Goal: Information Seeking & Learning: Learn about a topic

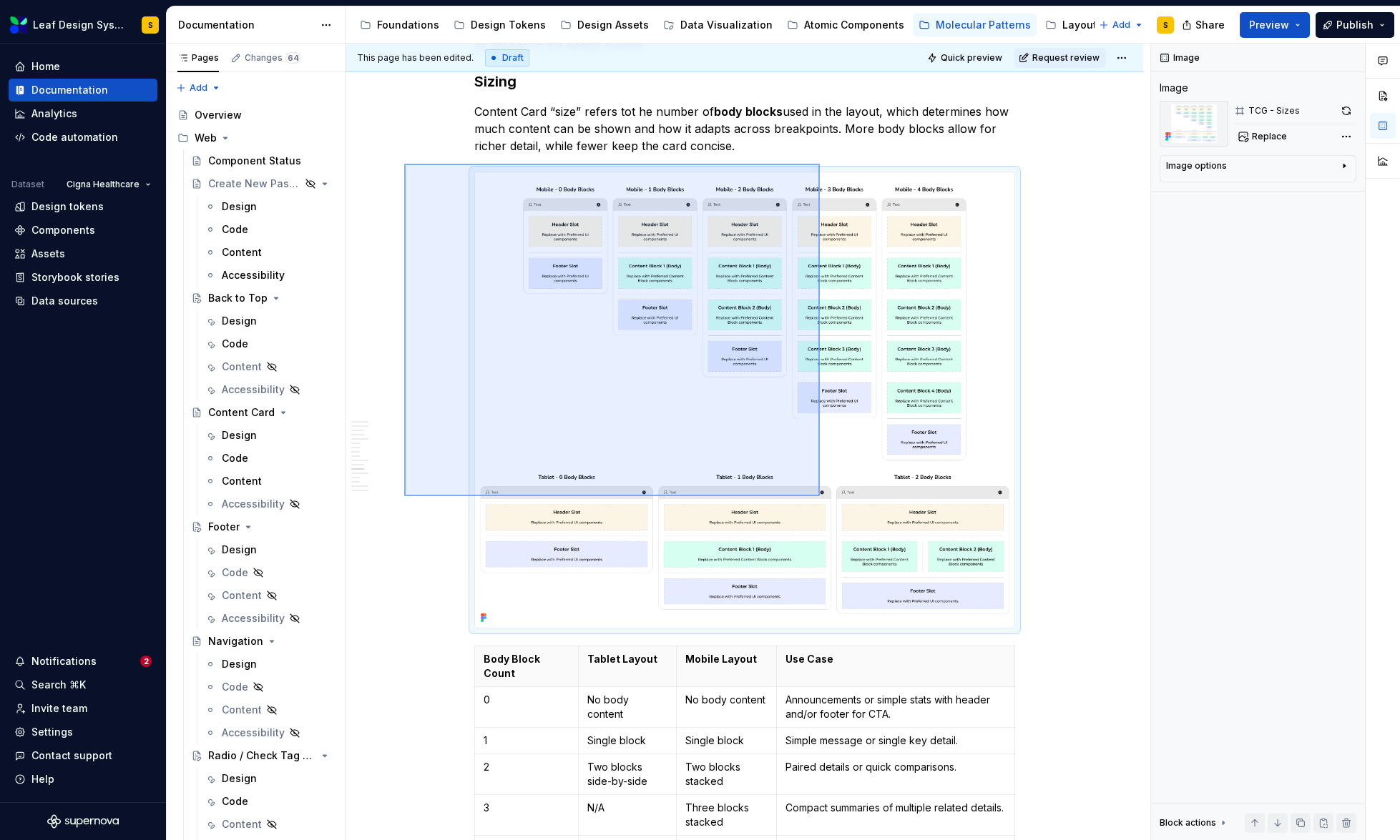
scroll to position [5529, 0]
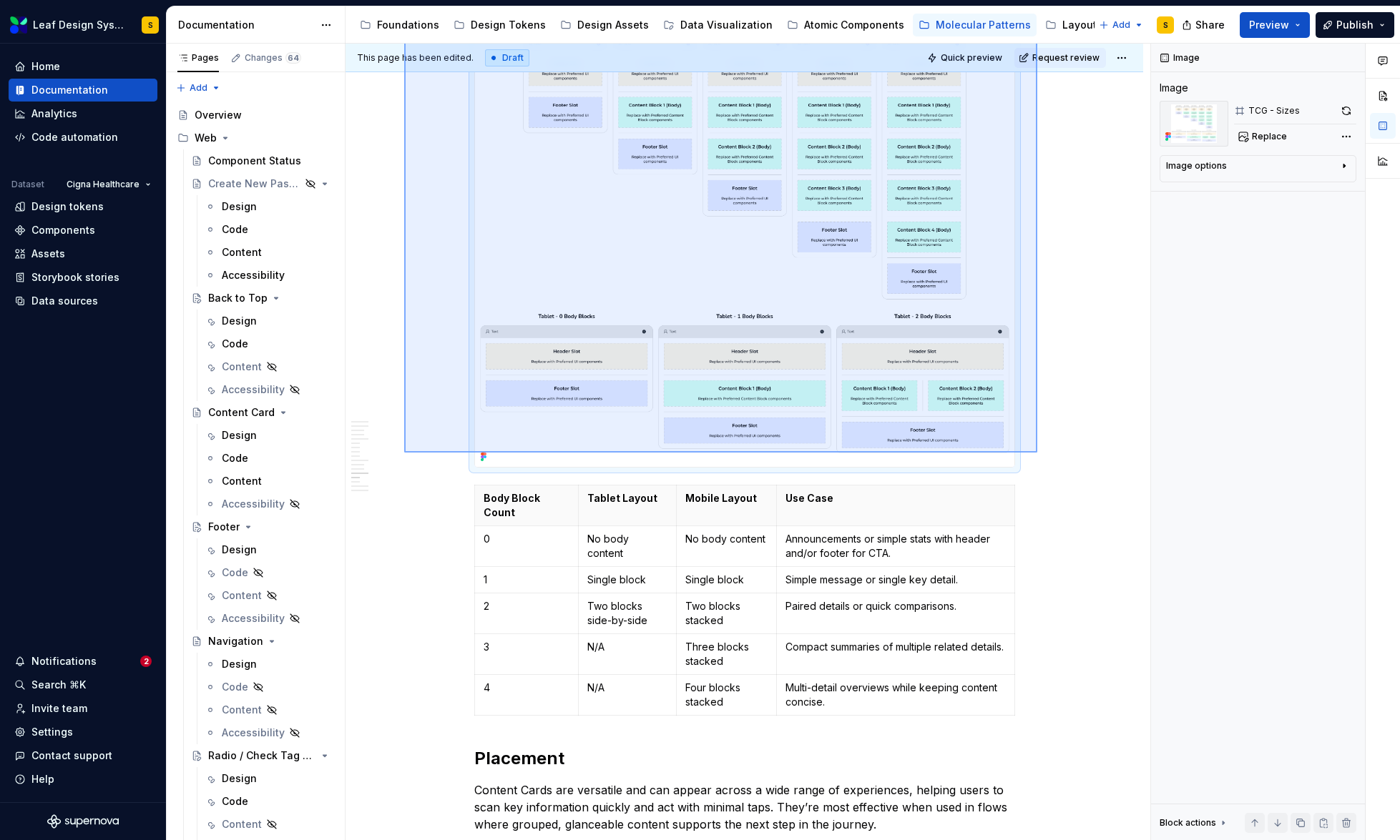
drag, startPoint x: 404, startPoint y: 378, endPoint x: 1037, endPoint y: 453, distance: 637.4
click at [1037, 453] on div "This page has been edited. Draft Quick preview Request review Interactive Card …" at bounding box center [748, 442] width 805 height 797
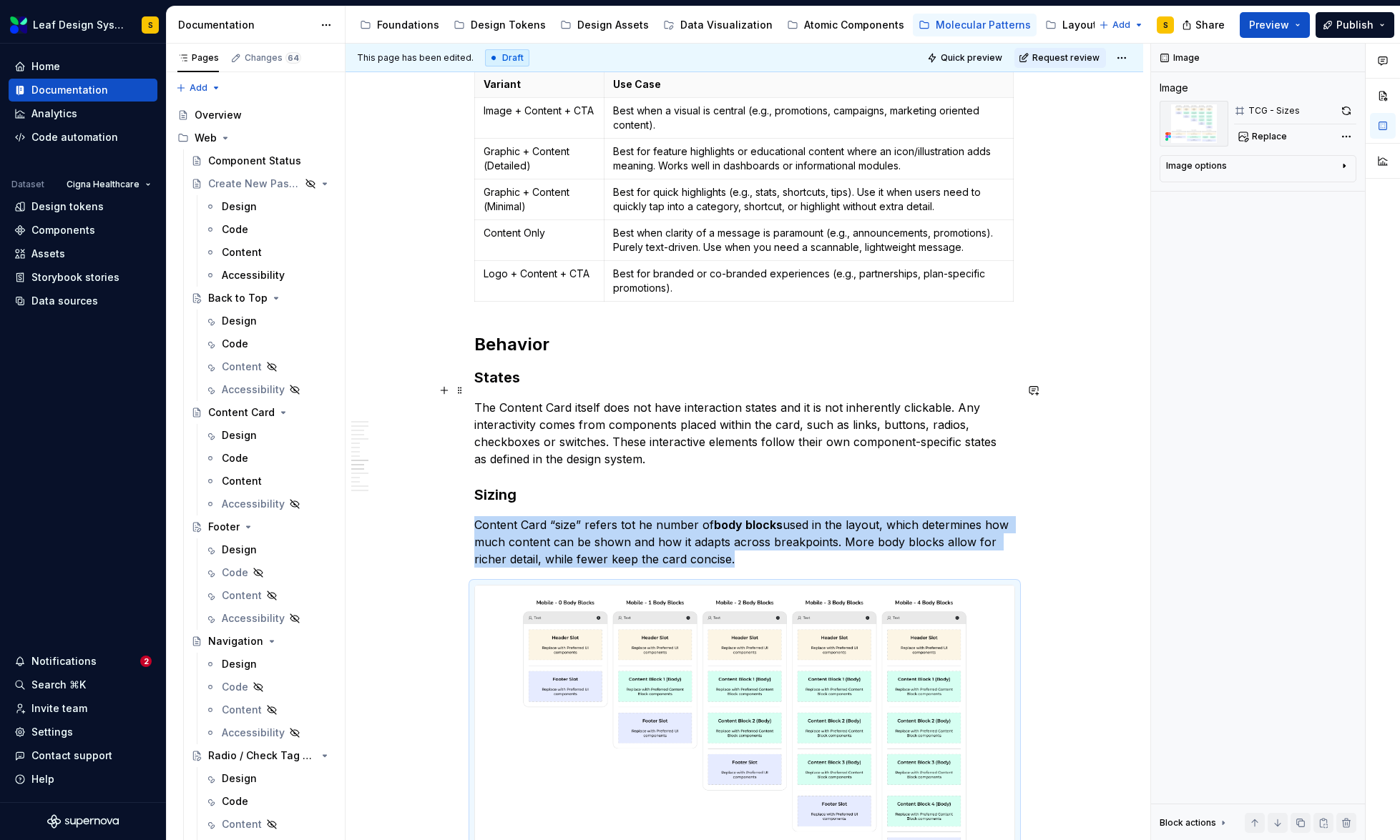
scroll to position [4945, 0]
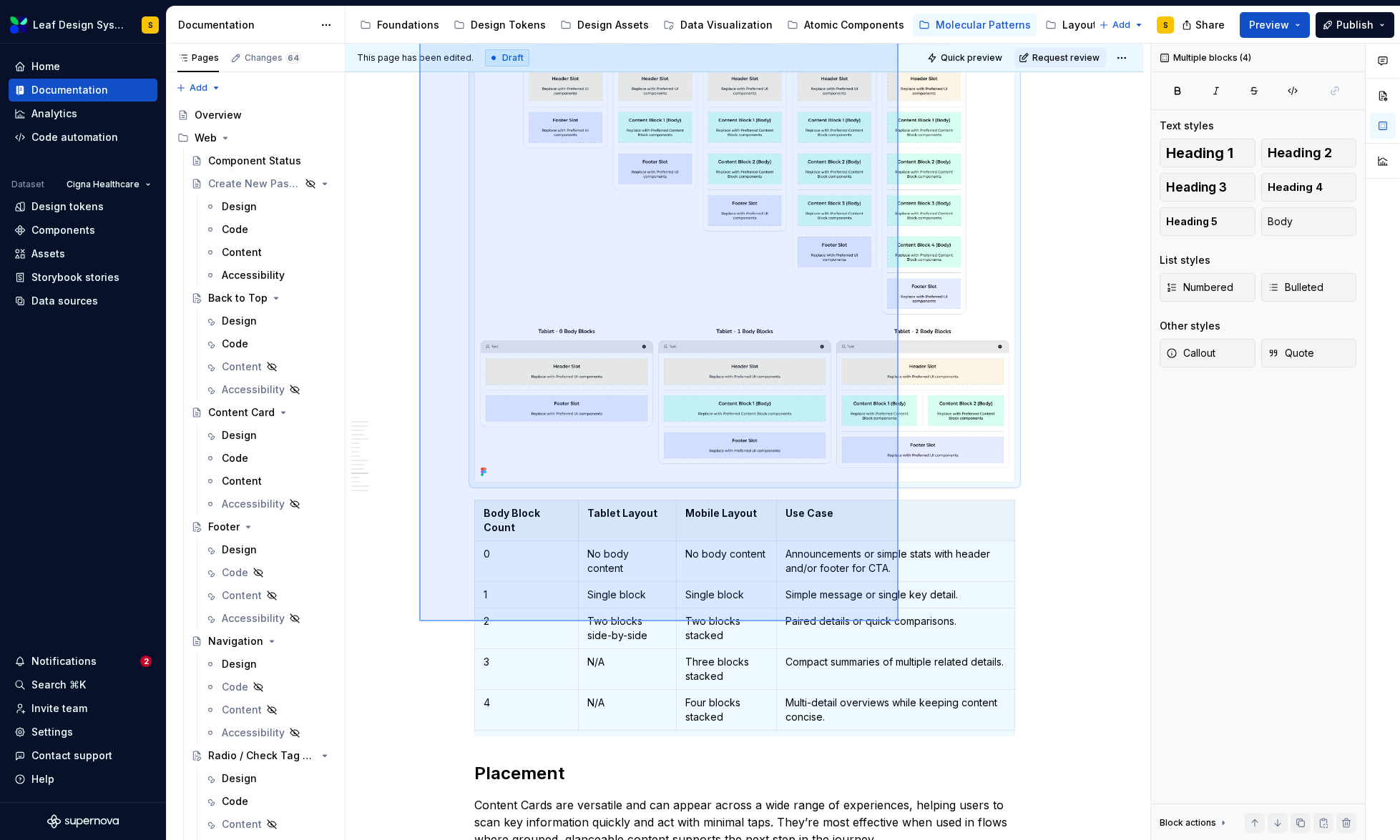
scroll to position [5568, 0]
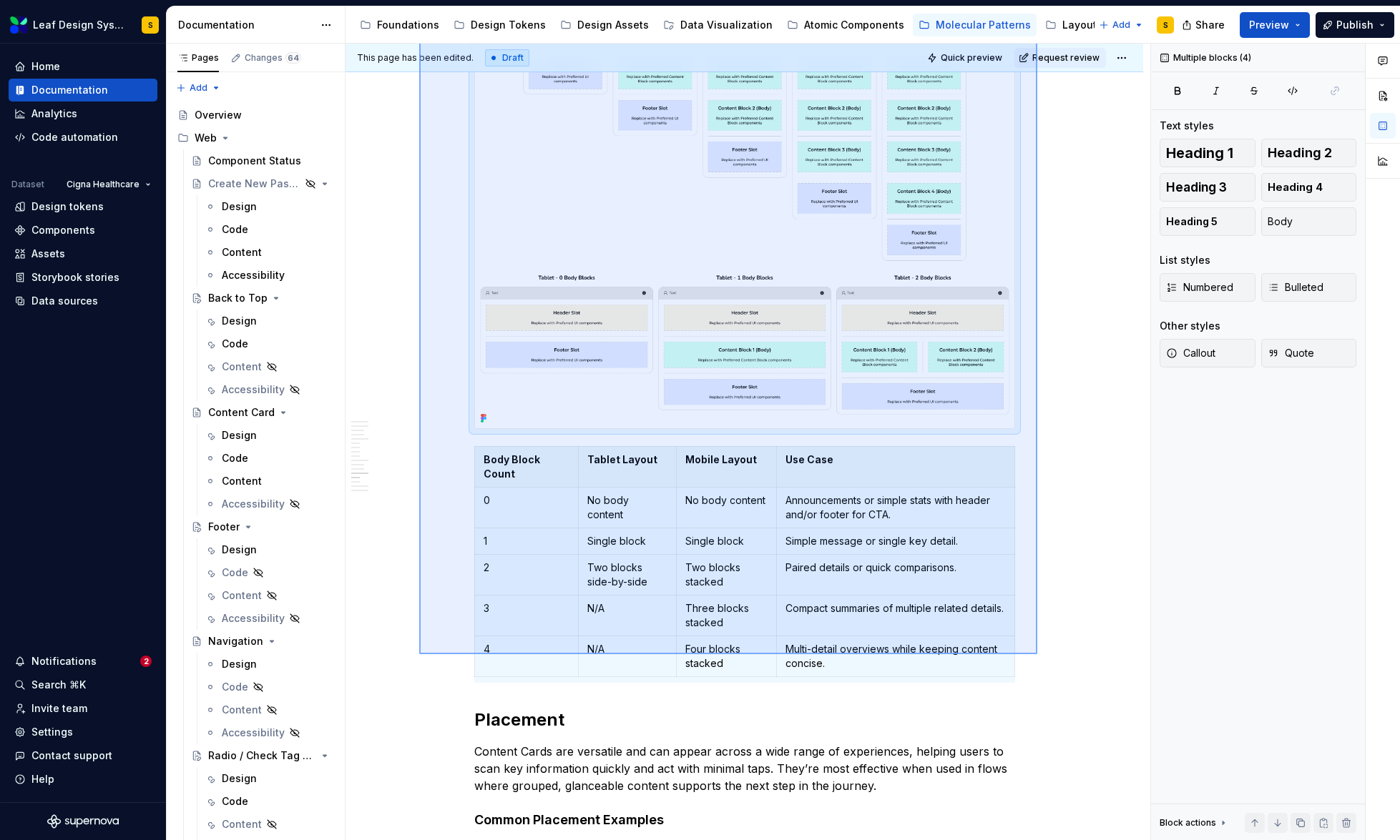
drag, startPoint x: 419, startPoint y: 295, endPoint x: 1037, endPoint y: 654, distance: 714.7
click at [1037, 654] on div "This page has been edited. Draft Quick preview Request review Interactive Card …" at bounding box center [748, 442] width 805 height 797
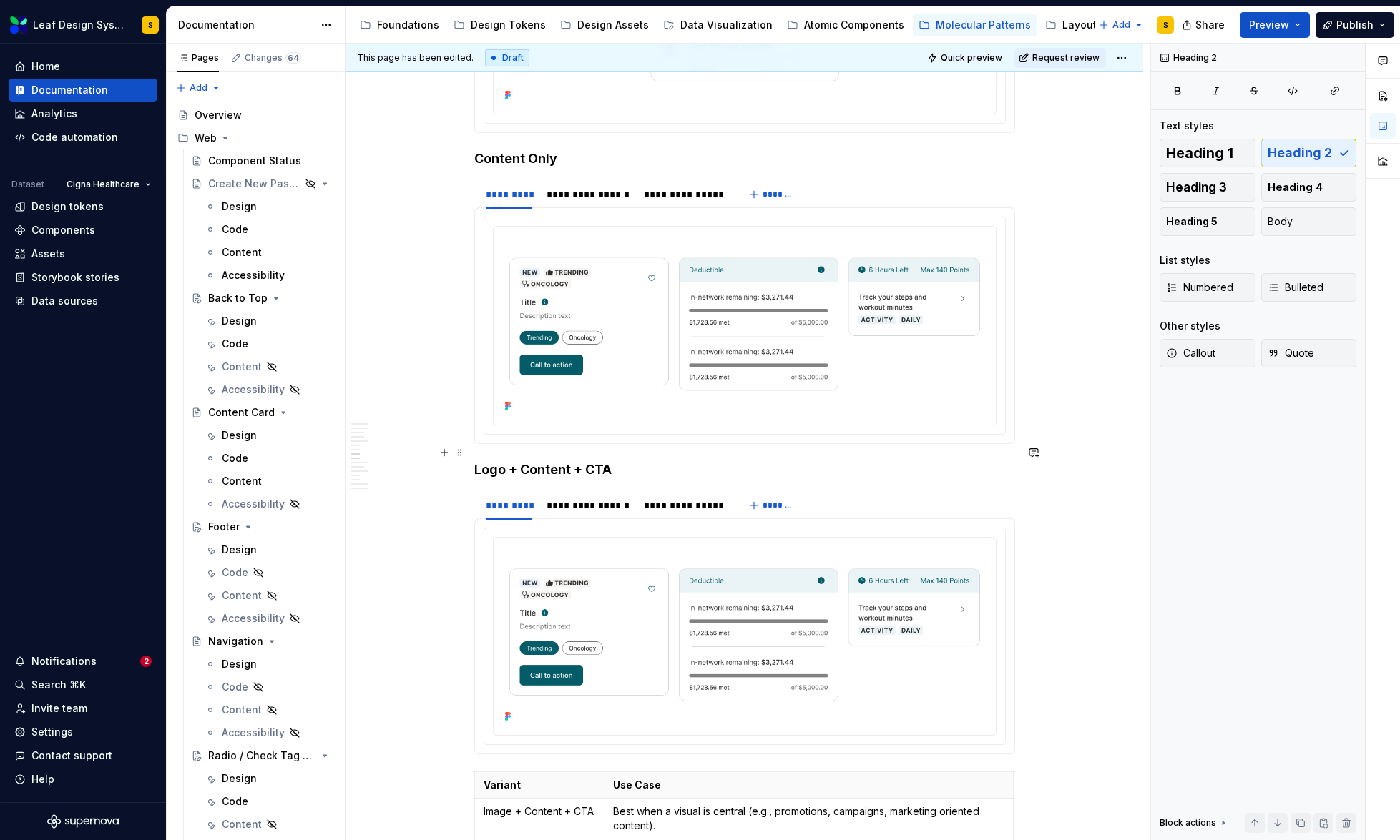
scroll to position [4245, 0]
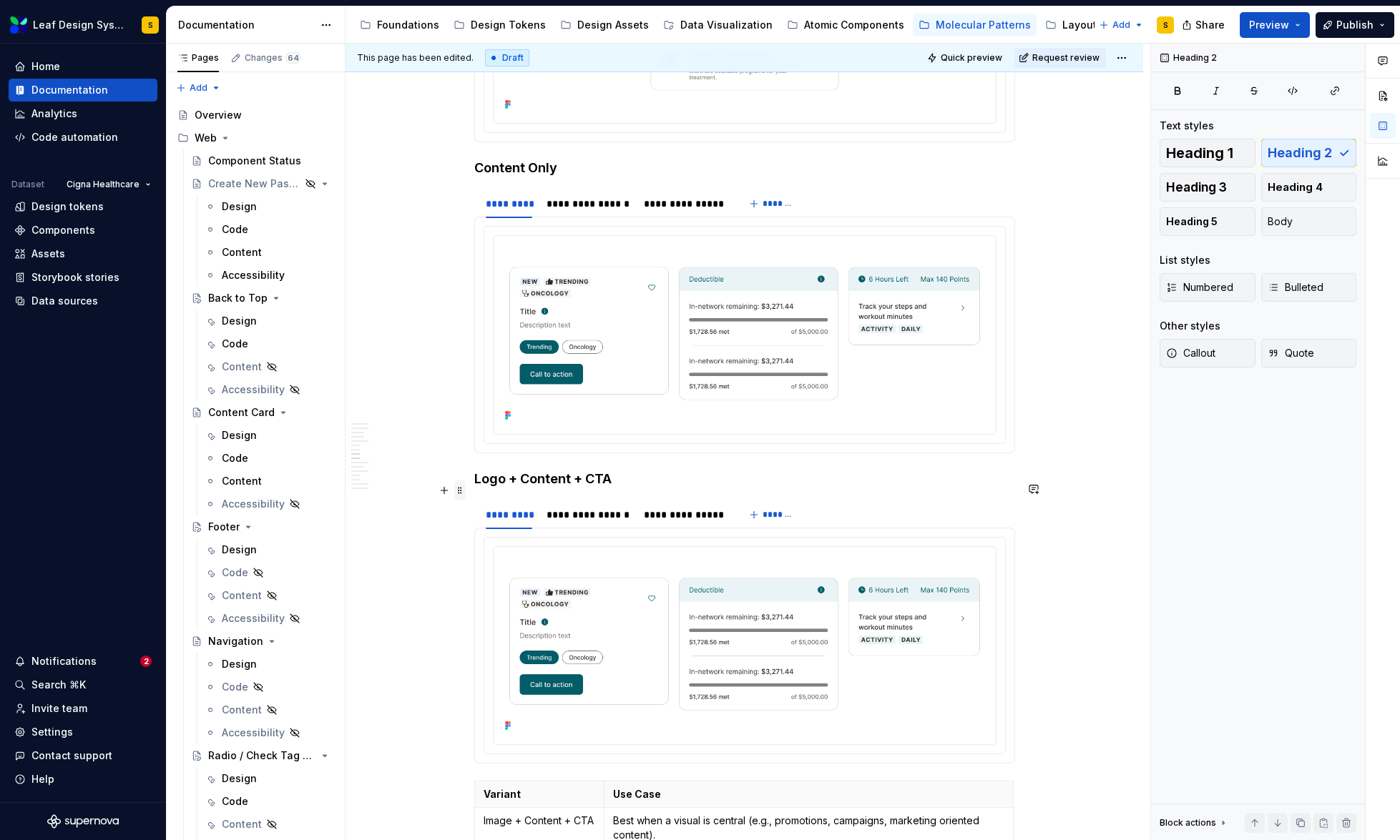
click at [459, 493] on span at bounding box center [460, 490] width 12 height 20
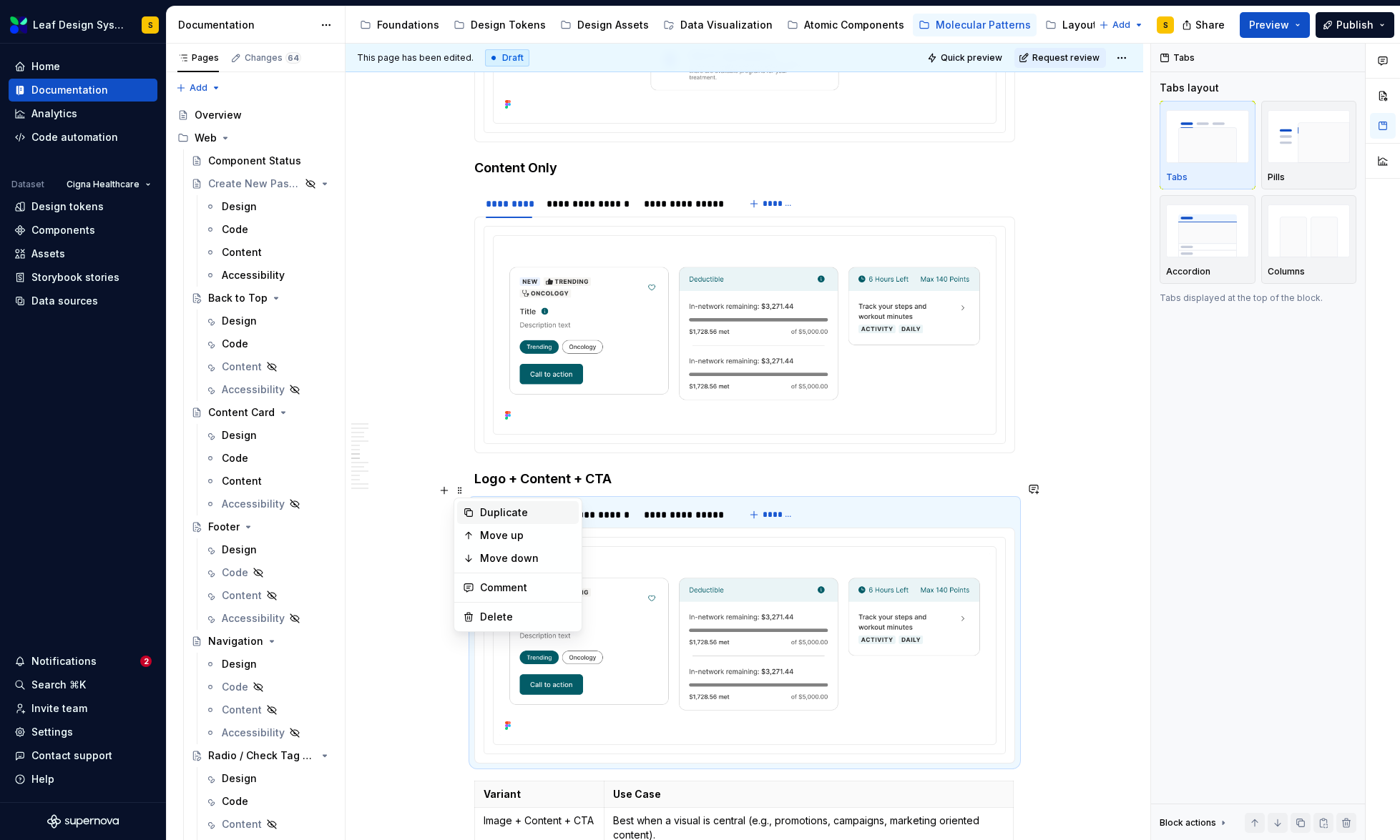
click at [485, 516] on div "Duplicate" at bounding box center [526, 512] width 93 height 14
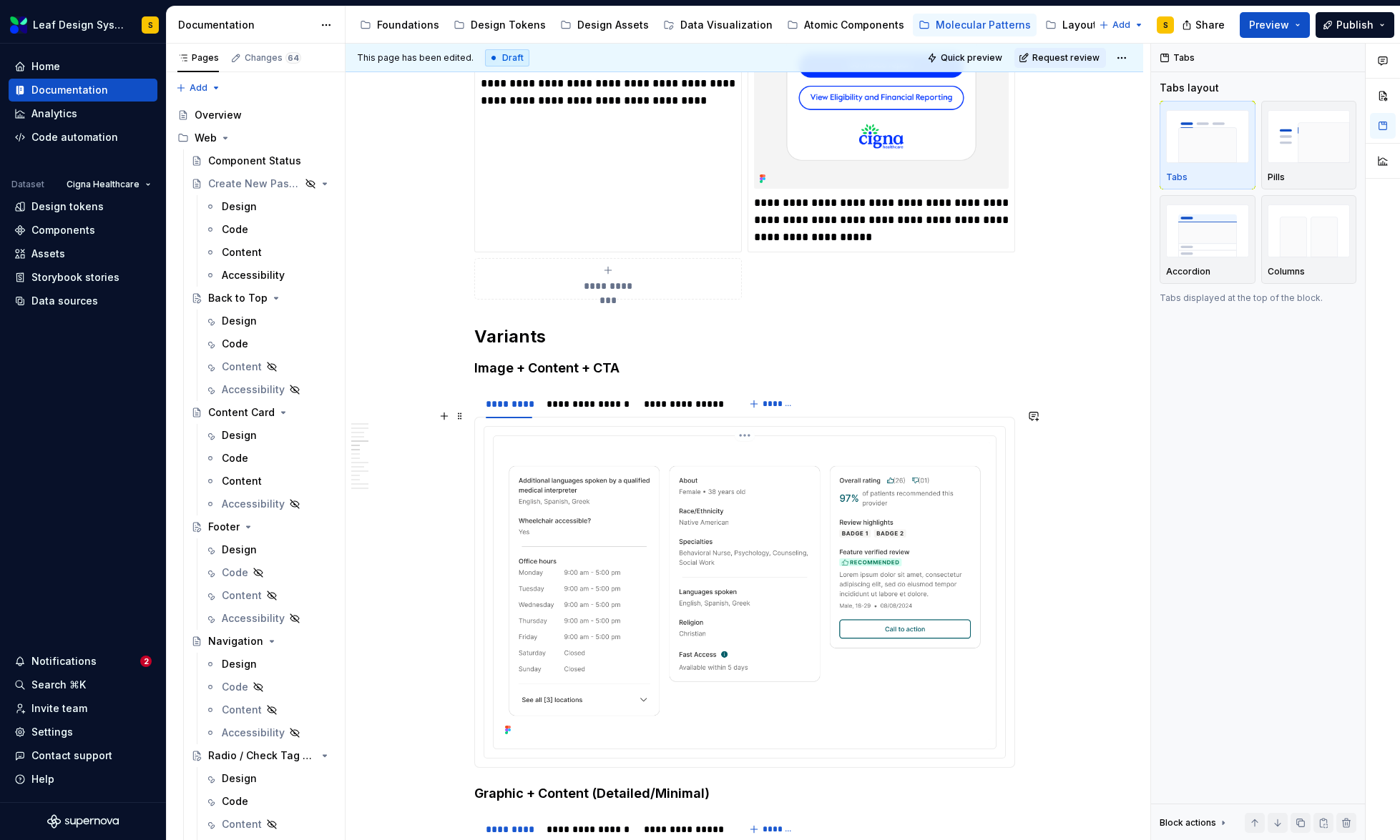
scroll to position [2870, 0]
type textarea "*"
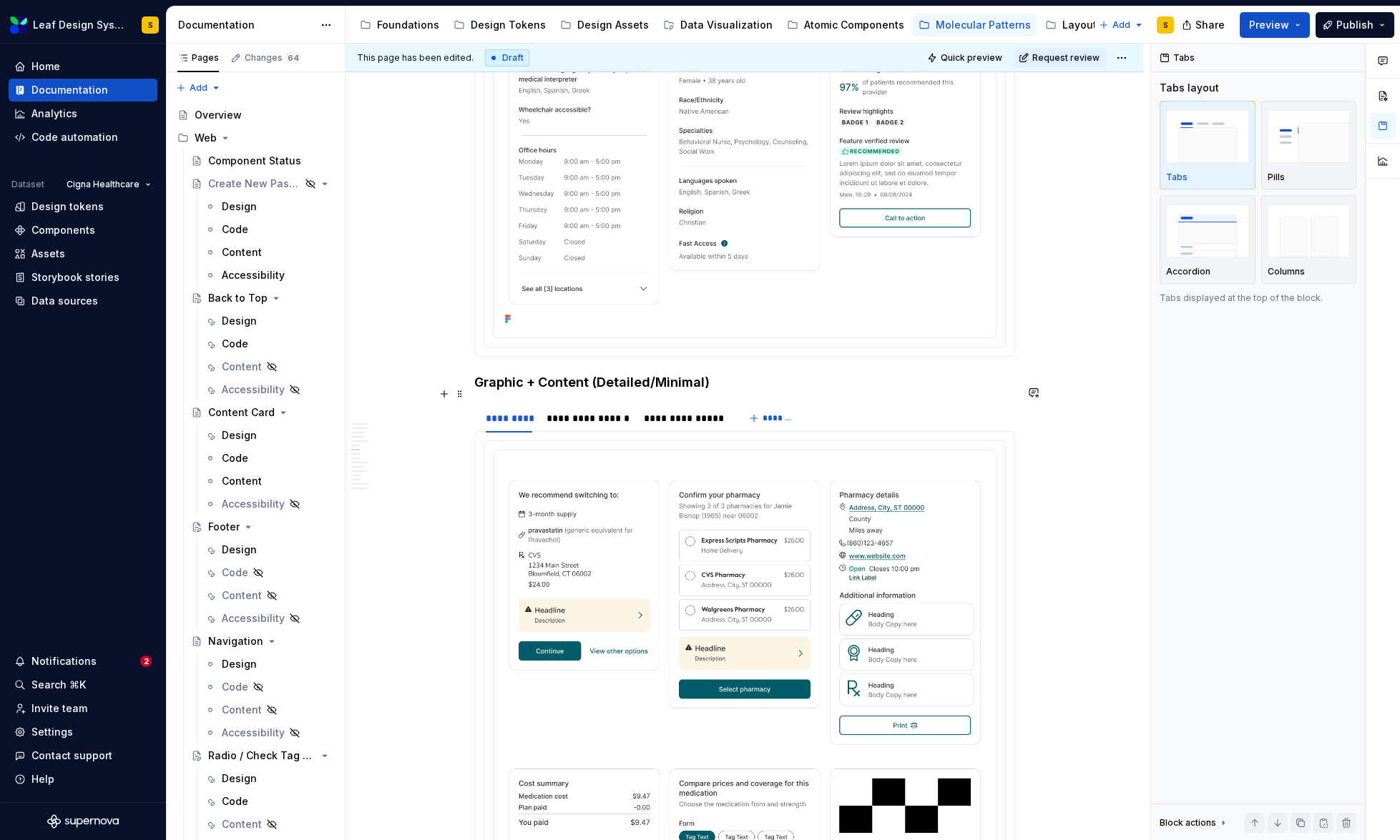
scroll to position [2915, 0]
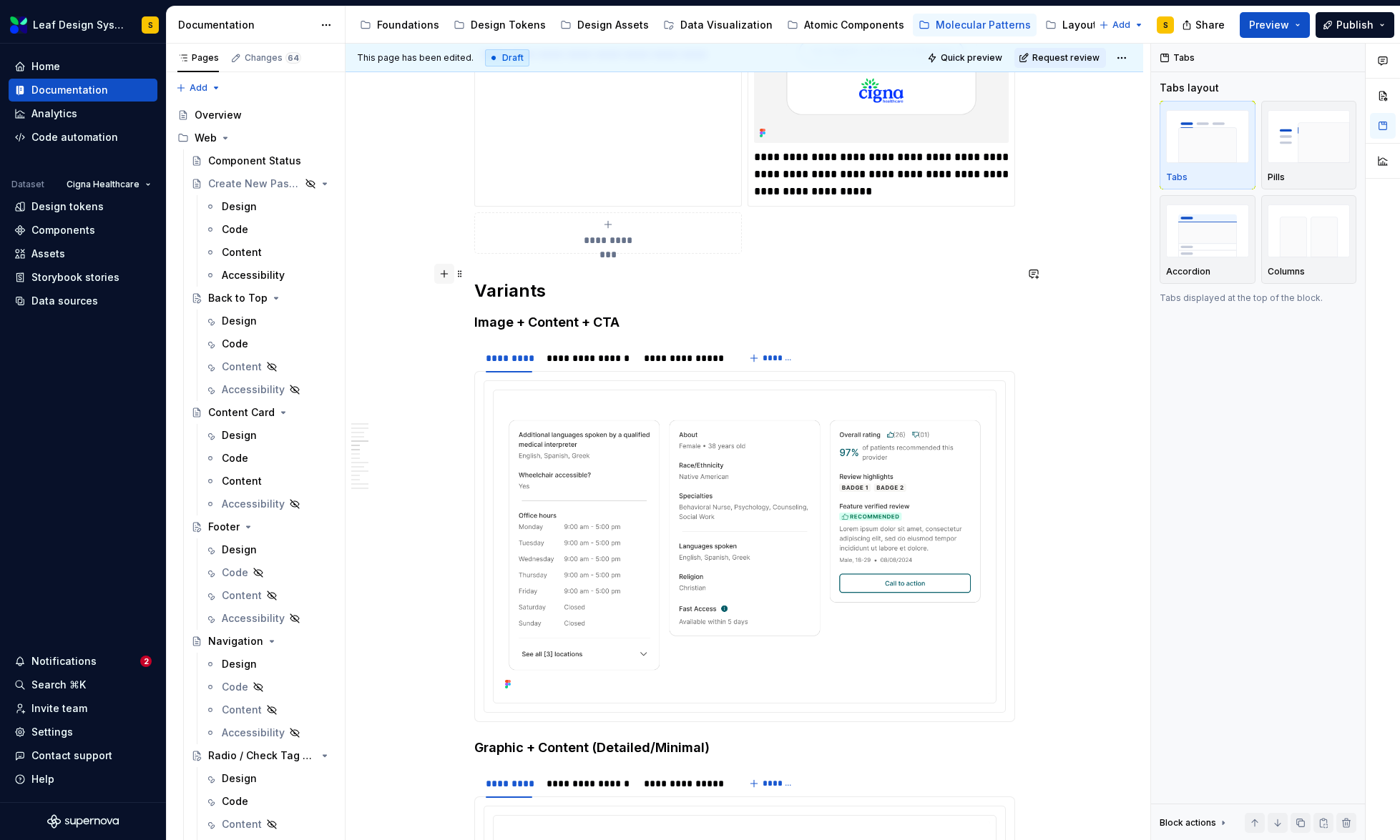
click at [447, 275] on button "button" at bounding box center [444, 274] width 20 height 20
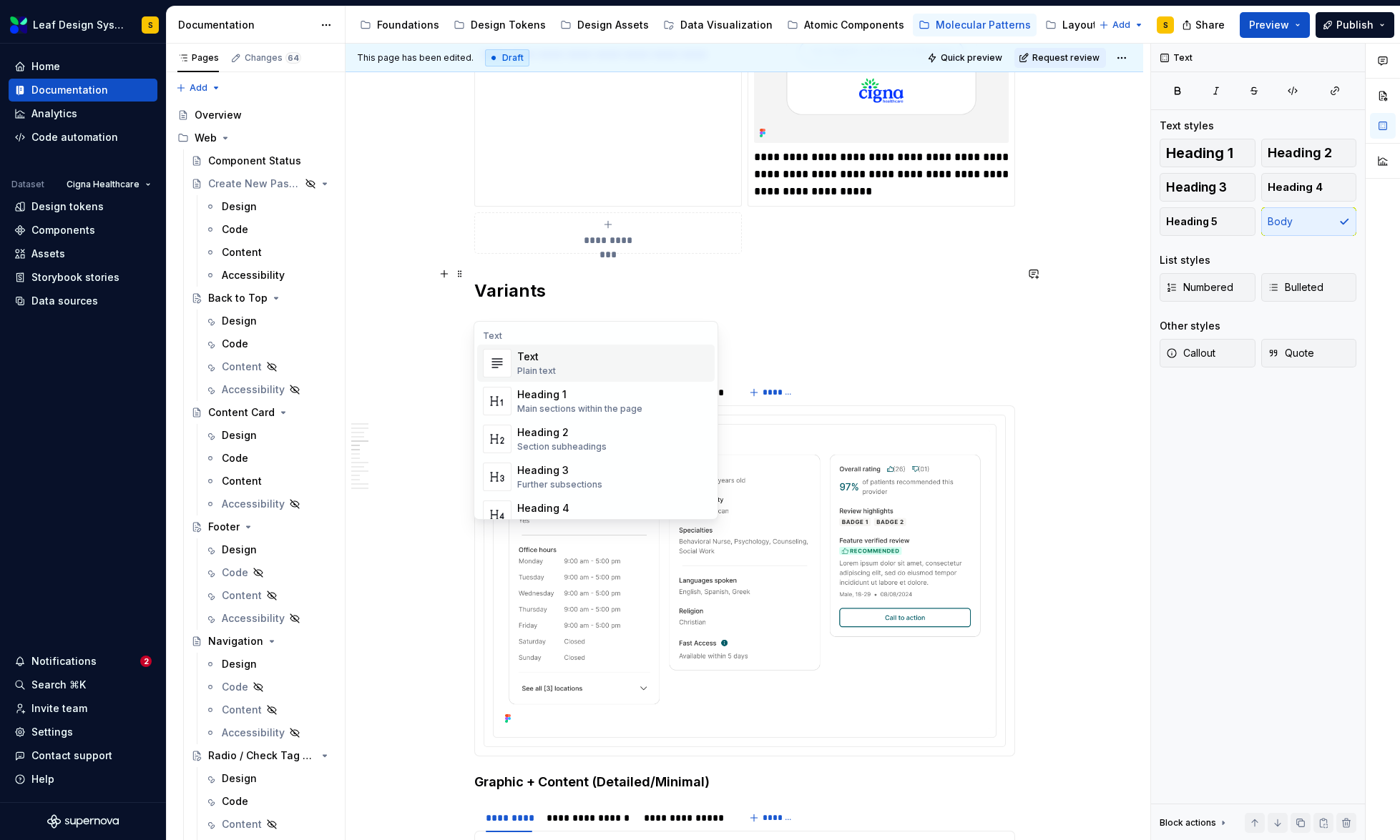
click at [515, 362] on span "Text Plain text" at bounding box center [596, 363] width 238 height 37
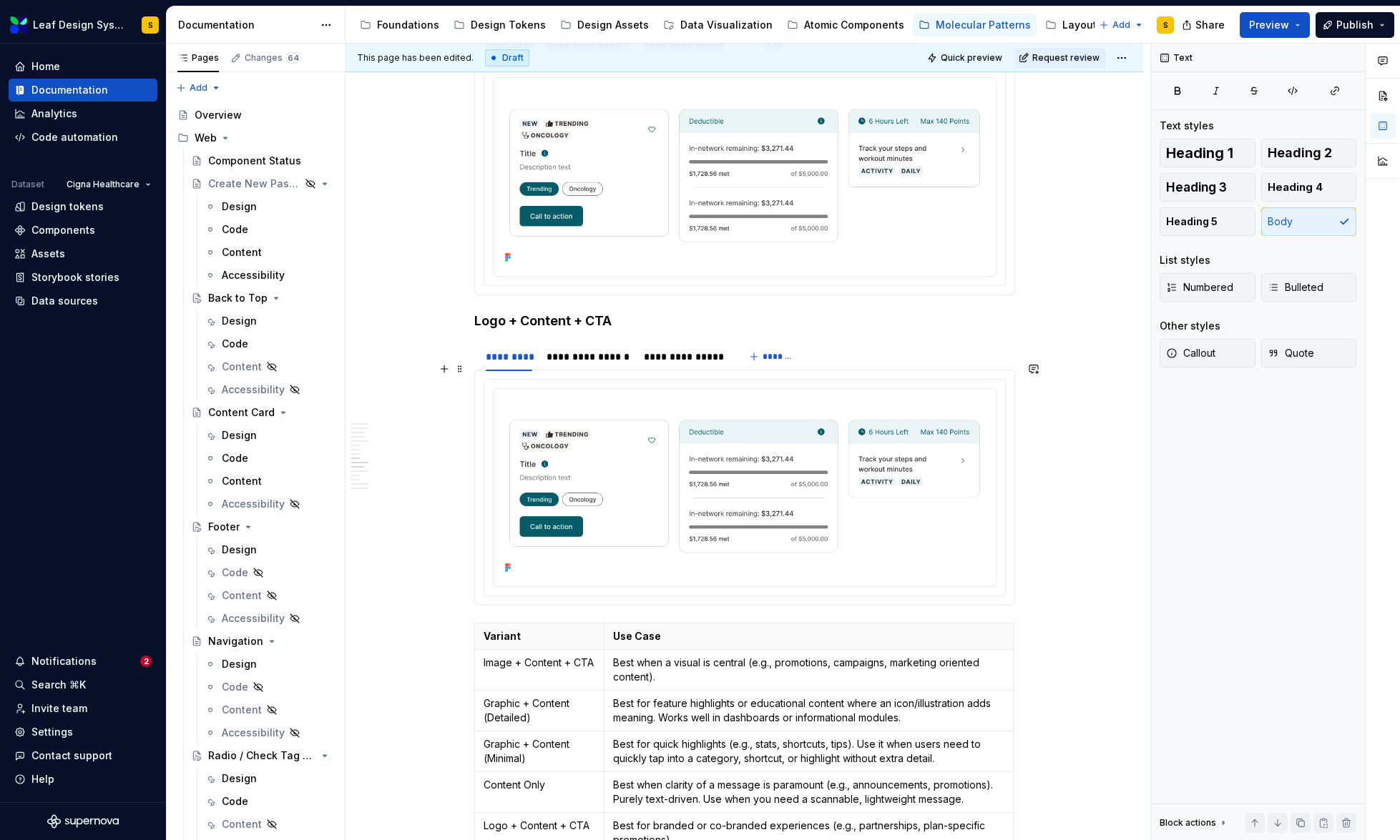
scroll to position [4725, 0]
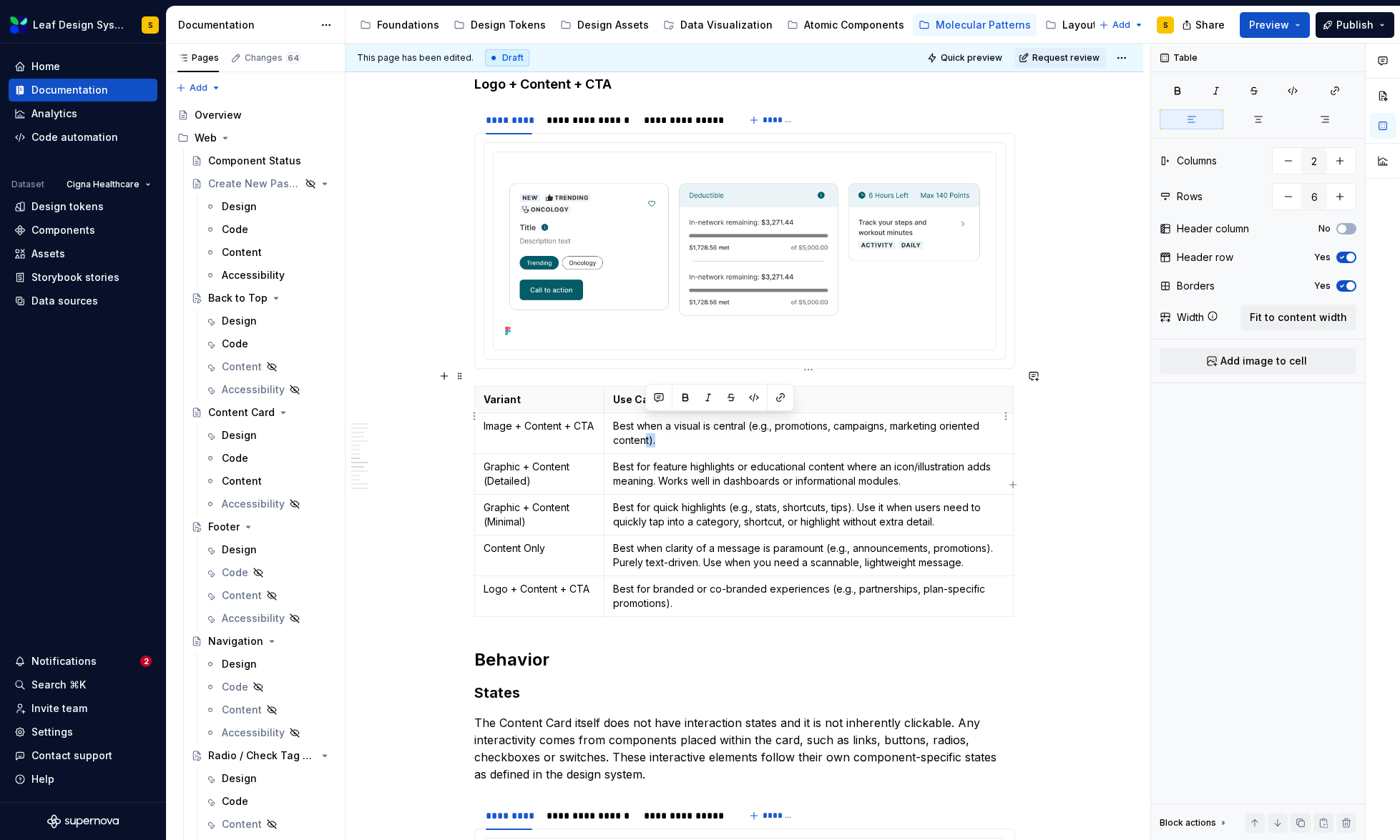
drag, startPoint x: 669, startPoint y: 424, endPoint x: 643, endPoint y: 421, distance: 26.2
click at [643, 421] on p "Best when a visual is central (e.g., promotions, campaigns, marketing oriented …" at bounding box center [808, 433] width 391 height 28
click at [596, 408] on html "Leaf Design System S Home Documentation Analytics Code automation Dataset Cigna…" at bounding box center [700, 420] width 1400 height 840
click at [581, 410] on html "Leaf Design System S Home Documentation Analytics Code automation Dataset Cigna…" at bounding box center [700, 420] width 1400 height 840
click at [581, 419] on p "Image + Content + CTA" at bounding box center [540, 426] width 112 height 14
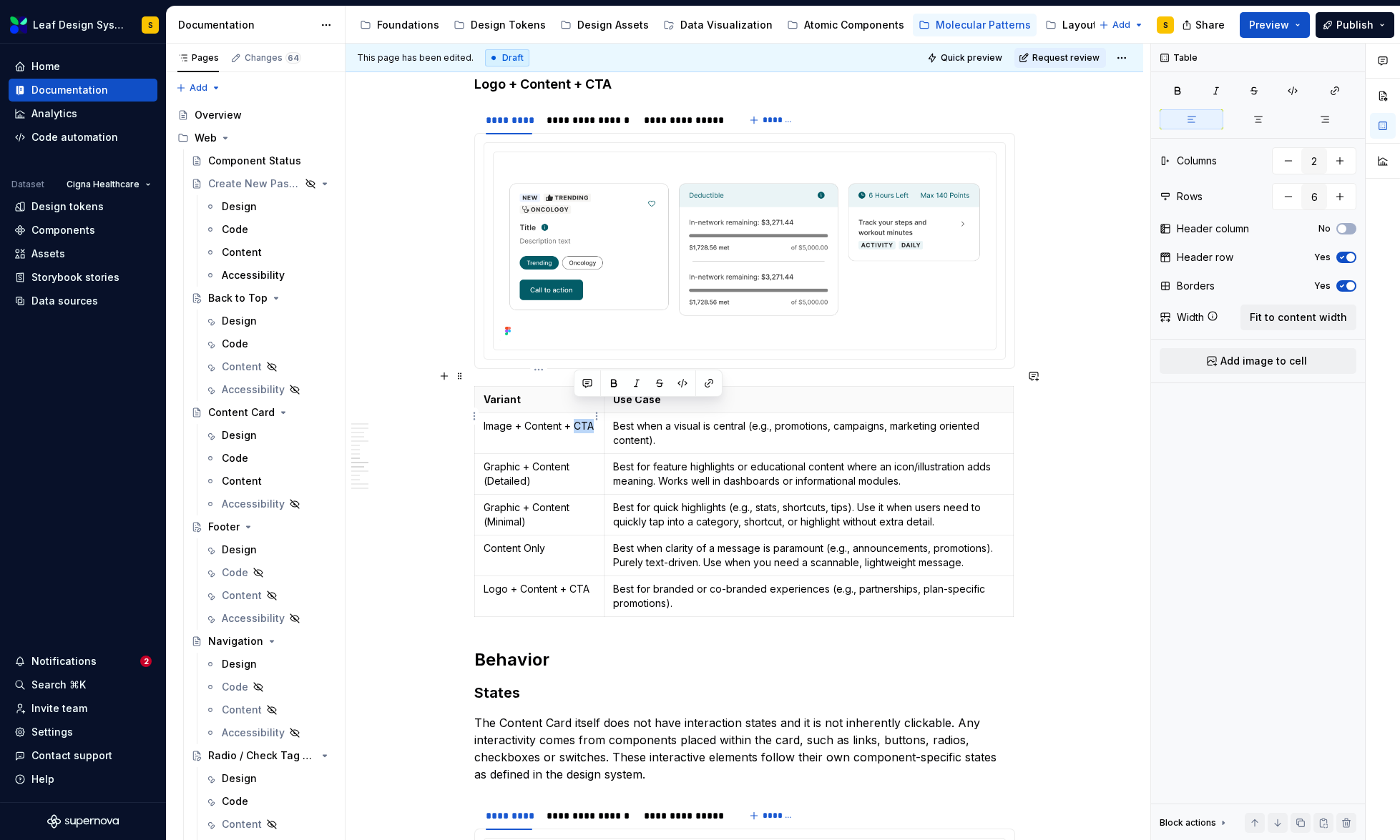
click at [590, 419] on p "Image + Content + CTA" at bounding box center [540, 426] width 112 height 14
drag, startPoint x: 653, startPoint y: 426, endPoint x: 613, endPoint y: 408, distance: 43.9
click at [613, 419] on p "Best when a visual is central (e.g., promotions, campaigns, marketing oriented …" at bounding box center [808, 433] width 391 height 28
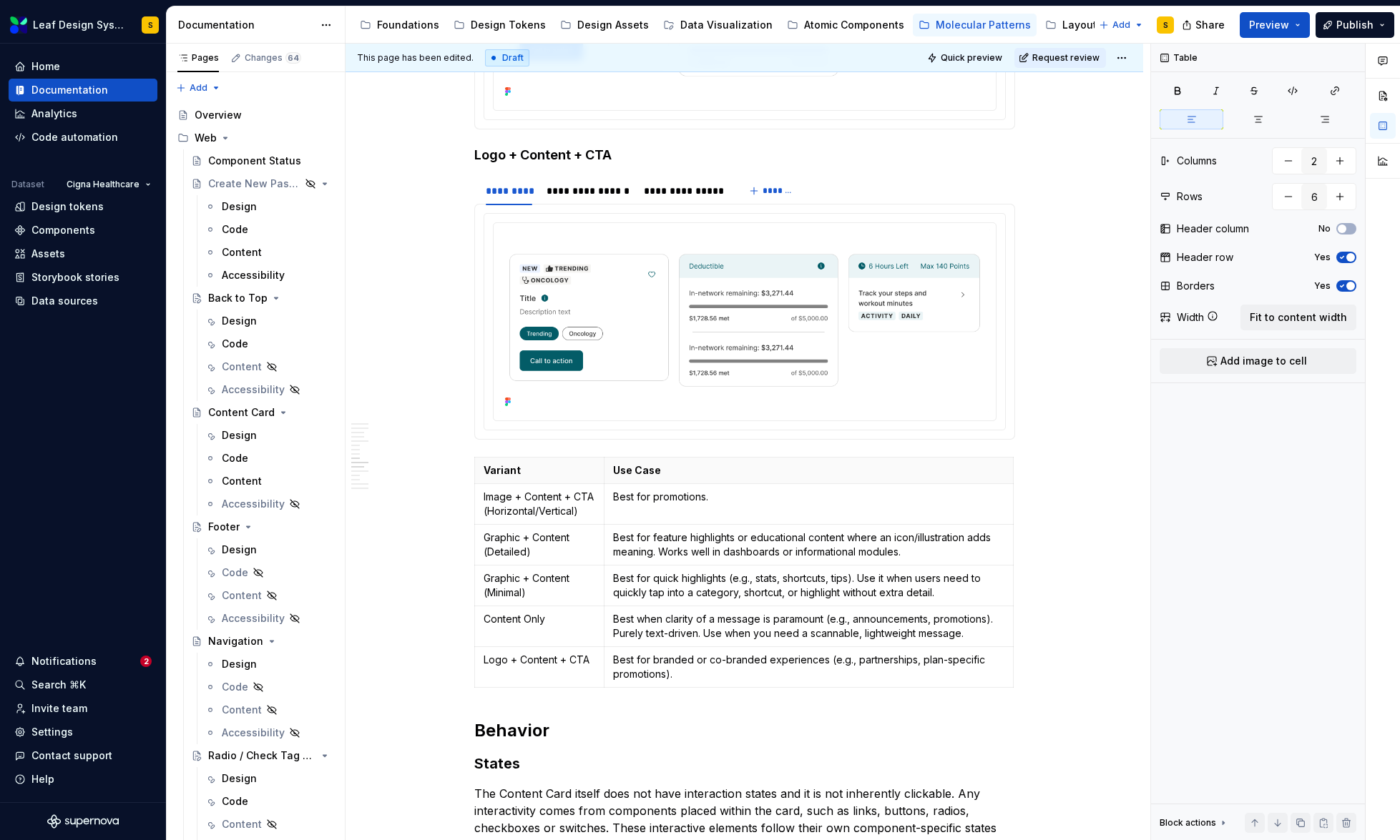
scroll to position [4866, 0]
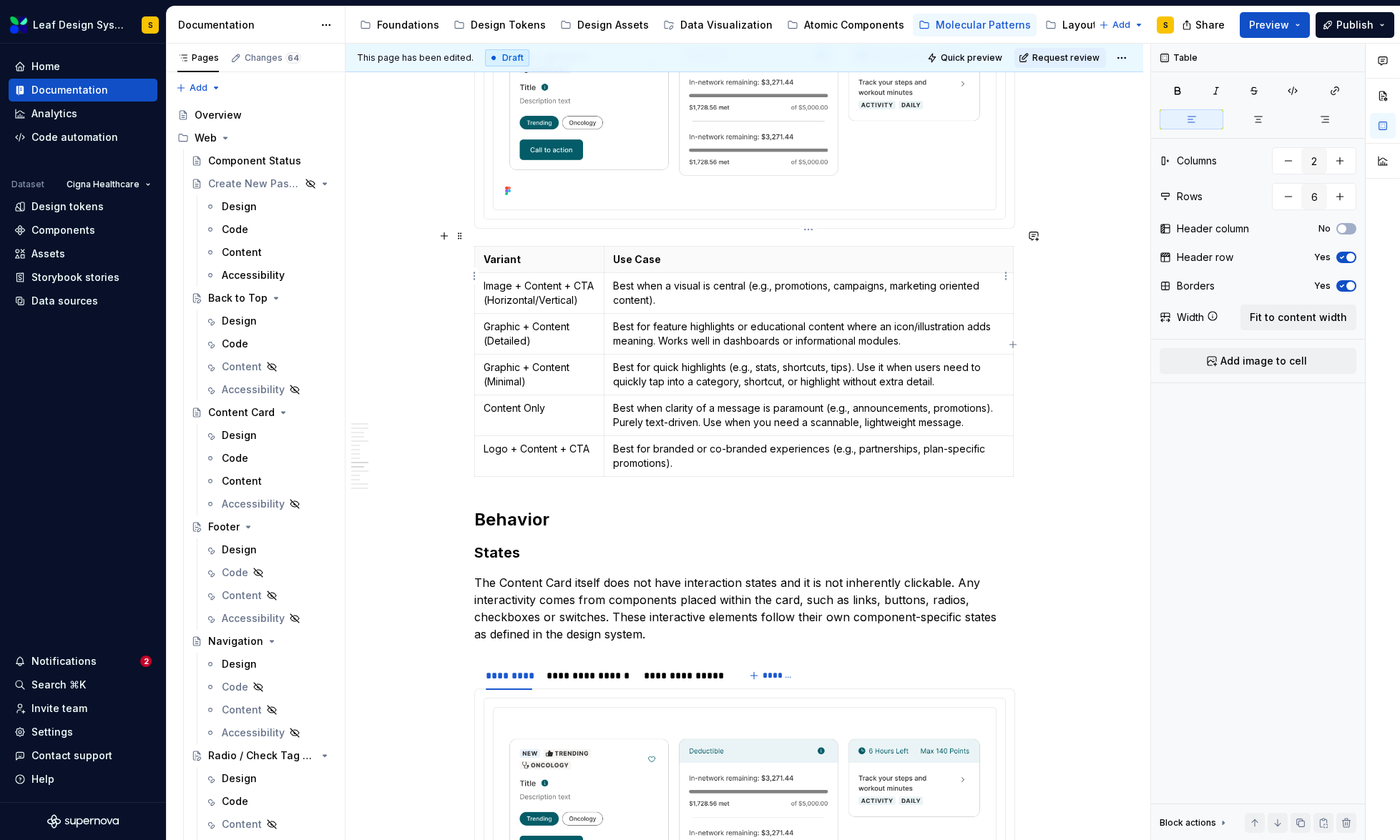
drag, startPoint x: 944, startPoint y: 267, endPoint x: 962, endPoint y: 310, distance: 46.6
click at [944, 279] on p "Best when a visual is central (e.g., promotions, campaigns, marketing oriented …" at bounding box center [808, 293] width 391 height 28
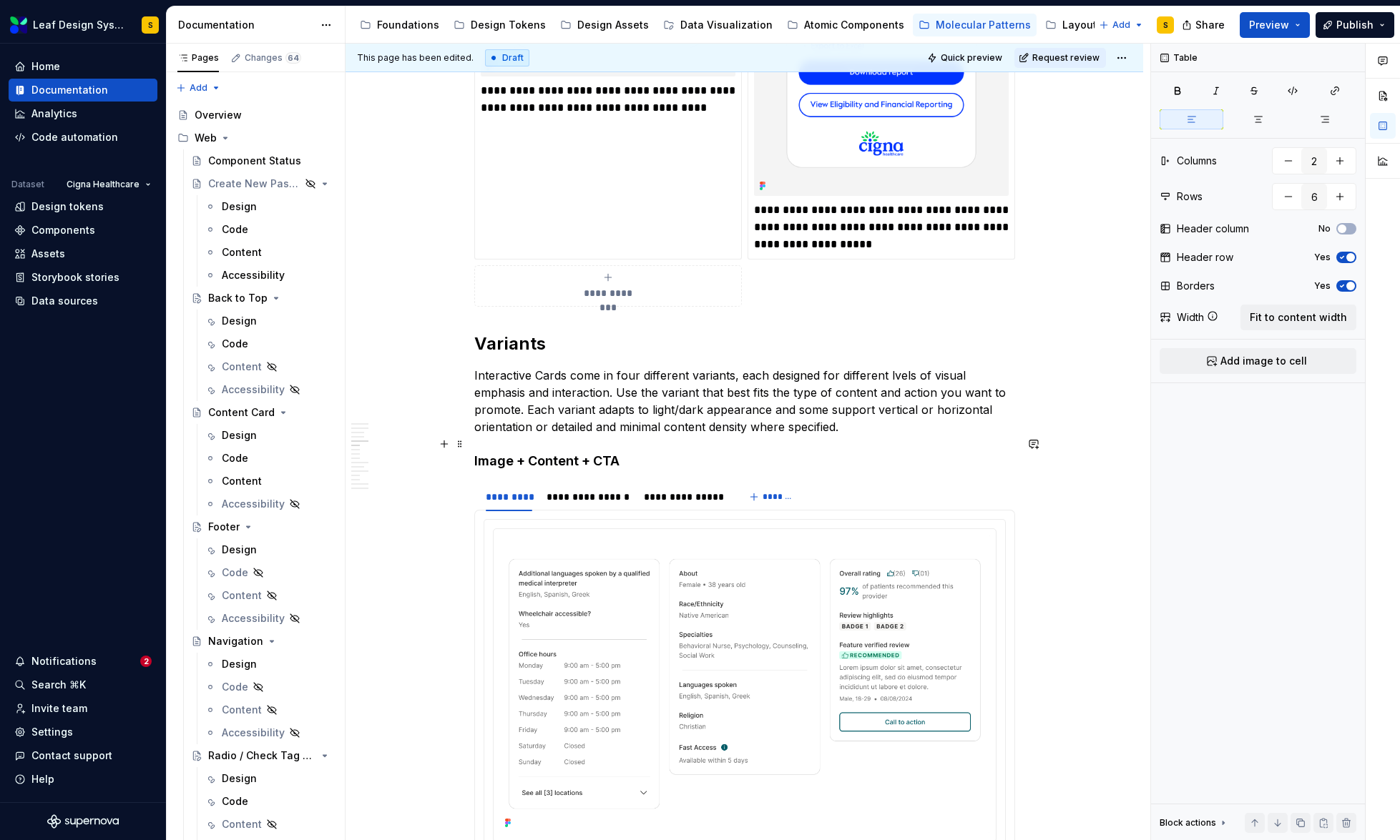
scroll to position [2864, 0]
click at [892, 366] on p "Interactive Cards come in four different variants, each designed for different …" at bounding box center [745, 400] width 541 height 69
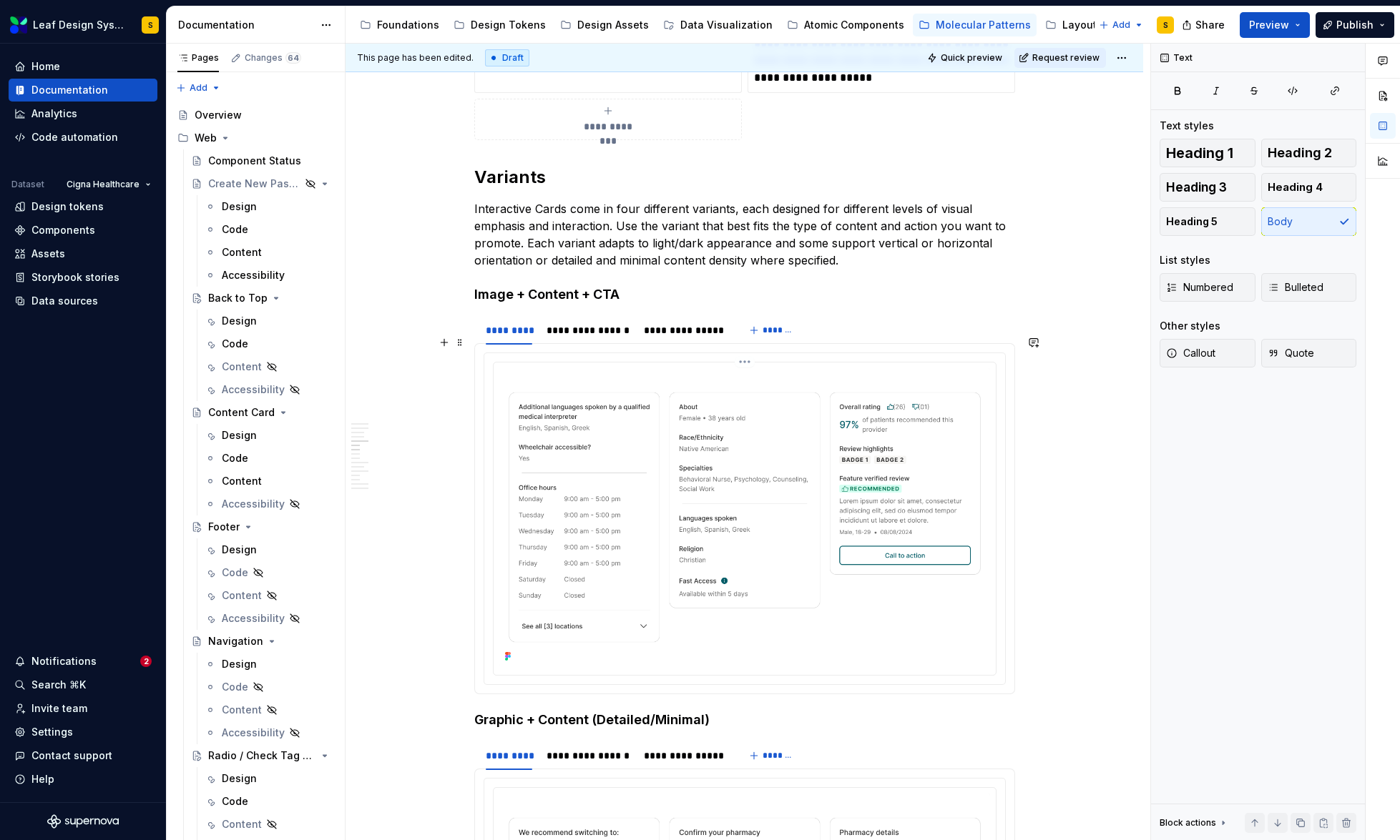
scroll to position [3125, 0]
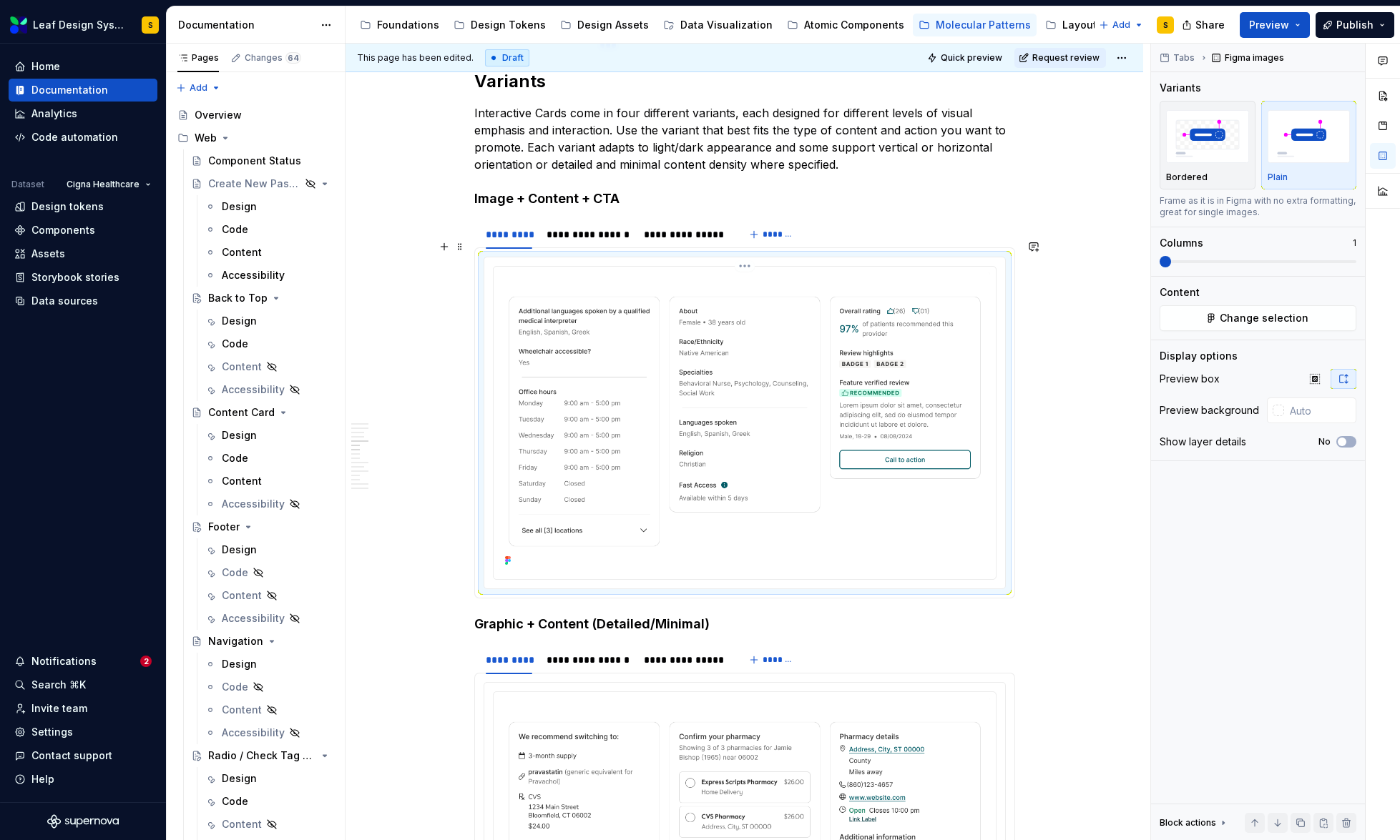
click at [767, 382] on img at bounding box center [745, 422] width 490 height 298
click at [1227, 319] on span "Change selection" at bounding box center [1264, 318] width 89 height 14
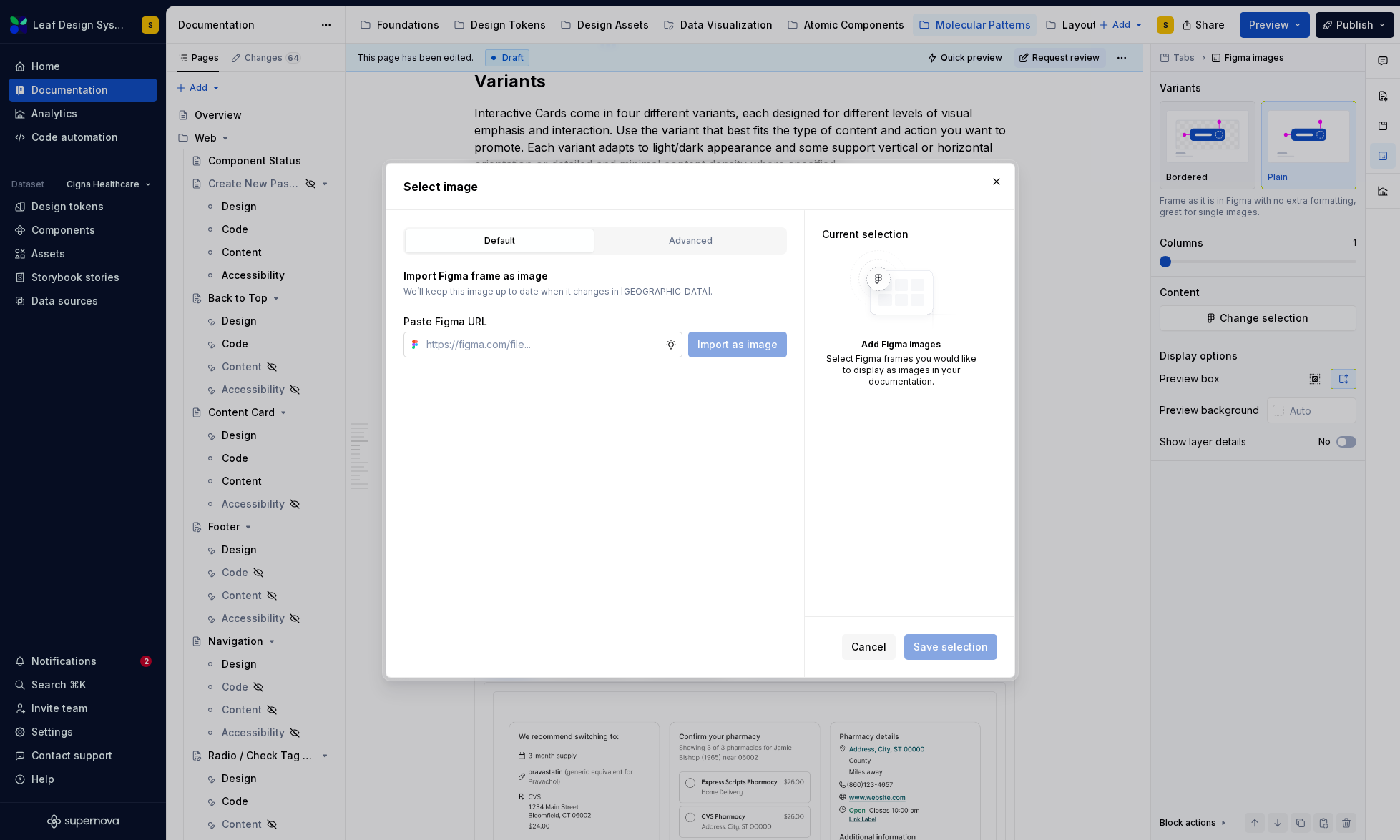
click at [634, 341] on input "text" at bounding box center [543, 345] width 244 height 26
type textarea "*"
type input "[URL][DOMAIN_NAME]"
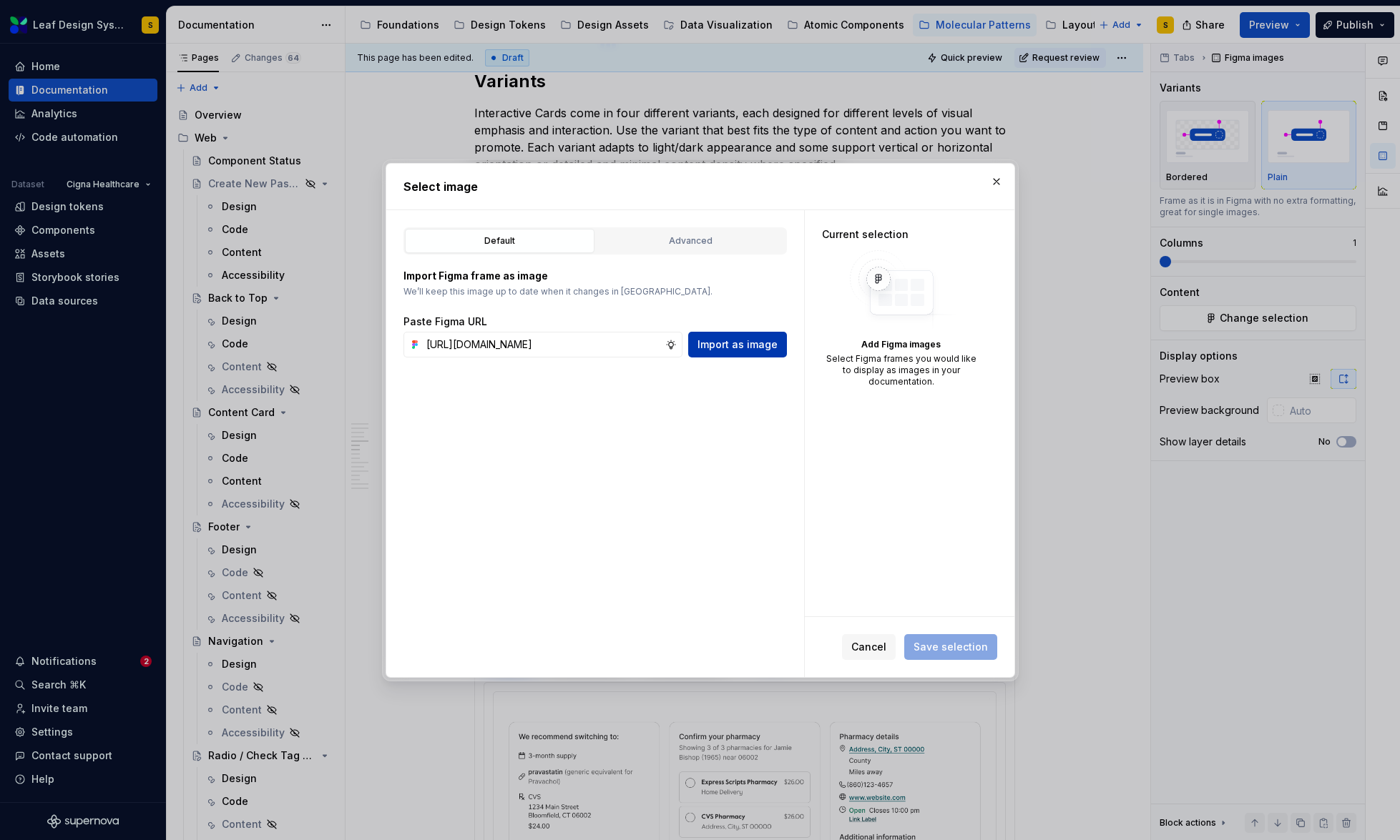
click at [725, 343] on span "Import as image" at bounding box center [737, 344] width 80 height 14
click at [1001, 182] on button "button" at bounding box center [997, 182] width 20 height 20
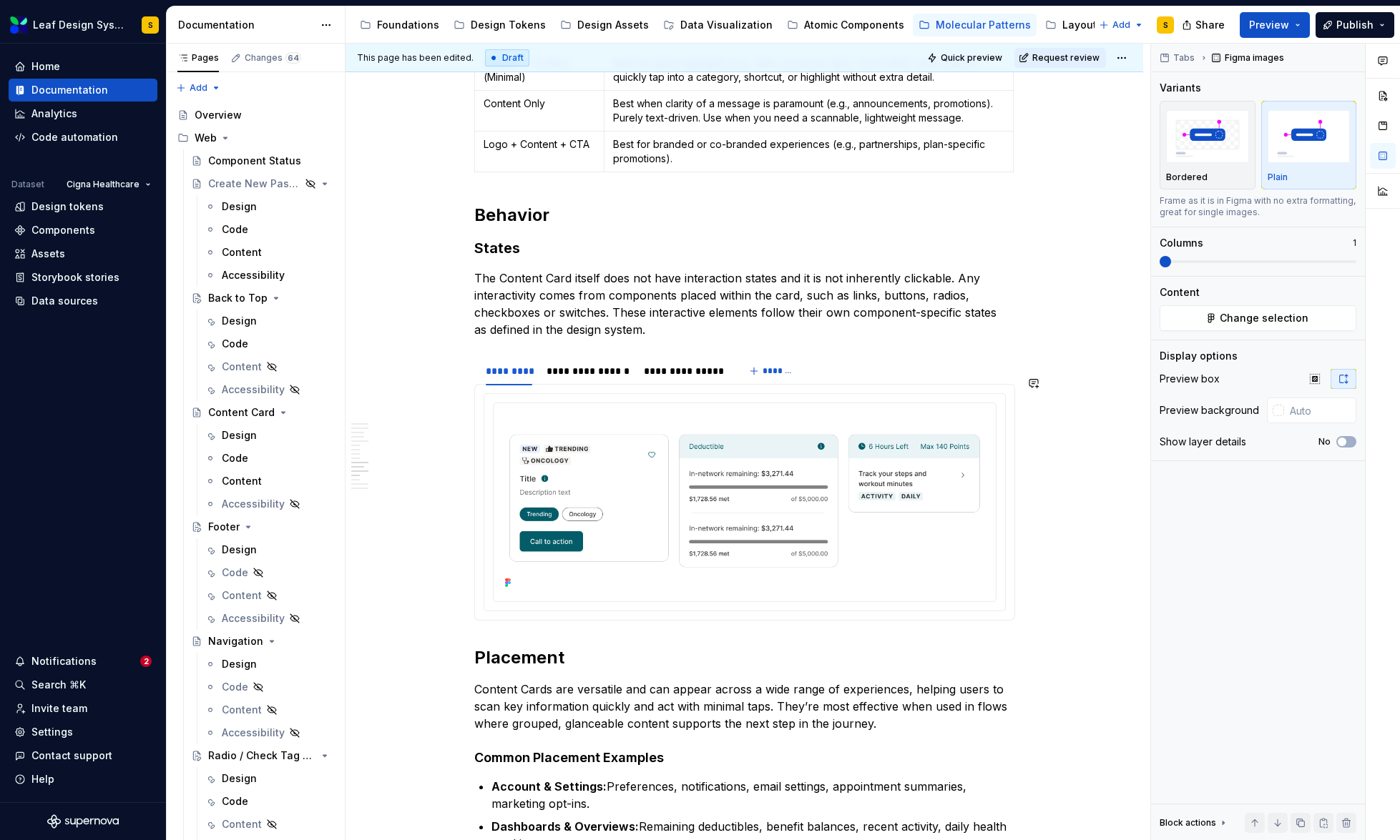
scroll to position [5169, 0]
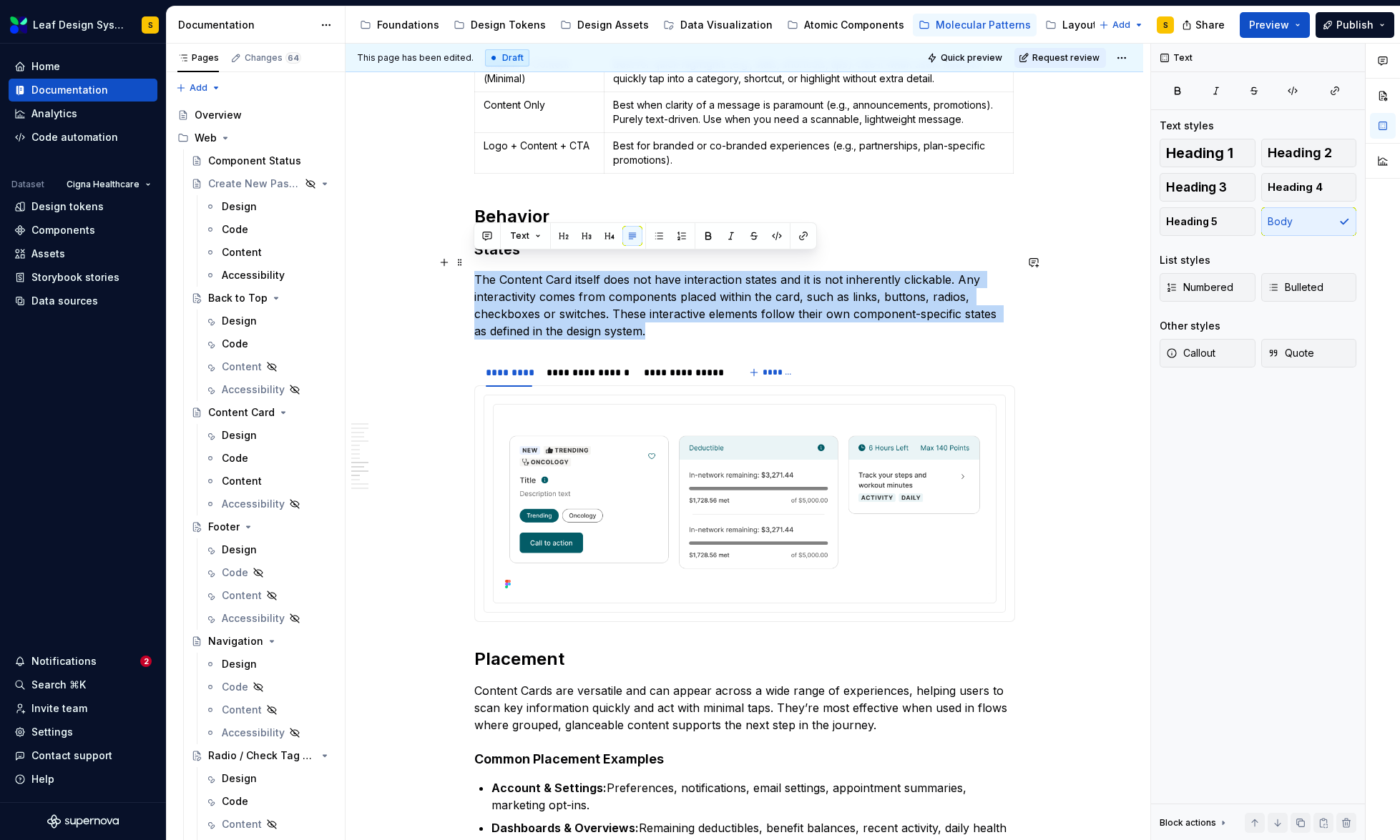
drag, startPoint x: 638, startPoint y: 315, endPoint x: 476, endPoint y: 264, distance: 169.8
click at [476, 271] on p "The Content Card itself does not have interaction states and it is not inherent…" at bounding box center [745, 305] width 541 height 69
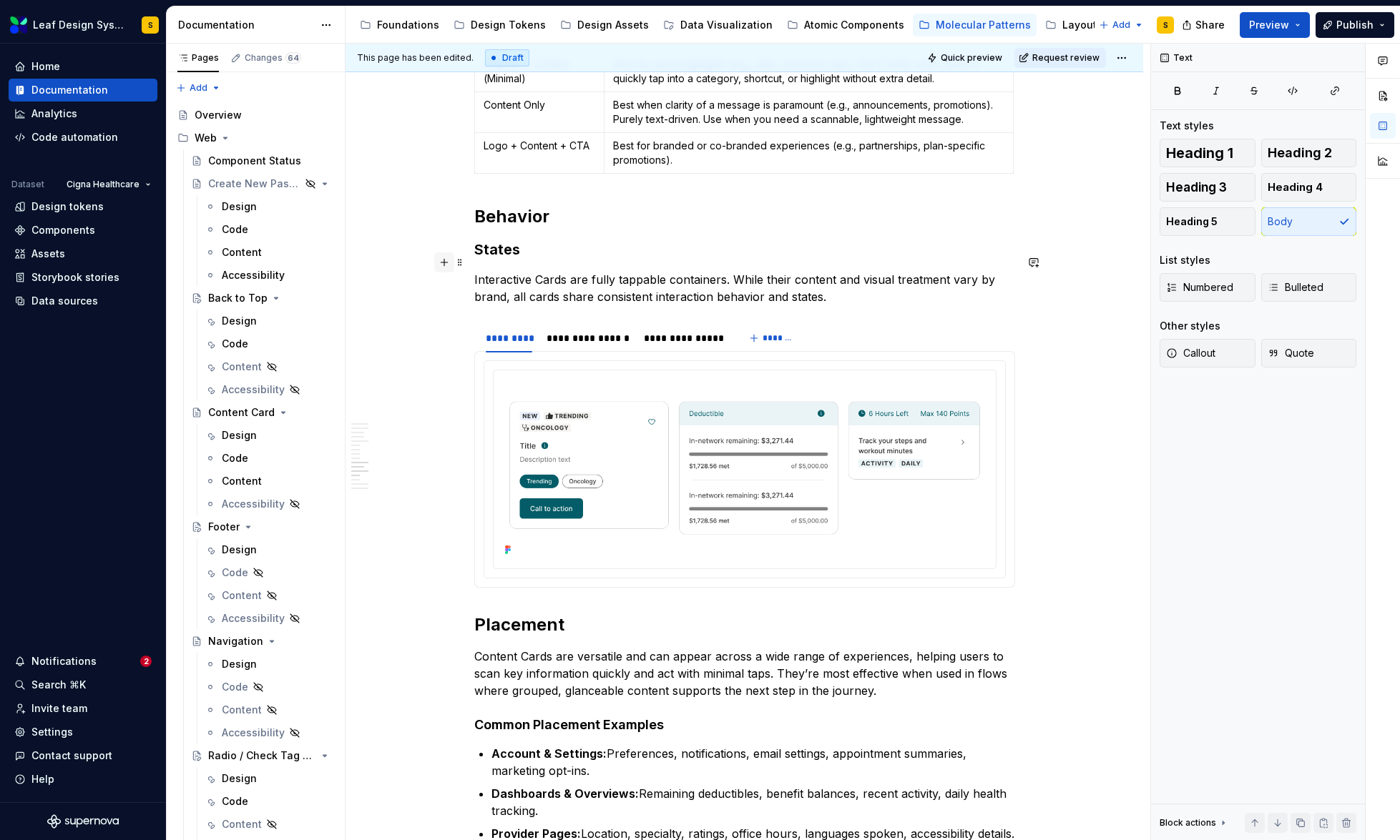
click at [444, 259] on button "button" at bounding box center [444, 263] width 20 height 20
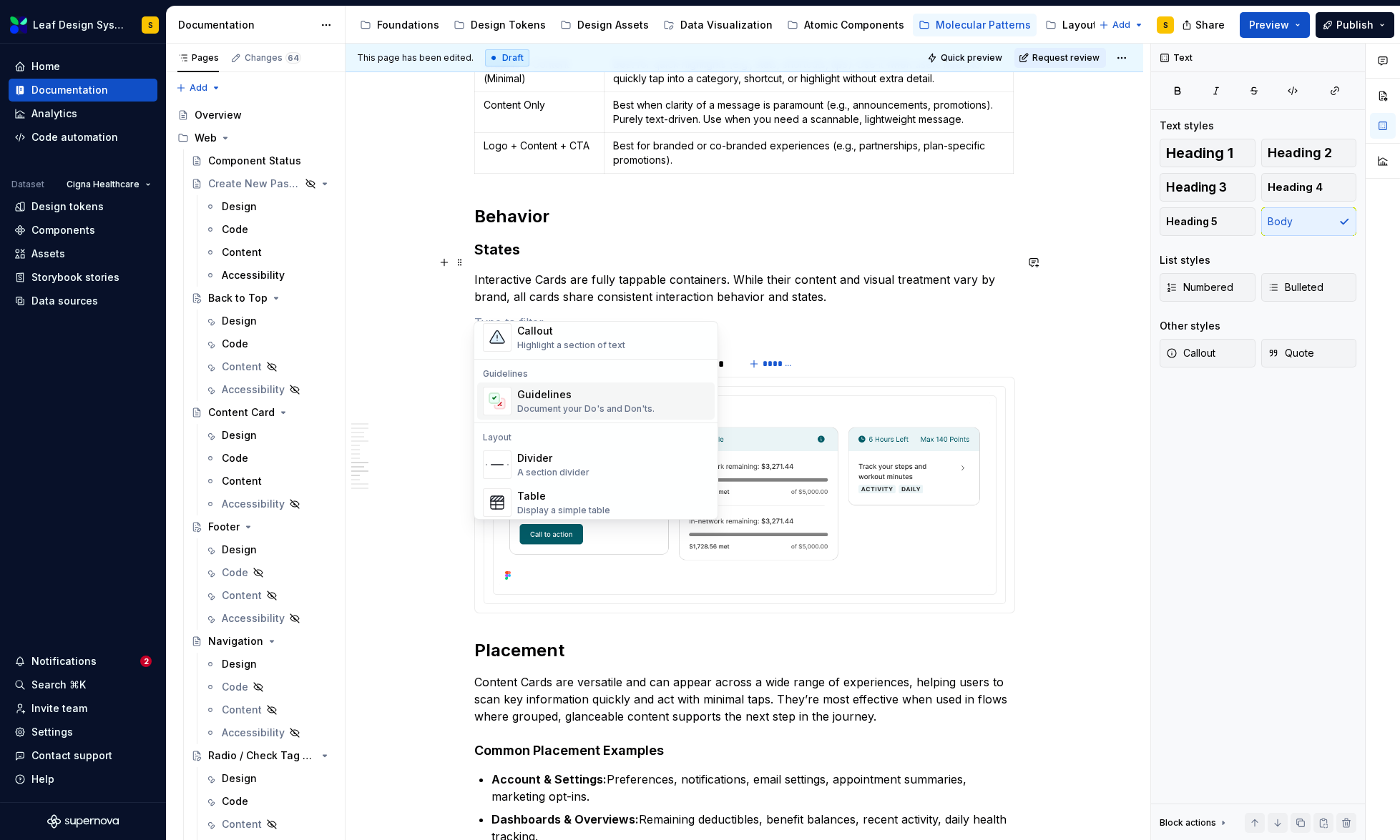
scroll to position [363, 0]
click at [576, 338] on div "Callout" at bounding box center [571, 334] width 108 height 14
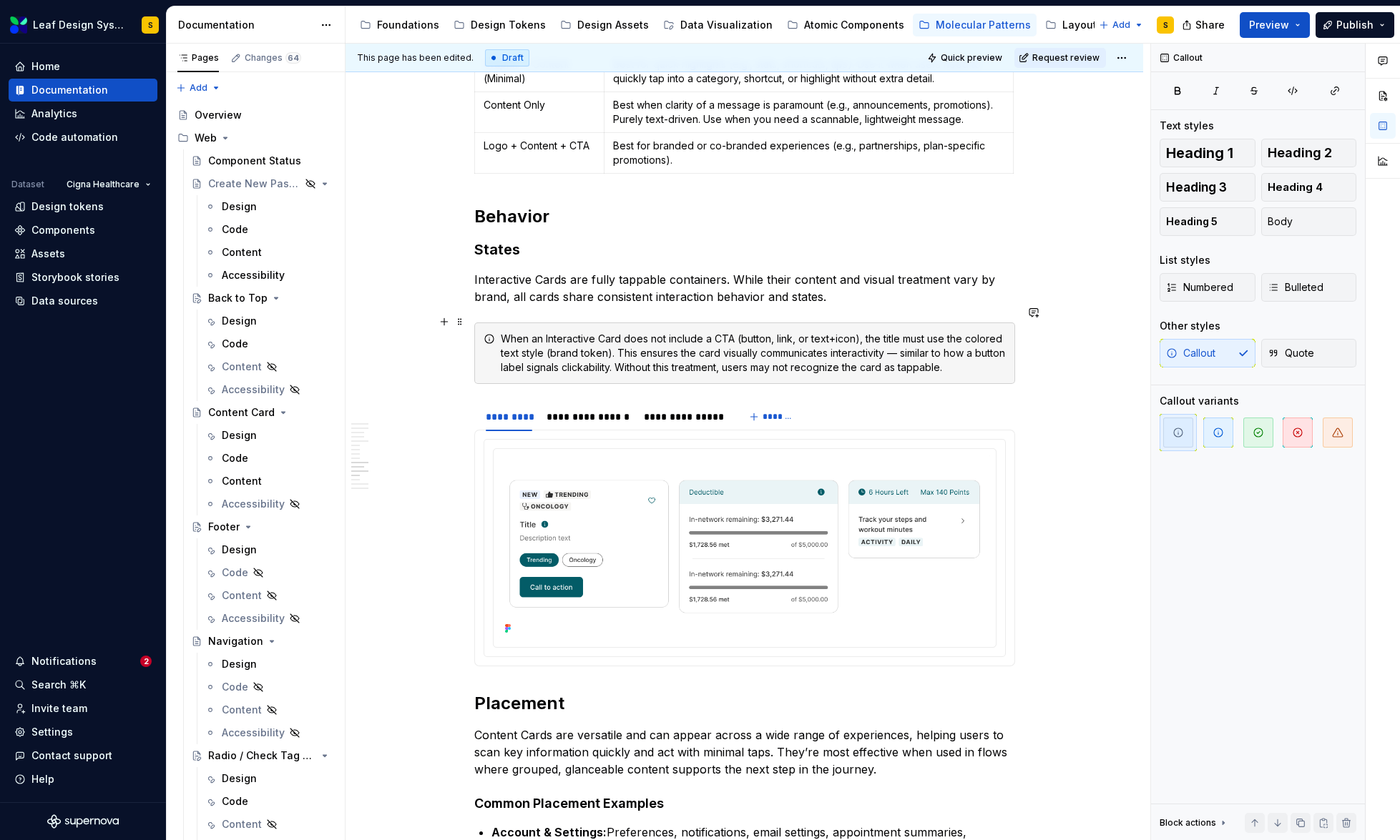
drag, startPoint x: 504, startPoint y: 320, endPoint x: 515, endPoint y: 347, distance: 29.2
click at [504, 332] on div "When an Interactive Card does not include a CTA (button, link, or text+icon), t…" at bounding box center [752, 353] width 505 height 43
click at [560, 334] on div "hen an Interactive Card does not include a CTA (button, link, or text+icon), th…" at bounding box center [752, 353] width 505 height 43
click at [890, 335] on div "hen an Interactive Card does not include a CTA (button, link, or text+icon), th…" at bounding box center [752, 353] width 505 height 43
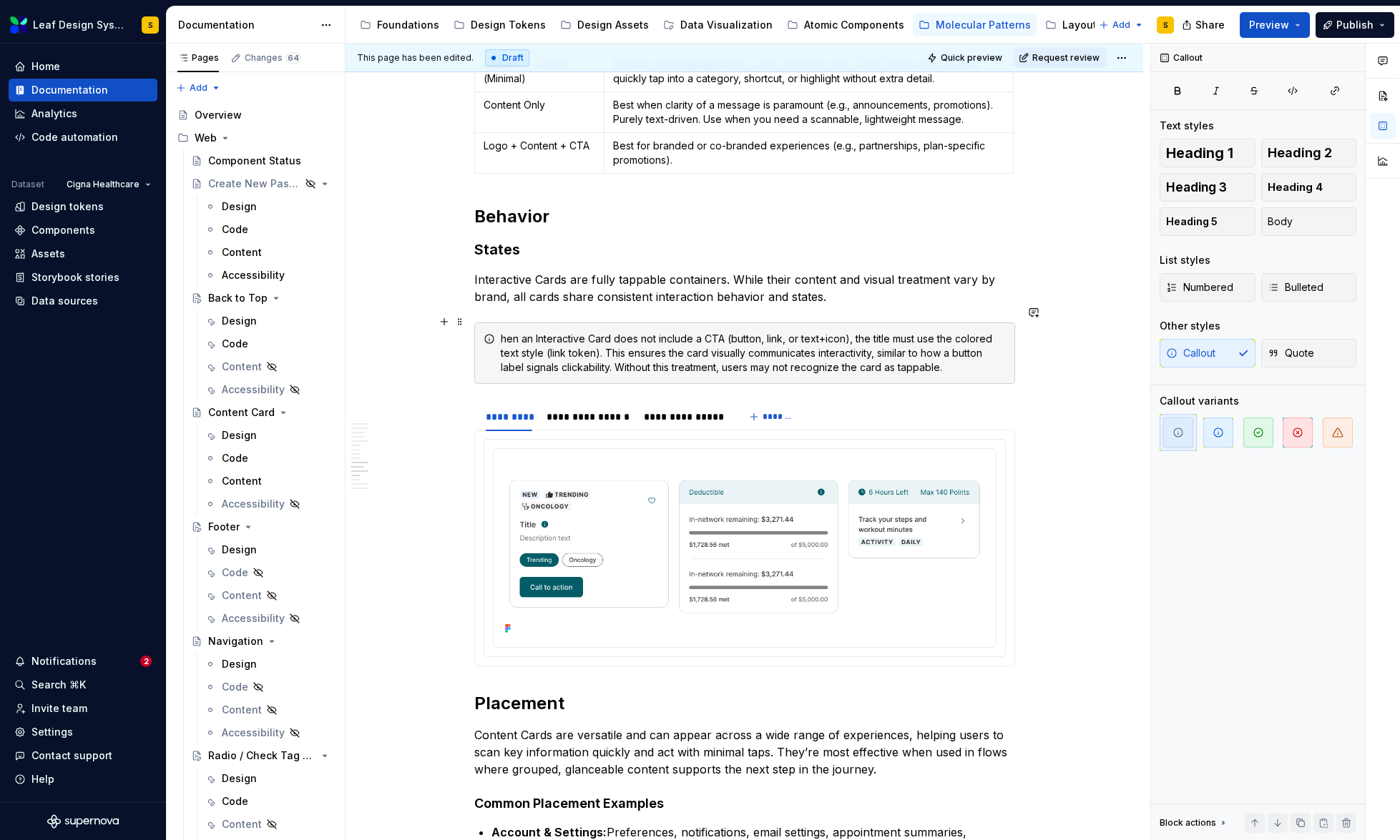
click at [501, 332] on div "hen an Interactive Card does not include a CTA (button, link, or text+icon), th…" at bounding box center [752, 353] width 505 height 43
click at [1229, 437] on span "button" at bounding box center [1218, 433] width 30 height 30
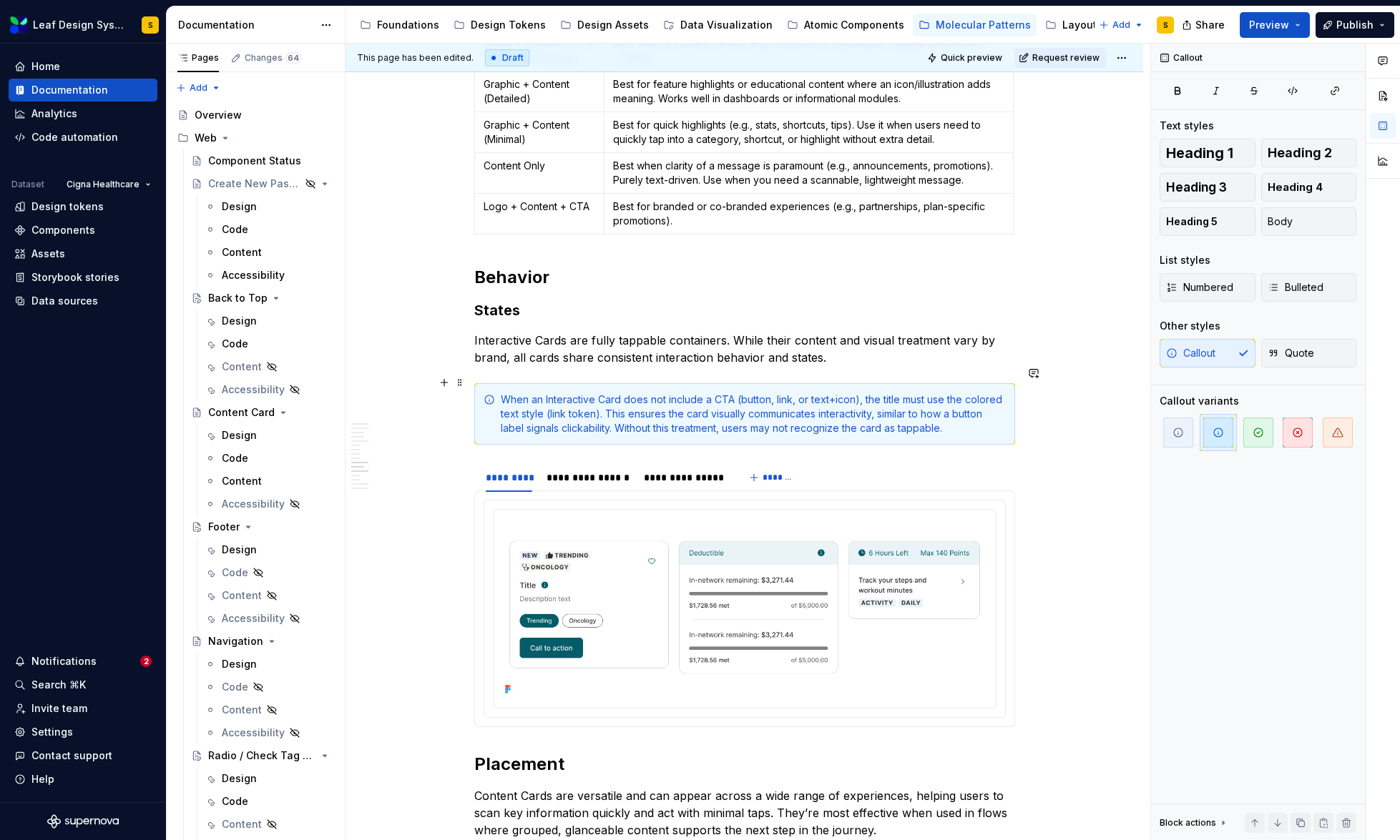
scroll to position [5108, 0]
drag, startPoint x: 801, startPoint y: 382, endPoint x: 869, endPoint y: 412, distance: 74.3
click at [855, 393] on div "When an Interactive Card does not include a CTA (button, link, or text+icon), t…" at bounding box center [752, 414] width 505 height 43
click at [444, 386] on button "button" at bounding box center [444, 383] width 20 height 20
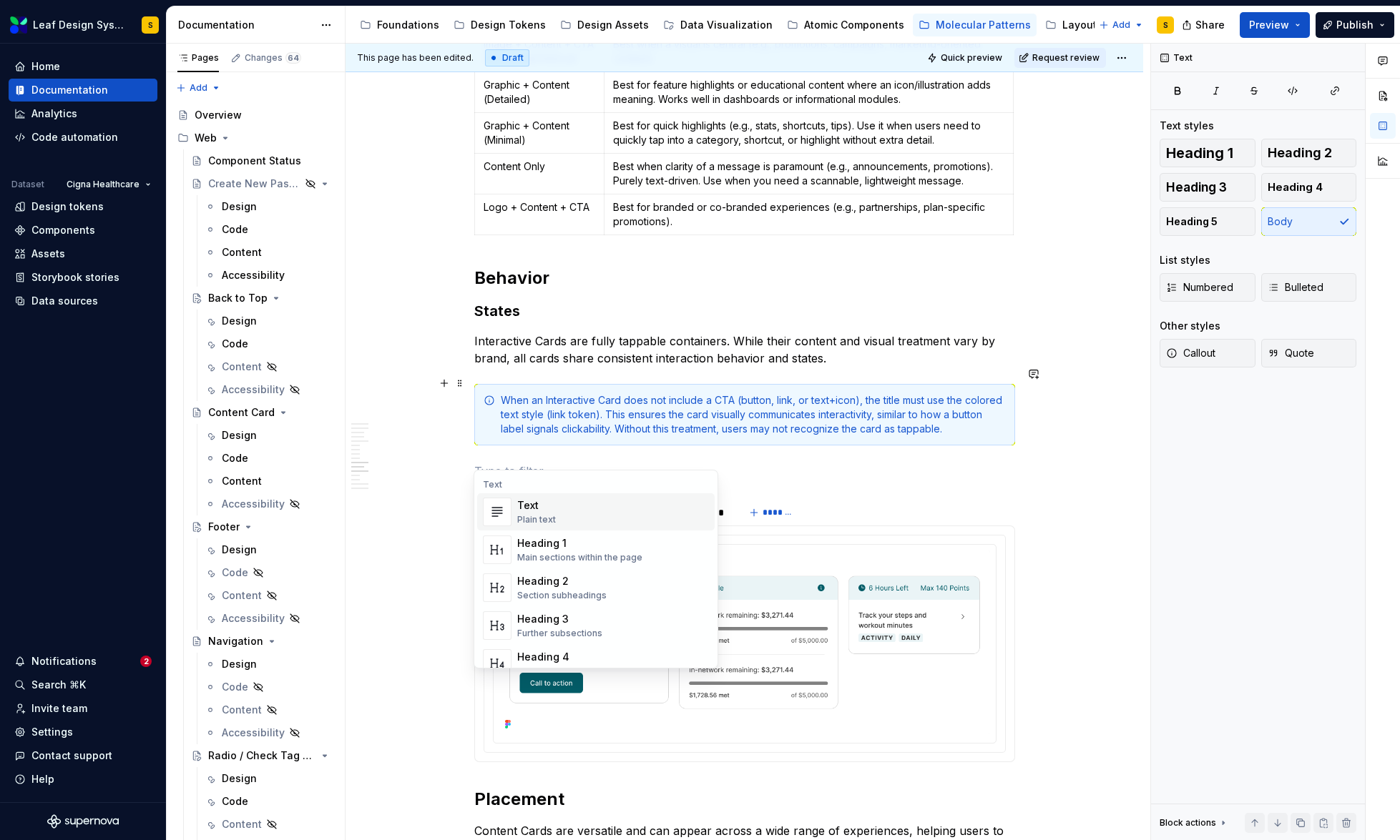
click at [522, 515] on div "Plain text" at bounding box center [536, 520] width 38 height 12
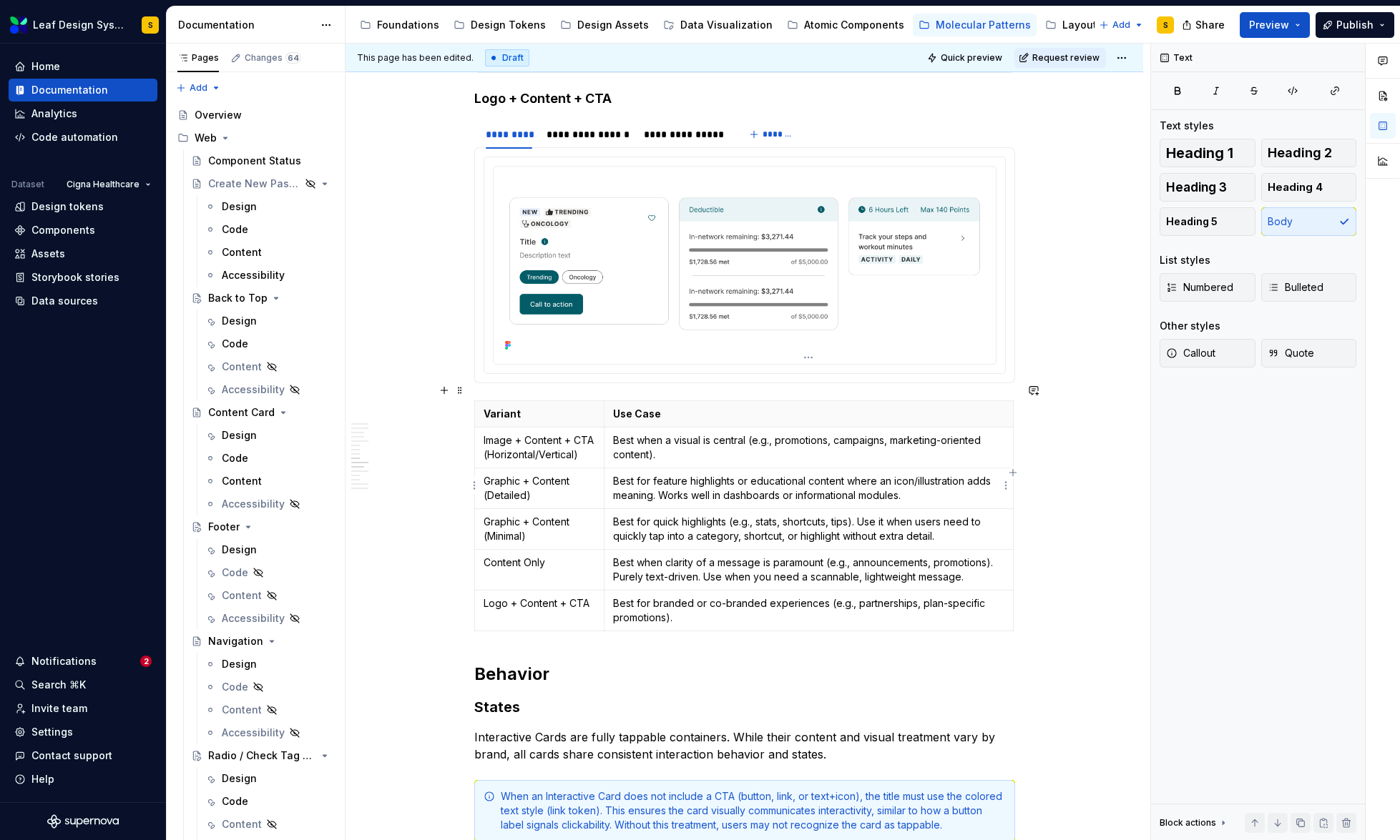
scroll to position [4705, 0]
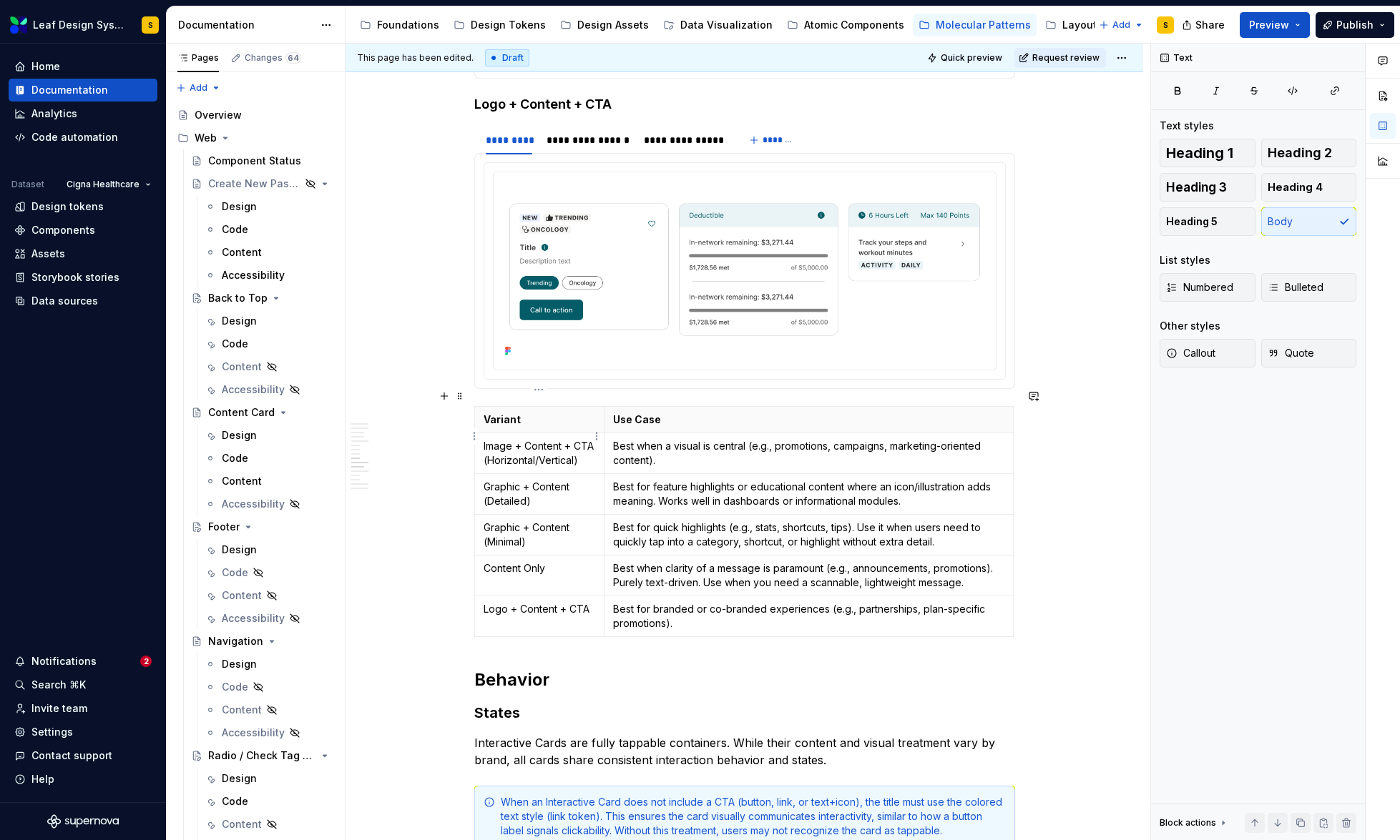
click at [552, 439] on p "Image + Content + CTA (Horizontal/Vertical)" at bounding box center [540, 453] width 112 height 28
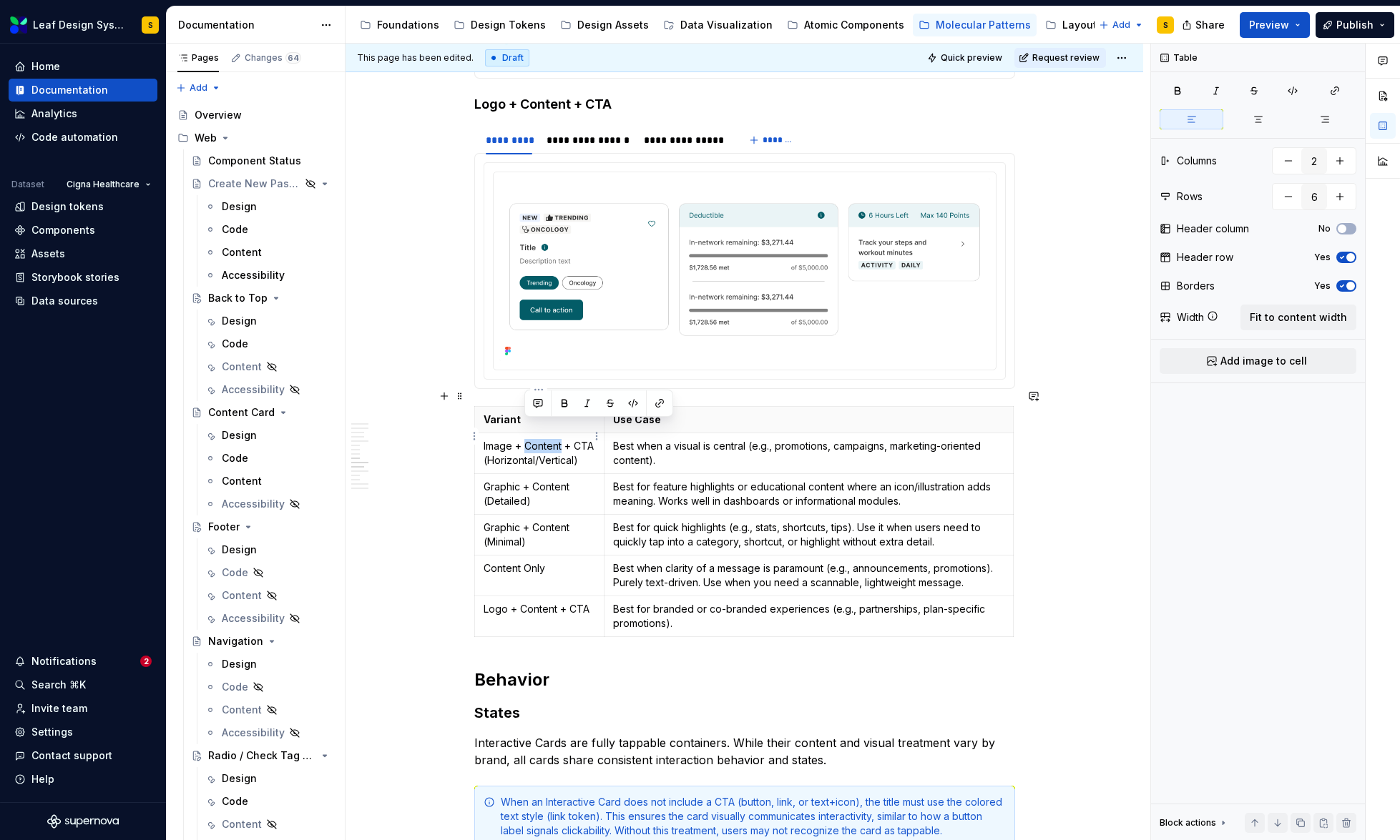
click at [552, 439] on p "Image + Content + CTA (Horizontal/Vertical)" at bounding box center [540, 453] width 112 height 28
click at [484, 439] on p "Image + Content + CTA (Horizontal/Vertical)" at bounding box center [540, 453] width 112 height 28
drag, startPoint x: 482, startPoint y: 428, endPoint x: 591, endPoint y: 433, distance: 109.1
click at [591, 439] on p "Image + Content + CTA (Horizontal/Vertical)" at bounding box center [540, 453] width 112 height 28
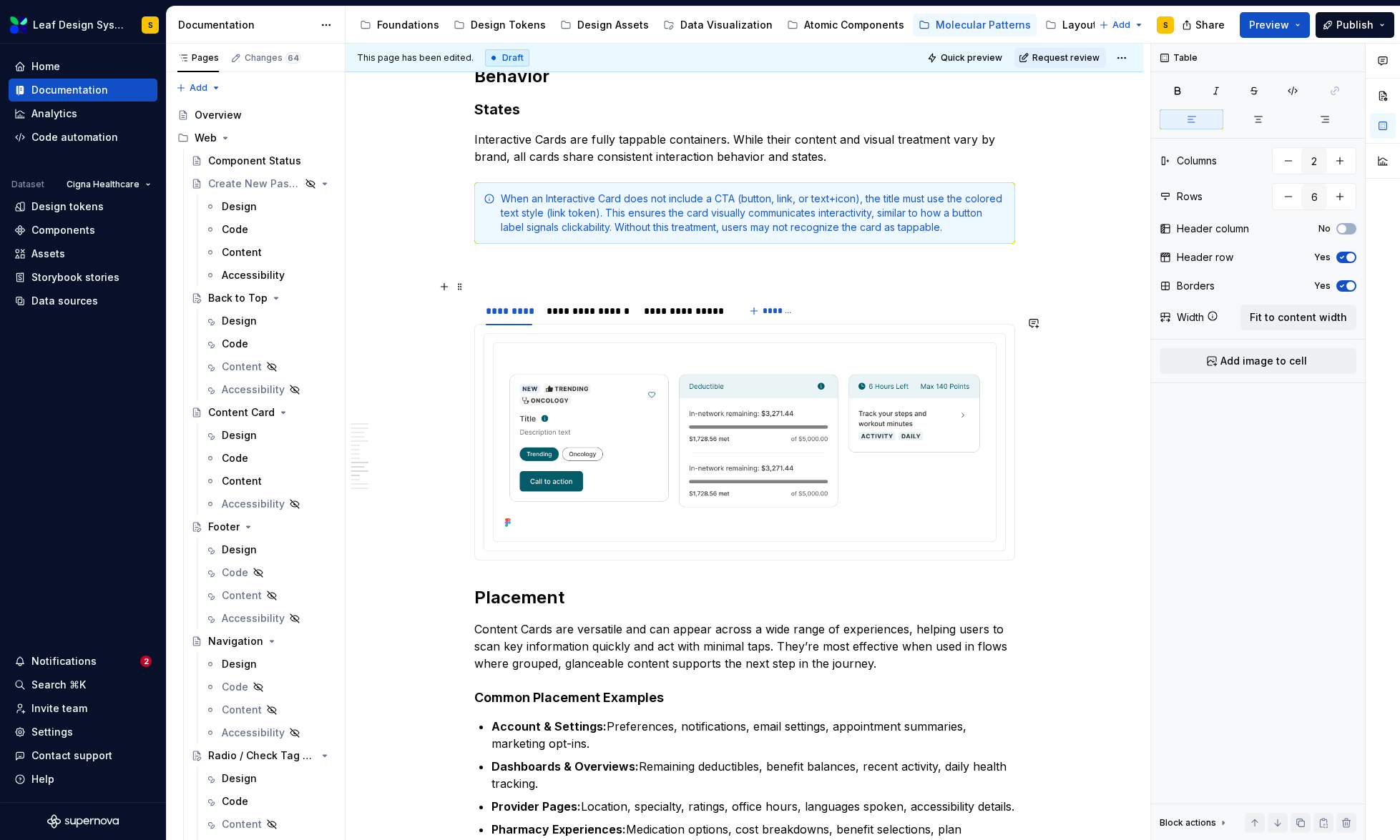
scroll to position [5147, 0]
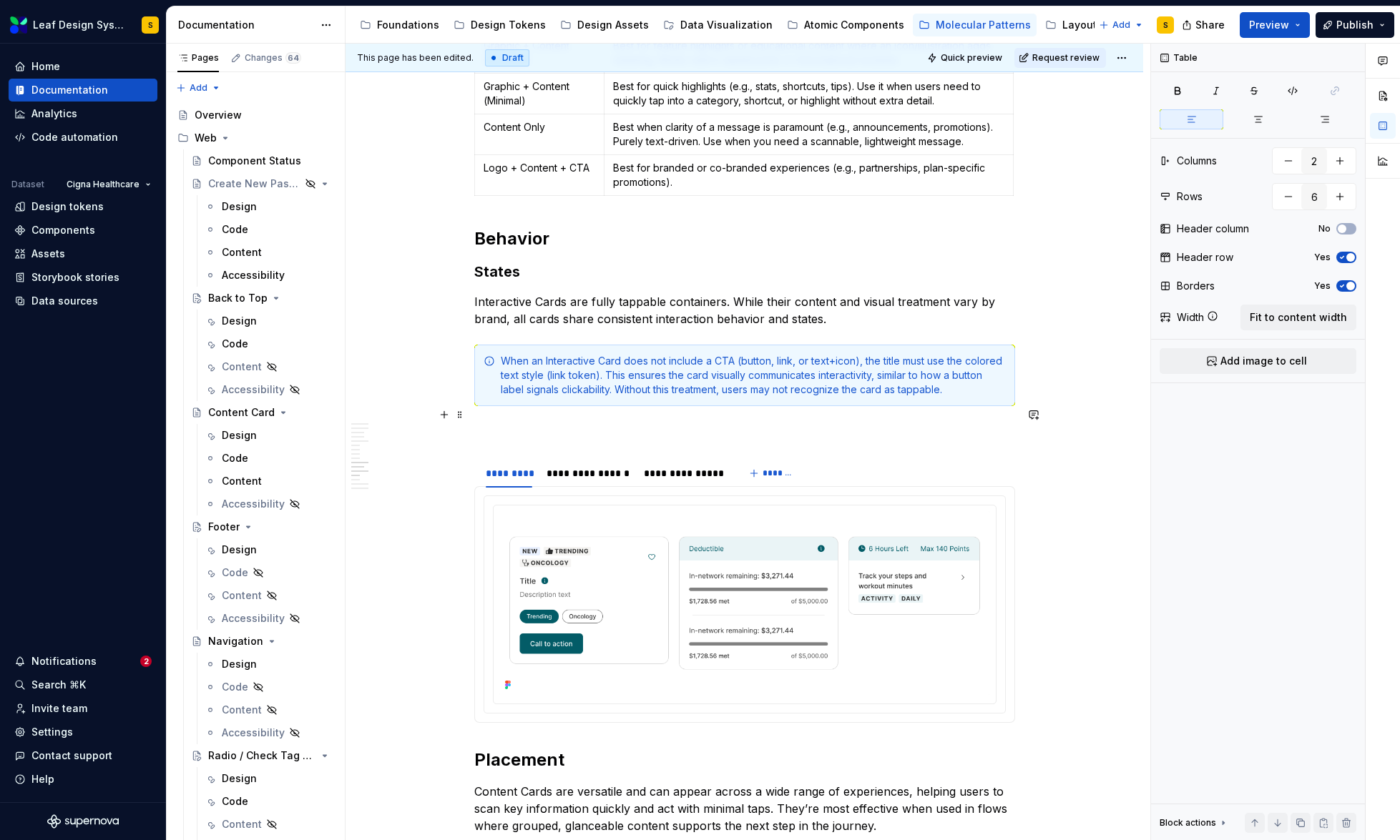
click at [490, 423] on p at bounding box center [745, 432] width 541 height 18
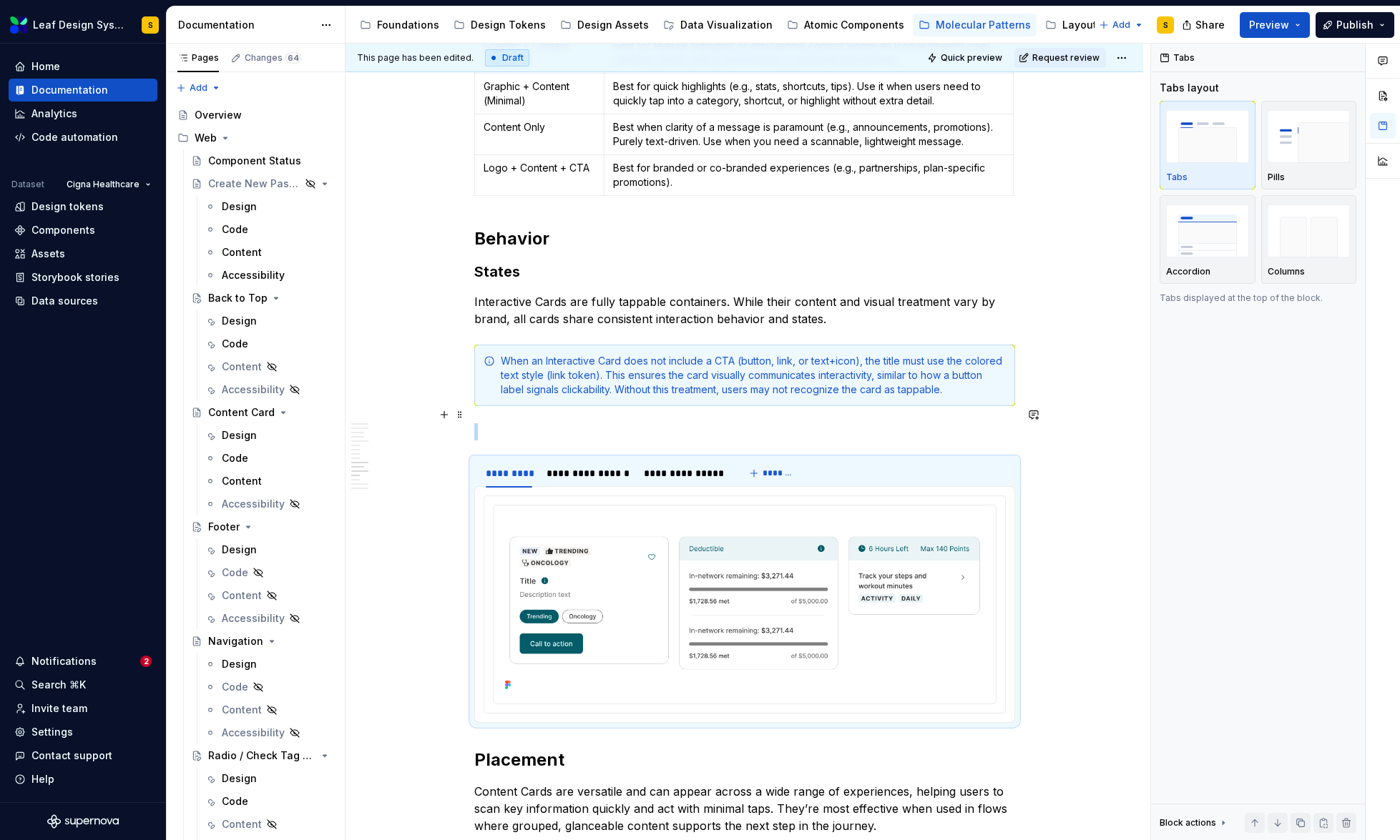
click at [519, 423] on p at bounding box center [745, 432] width 541 height 18
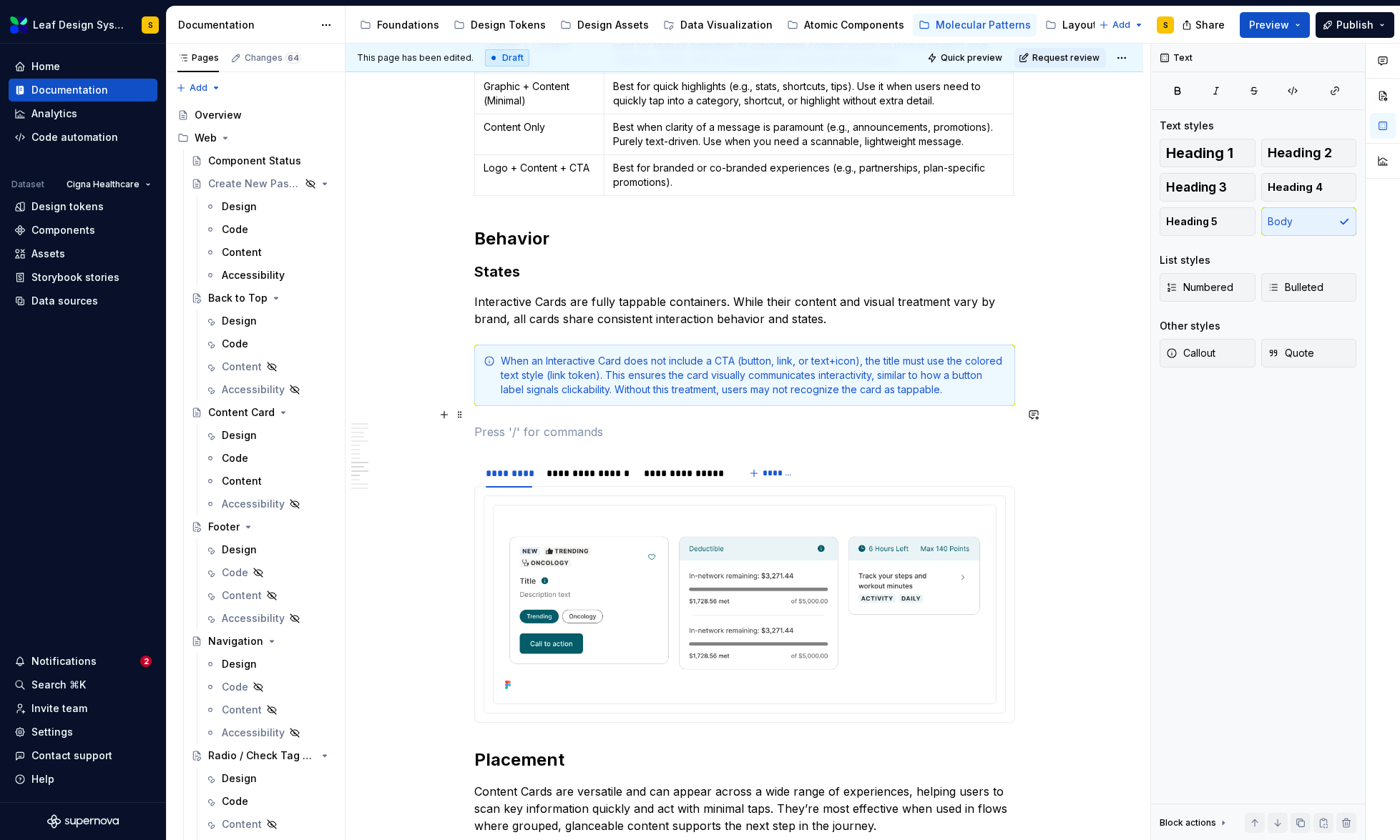
click at [519, 423] on p at bounding box center [745, 432] width 541 height 18
click at [482, 423] on p "Image + Content + CTA" at bounding box center [745, 432] width 541 height 18
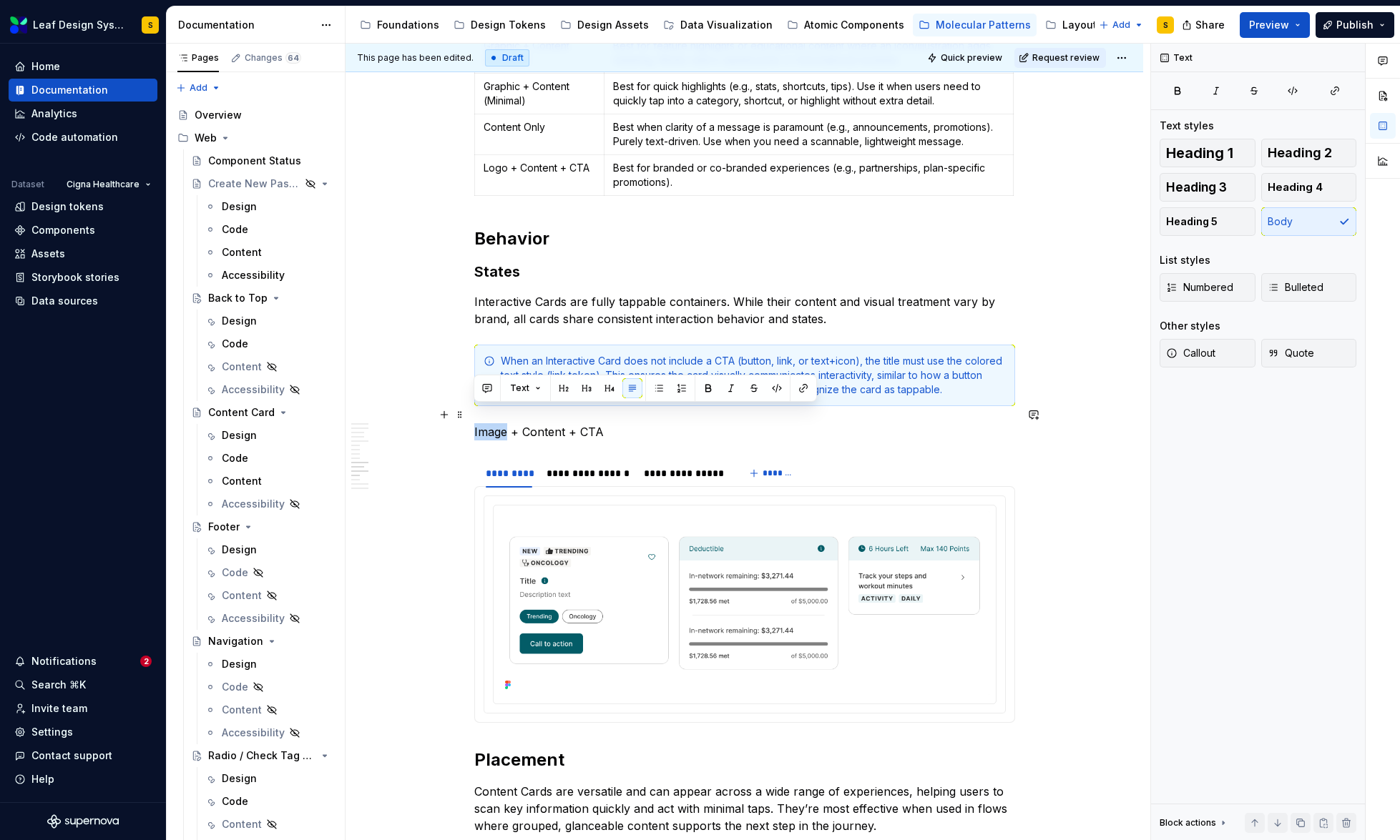
click at [482, 423] on p "Image + Content + CTA" at bounding box center [745, 432] width 541 height 18
click at [710, 390] on button "button" at bounding box center [708, 388] width 20 height 20
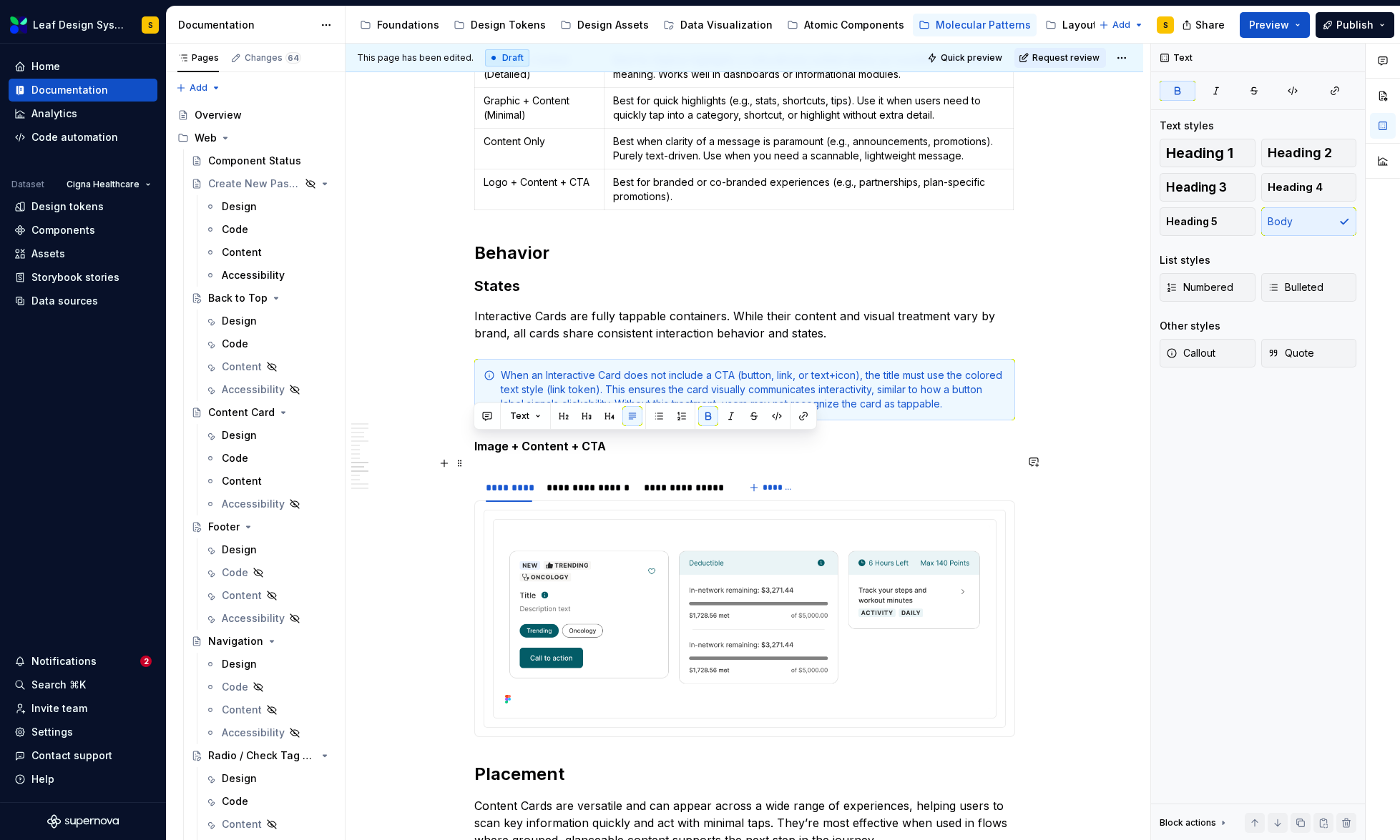
scroll to position [5117, 0]
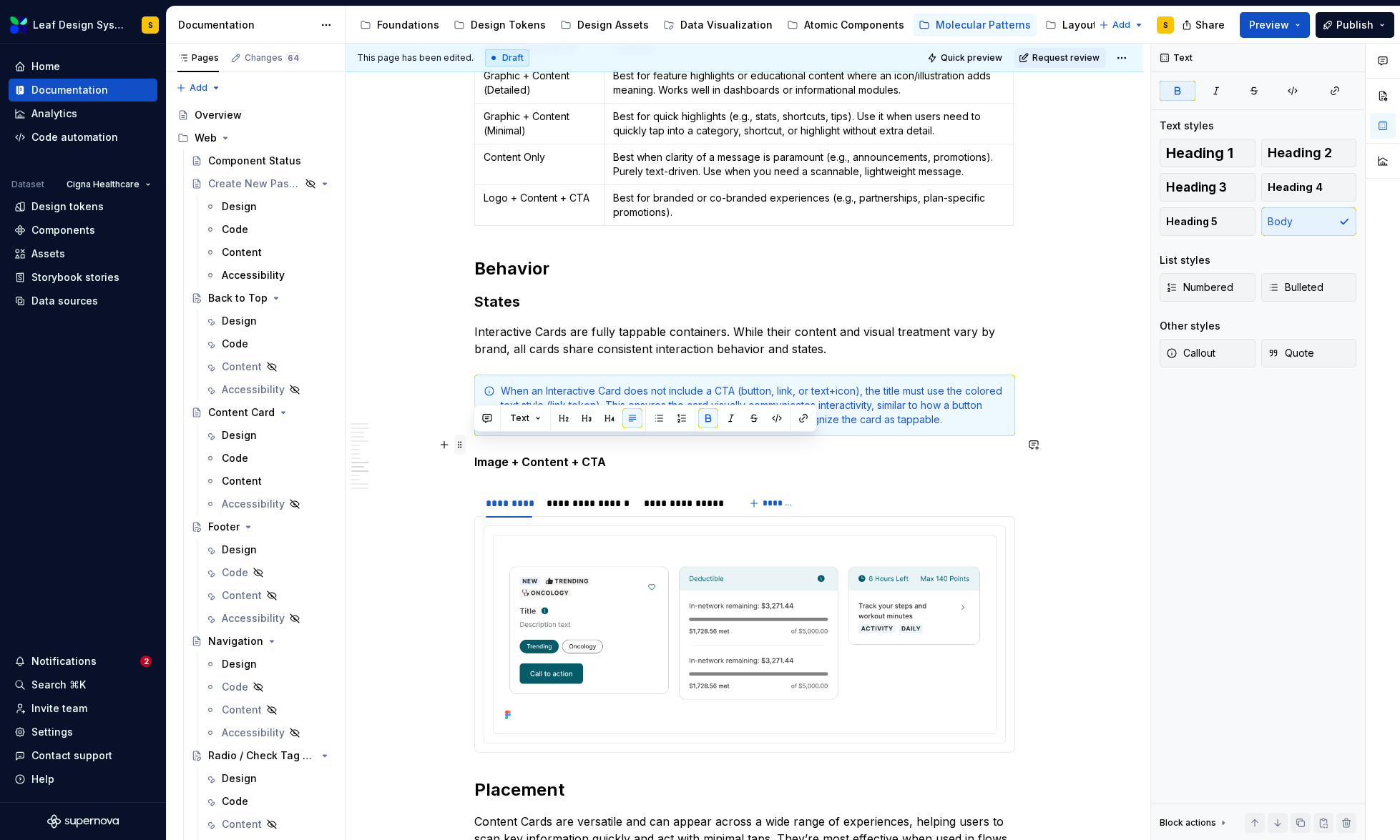
click at [459, 448] on span at bounding box center [460, 445] width 12 height 20
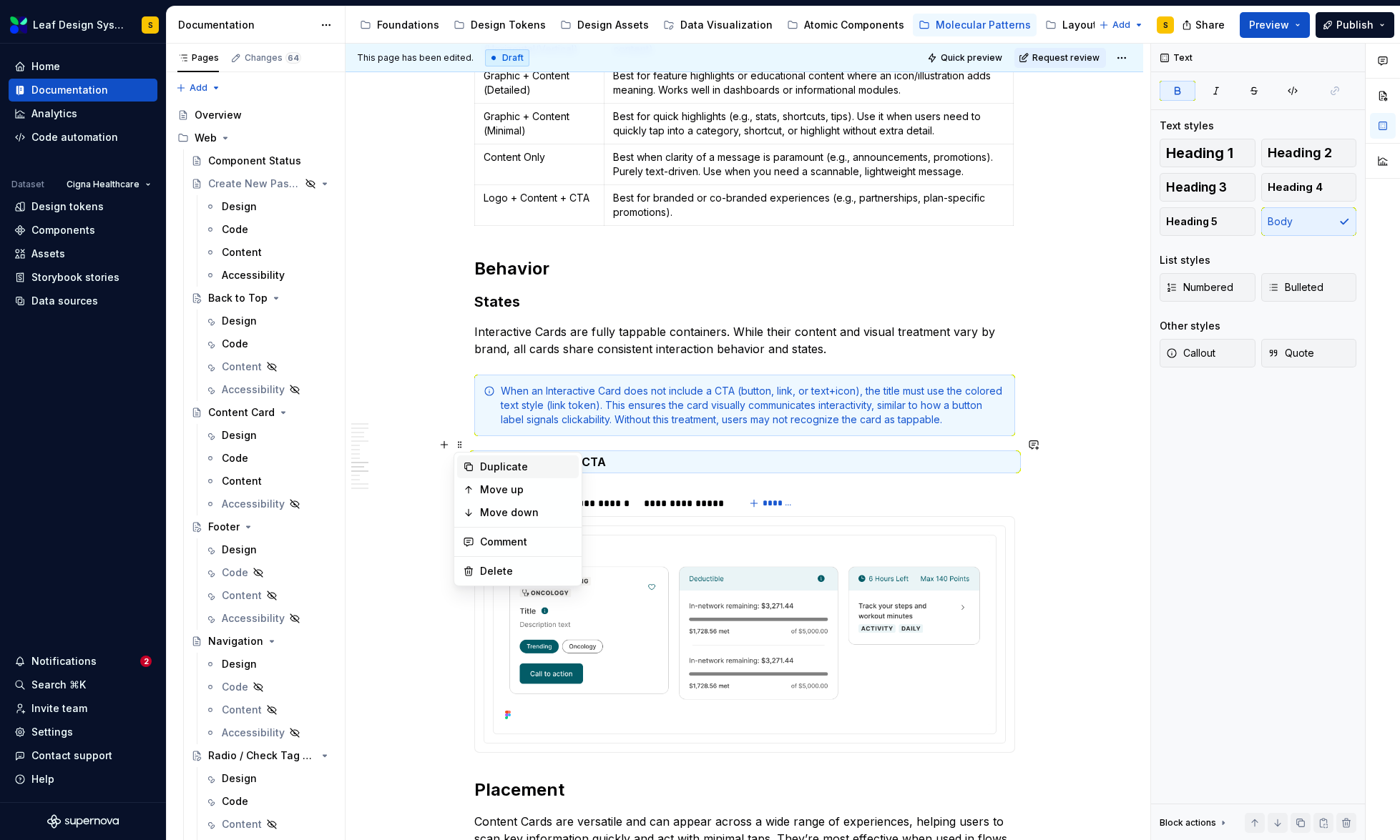
click at [476, 465] on div "Duplicate" at bounding box center [517, 466] width 121 height 23
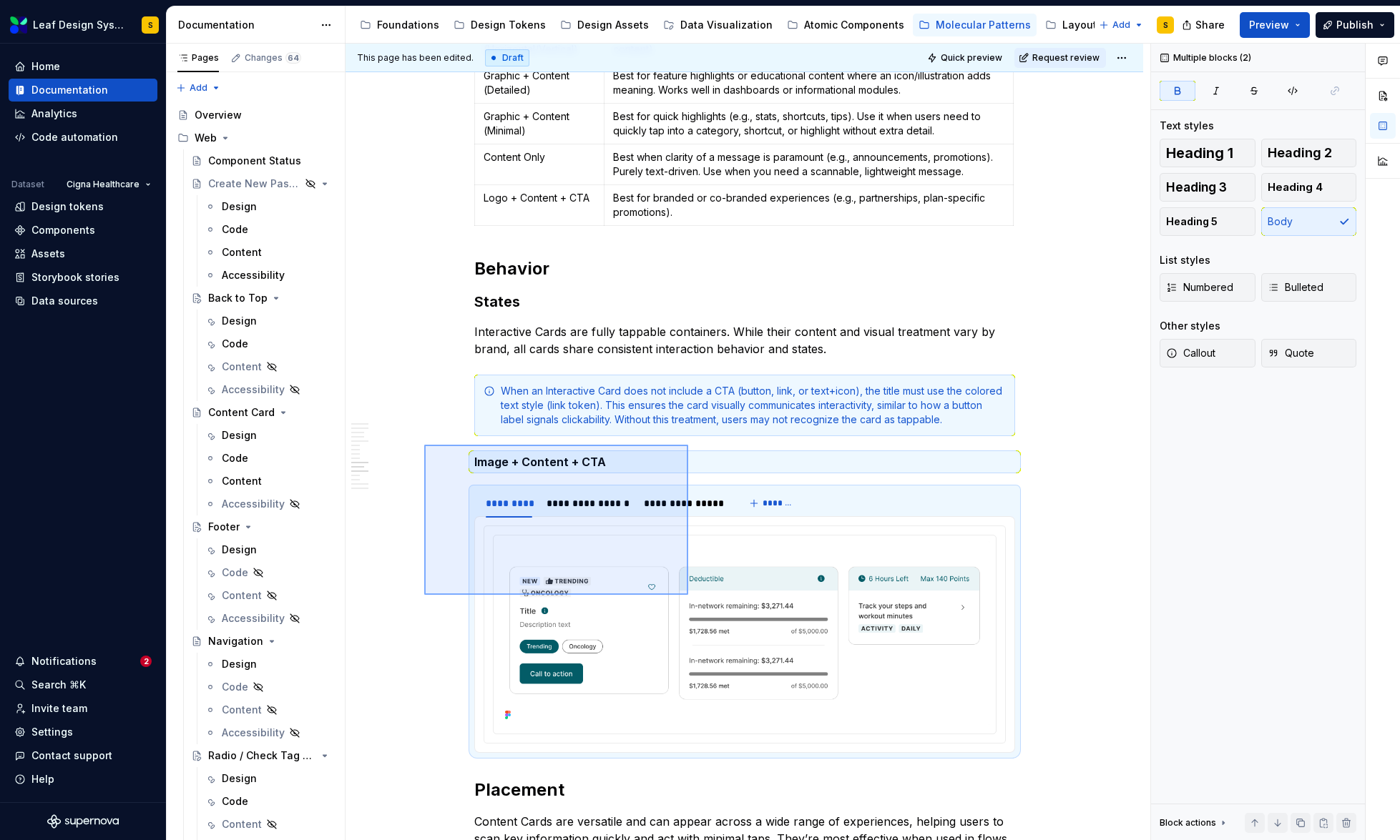
drag, startPoint x: 424, startPoint y: 445, endPoint x: 692, endPoint y: 598, distance: 308.6
click at [692, 598] on div "This page has been edited. Draft Quick preview Request review Interactive Card …" at bounding box center [748, 442] width 805 height 797
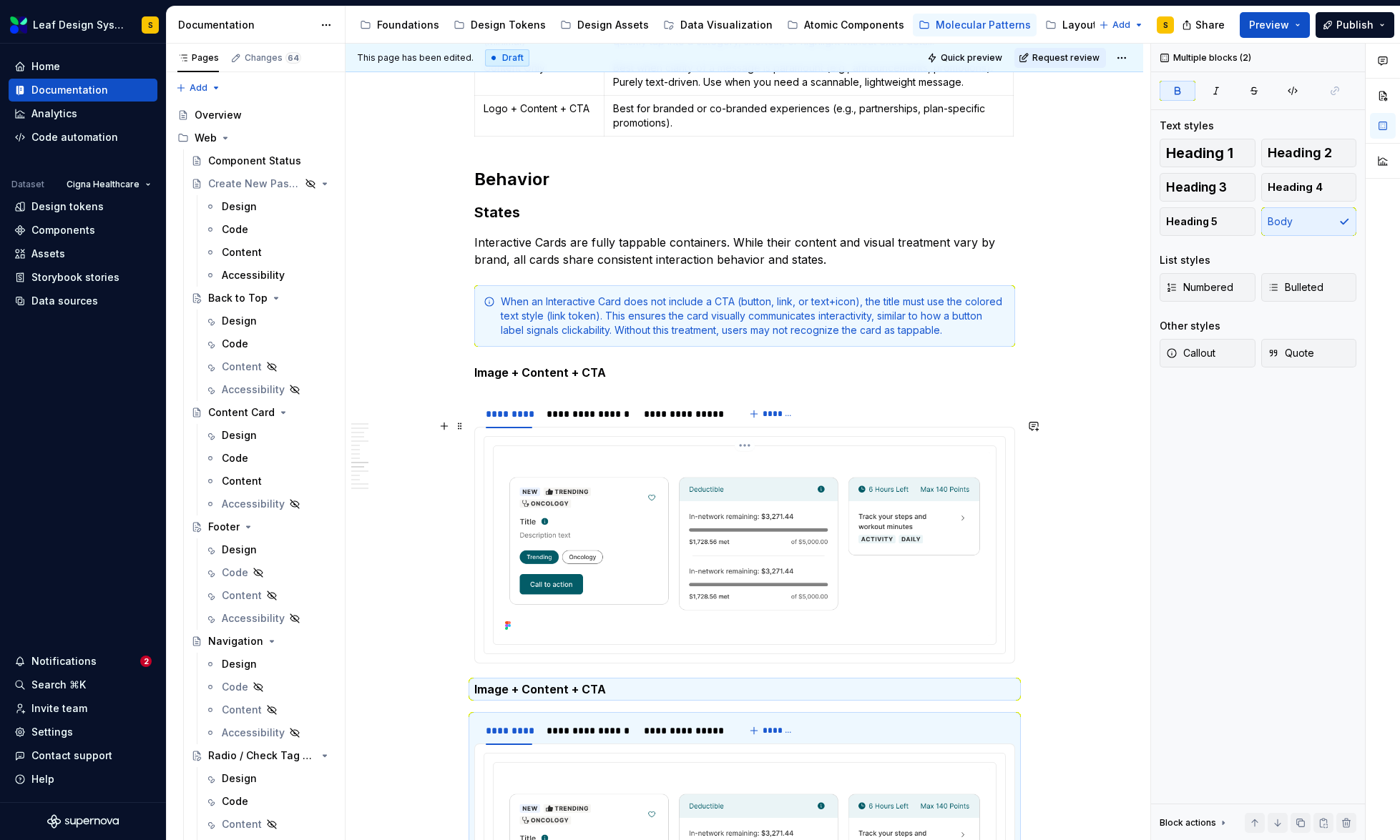
scroll to position [5216, 0]
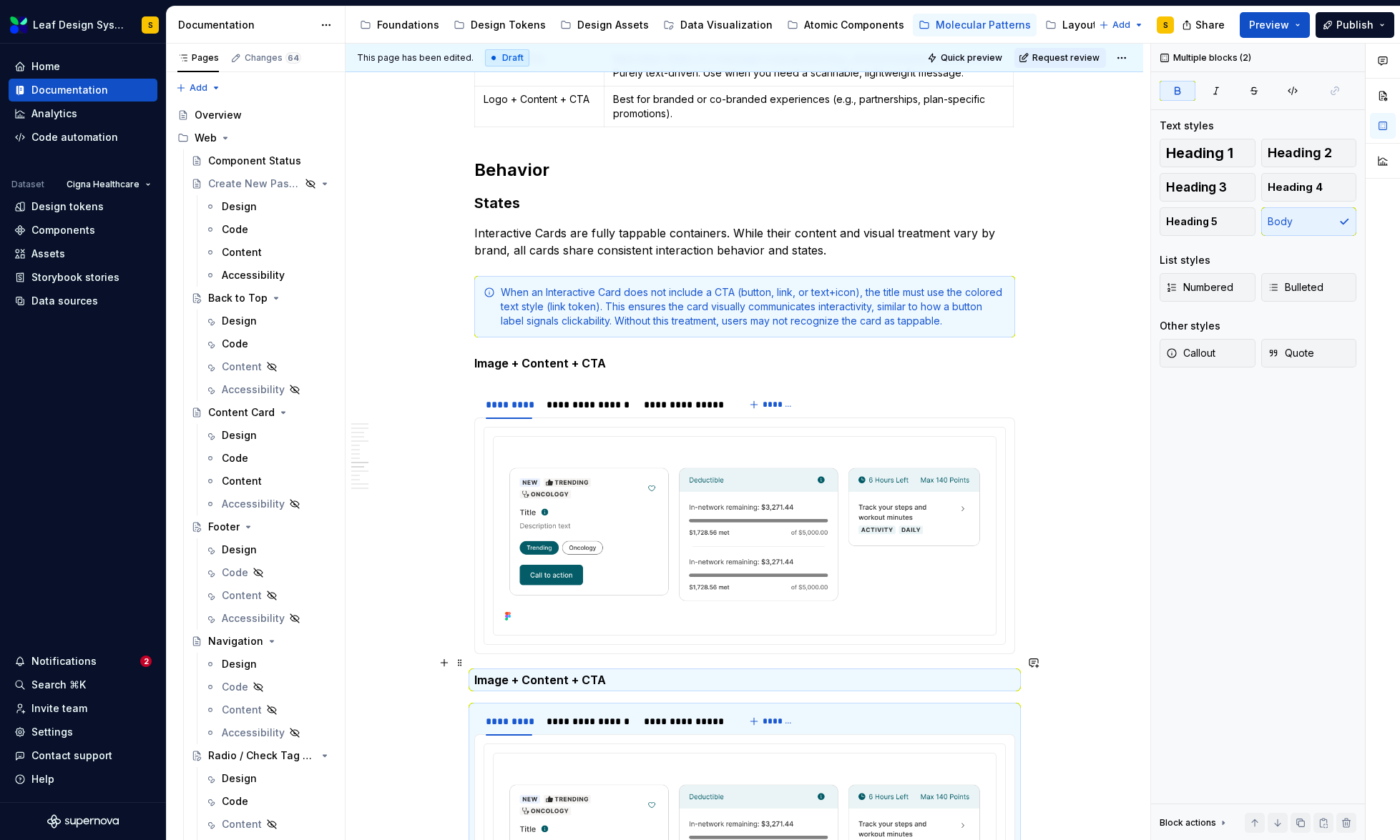
click at [492, 673] on strong "Image + Content + CTA" at bounding box center [540, 679] width 131 height 14
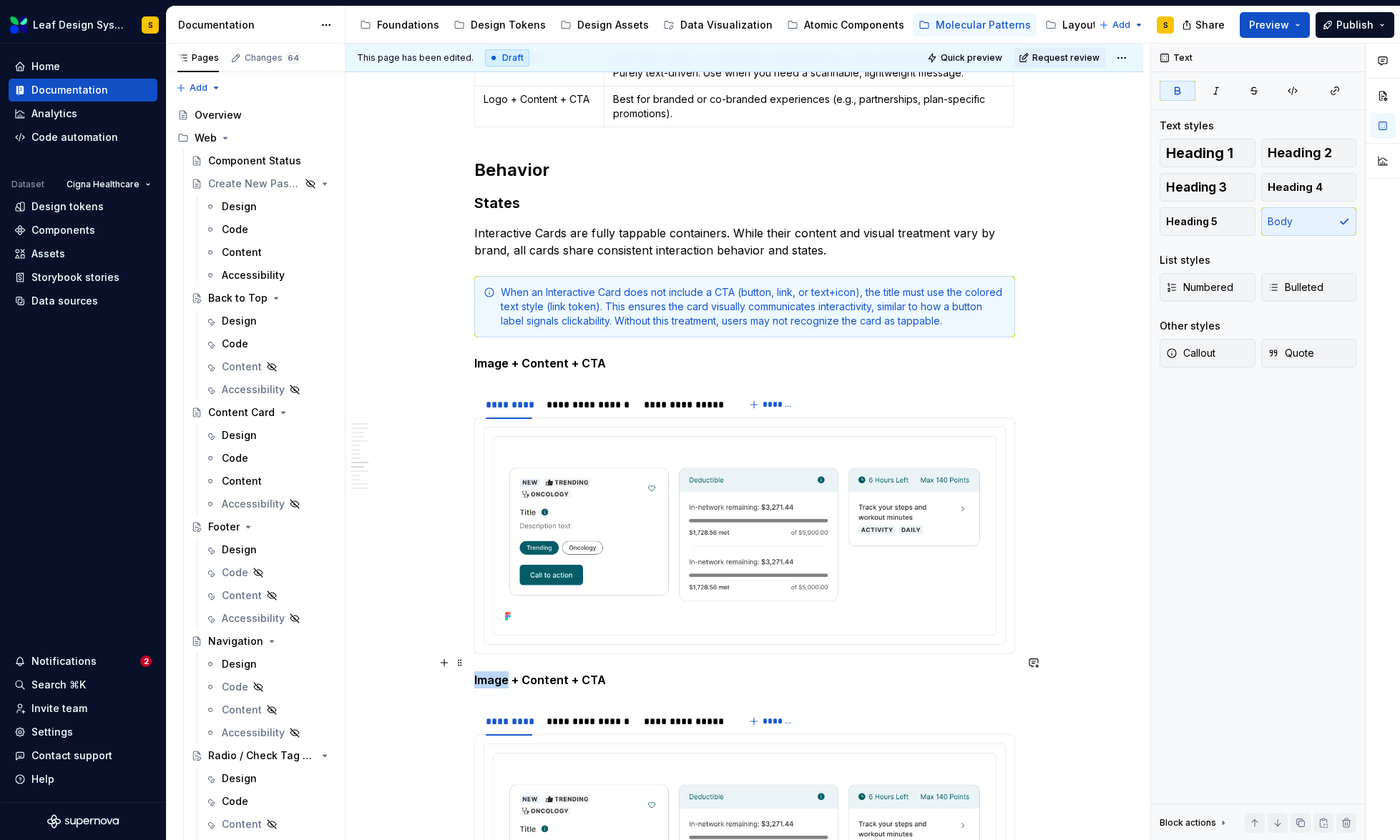
click at [492, 673] on strong "Image + Content + CTA" at bounding box center [540, 679] width 131 height 14
drag, startPoint x: 633, startPoint y: 663, endPoint x: 575, endPoint y: 669, distance: 58.3
click at [575, 672] on p "Graphic + Content + CTA" at bounding box center [745, 680] width 541 height 18
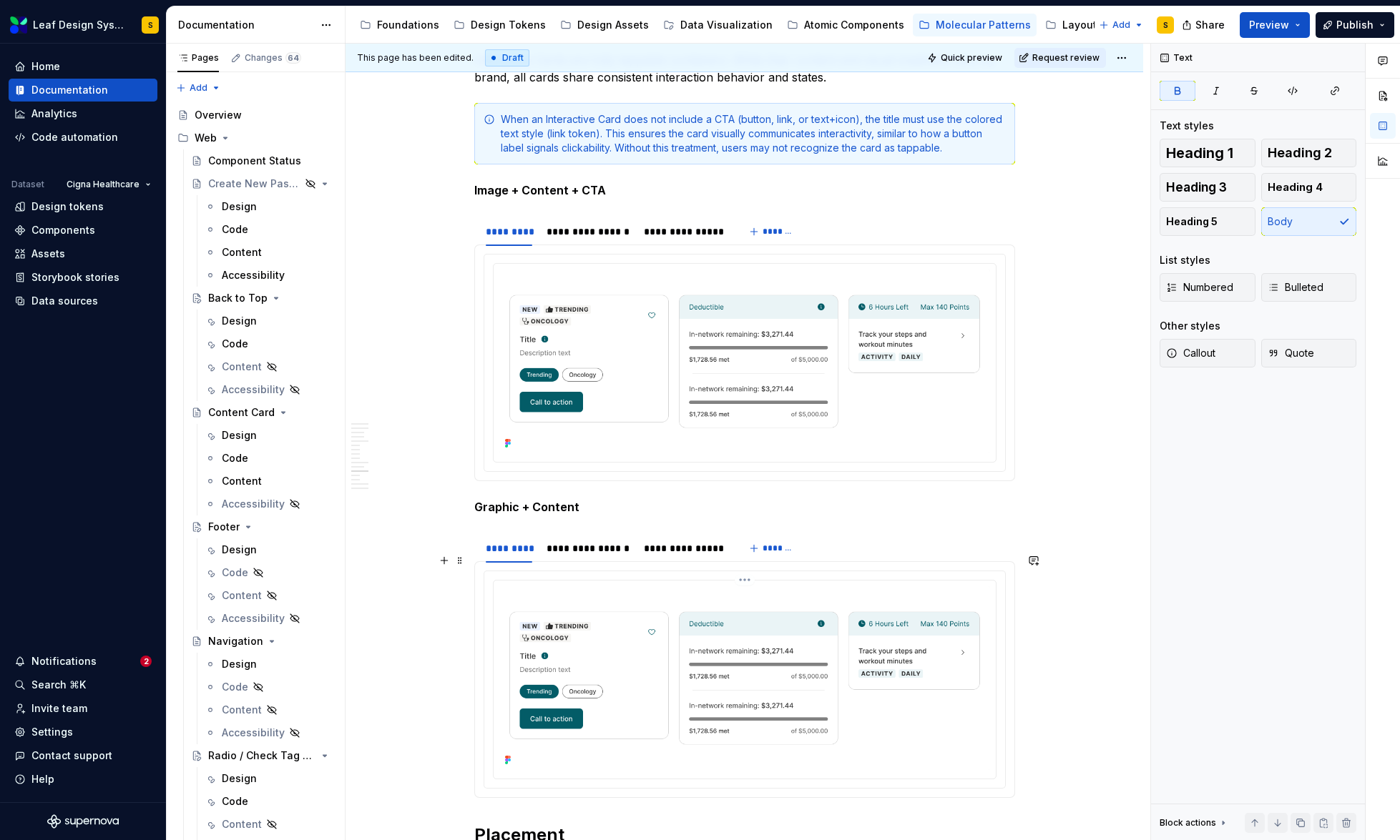
scroll to position [5453, 0]
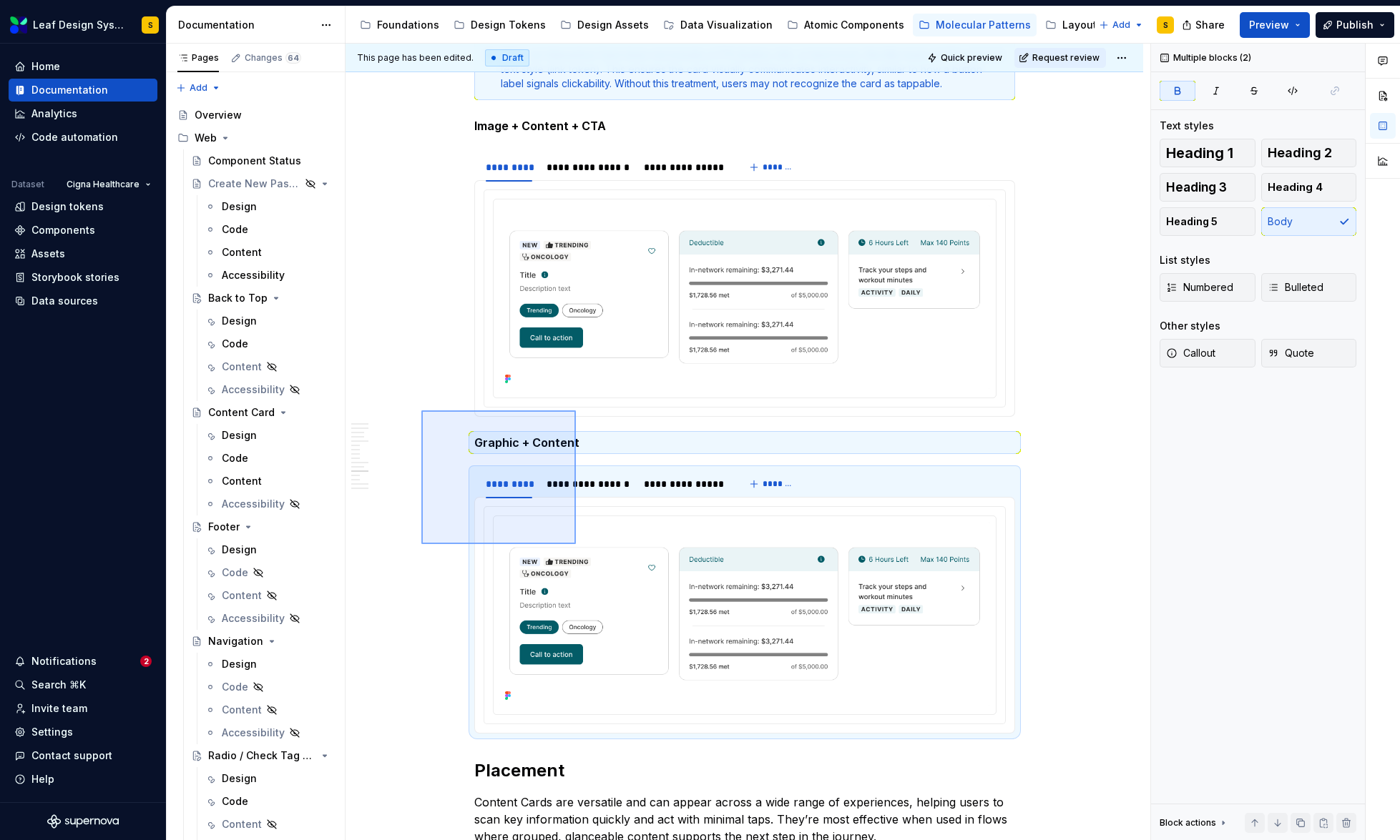
drag, startPoint x: 421, startPoint y: 411, endPoint x: 577, endPoint y: 545, distance: 205.7
click at [577, 545] on div "This page has been edited. Draft Quick preview Request review Interactive Card …" at bounding box center [748, 442] width 805 height 797
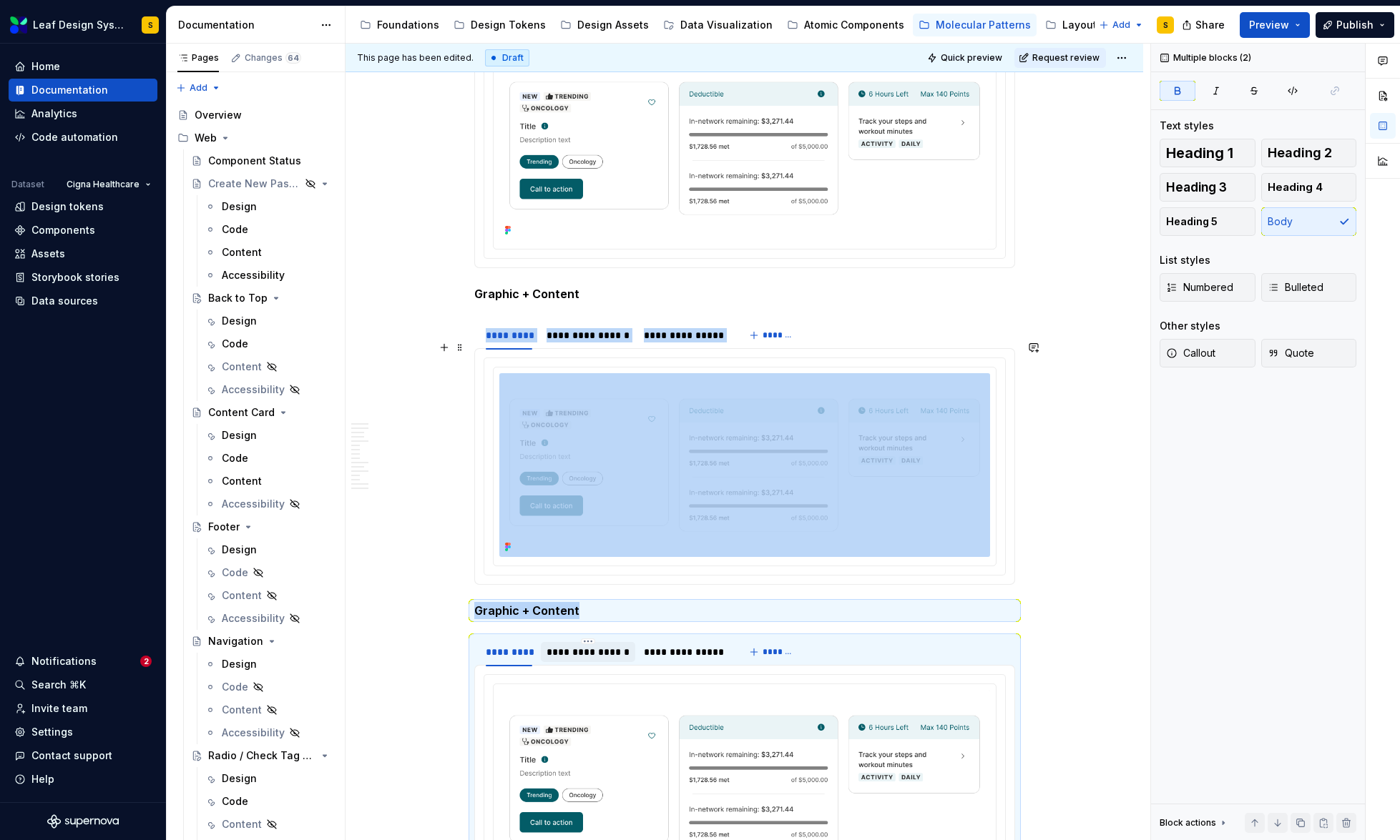
scroll to position [5642, 0]
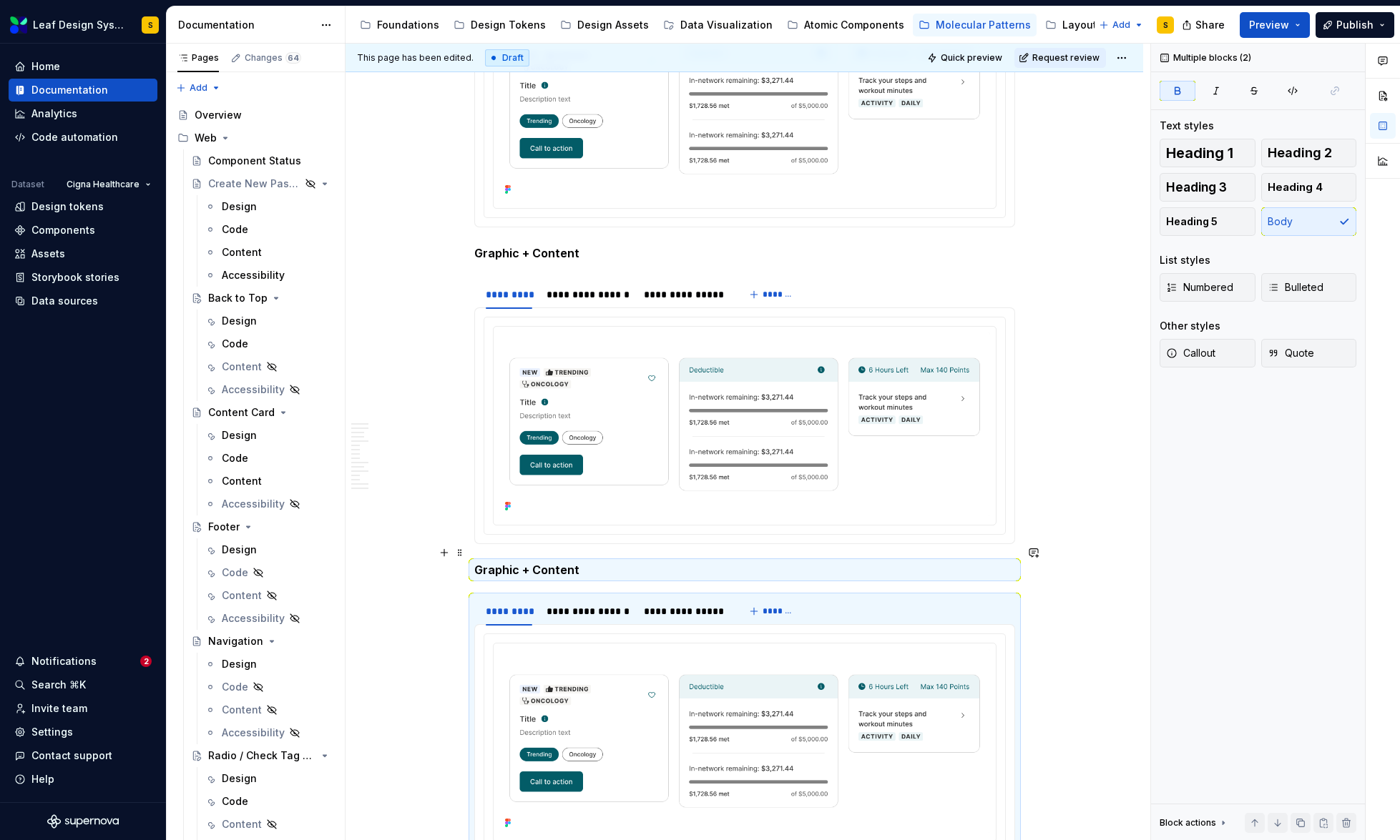
click at [531, 563] on strong "Graphic + Content" at bounding box center [527, 570] width 105 height 14
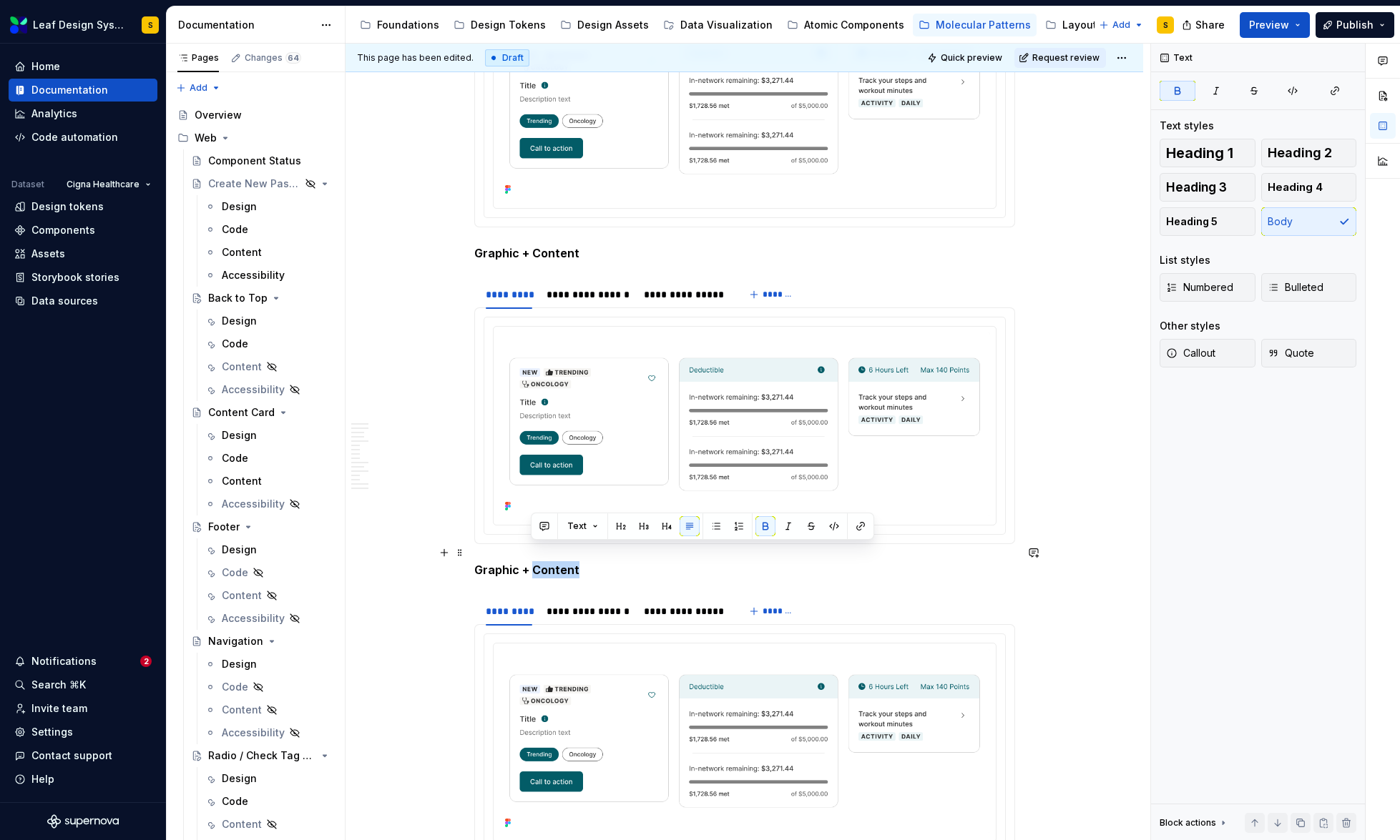
click at [531, 563] on strong "Graphic + Content" at bounding box center [527, 570] width 105 height 14
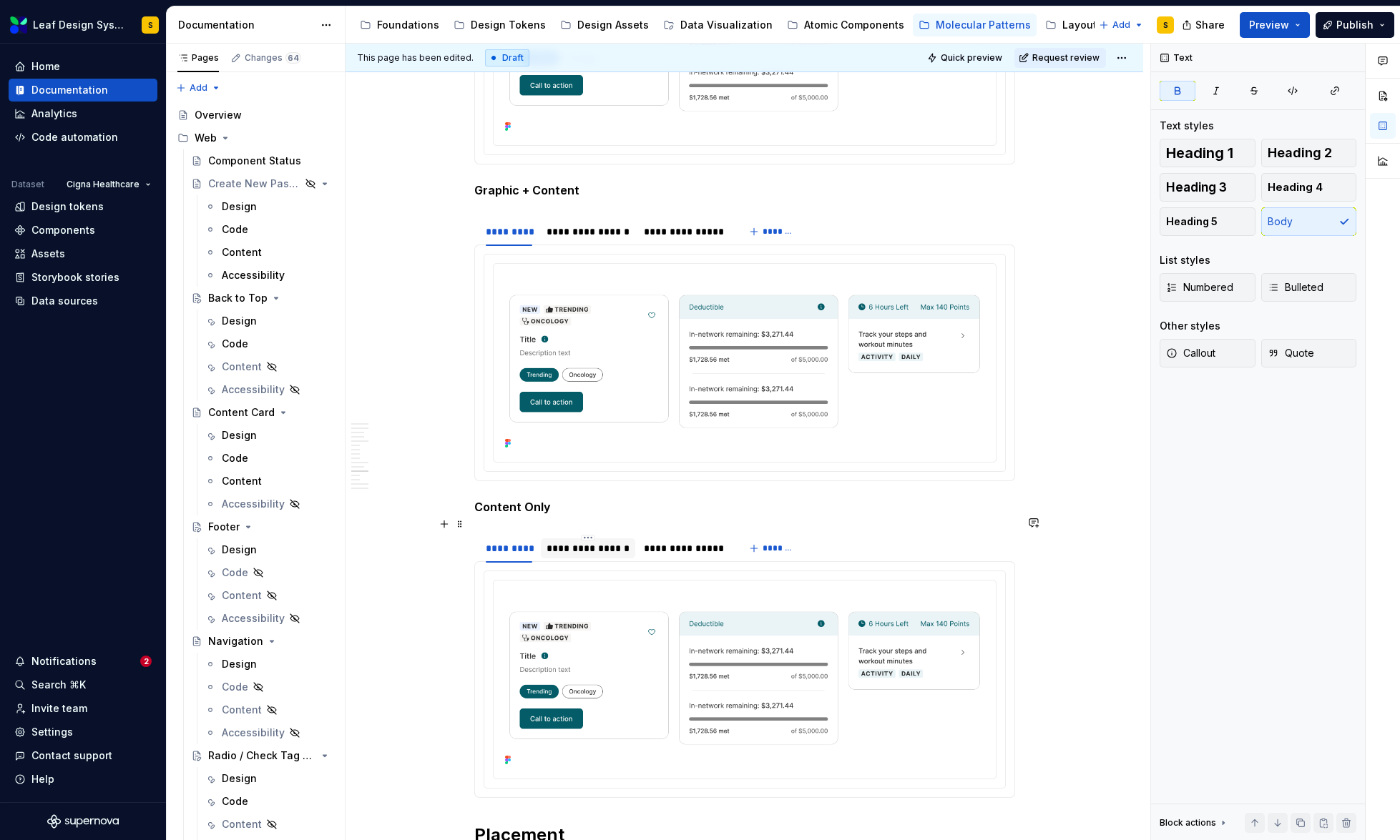
scroll to position [5911, 0]
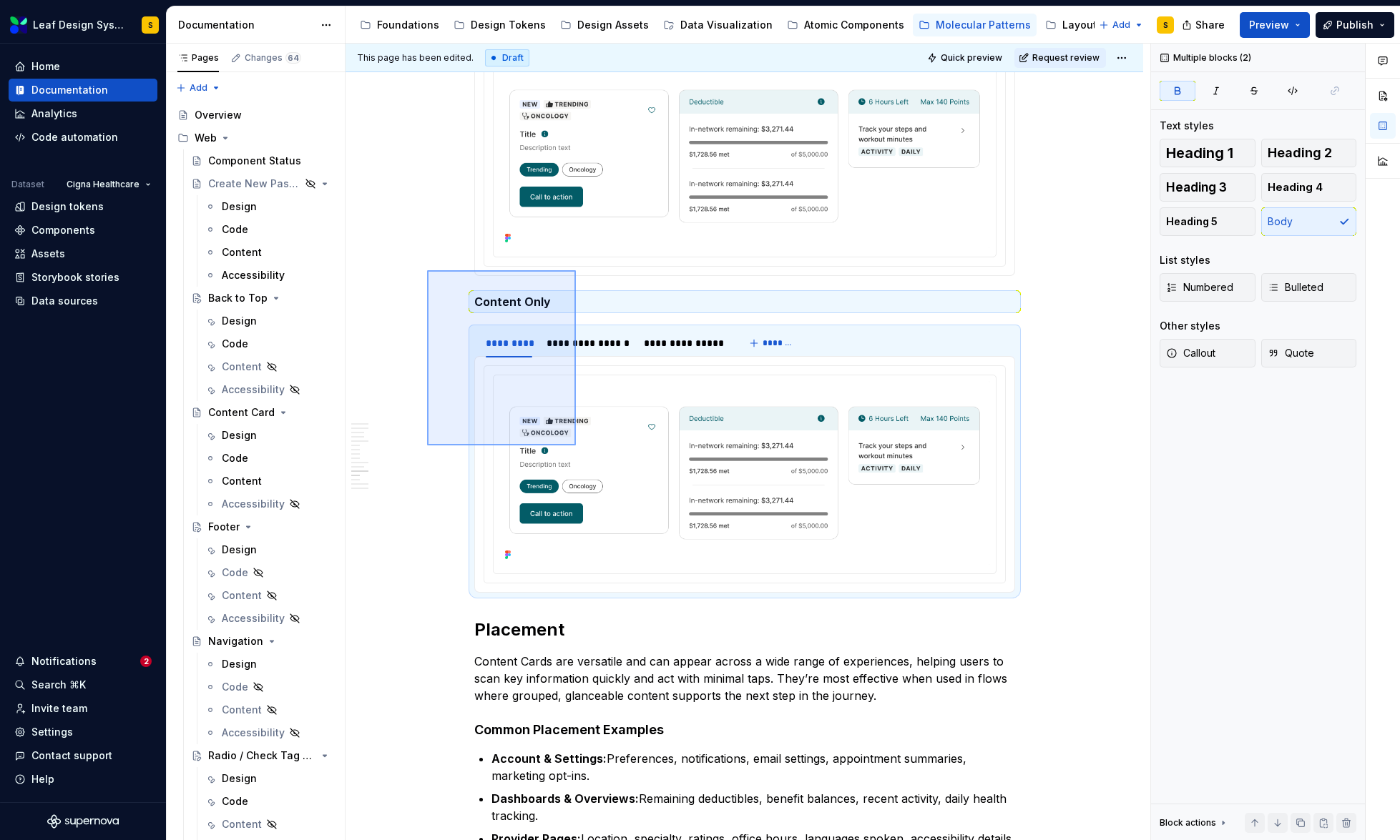
drag, startPoint x: 427, startPoint y: 270, endPoint x: 576, endPoint y: 446, distance: 230.6
click at [576, 446] on div "This page has been edited. Draft Quick preview Request review Interactive Card …" at bounding box center [748, 442] width 805 height 797
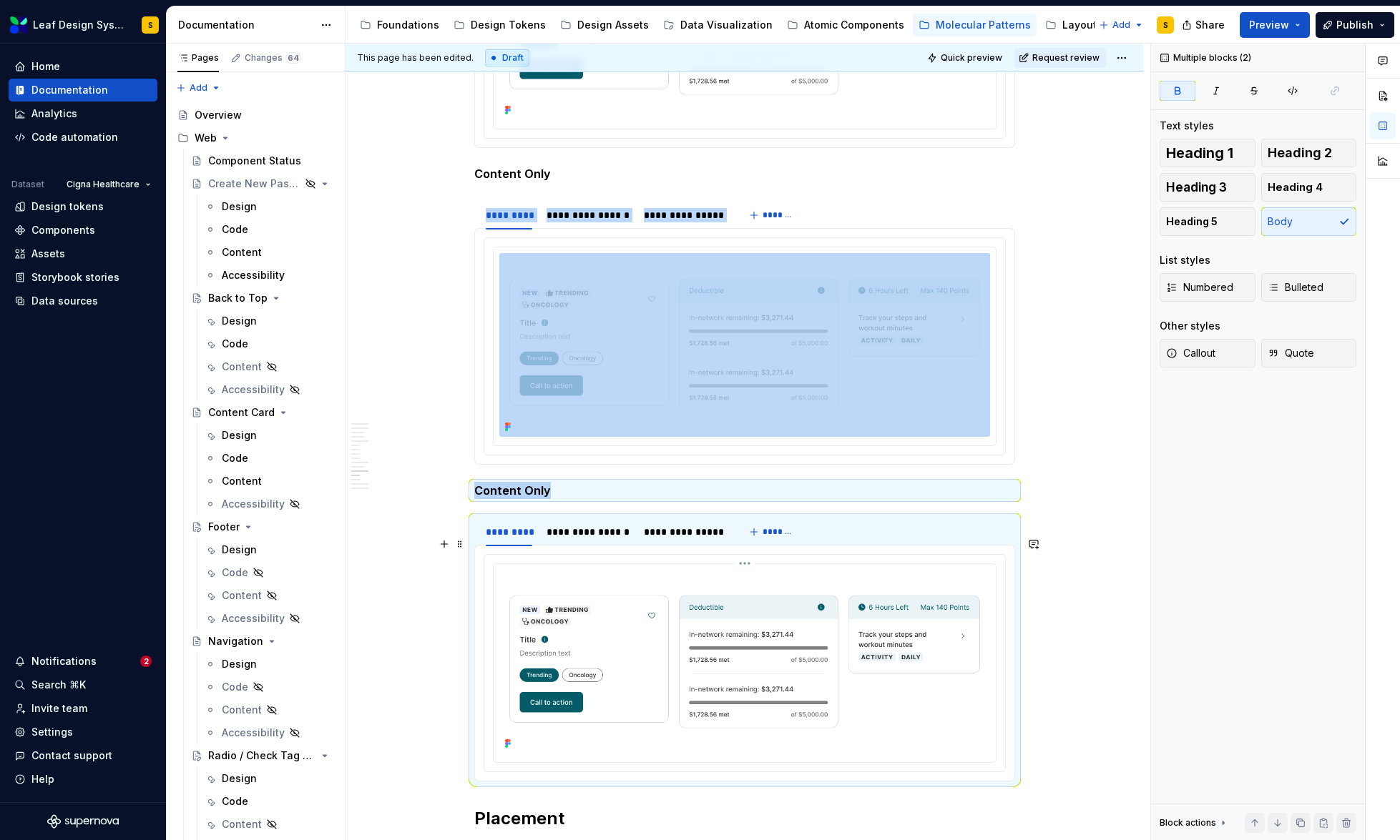
scroll to position [6036, 0]
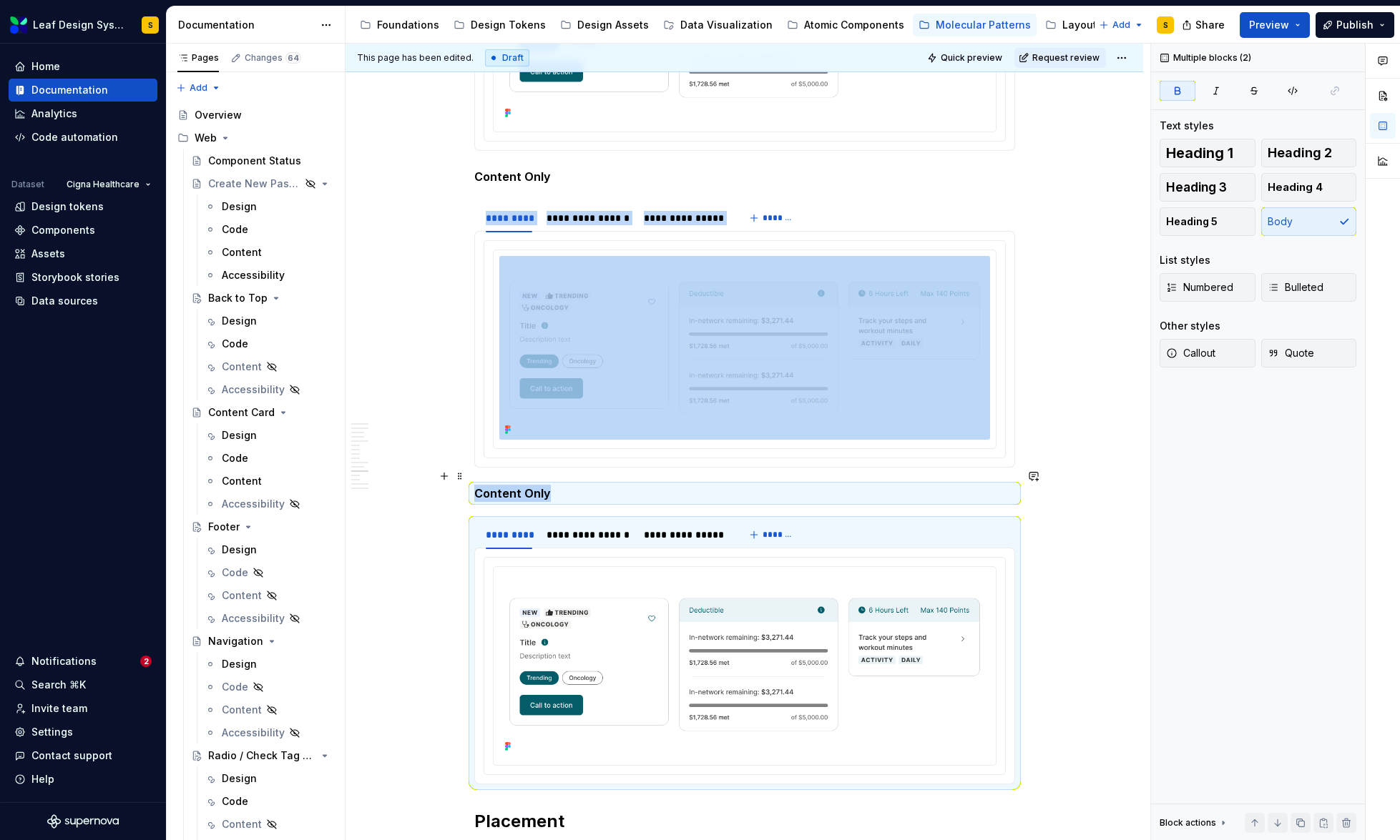
click at [508, 486] on strong "Content Only" at bounding box center [512, 493] width 76 height 14
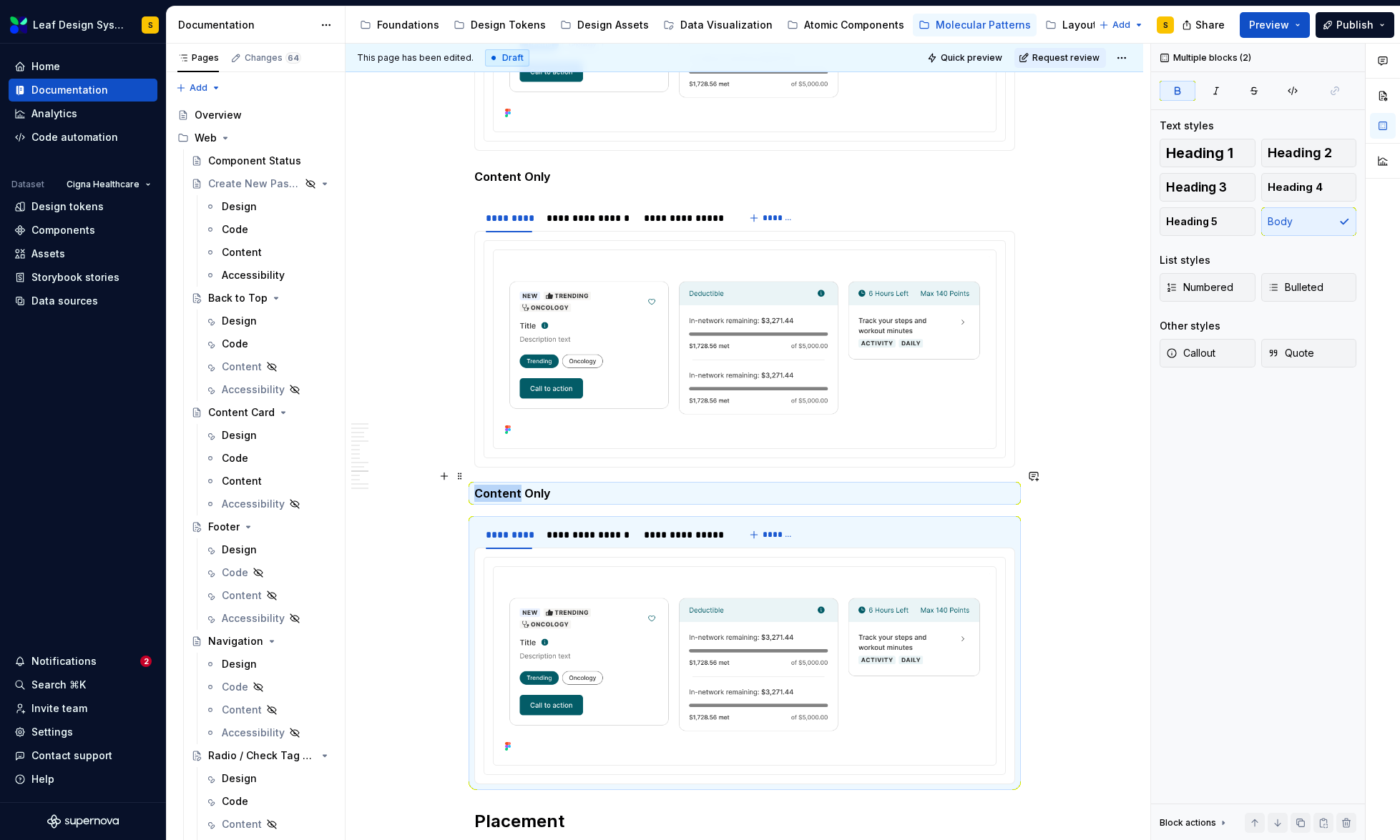
click at [508, 486] on strong "Content Only" at bounding box center [512, 493] width 76 height 14
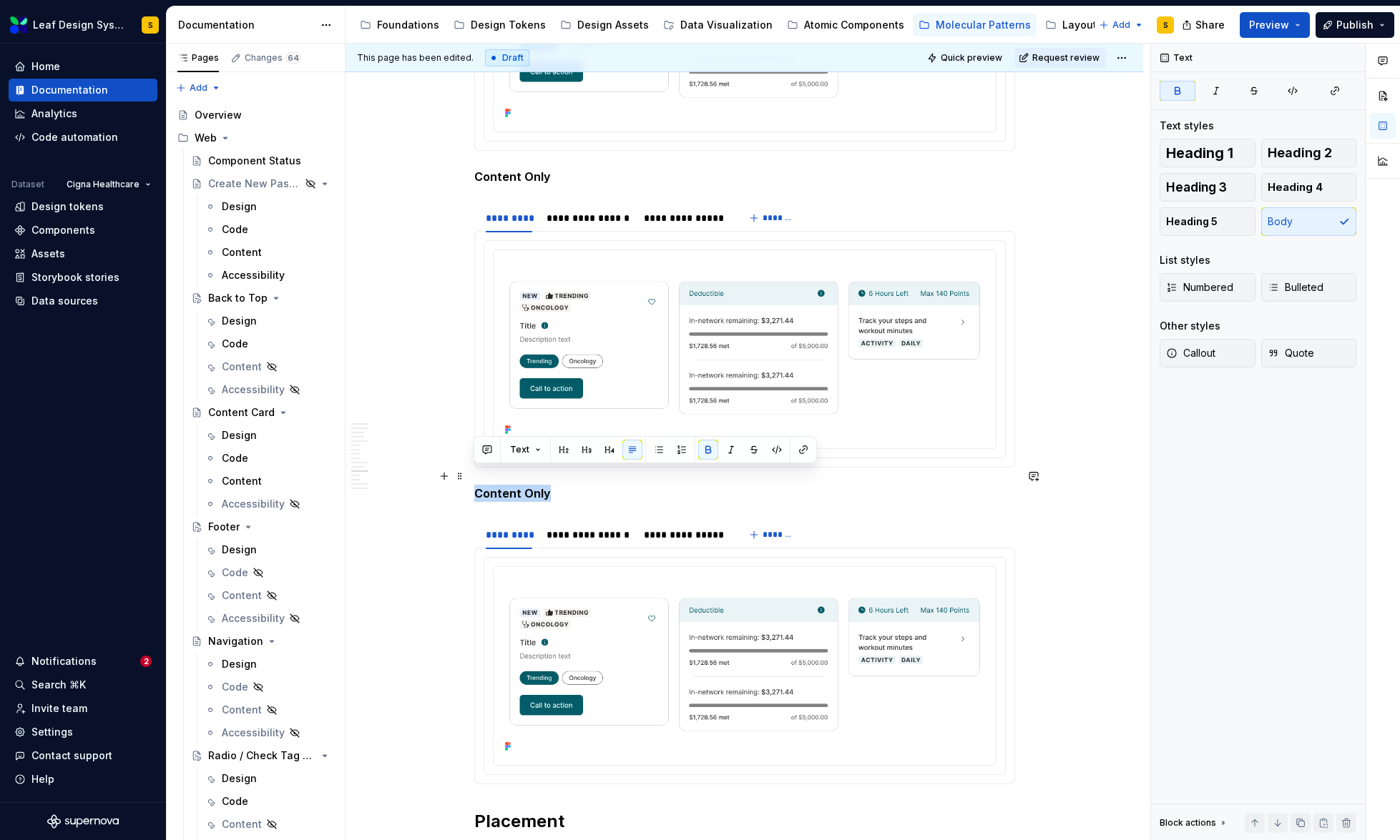
click at [508, 486] on strong "Content Only" at bounding box center [512, 493] width 76 height 14
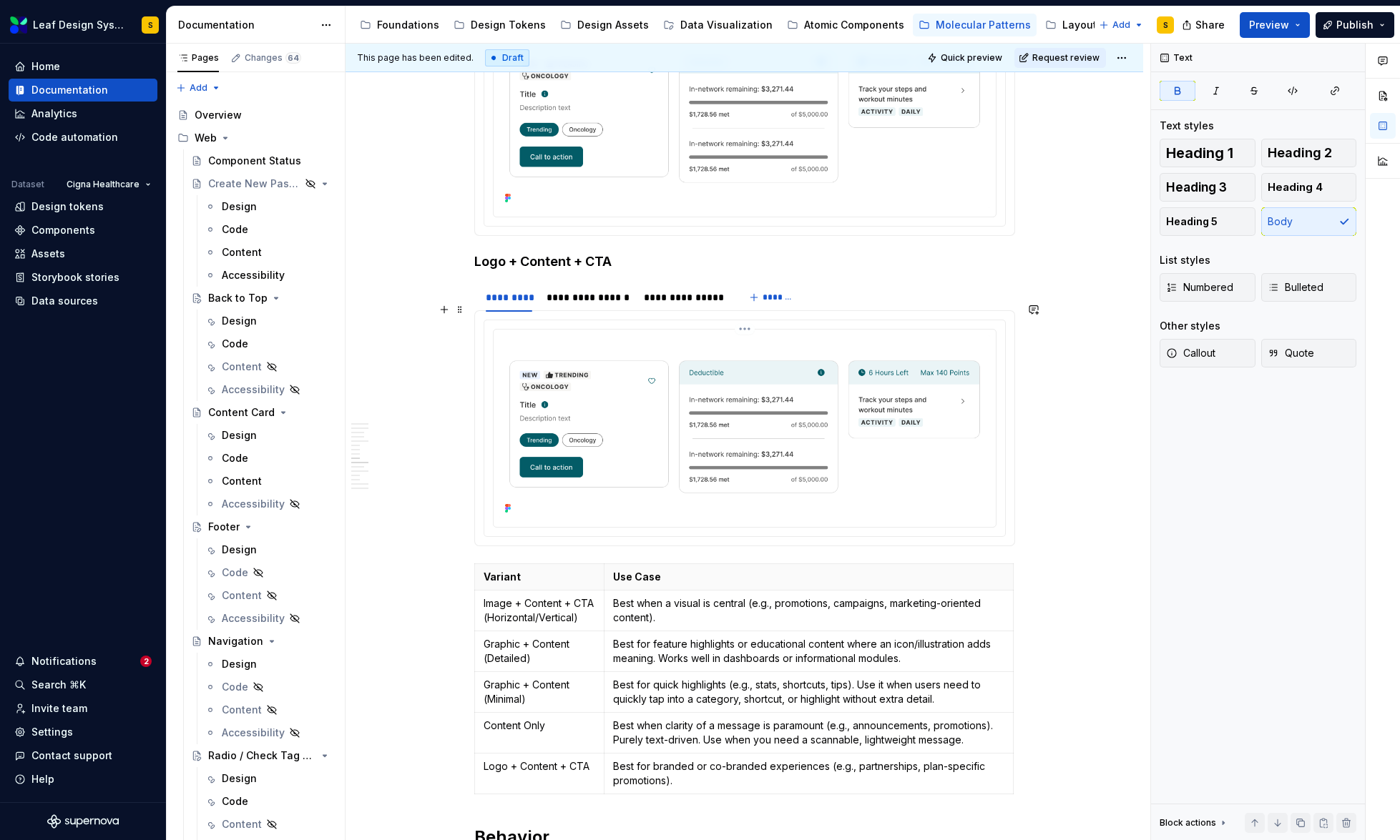
scroll to position [4561, 0]
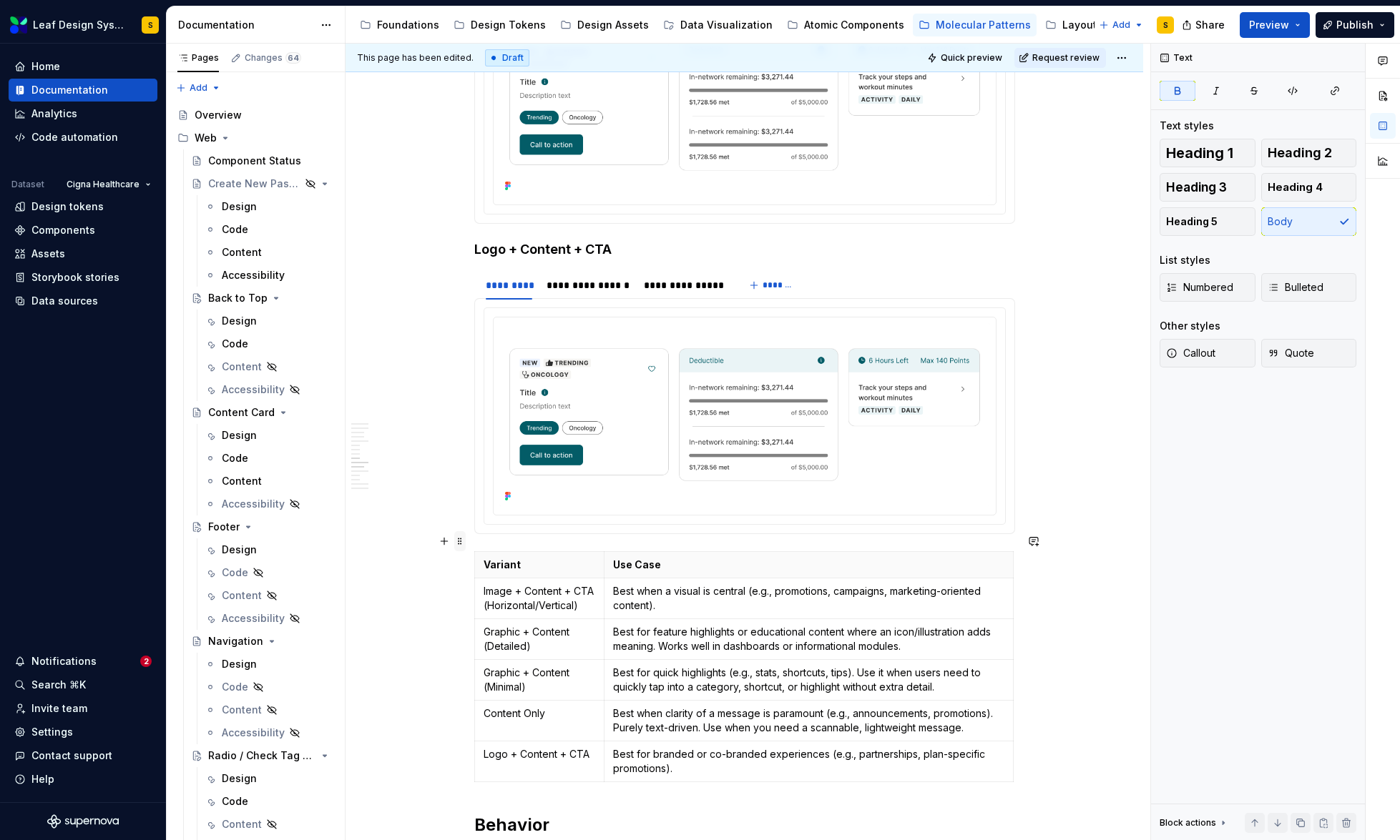
click at [459, 545] on span at bounding box center [460, 541] width 12 height 20
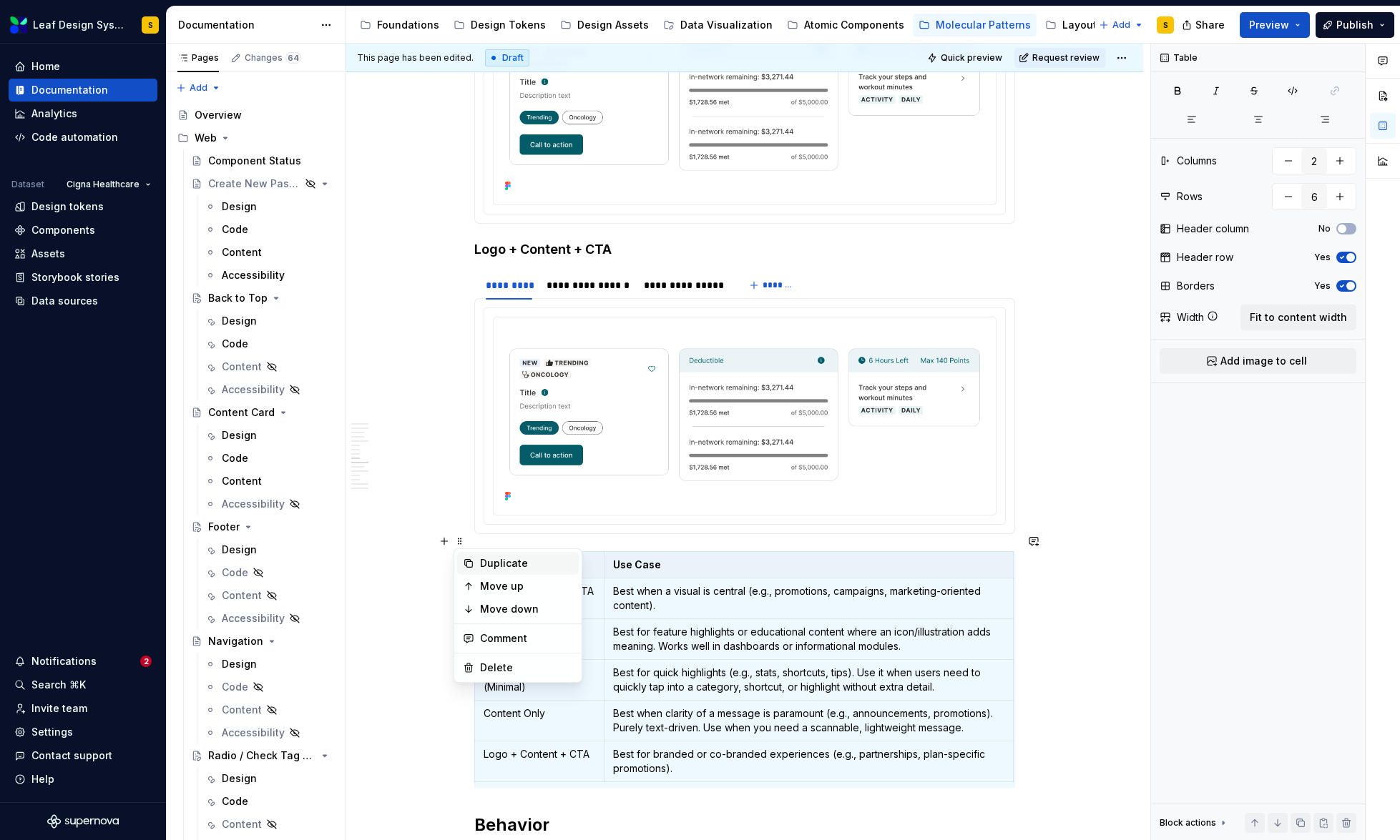
click at [480, 562] on div "Duplicate" at bounding box center [526, 563] width 93 height 14
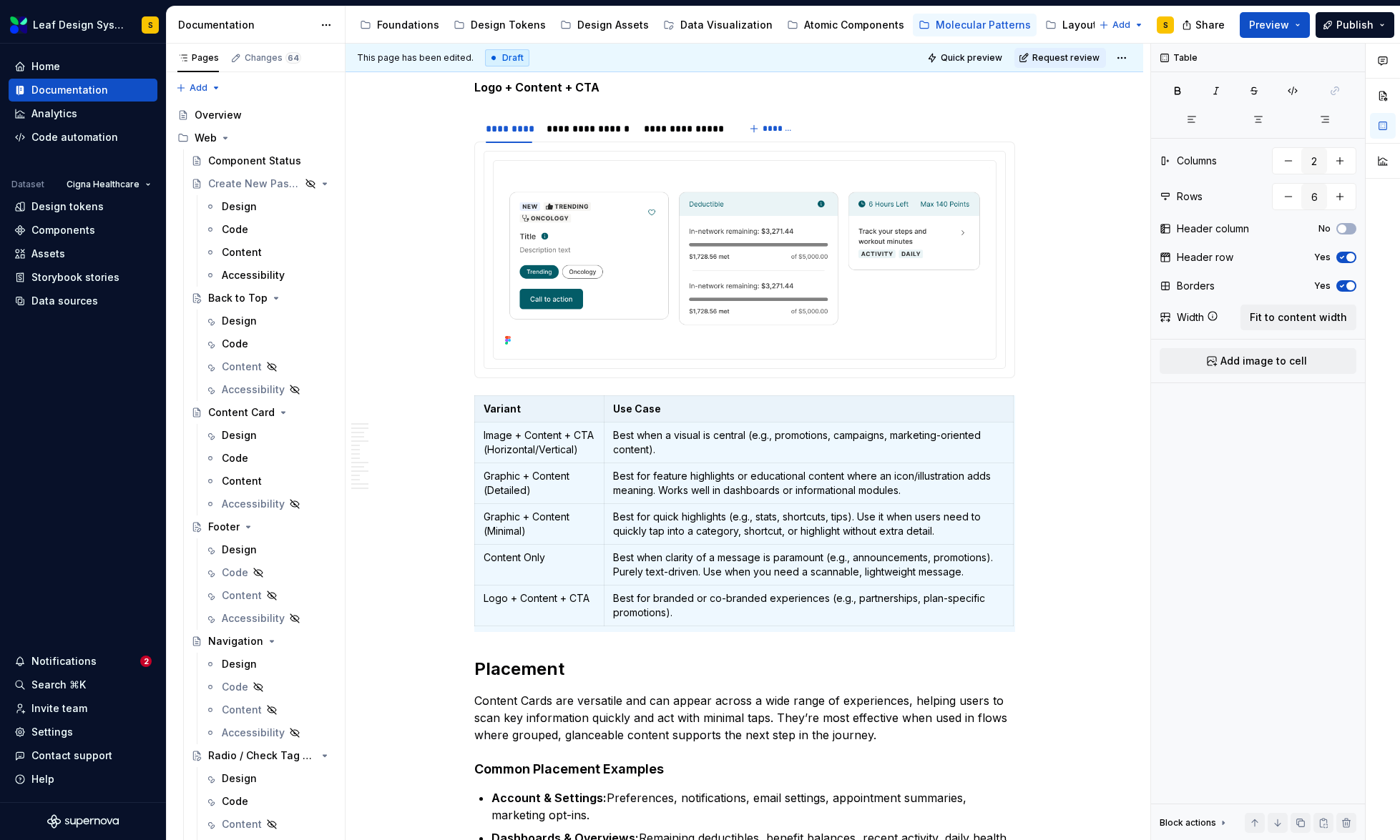
scroll to position [6178, 0]
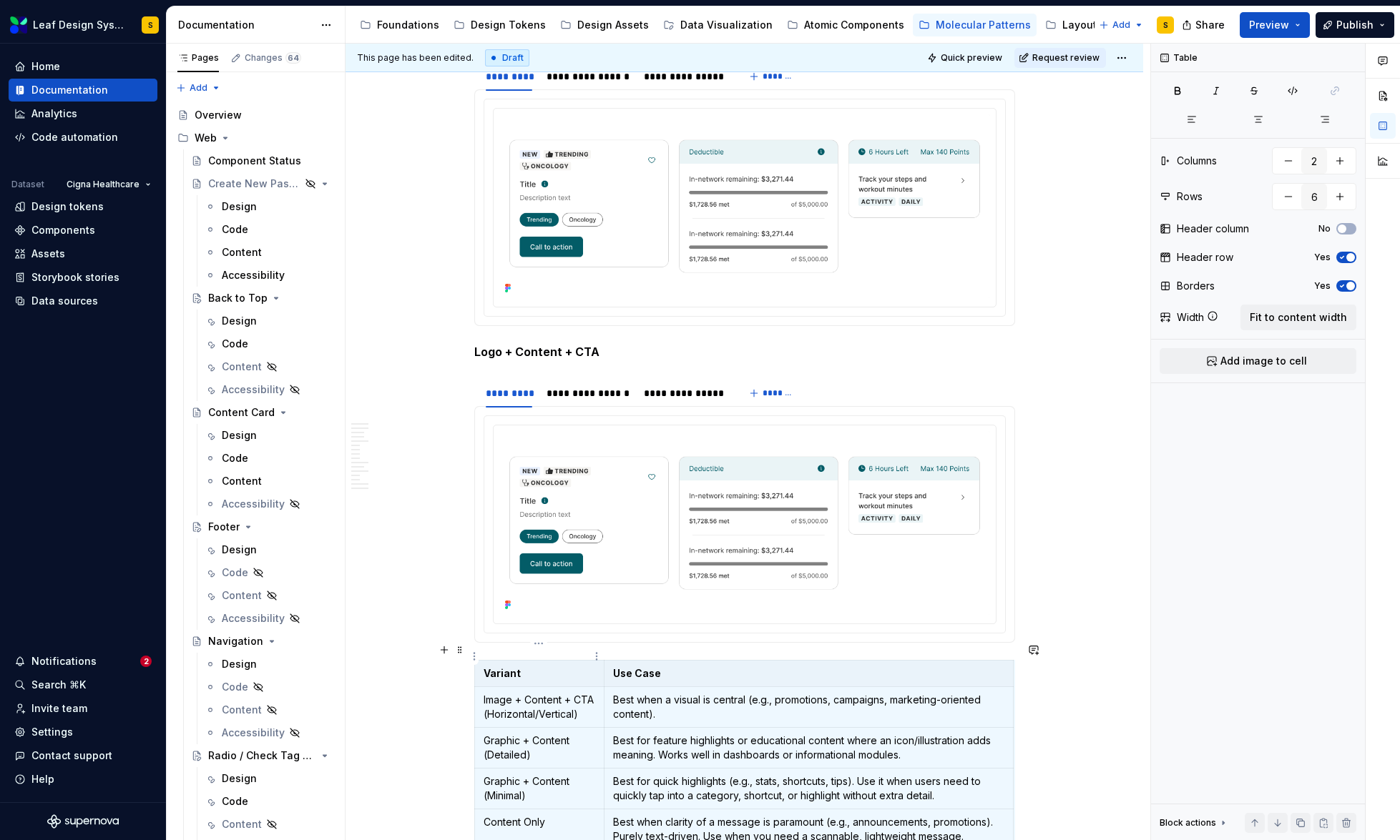
click at [504, 667] on p "Variant" at bounding box center [540, 674] width 112 height 14
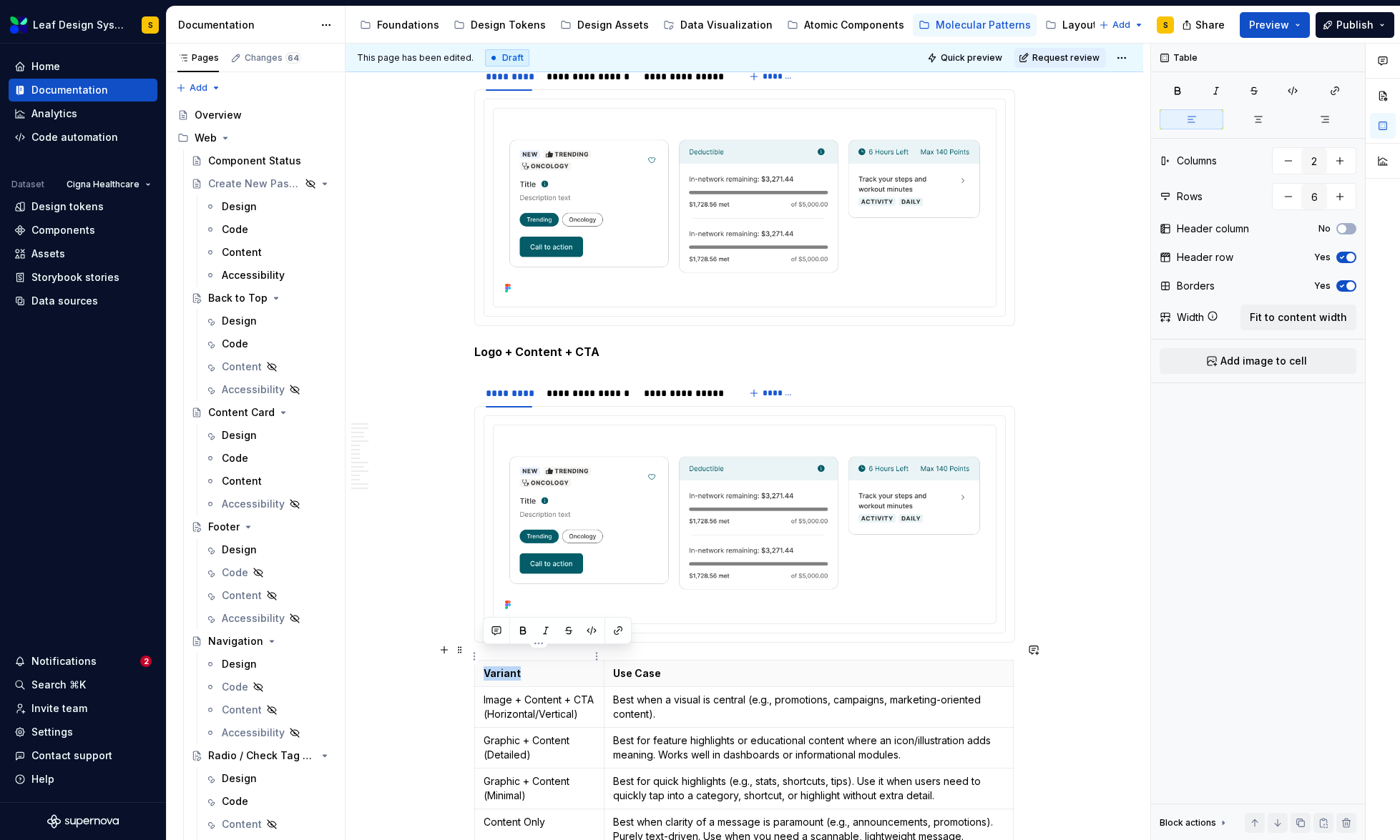
click at [504, 667] on p "Variant" at bounding box center [540, 674] width 112 height 14
click at [632, 667] on p "Use Case" at bounding box center [808, 674] width 391 height 14
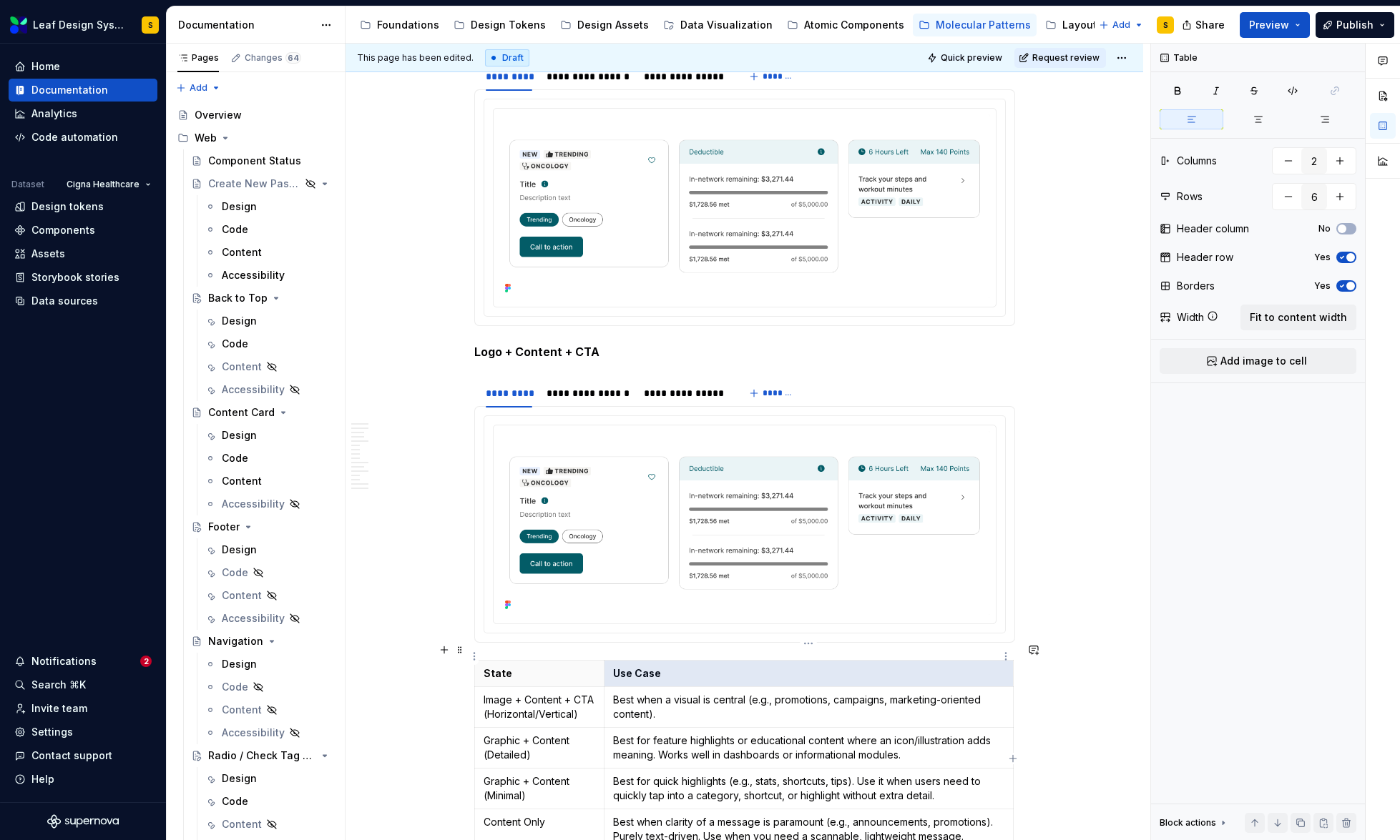
click at [632, 667] on p "Use Case" at bounding box center [808, 674] width 391 height 14
click at [500, 693] on p "Image + Content + CTA (Horizontal/Vertical)" at bounding box center [540, 707] width 112 height 28
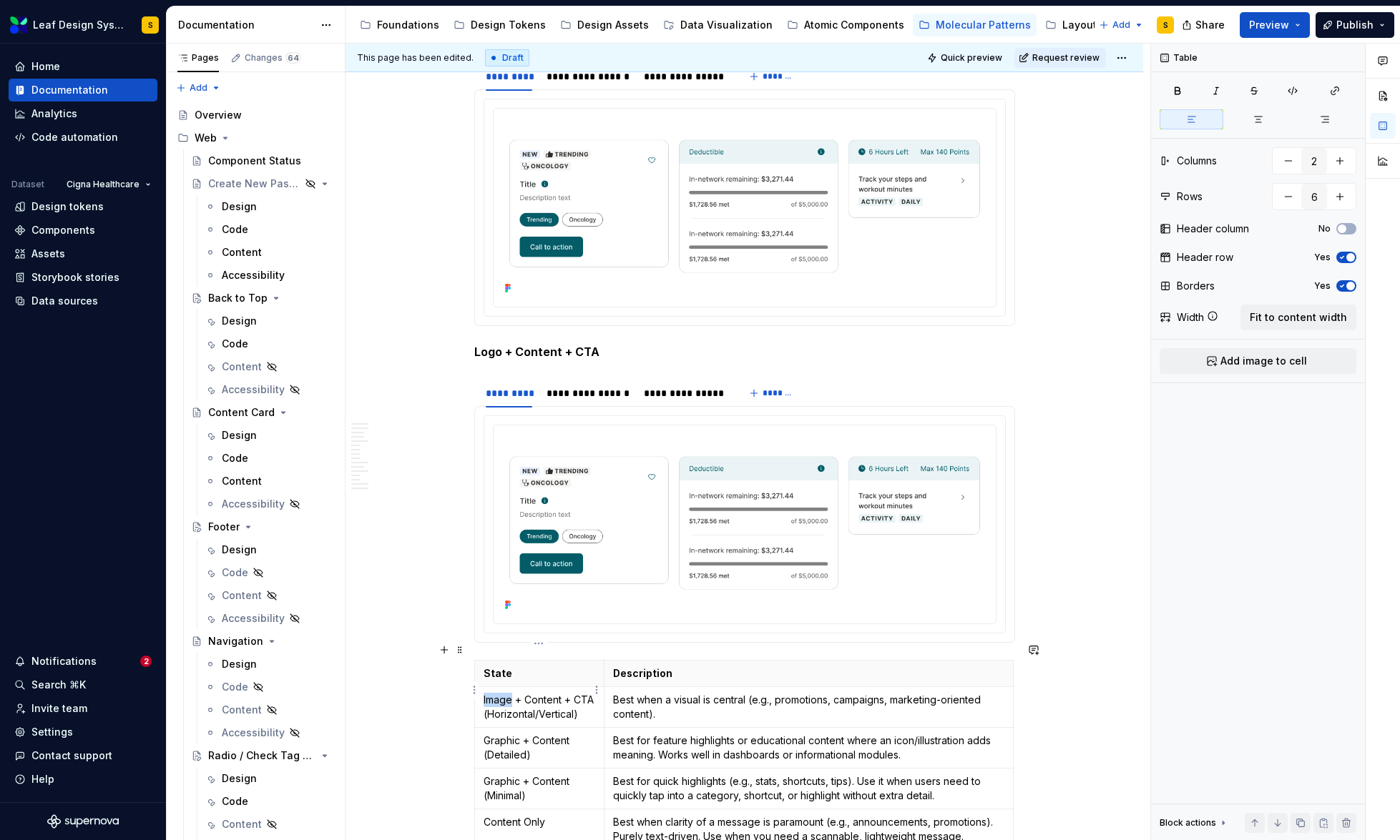
click at [500, 693] on p "Image + Content + CTA (Horizontal/Vertical)" at bounding box center [540, 707] width 112 height 28
click at [520, 734] on p "Graphic + Content (Detailed)" at bounding box center [540, 748] width 112 height 28
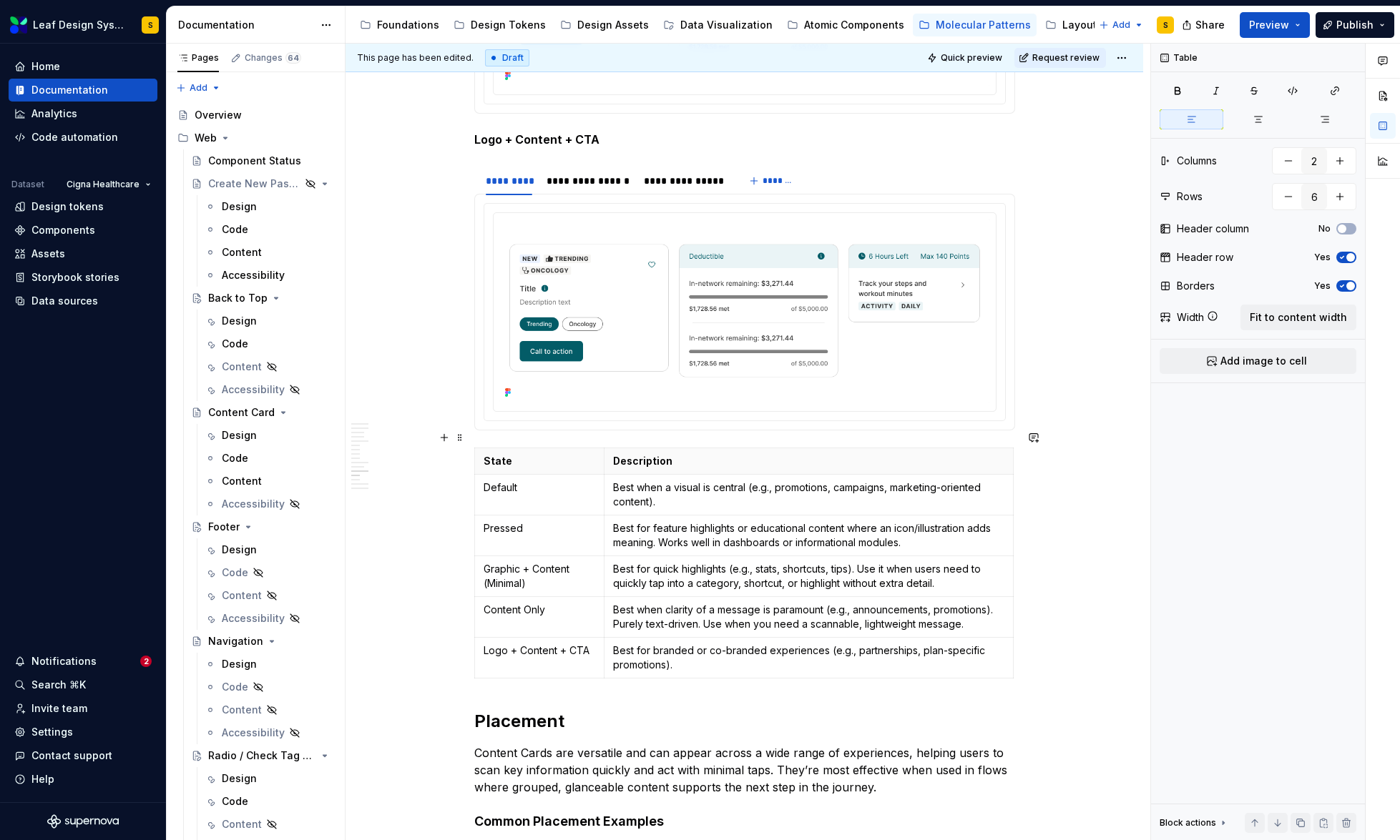
scroll to position [6403, 0]
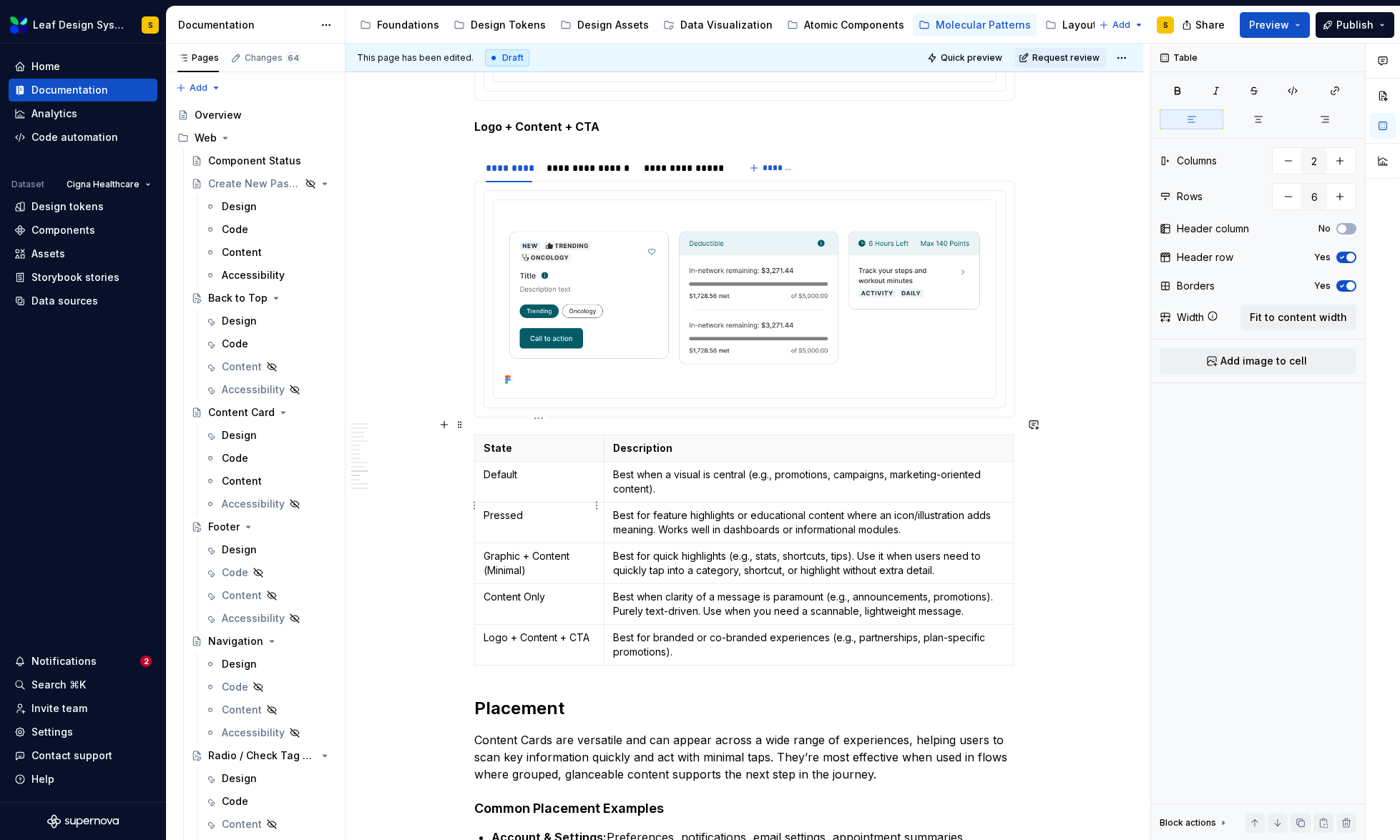
click at [509, 509] on p "Pressed" at bounding box center [540, 515] width 112 height 14
click at [521, 550] on p "Graphic + Content (Minimal)" at bounding box center [540, 563] width 112 height 28
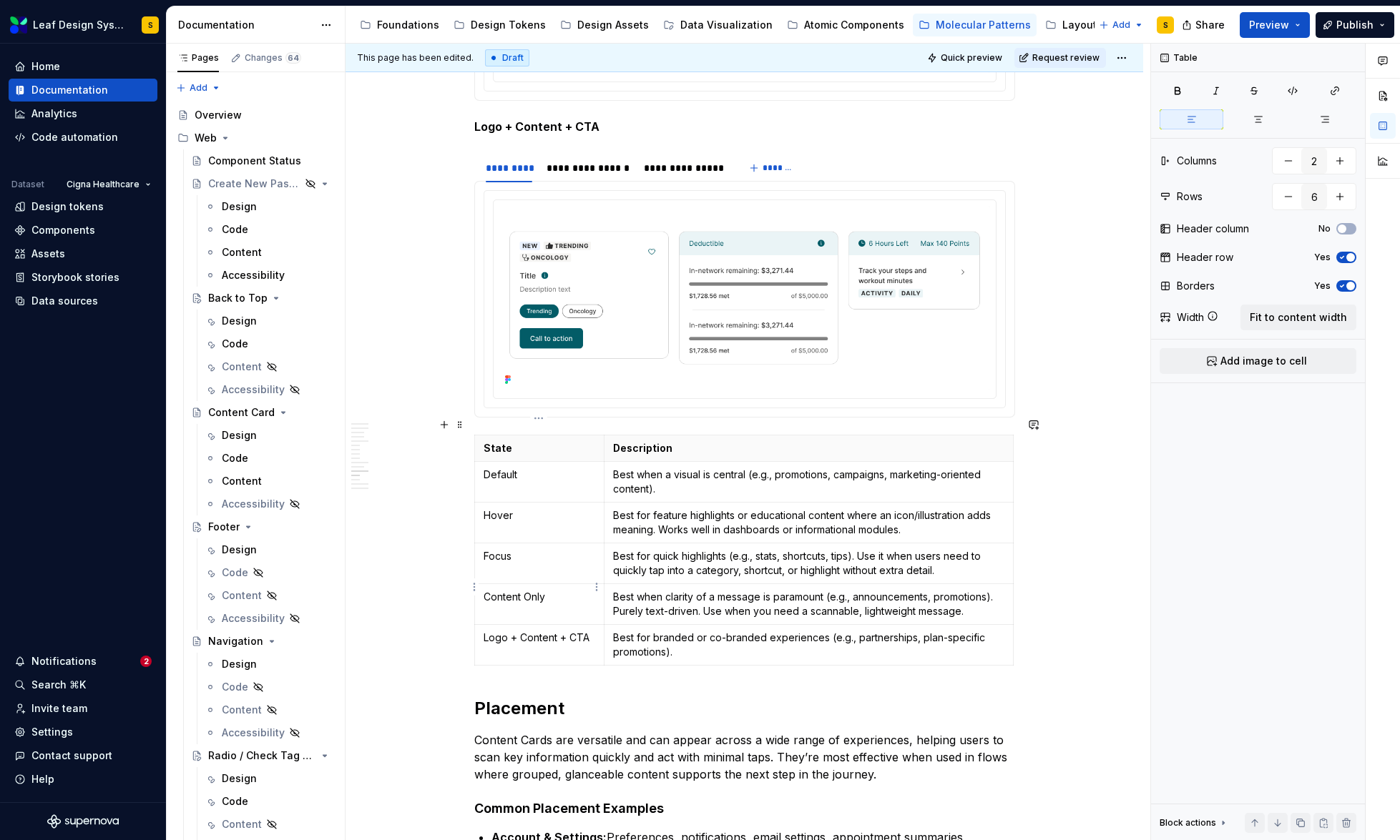
click at [521, 590] on p "Content Only" at bounding box center [540, 597] width 112 height 14
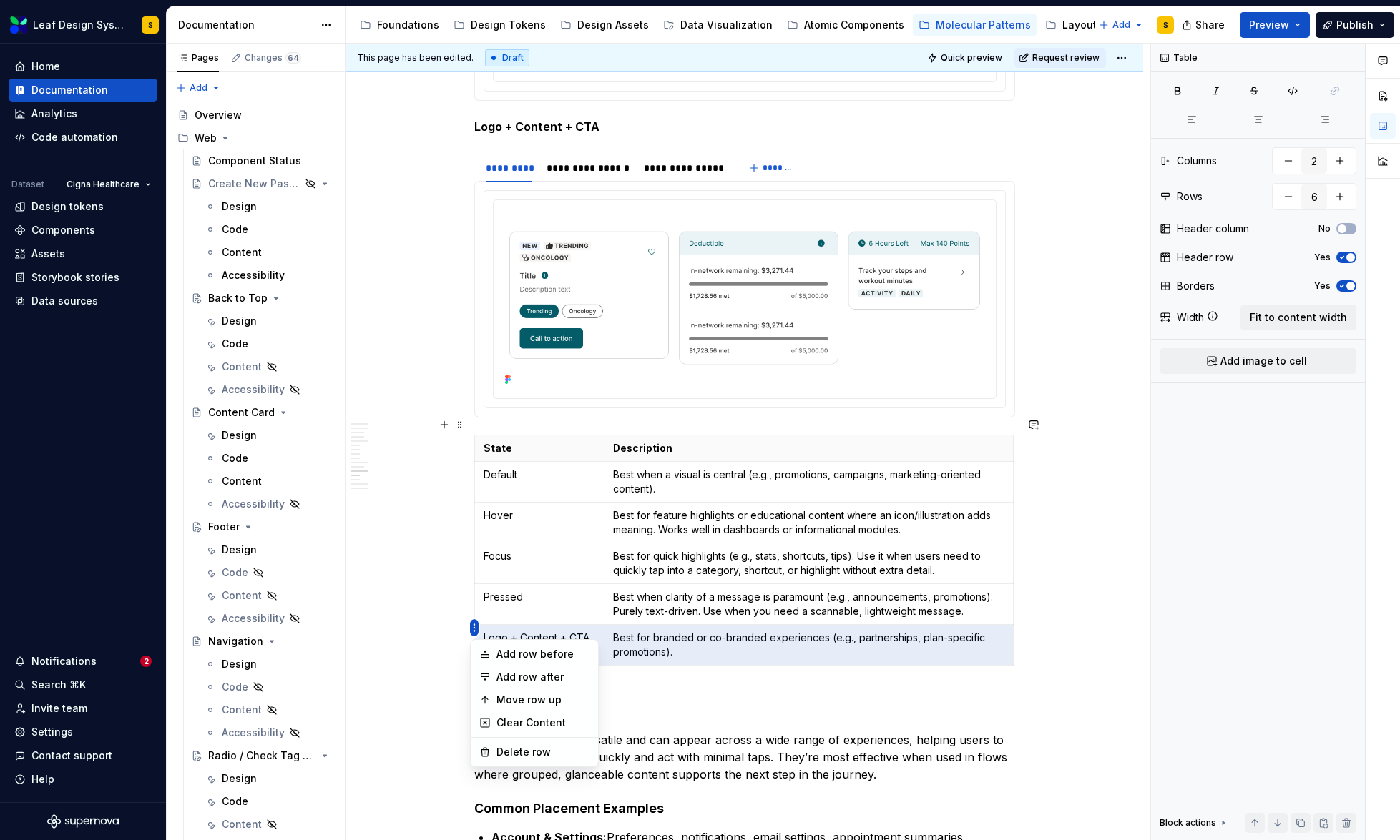
click at [475, 627] on html "Leaf Design System S Home Documentation Analytics Code automation Dataset Cigna…" at bounding box center [700, 420] width 1400 height 840
click at [530, 756] on div "Delete row" at bounding box center [542, 752] width 93 height 14
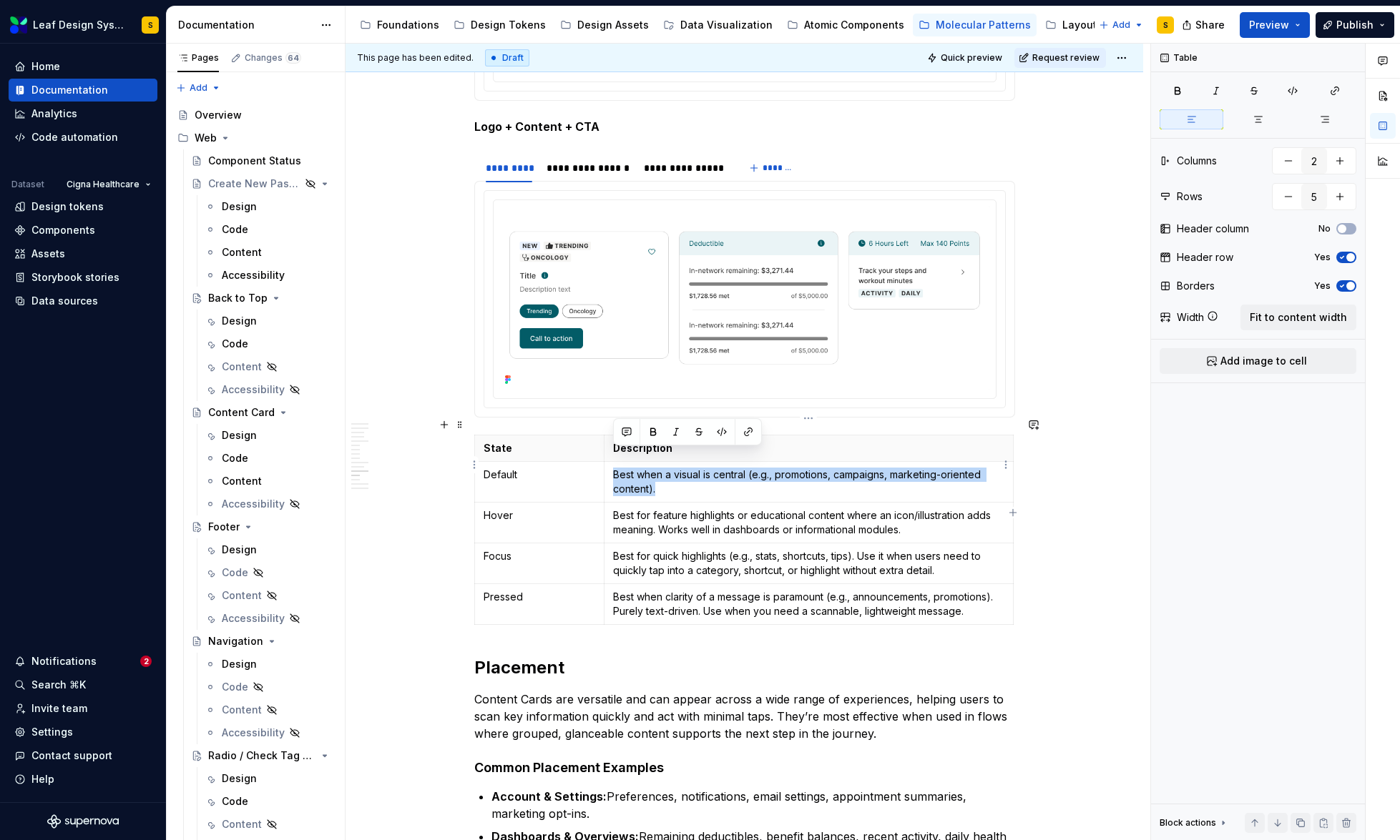
drag, startPoint x: 670, startPoint y: 475, endPoint x: 612, endPoint y: 453, distance: 62.0
click at [612, 462] on td "Best when a visual is central (e.g., promotions, campaigns, marketing-oriented …" at bounding box center [808, 482] width 408 height 41
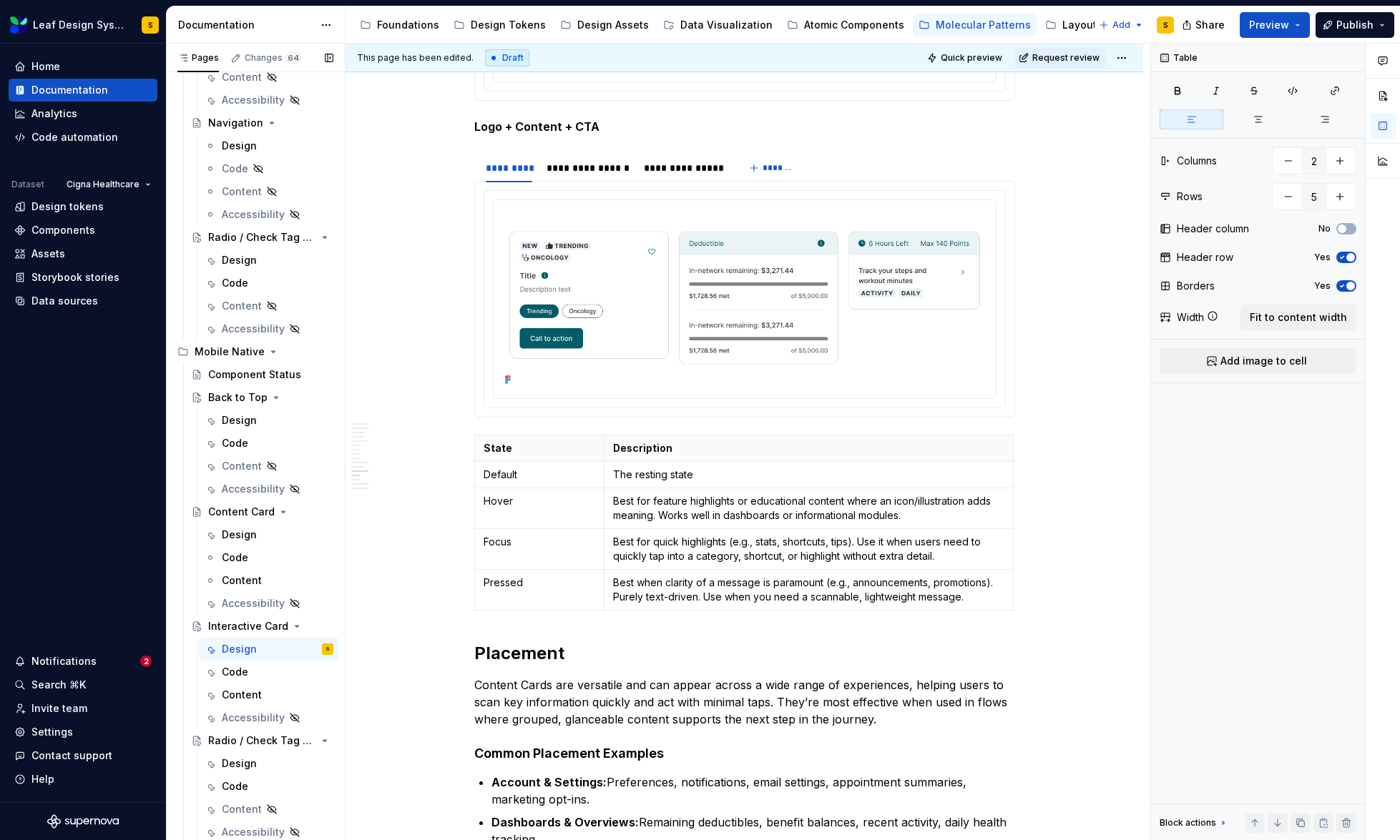
scroll to position [0, 0]
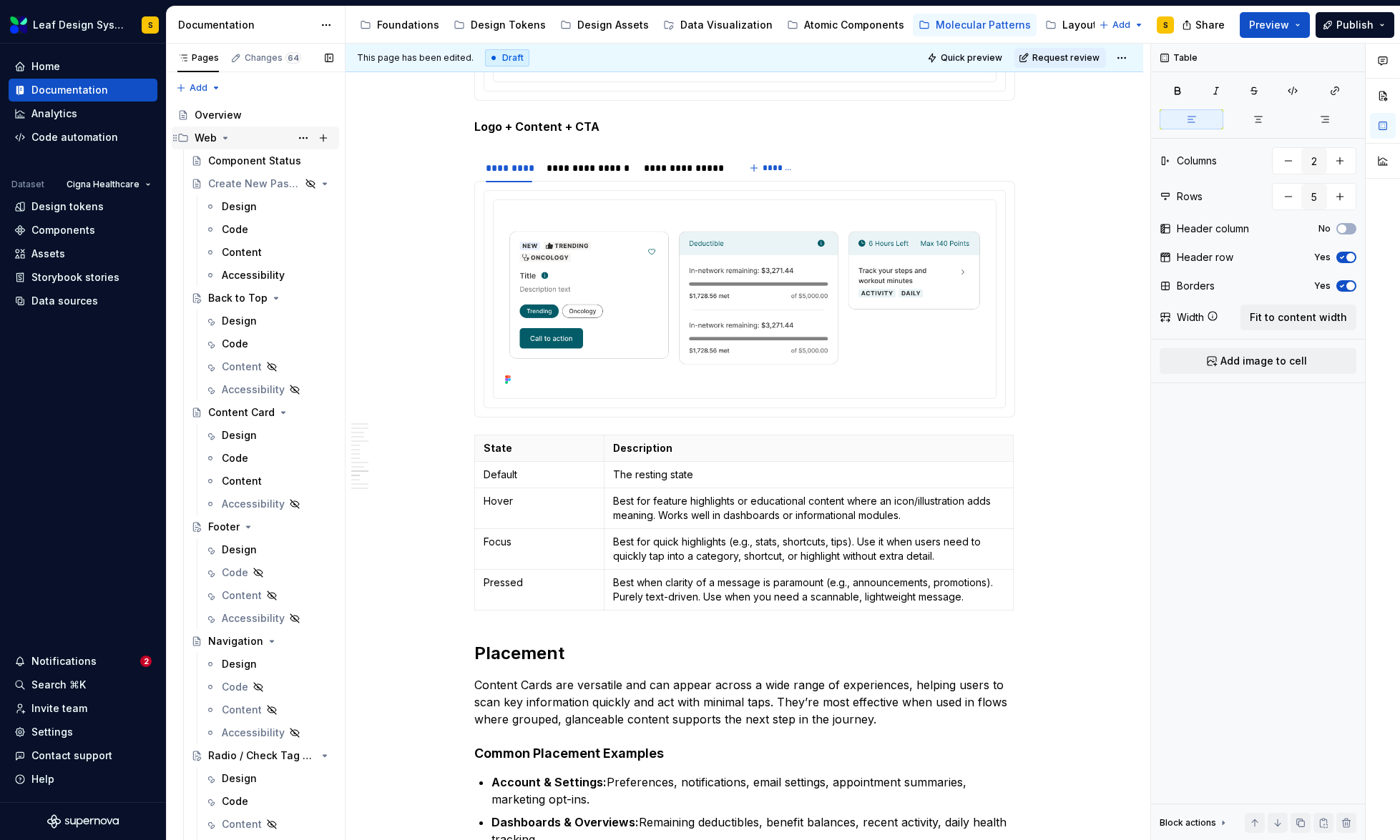
click at [224, 136] on icon "Page tree" at bounding box center [225, 138] width 12 height 12
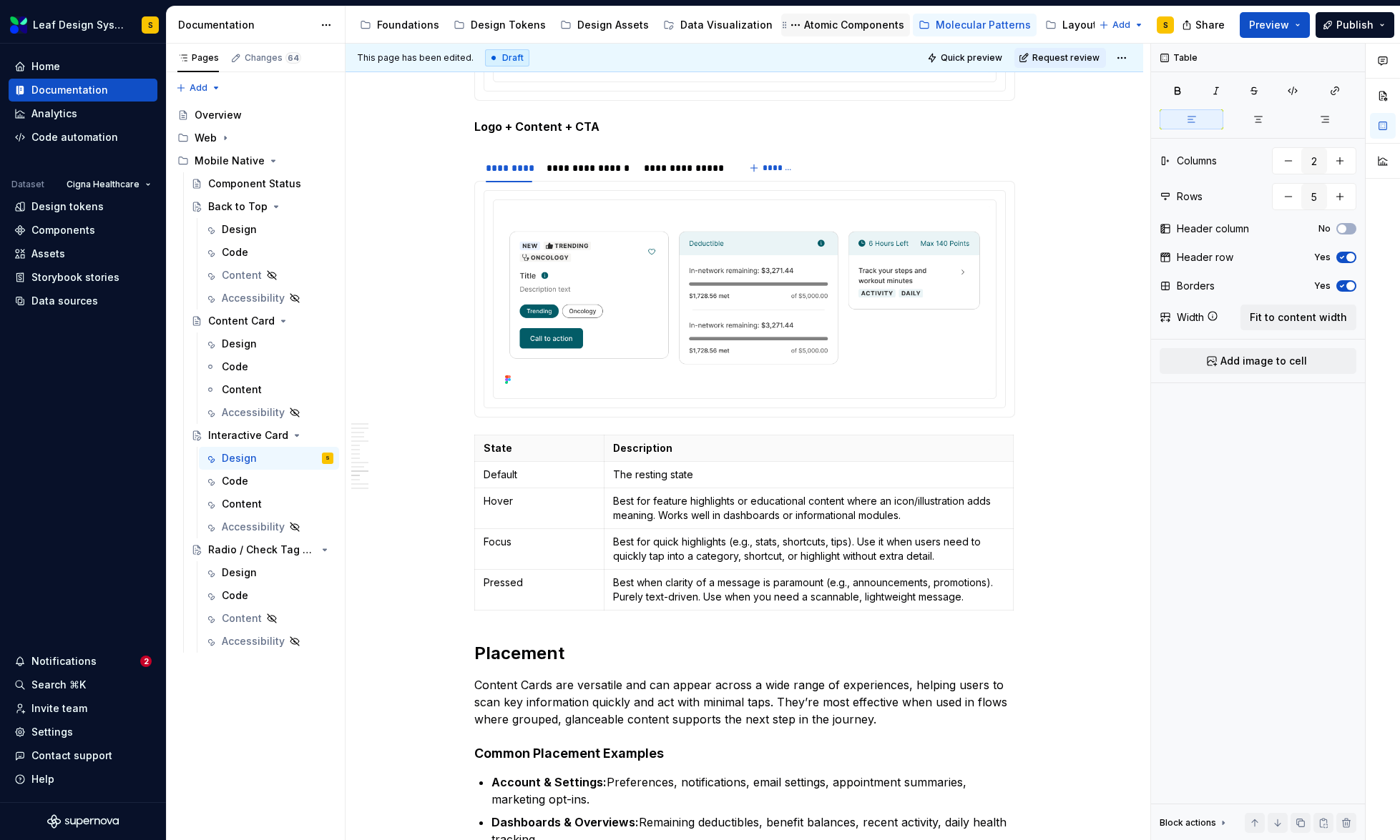
click at [815, 33] on div "Atomic Components" at bounding box center [845, 25] width 117 height 18
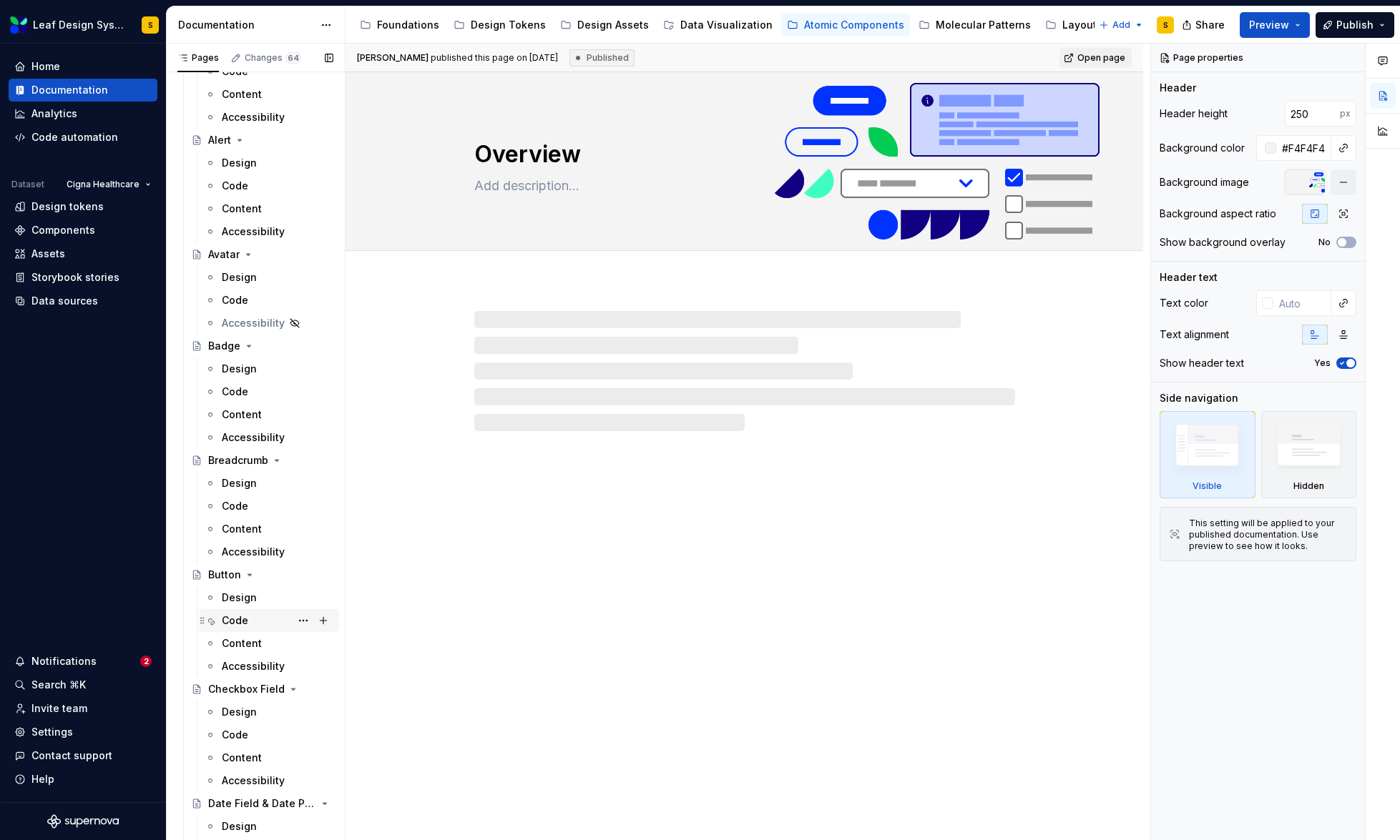
scroll to position [188, 0]
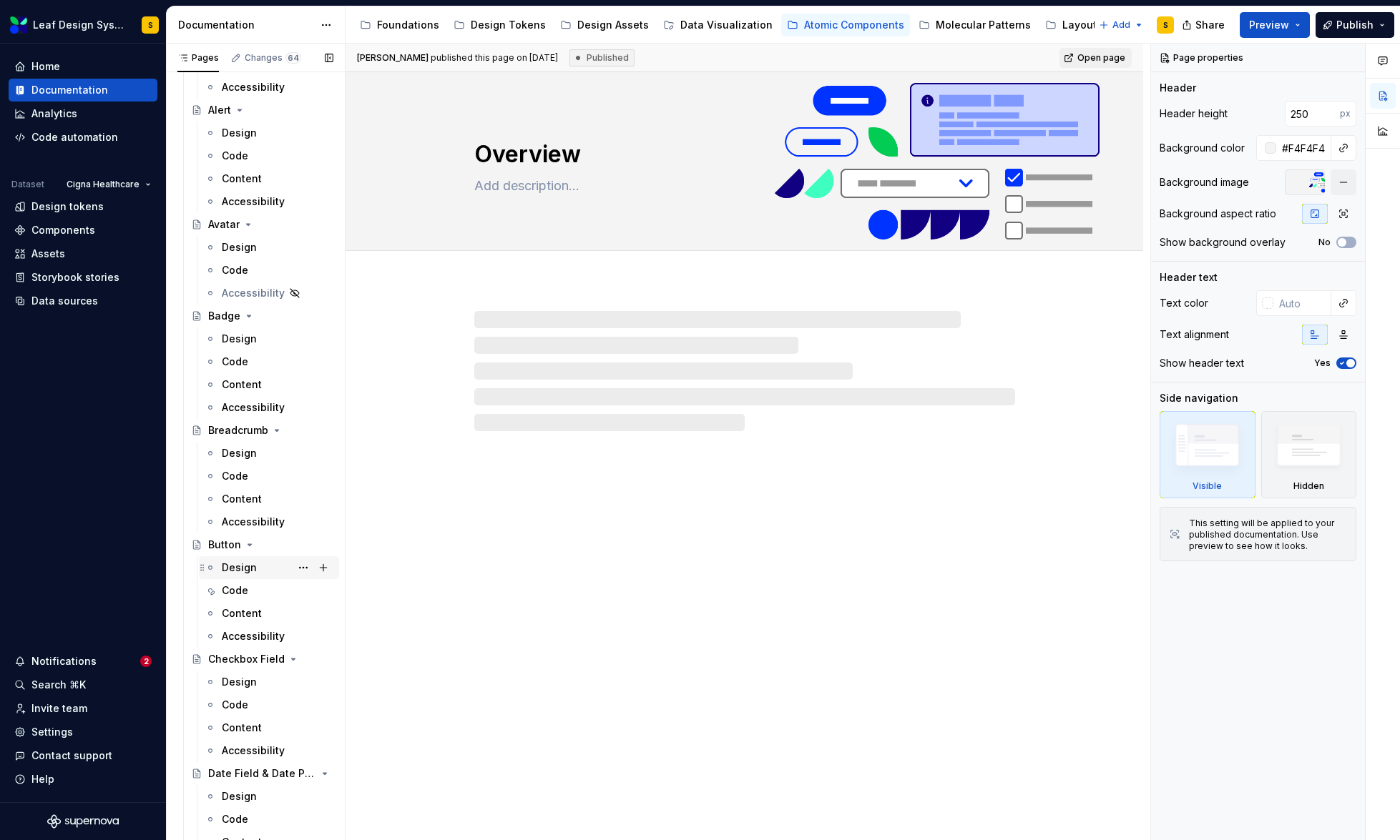
click at [238, 569] on div "Design" at bounding box center [239, 567] width 35 height 14
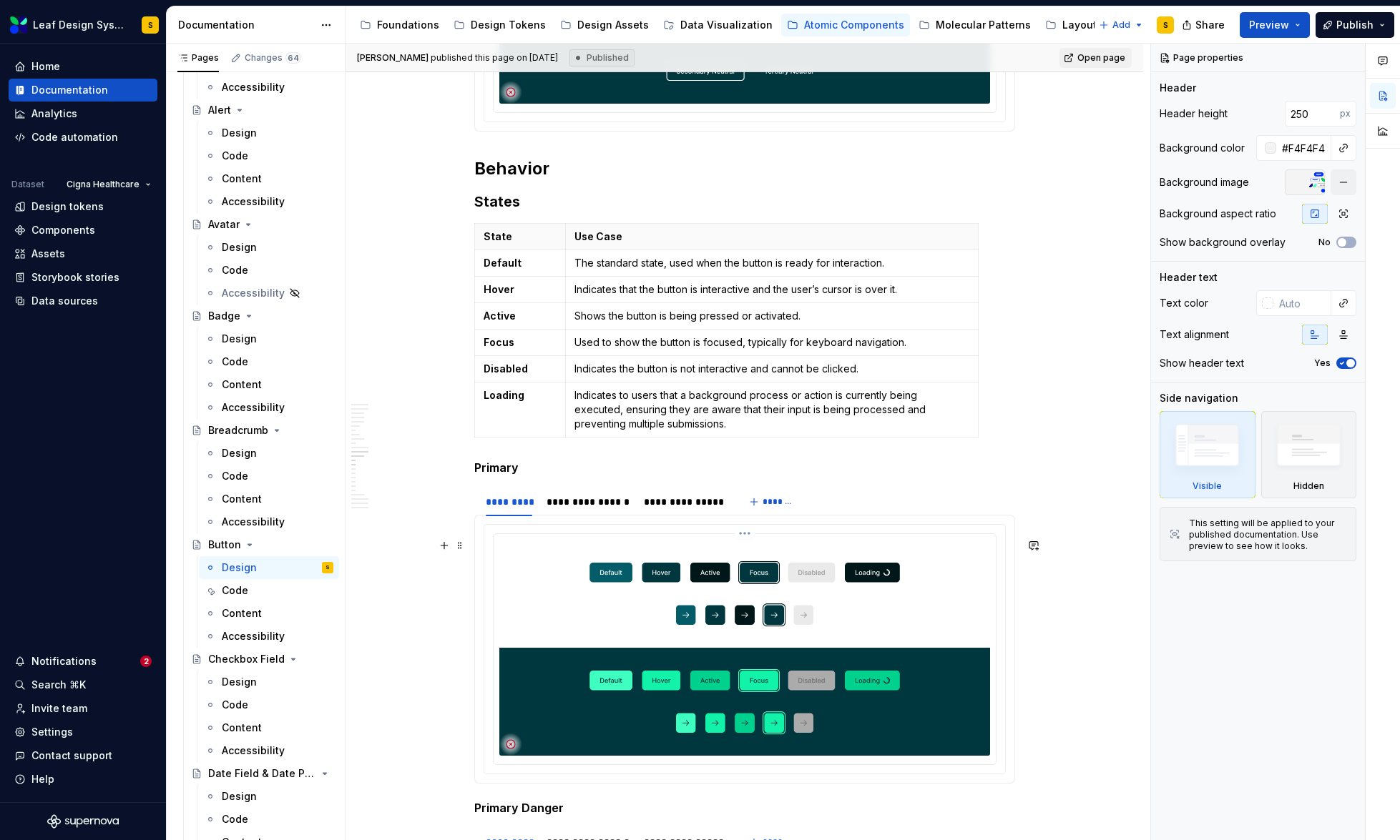
scroll to position [3955, 0]
click at [765, 271] on p "The standard state, used when the button is ready for interaction." at bounding box center [771, 264] width 394 height 14
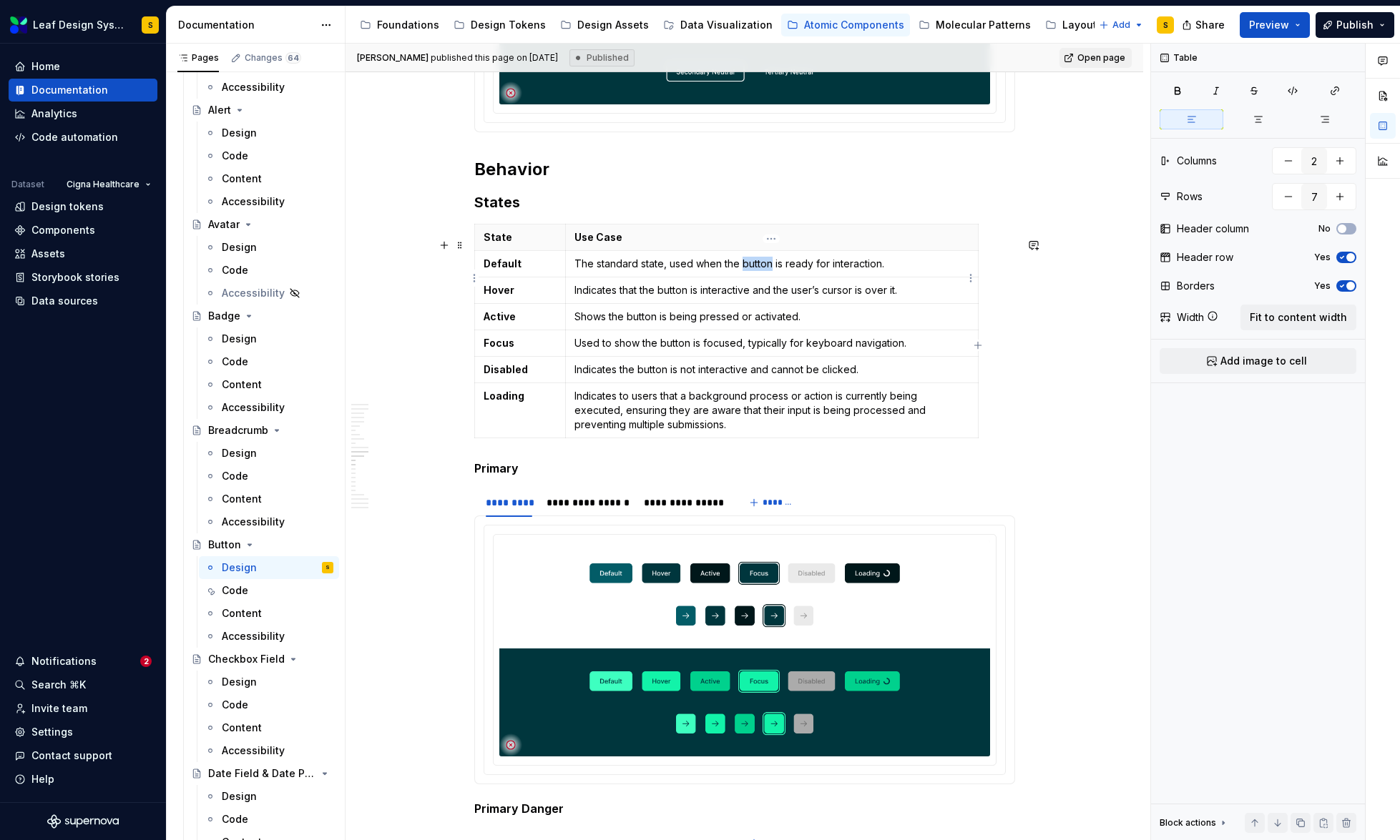
click at [765, 271] on p "The standard state, used when the button is ready for interaction." at bounding box center [771, 264] width 394 height 14
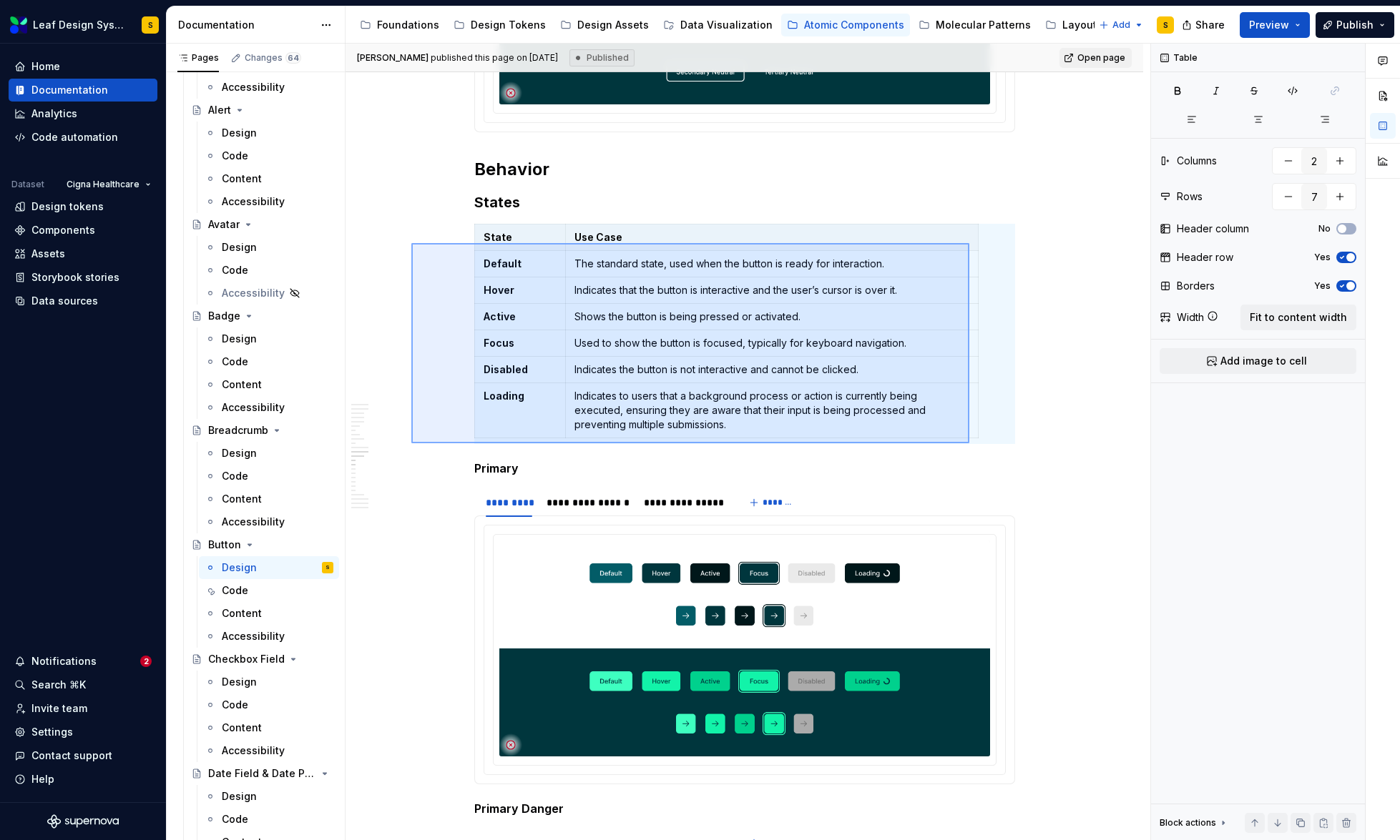
drag, startPoint x: 411, startPoint y: 243, endPoint x: 969, endPoint y: 443, distance: 592.8
click at [969, 443] on div "**********" at bounding box center [748, 442] width 805 height 797
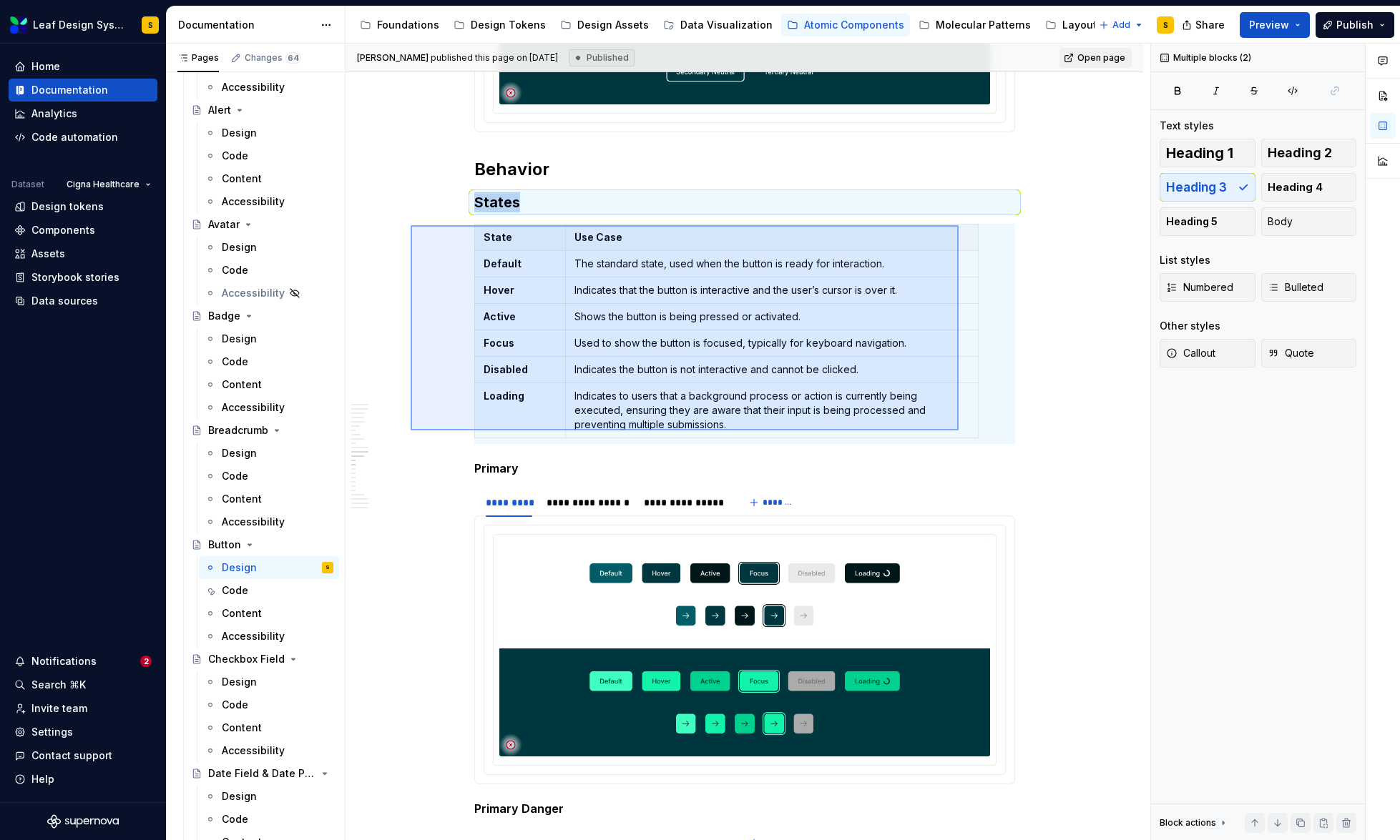
drag, startPoint x: 428, startPoint y: 230, endPoint x: 958, endPoint y: 431, distance: 566.8
click at [958, 431] on div "**********" at bounding box center [748, 442] width 805 height 797
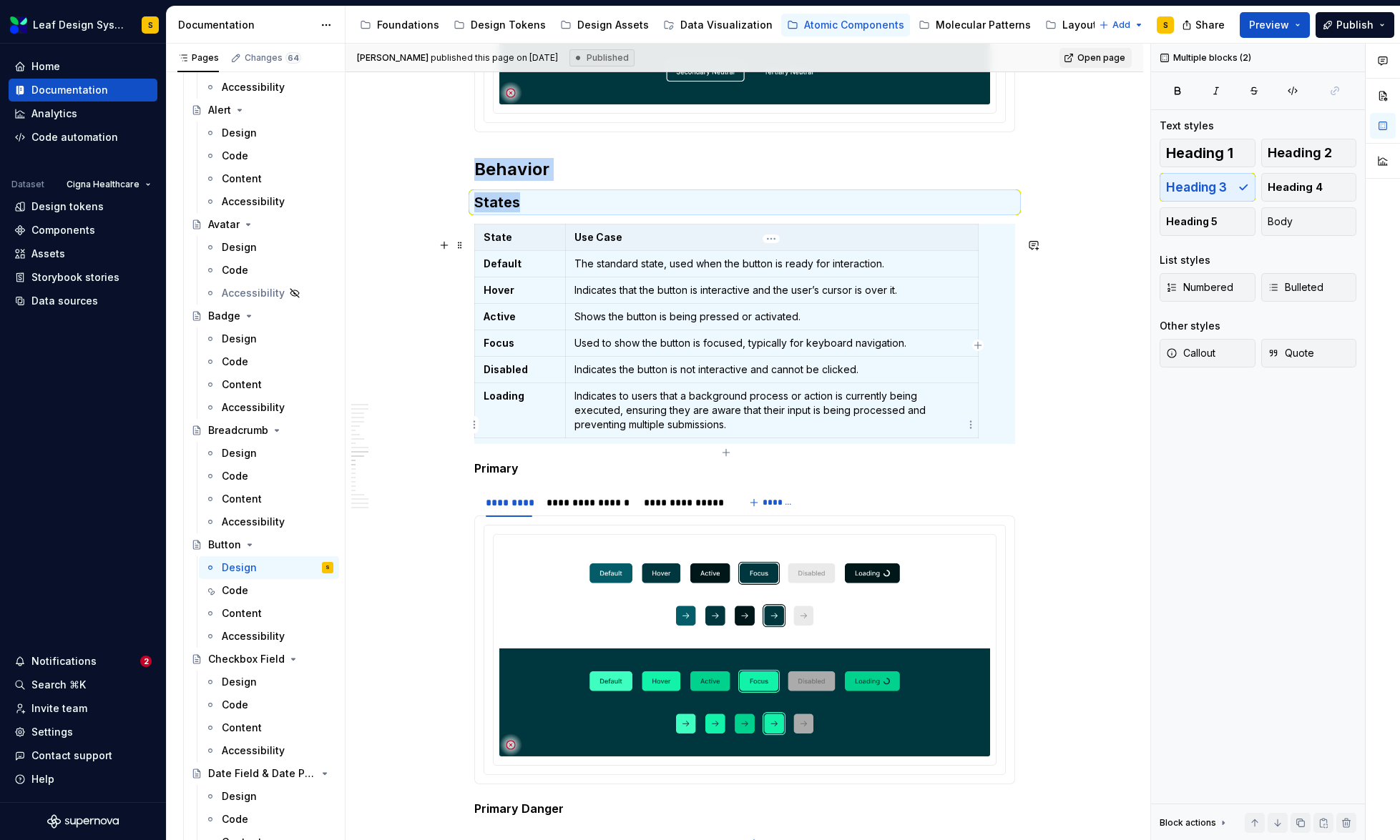
copy div "Behavior States"
click at [951, 28] on div "Molecular Patterns" at bounding box center [983, 24] width 95 height 14
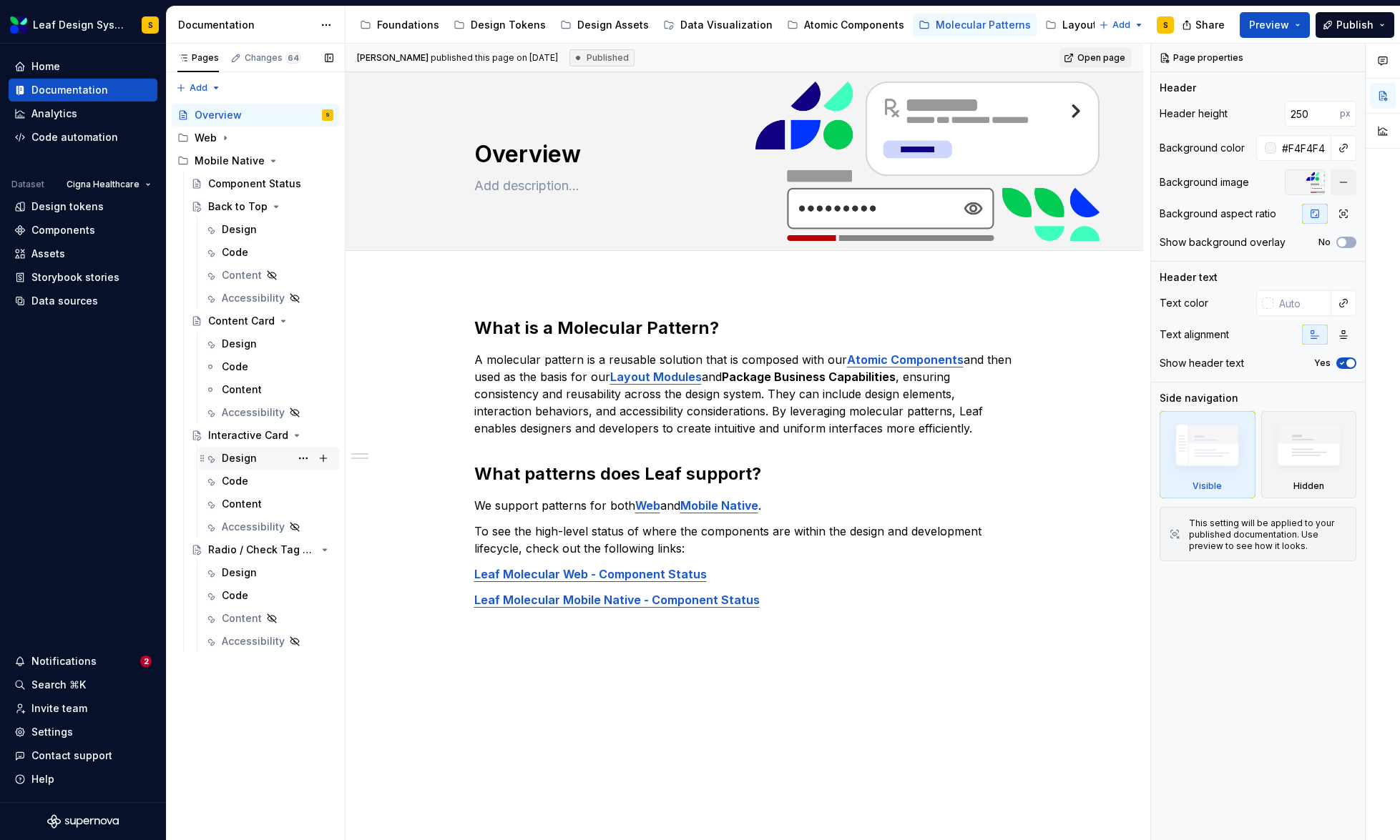
click at [241, 462] on div "Design" at bounding box center [239, 458] width 35 height 14
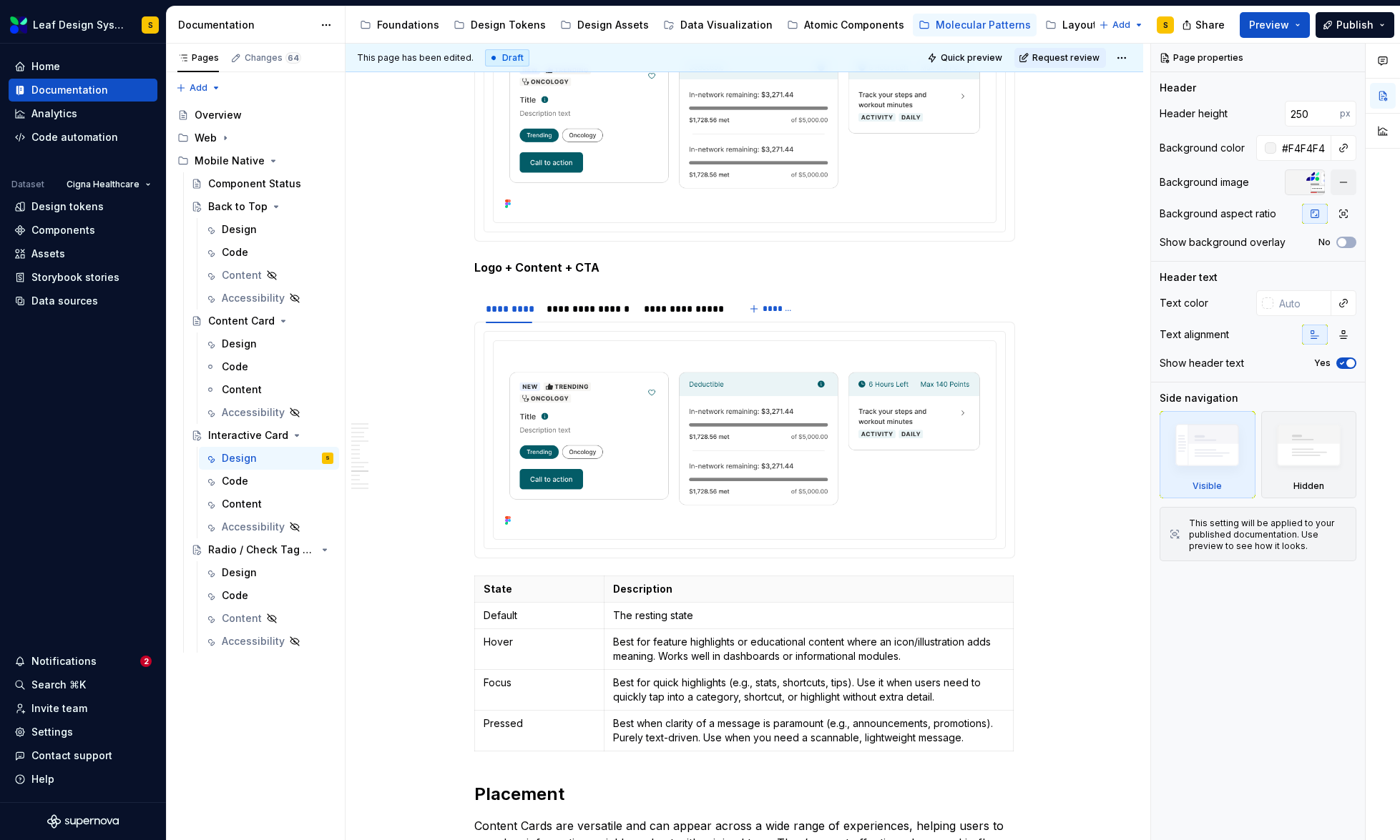
scroll to position [6438, 0]
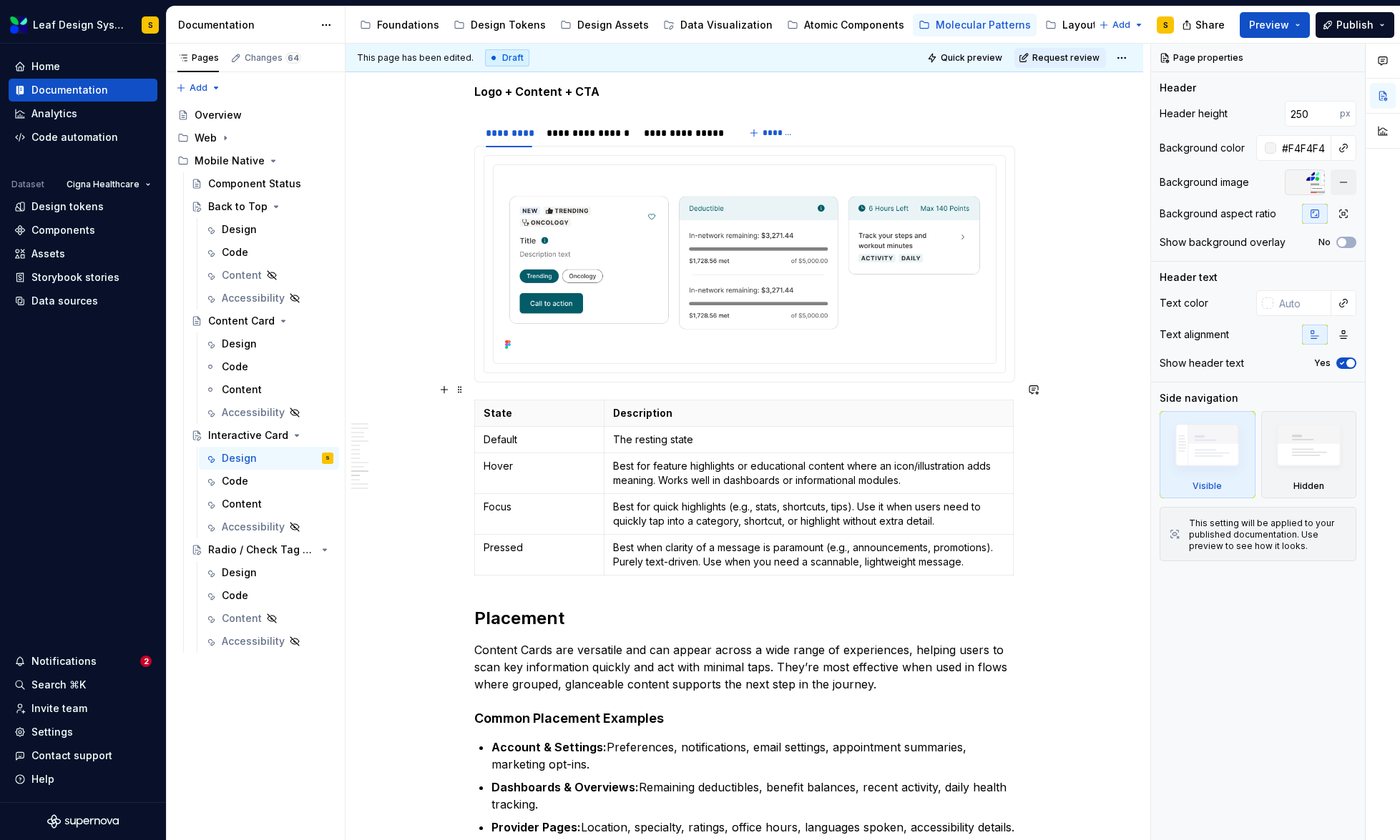
type textarea "*"
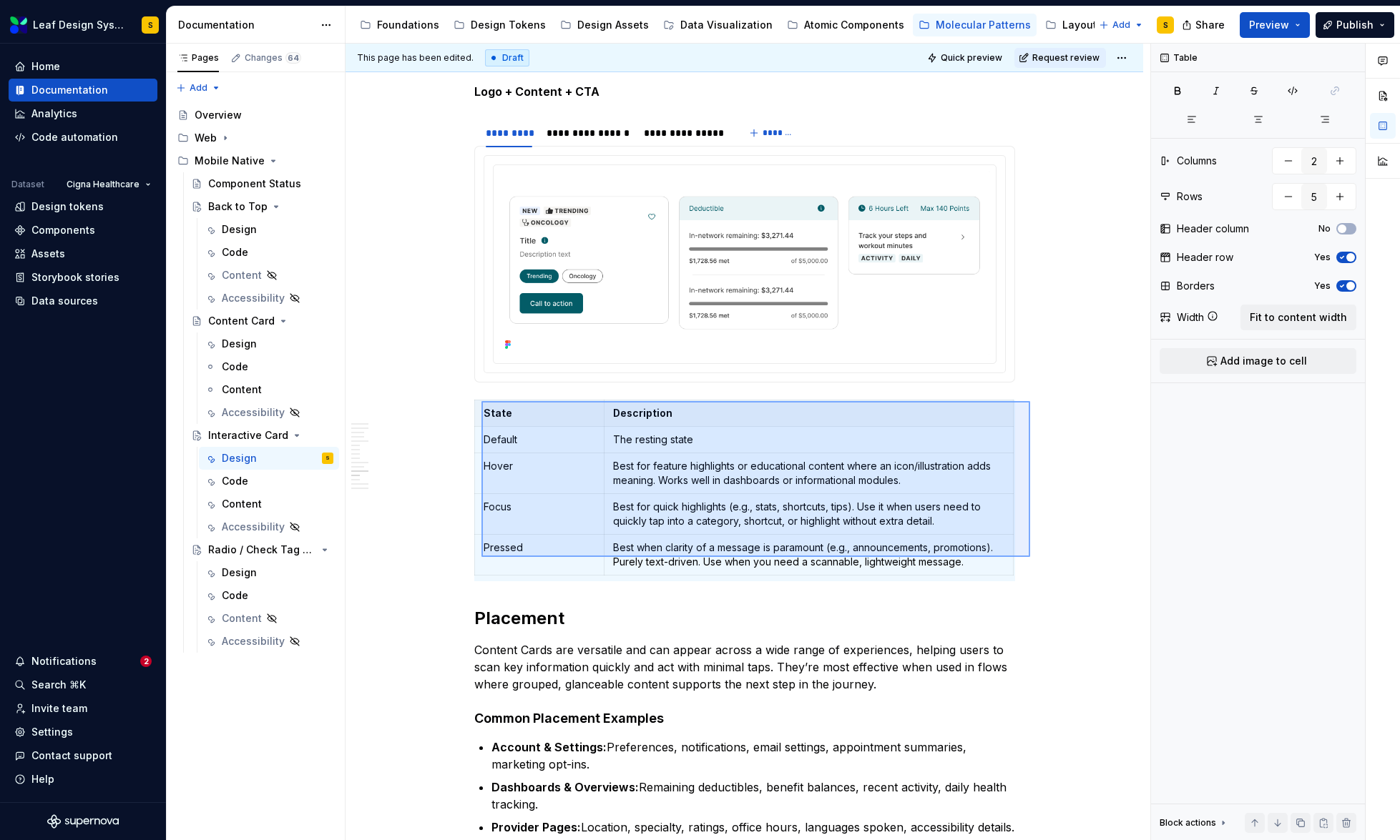
drag, startPoint x: 1030, startPoint y: 557, endPoint x: 479, endPoint y: 399, distance: 573.2
click at [479, 399] on div "This page has been edited. Draft Quick preview Request review Interactive Card …" at bounding box center [748, 442] width 805 height 797
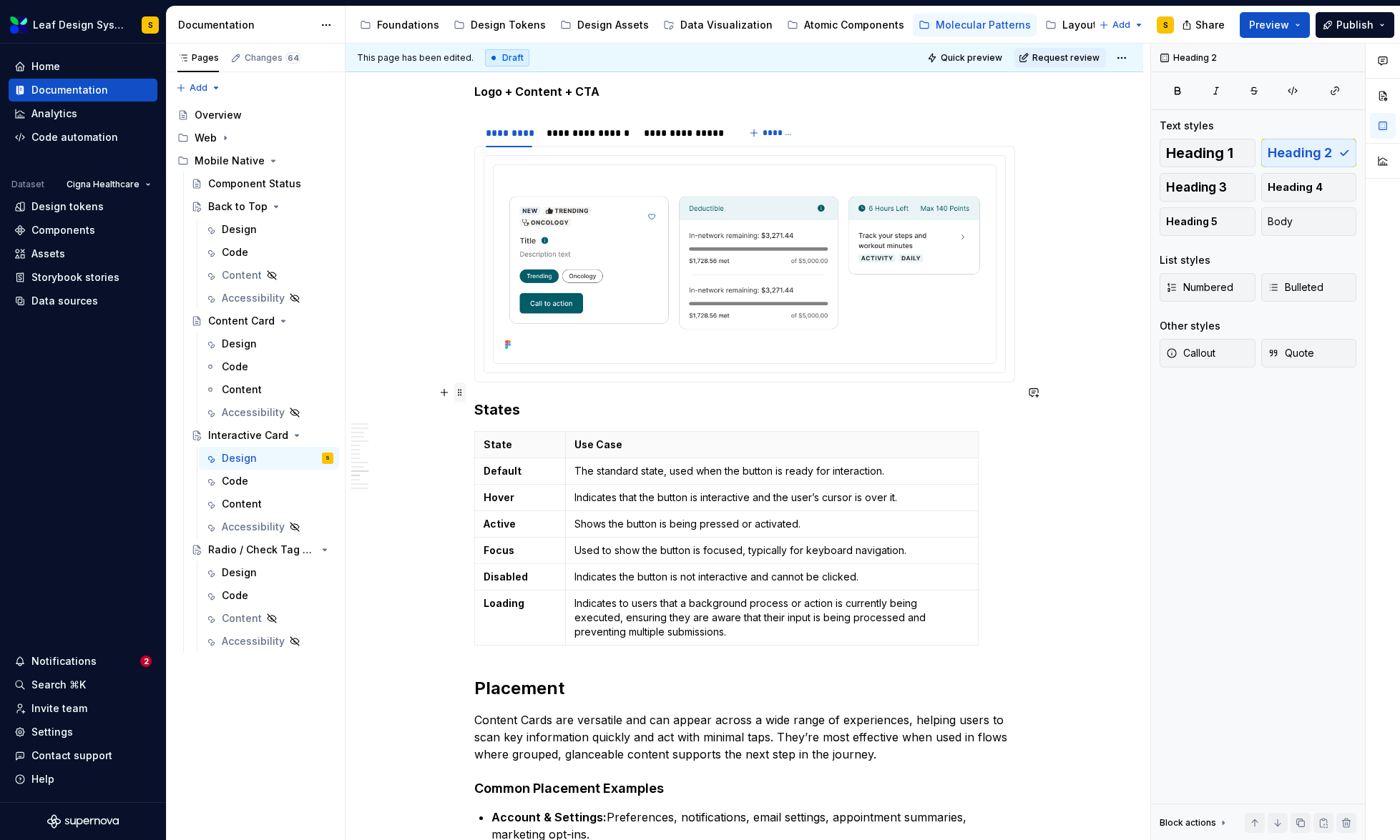
click at [462, 392] on span at bounding box center [460, 392] width 12 height 20
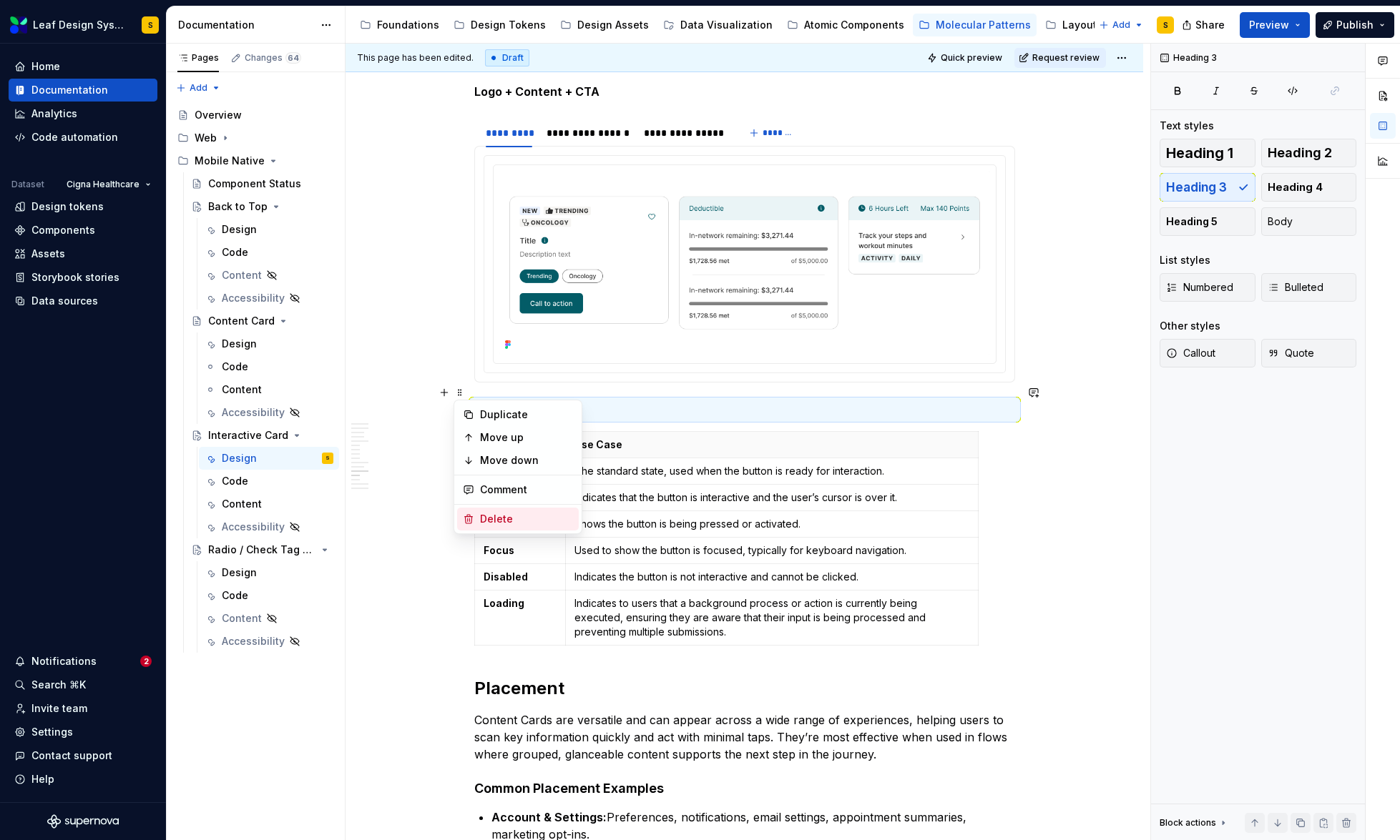
click at [515, 517] on div "Delete" at bounding box center [526, 519] width 93 height 14
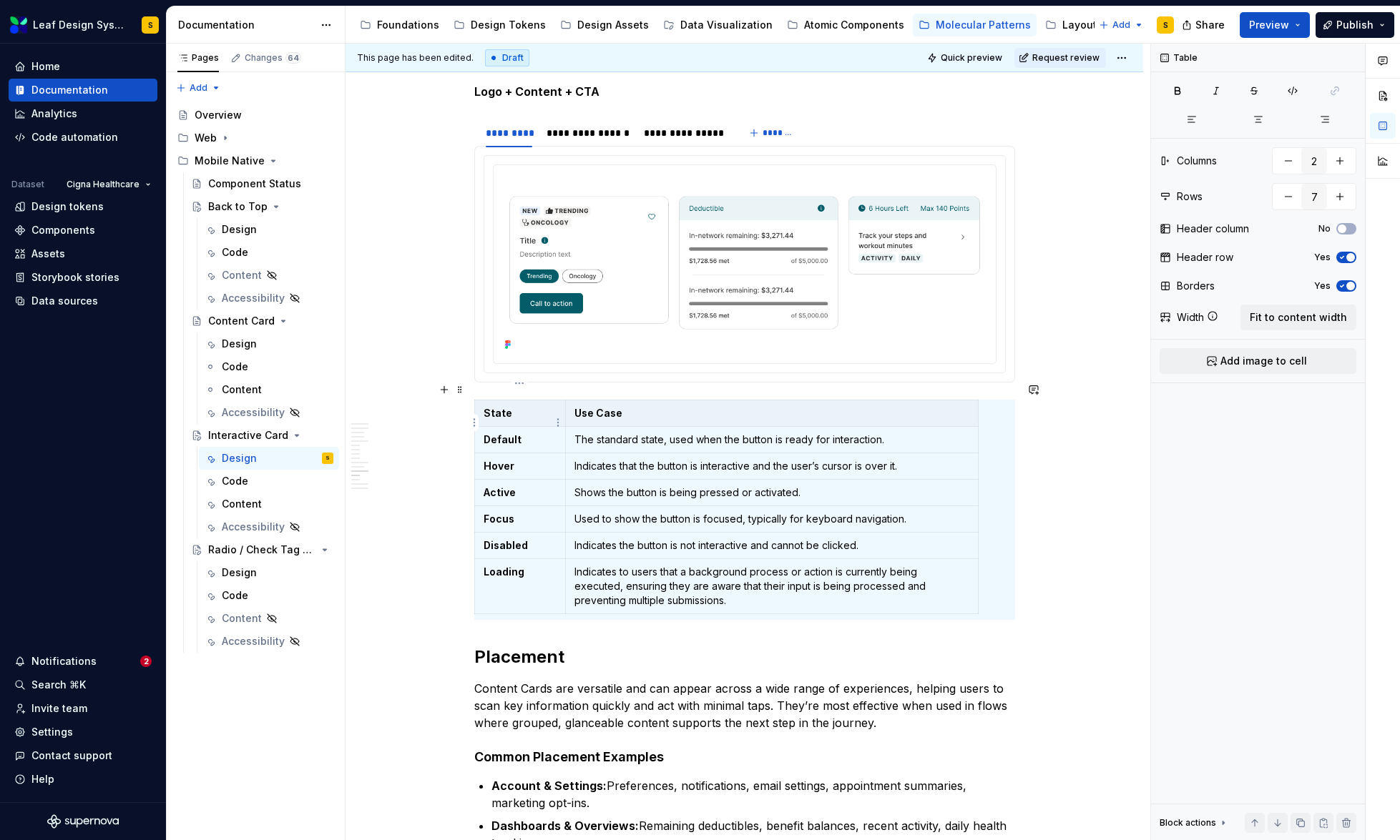
click at [508, 433] on strong "Default" at bounding box center [502, 439] width 38 height 13
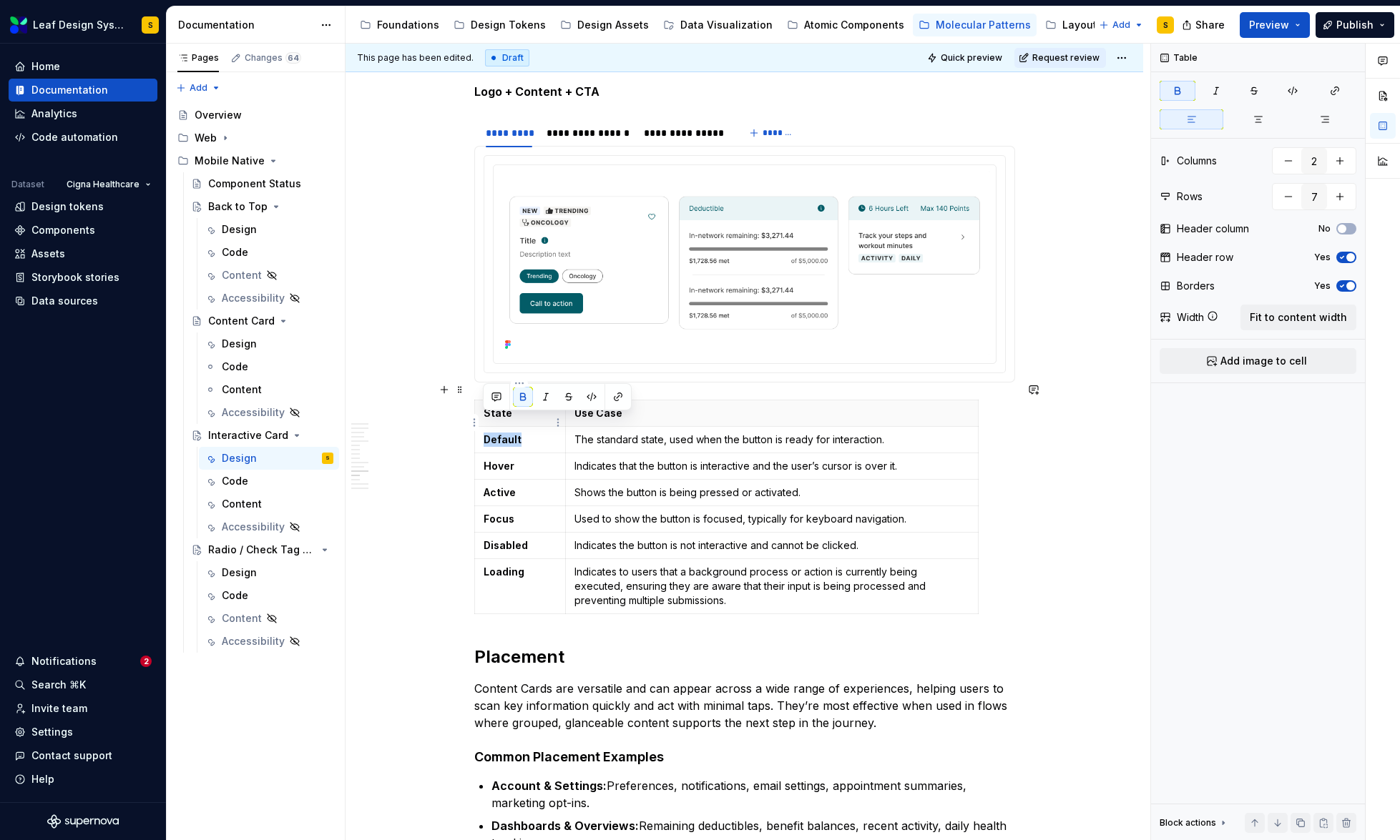
click at [508, 433] on strong "Default" at bounding box center [502, 439] width 38 height 13
click at [530, 398] on button "button" at bounding box center [523, 397] width 20 height 20
click at [504, 460] on strong "Hover" at bounding box center [499, 466] width 31 height 13
click at [524, 424] on button "button" at bounding box center [523, 423] width 20 height 20
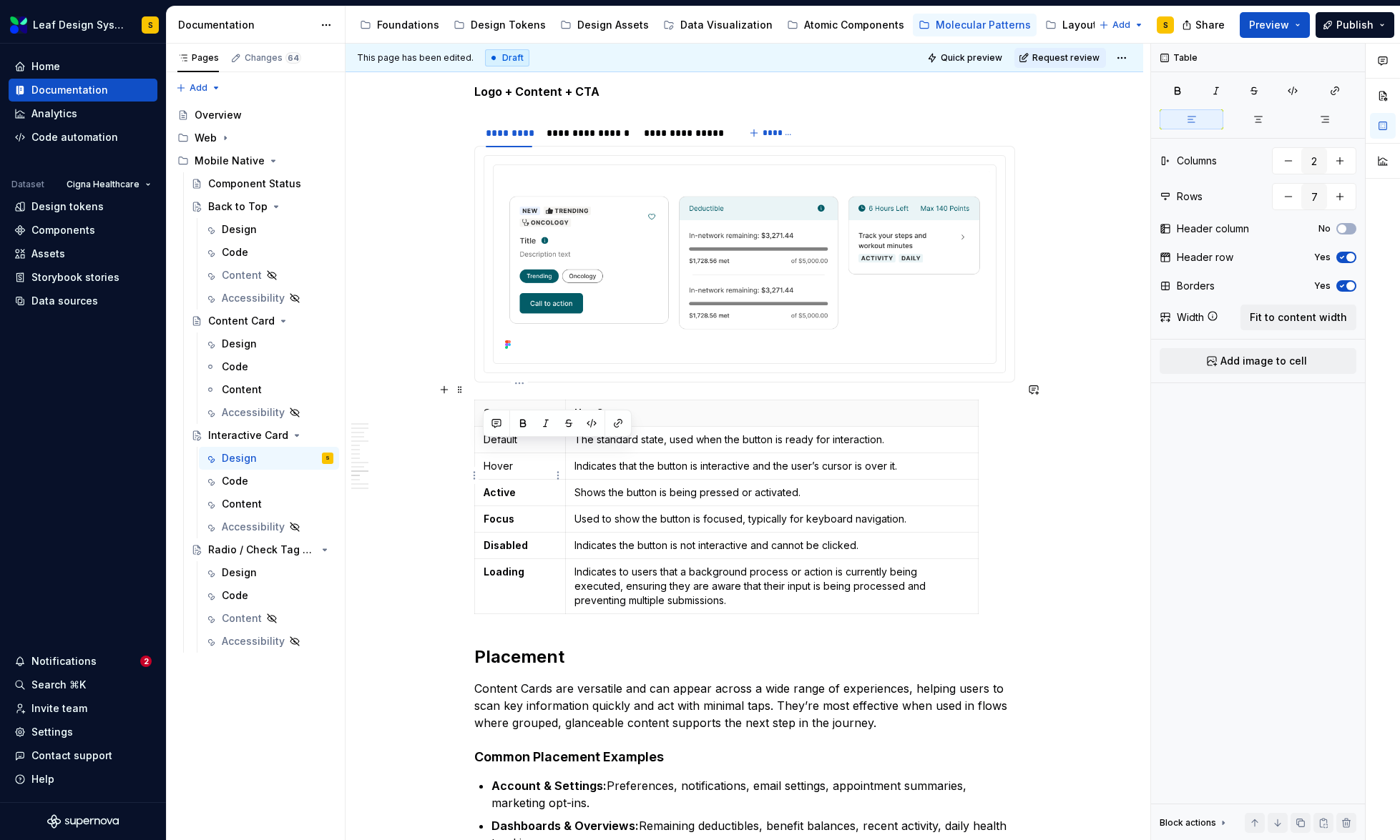
click at [504, 486] on strong "Active" at bounding box center [500, 492] width 32 height 13
click at [526, 448] on button "button" at bounding box center [523, 450] width 20 height 20
click at [497, 513] on strong "Focus" at bounding box center [499, 519] width 31 height 13
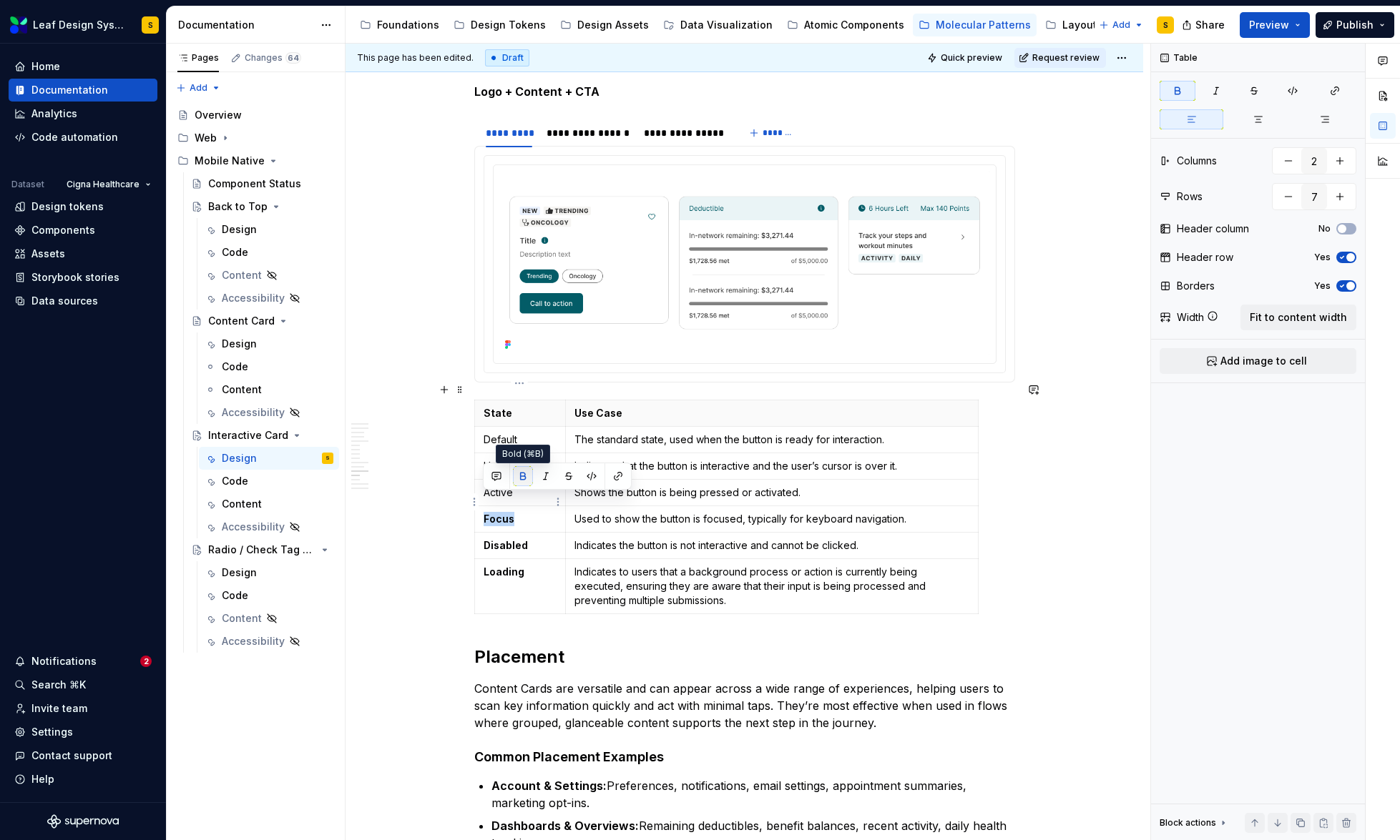
click at [524, 477] on button "button" at bounding box center [523, 476] width 20 height 20
click at [515, 540] on strong "Disabled" at bounding box center [505, 545] width 44 height 13
click at [525, 499] on button "button" at bounding box center [523, 503] width 20 height 20
click at [515, 566] on strong "Loading" at bounding box center [504, 571] width 41 height 13
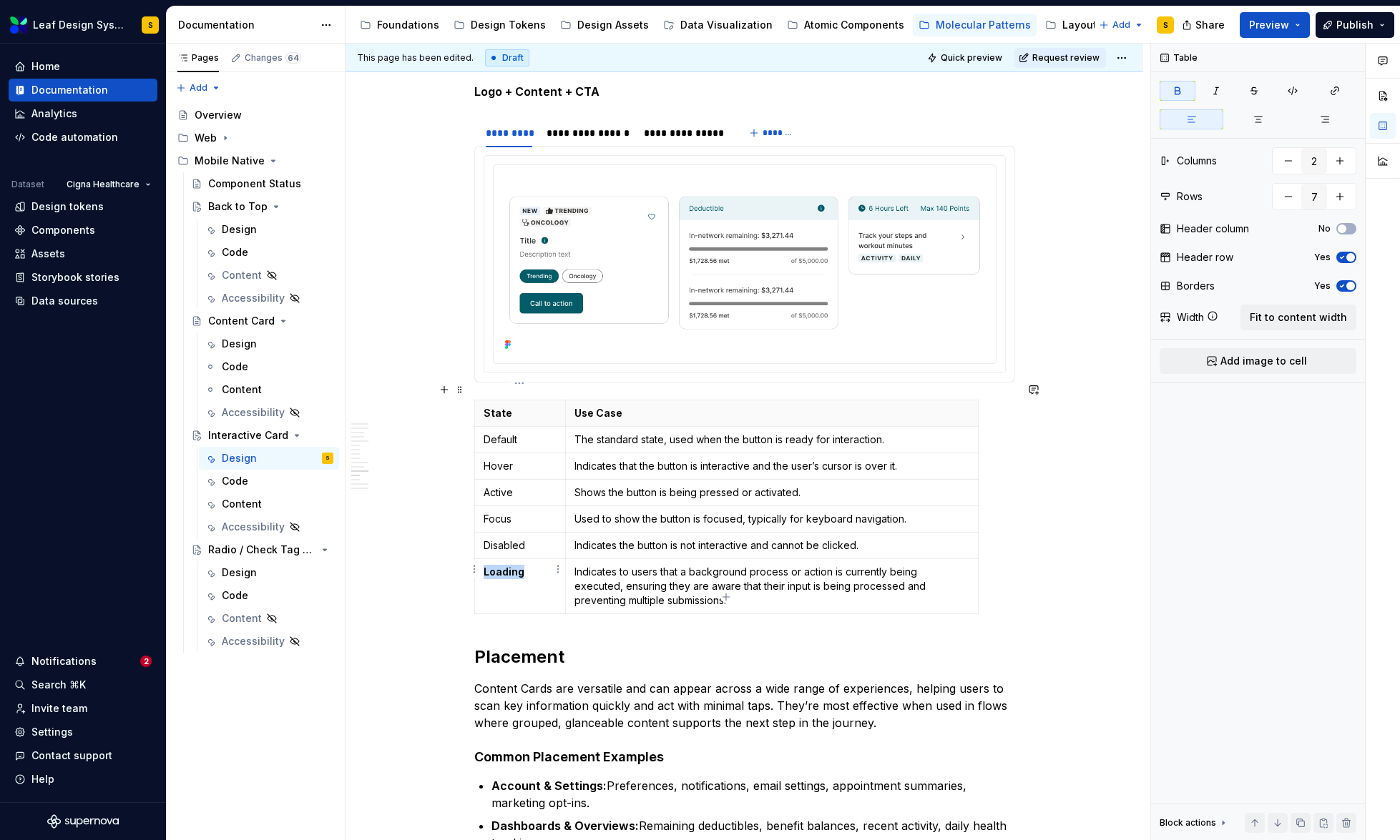
click at [515, 566] on strong "Loading" at bounding box center [504, 571] width 41 height 13
click at [526, 527] on button "button" at bounding box center [523, 530] width 20 height 20
click at [474, 572] on html "Leaf Design System S Home Documentation Analytics Code automation Dataset Cigna…" at bounding box center [700, 420] width 1400 height 840
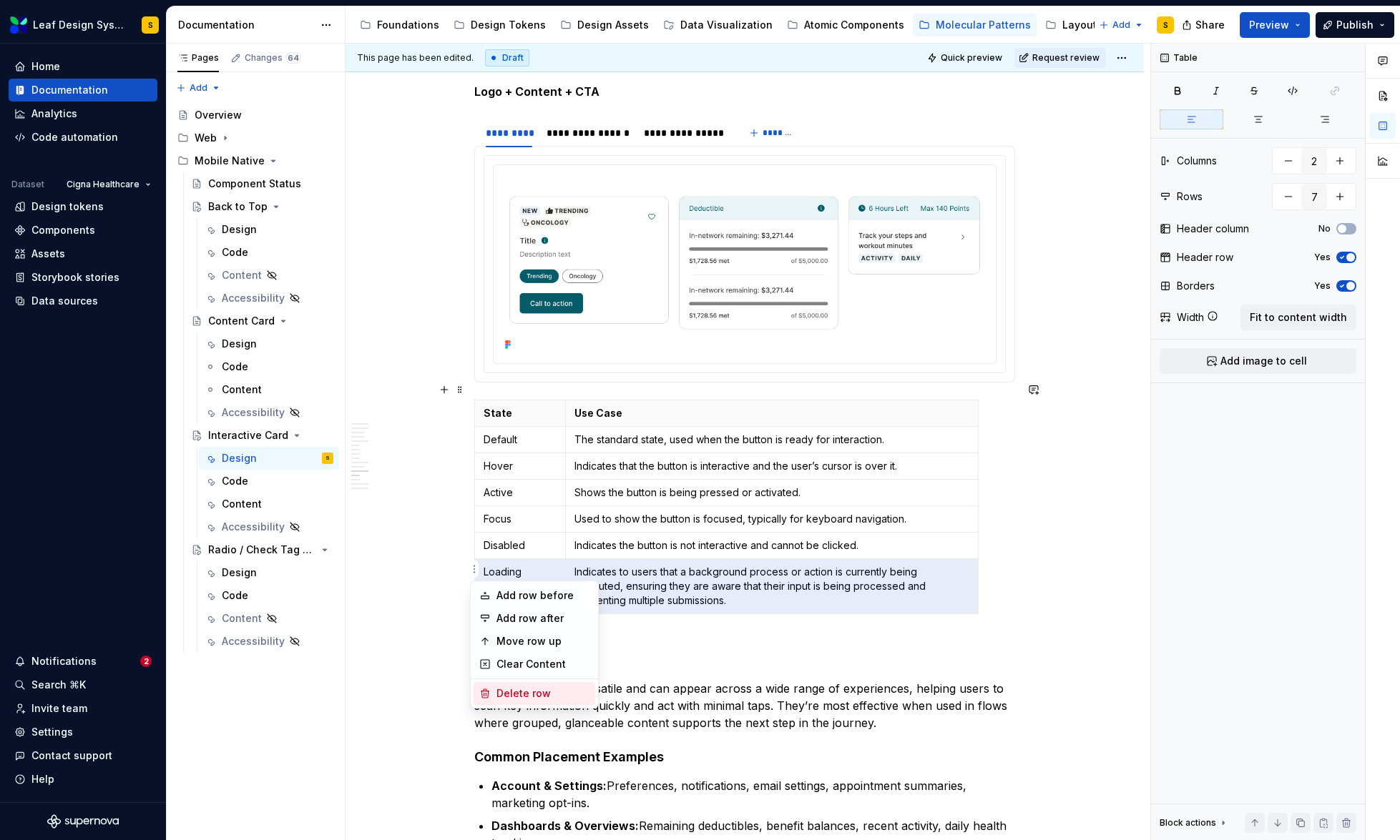
click at [528, 693] on div "Delete row" at bounding box center [542, 694] width 93 height 14
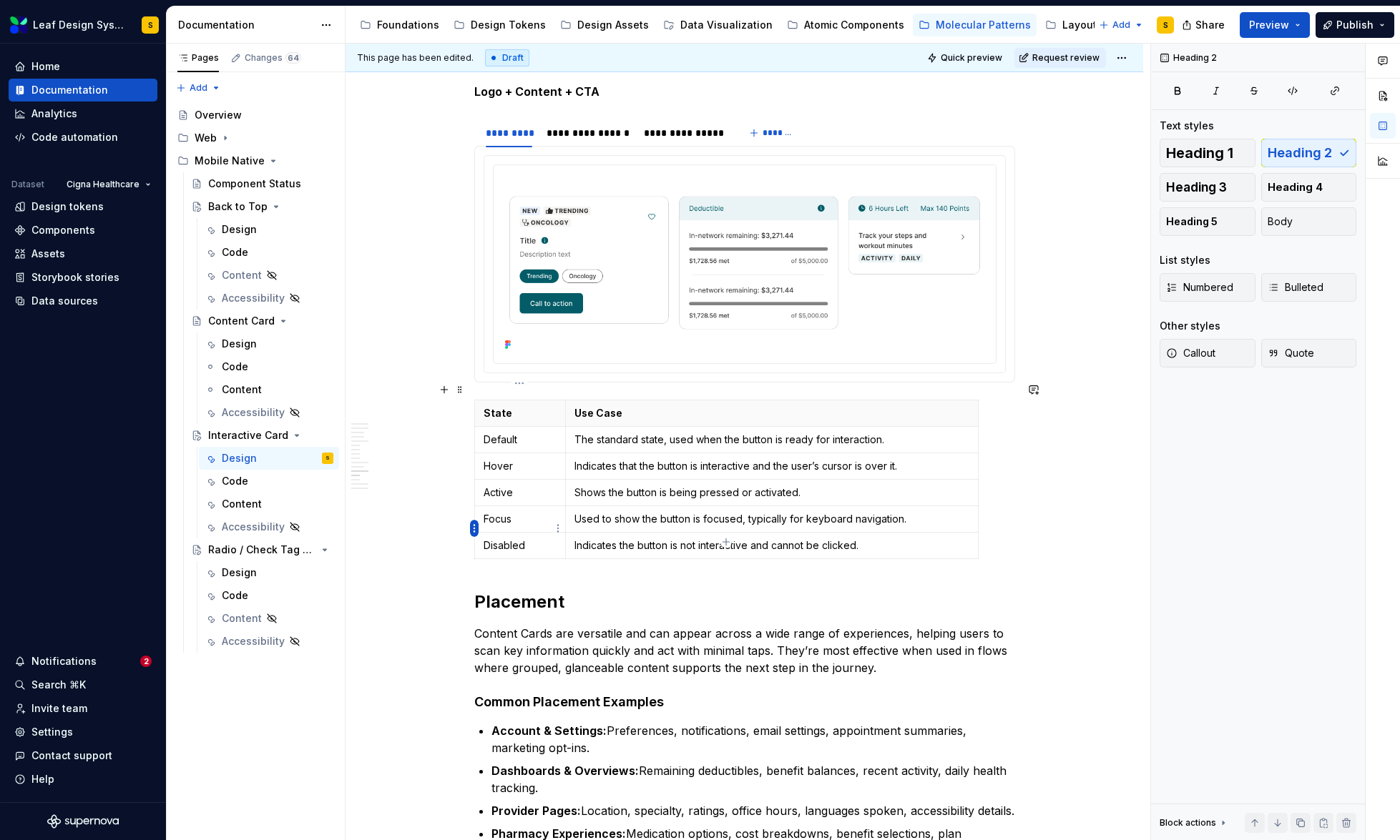
click at [470, 527] on html "Leaf Design System S Home Documentation Analytics Code automation Dataset Cigna…" at bounding box center [700, 420] width 1400 height 840
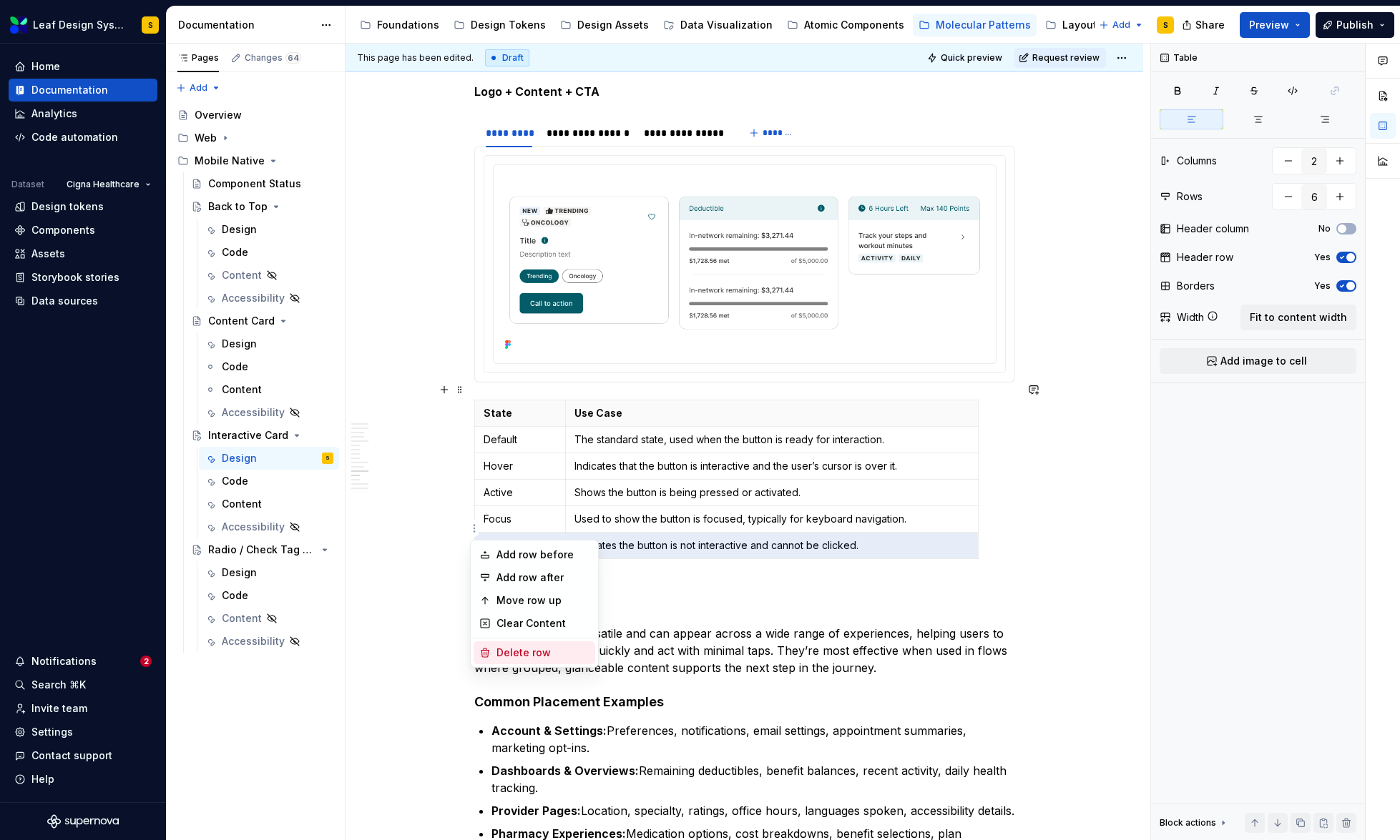
click at [513, 653] on div "Delete row" at bounding box center [542, 653] width 93 height 14
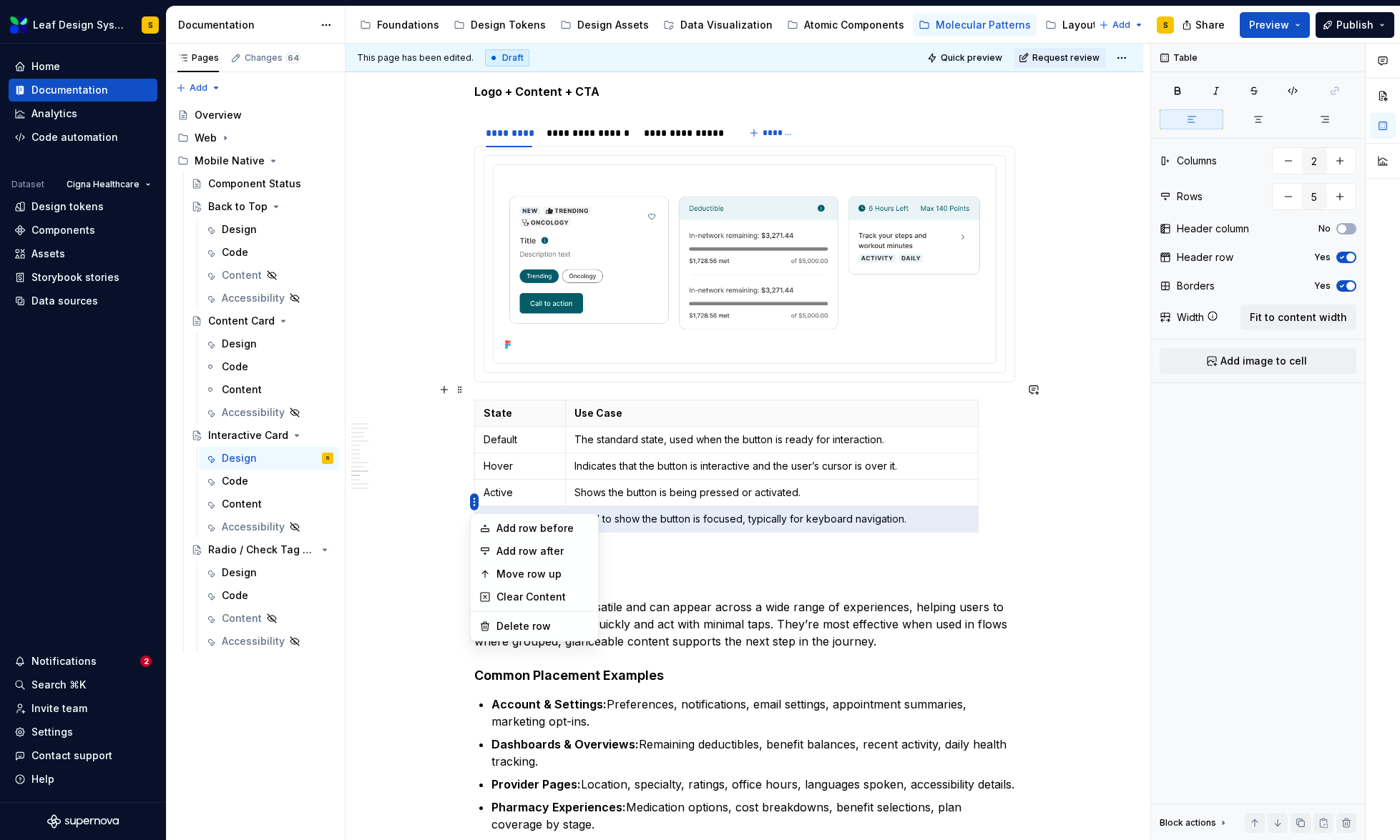
click at [473, 502] on html "Leaf Design System S Home Documentation Analytics Code automation Dataset Cigna…" at bounding box center [700, 420] width 1400 height 840
click at [531, 575] on div "Move row up" at bounding box center [542, 574] width 93 height 14
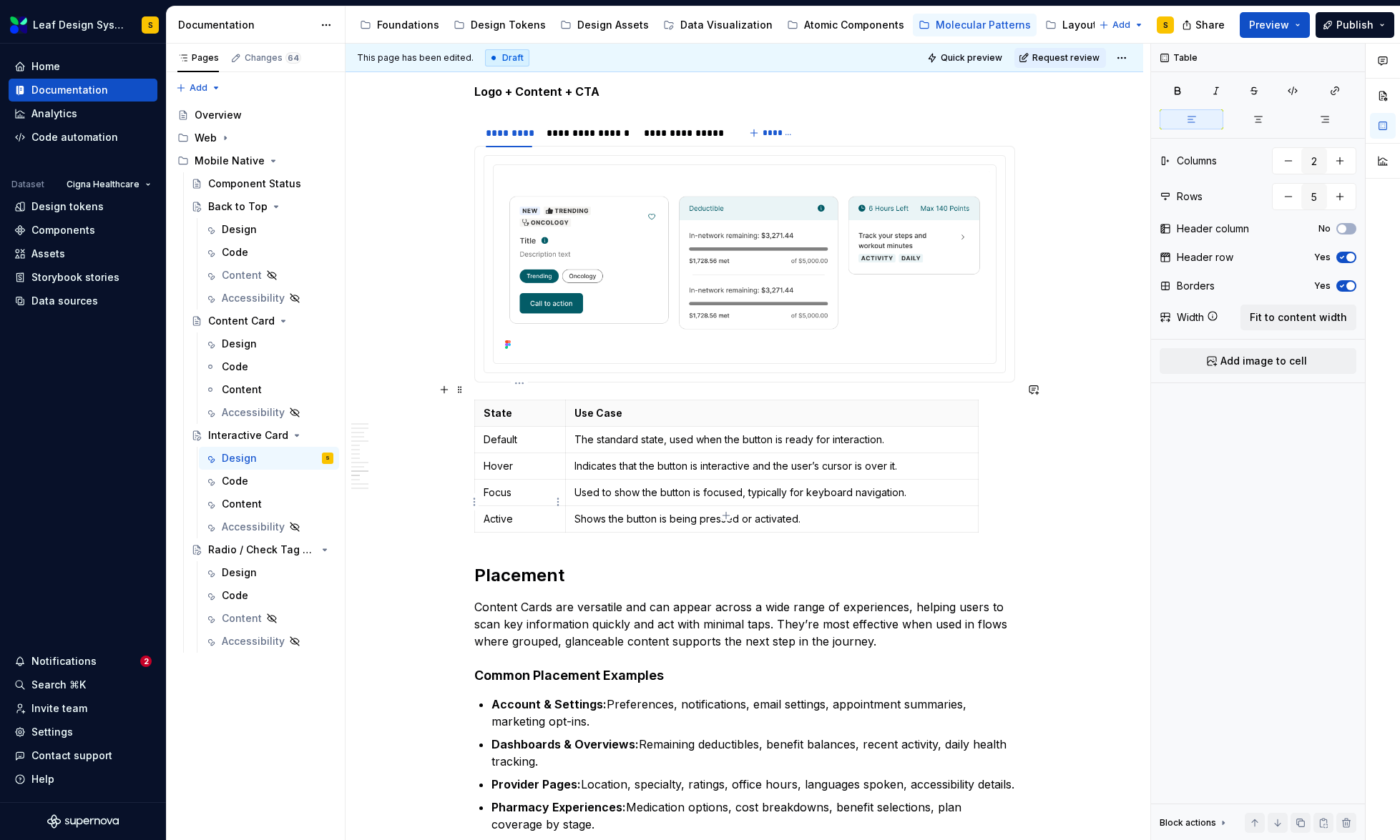
click at [505, 512] on p "Active" at bounding box center [521, 519] width 74 height 14
click at [746, 433] on p "The standard state, used when the button is ready for interaction." at bounding box center [771, 439] width 394 height 14
drag, startPoint x: 909, startPoint y: 476, endPoint x: 582, endPoint y: 481, distance: 327.0
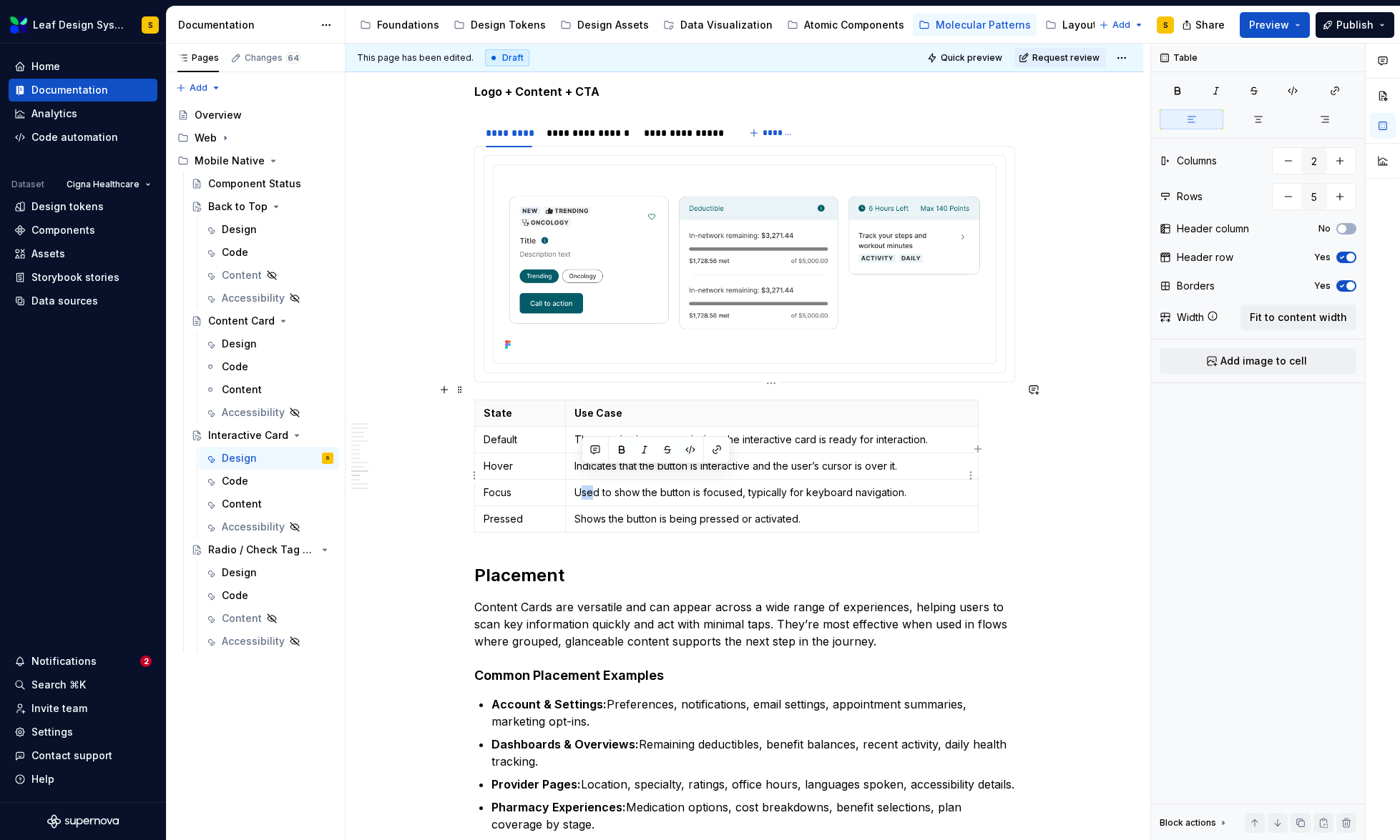
click at [582, 485] on p "Used to show the button is focused, typically for keyboard navigation." at bounding box center [771, 492] width 394 height 14
click at [580, 485] on p "Used to show the button is focused, typically for keyboard navigation." at bounding box center [771, 492] width 394 height 14
click at [906, 485] on p "Used to show the button is focused, typically for keyboard navigation." at bounding box center [771, 492] width 394 height 14
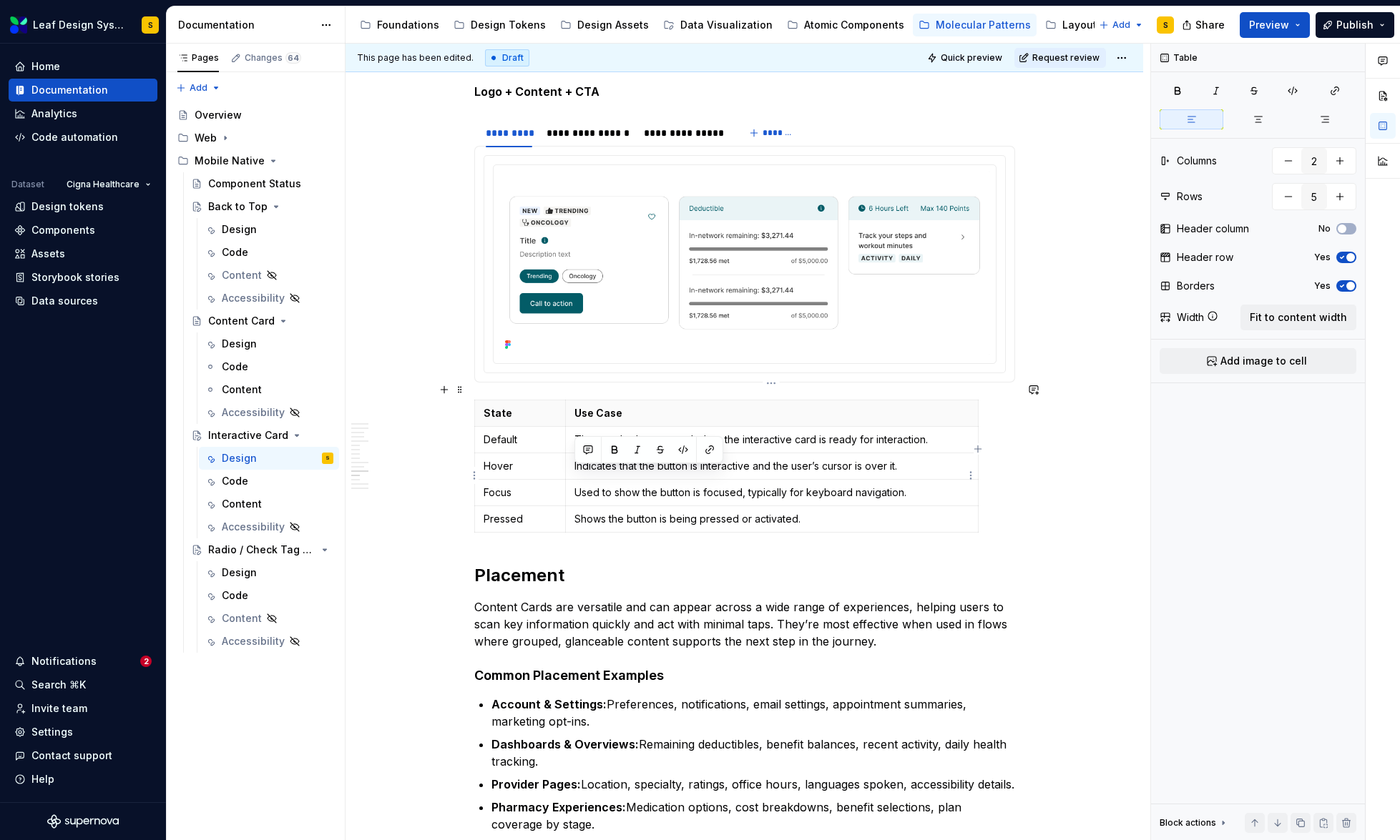
drag, startPoint x: 919, startPoint y: 475, endPoint x: 577, endPoint y: 483, distance: 342.1
click at [577, 483] on td "Used to show the button is focused, typically for keyboard navigation." at bounding box center [772, 494] width 412 height 27
click at [583, 485] on p "DiUsed to show the button is focused, typically for keyboard navigation." at bounding box center [771, 492] width 394 height 14
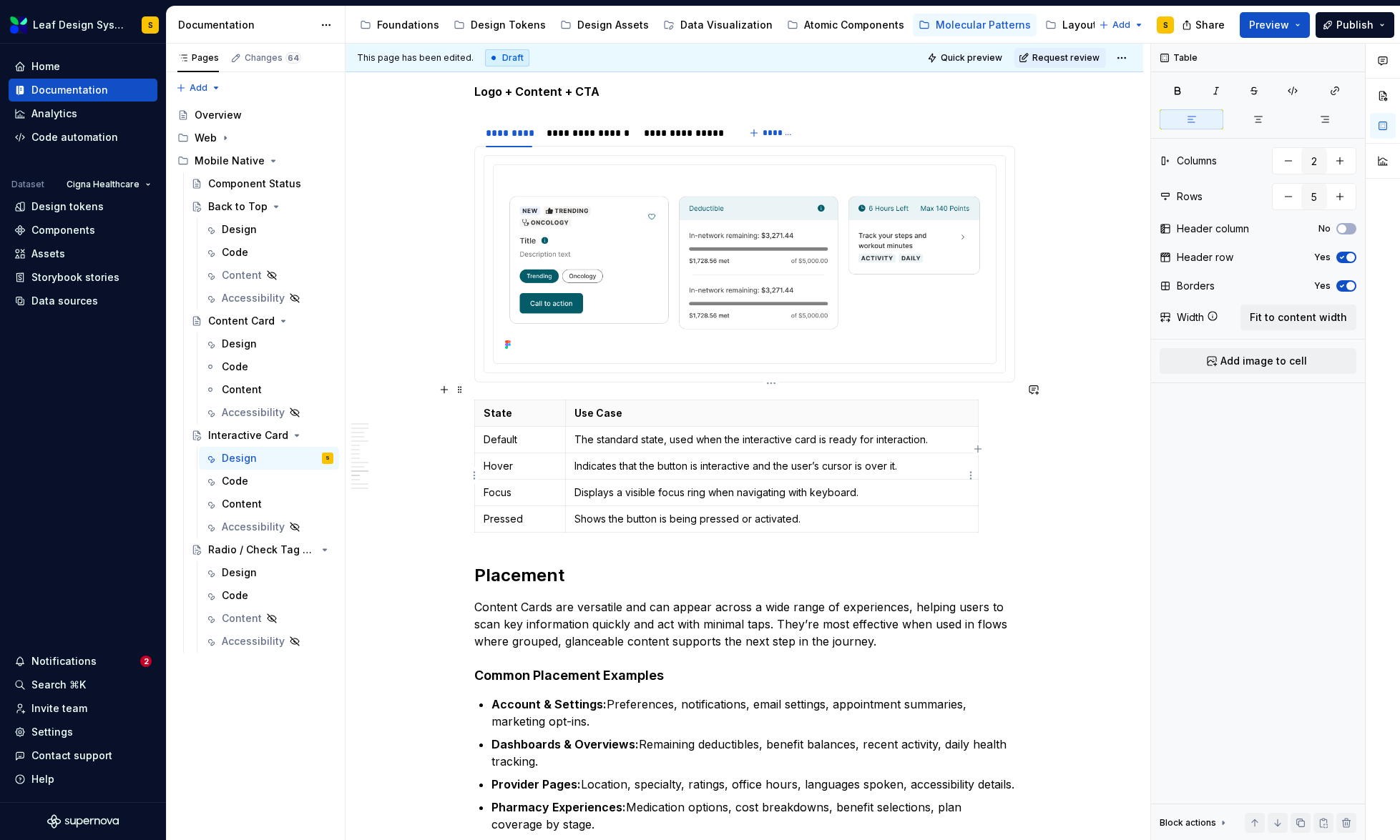
click at [811, 485] on p "Displays a visible focus ring when navigating with keyboard." at bounding box center [771, 492] width 394 height 14
click at [648, 512] on p "Shows the button is being pressed or activated." at bounding box center [771, 519] width 394 height 14
click at [629, 512] on p "Shows the interactive Card is being pressed or activated." at bounding box center [771, 519] width 394 height 14
click at [741, 433] on p "The standard state, used when the interactive card is ready for interaction." at bounding box center [771, 439] width 394 height 14
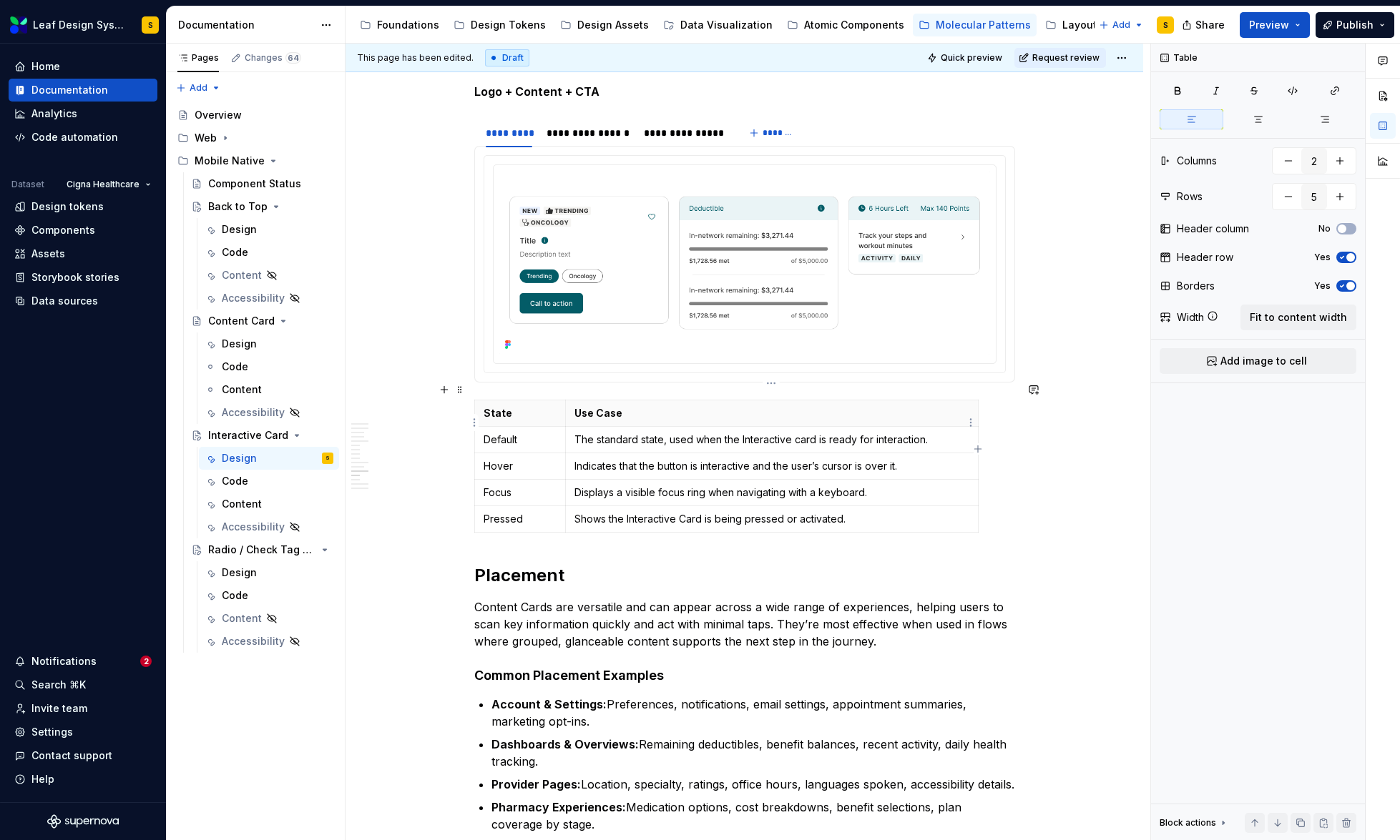
click at [798, 433] on p "The standard state, used when the Interactive card is ready for interaction." at bounding box center [771, 439] width 394 height 14
click at [814, 27] on div "Atomic Components" at bounding box center [854, 24] width 100 height 14
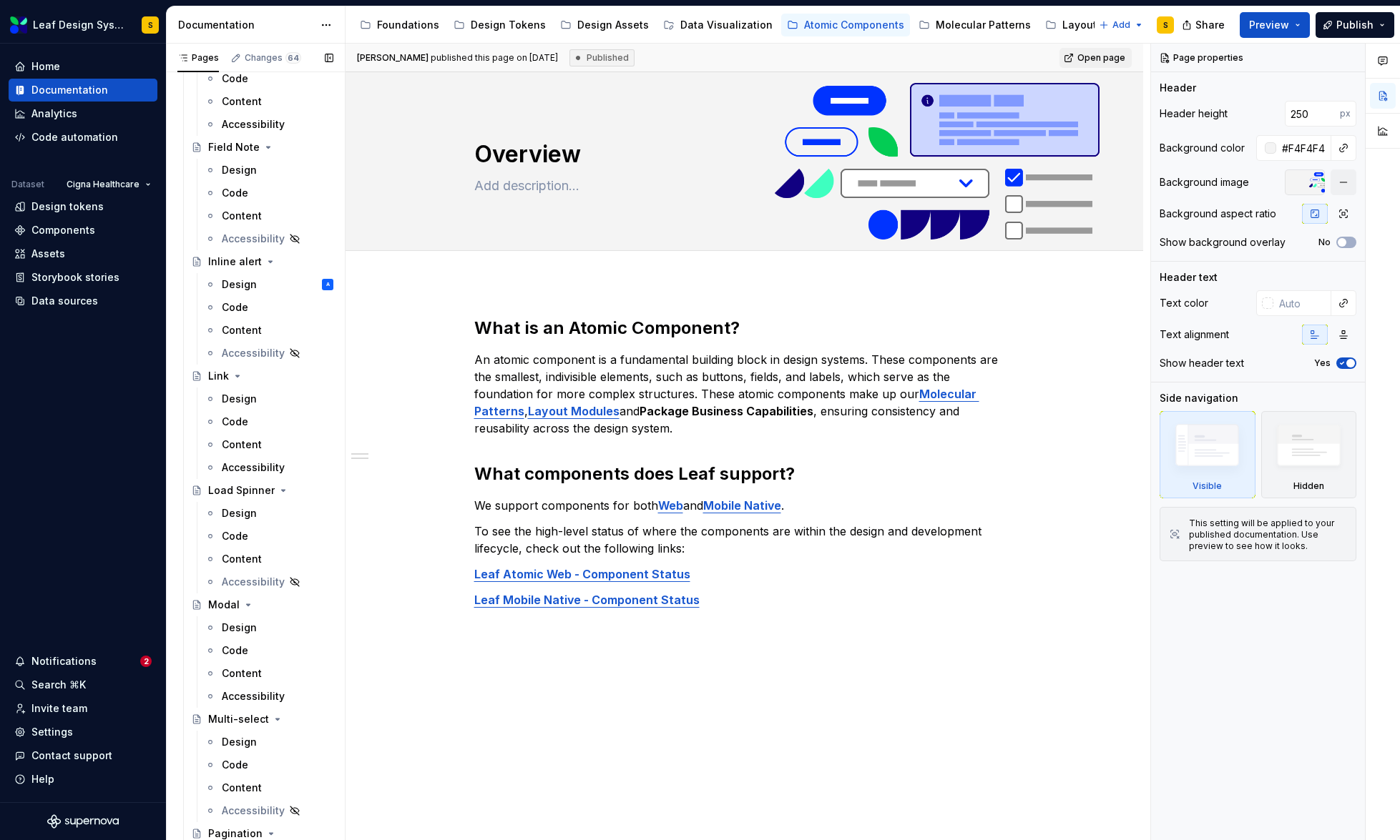
scroll to position [1457, 0]
click at [257, 397] on div "Design" at bounding box center [277, 397] width 111 height 20
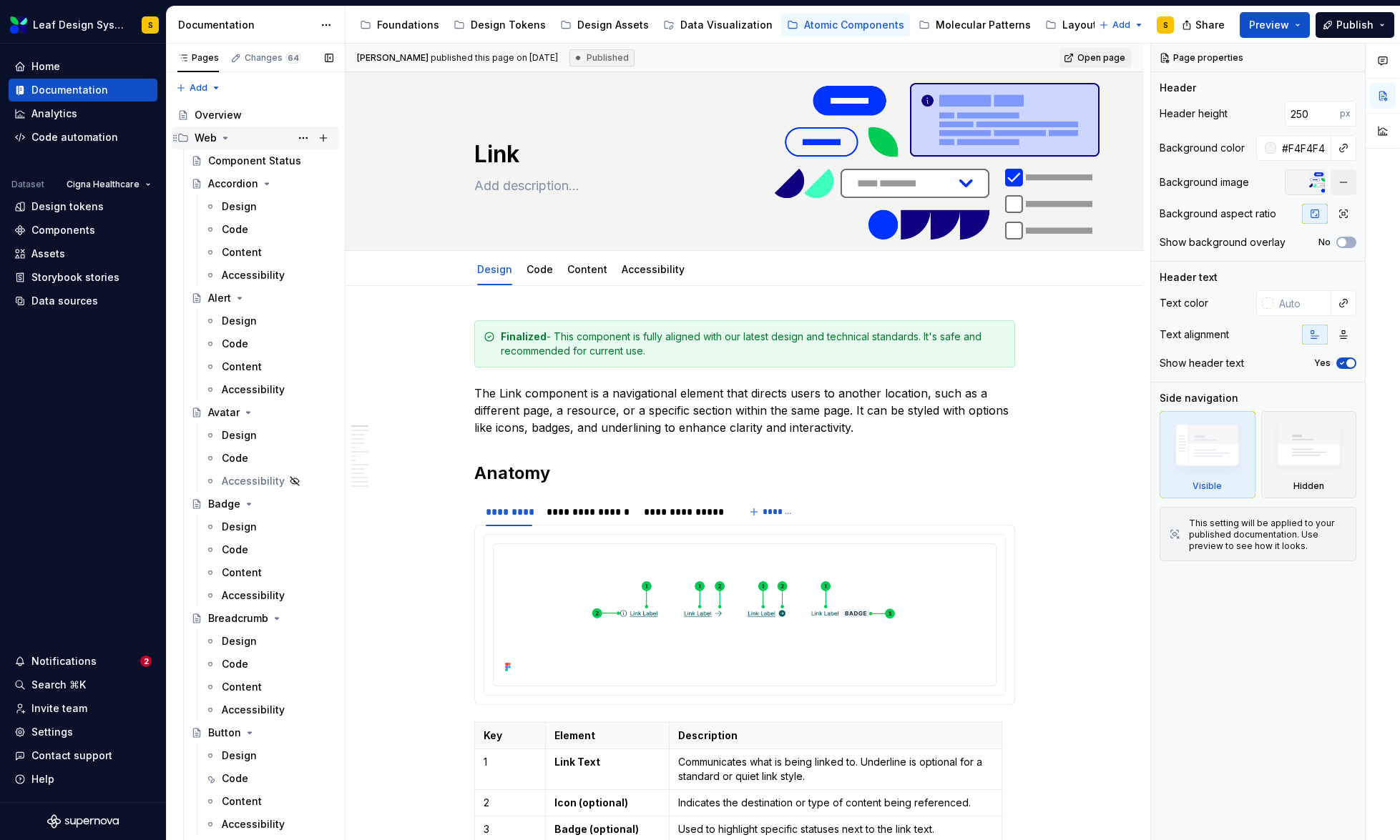
click at [225, 136] on icon "Page tree" at bounding box center [225, 138] width 12 height 12
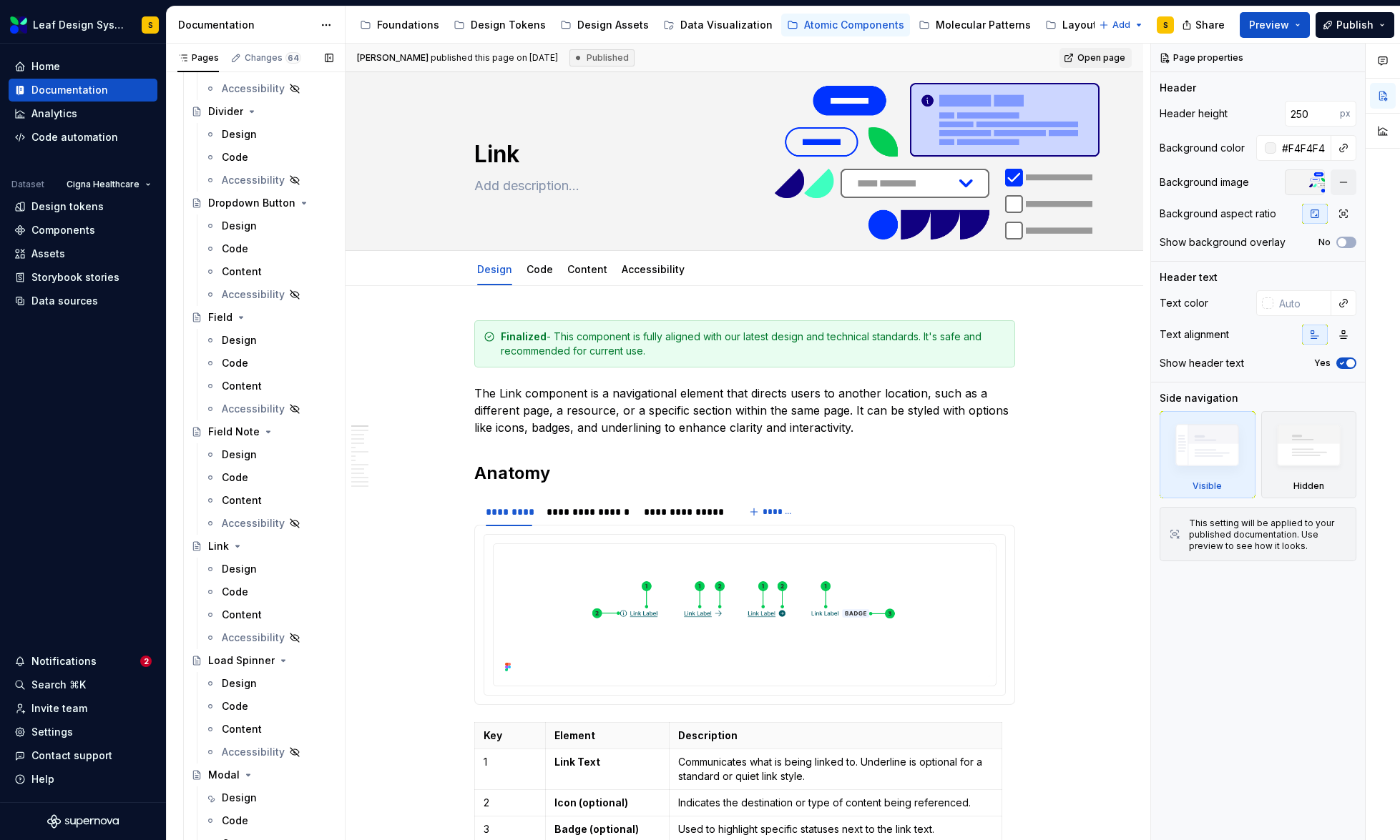
scroll to position [1078, 0]
click at [238, 450] on div "Design" at bounding box center [239, 455] width 35 height 14
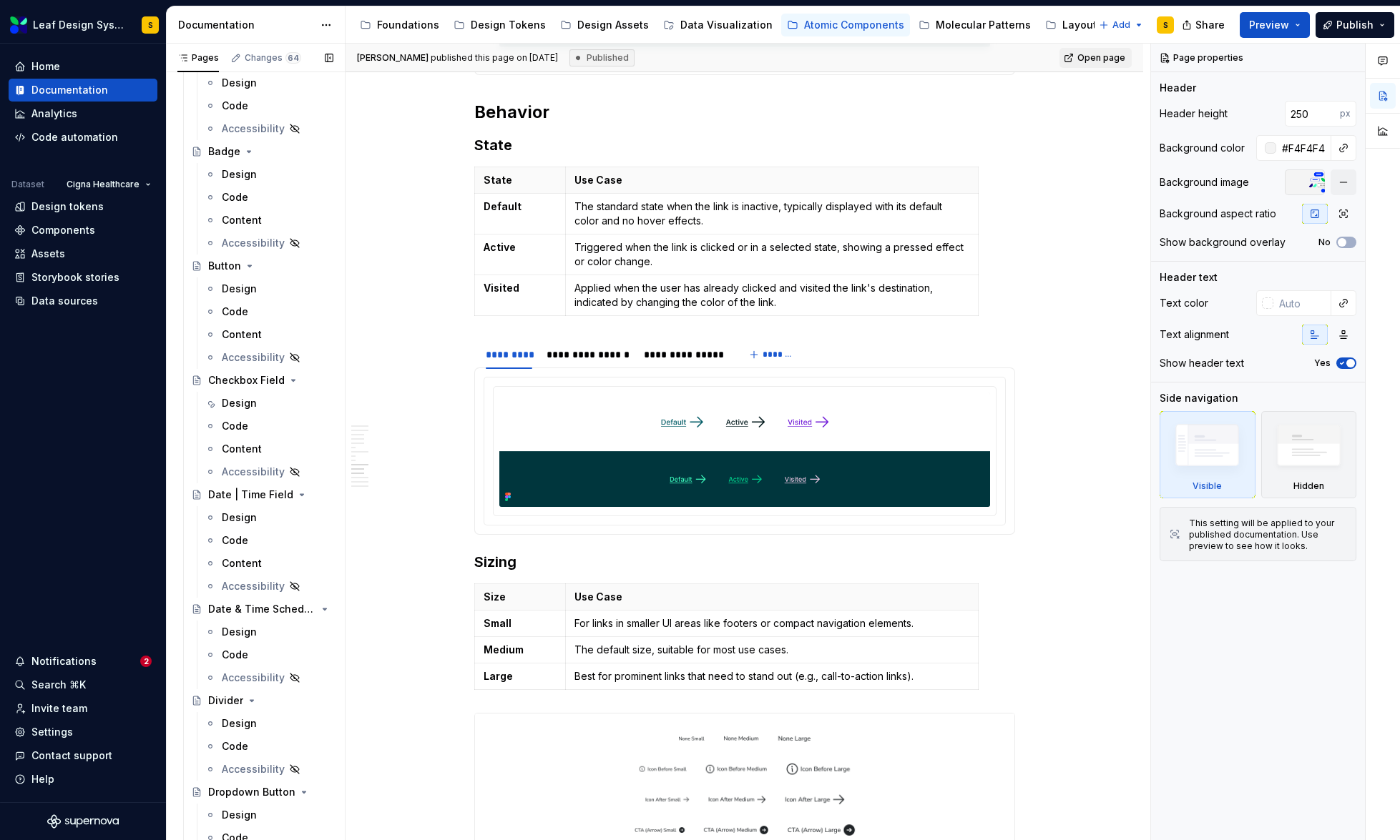
scroll to position [368, 0]
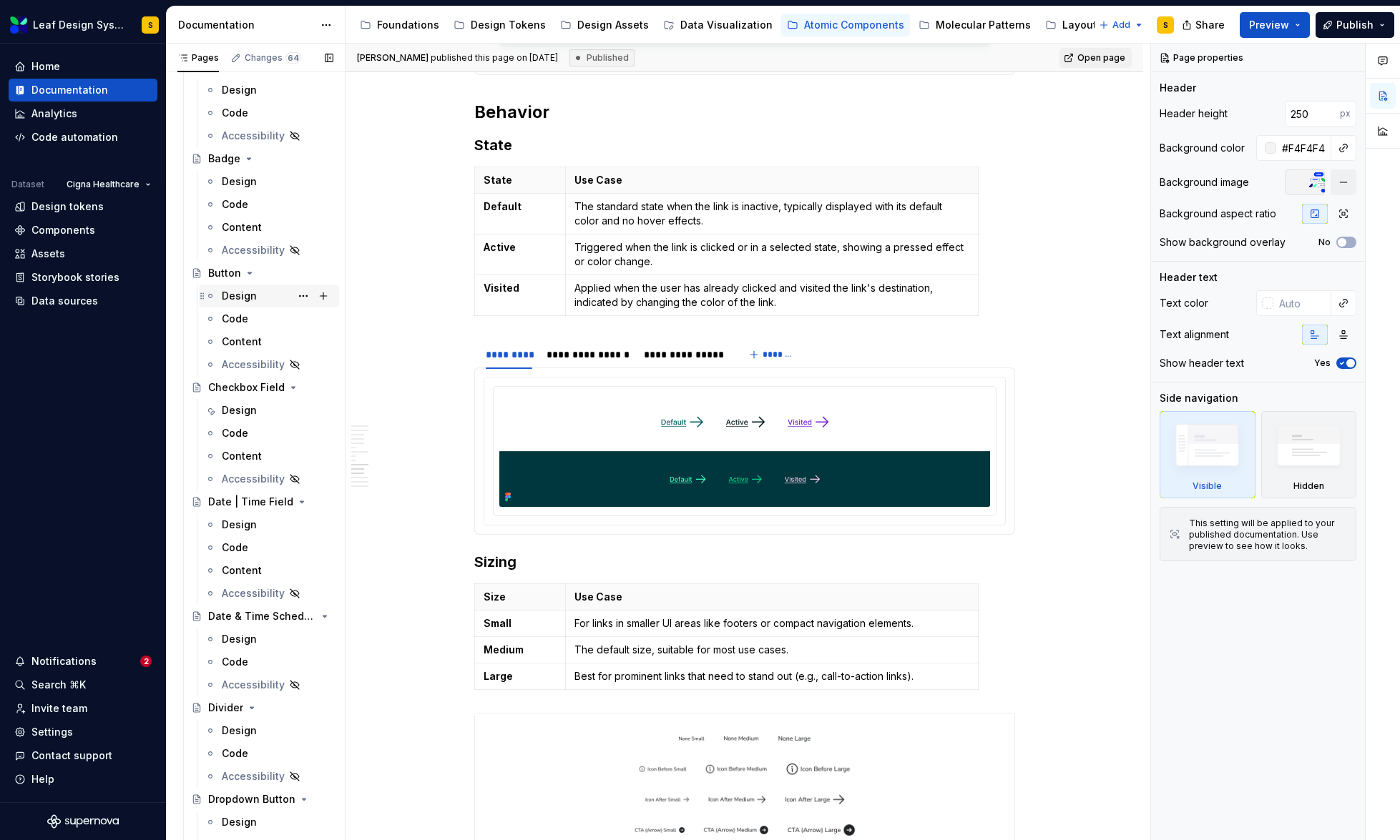
click at [247, 296] on div "Design" at bounding box center [239, 295] width 35 height 14
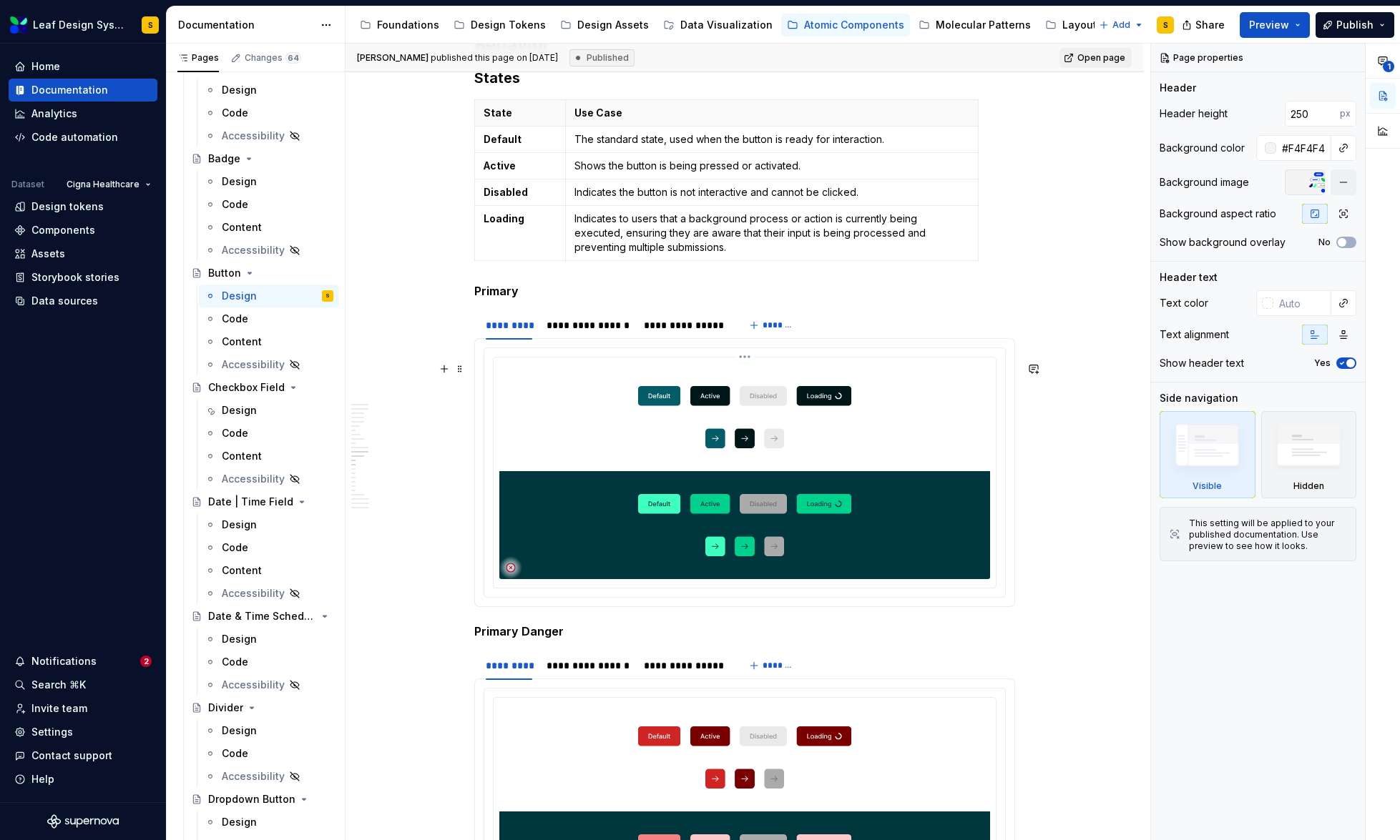
scroll to position [4063, 0]
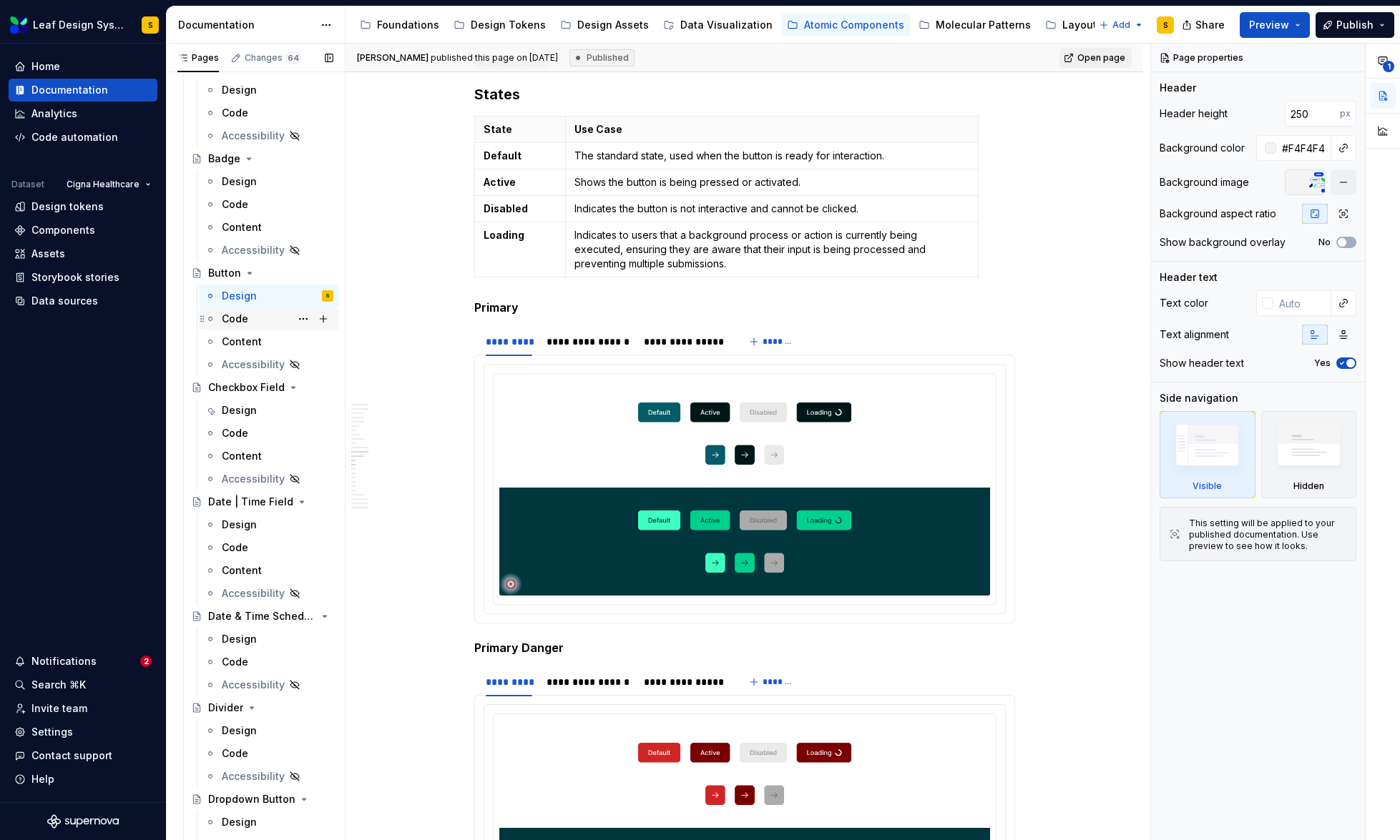
click at [230, 320] on div "Code" at bounding box center [235, 319] width 27 height 14
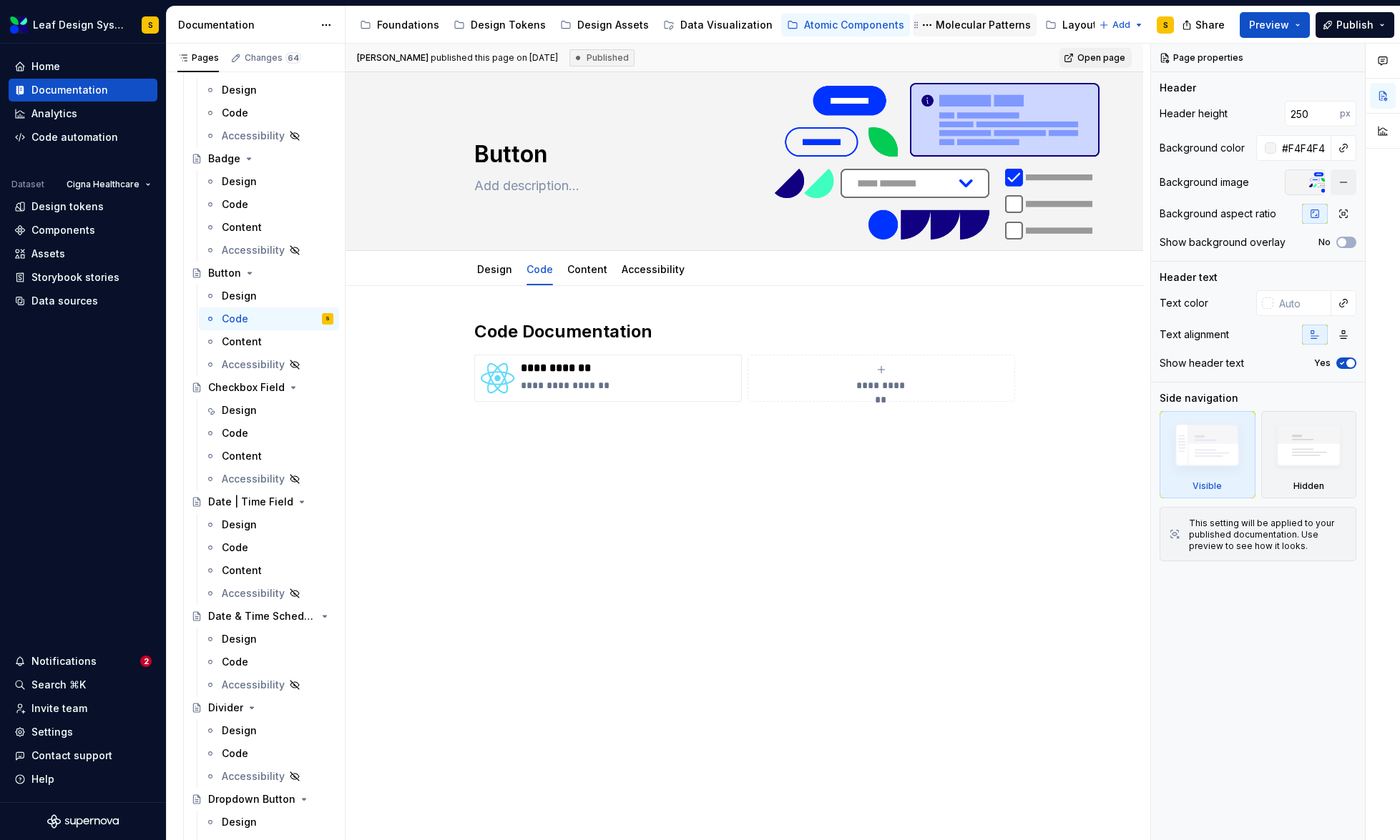
click at [936, 22] on div "Molecular Patterns" at bounding box center [983, 24] width 95 height 14
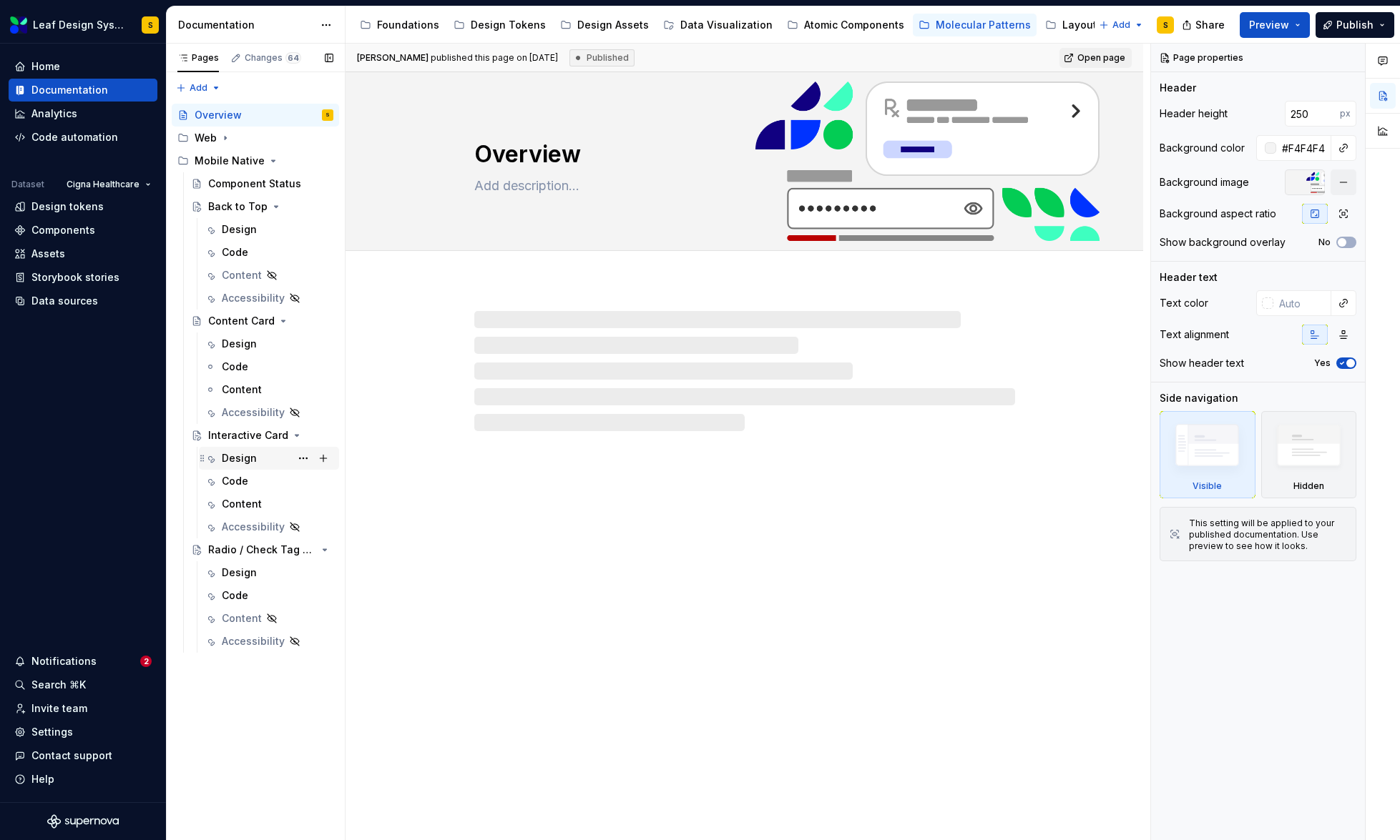
click at [239, 461] on div "Design" at bounding box center [239, 458] width 35 height 14
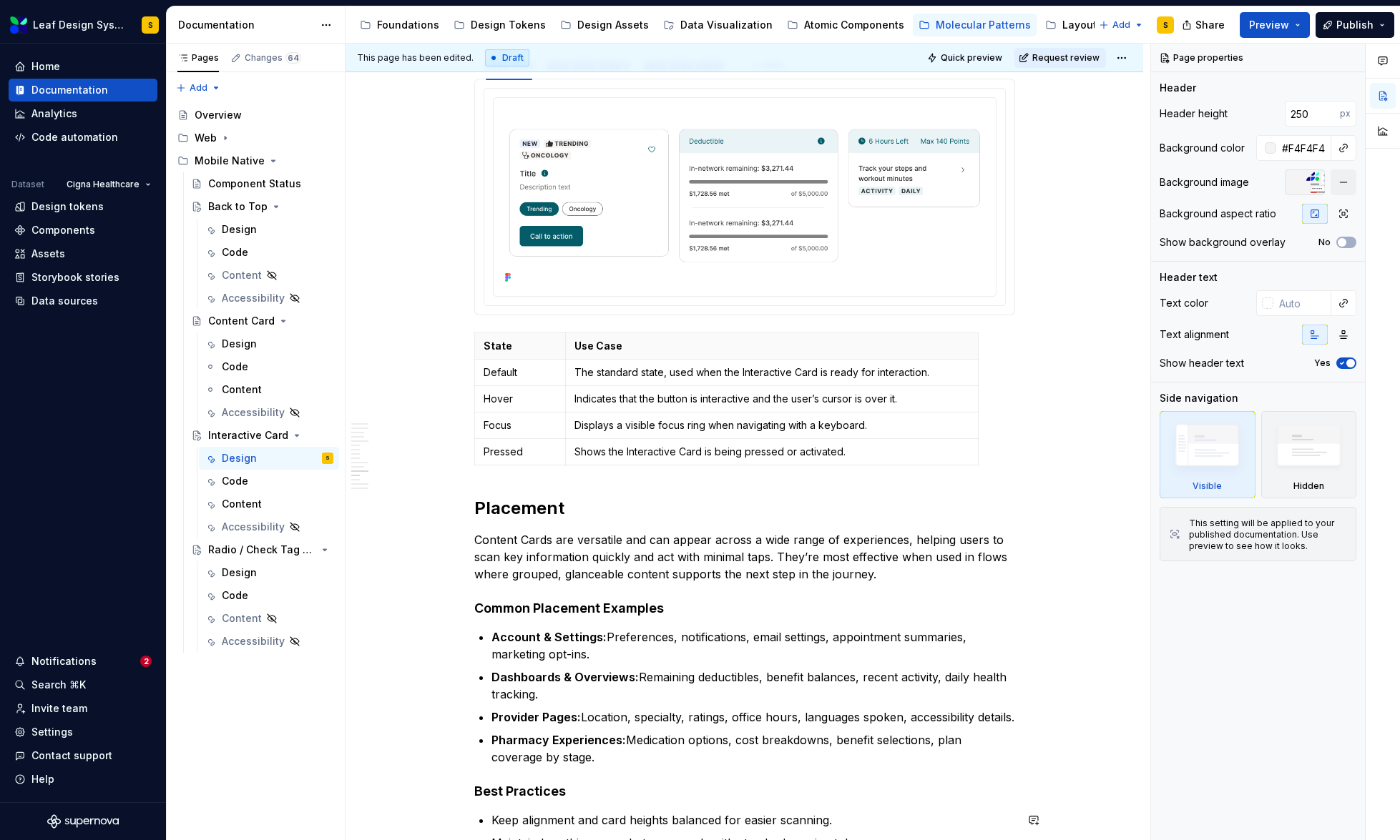
scroll to position [6352, 0]
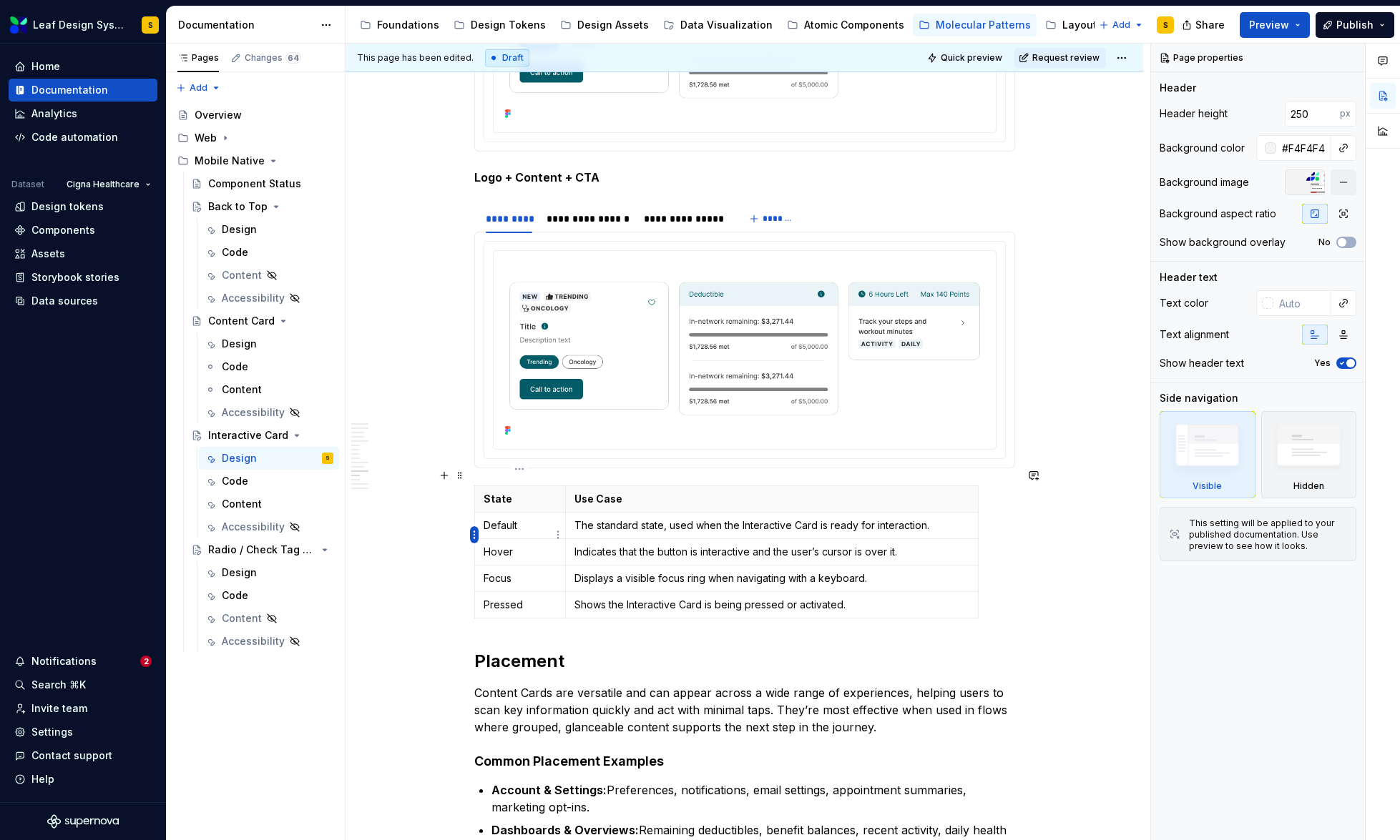
type textarea "*"
click at [477, 535] on html "Leaf Design System S Home Documentation Analytics Code automation Dataset Cigna…" at bounding box center [700, 420] width 1400 height 840
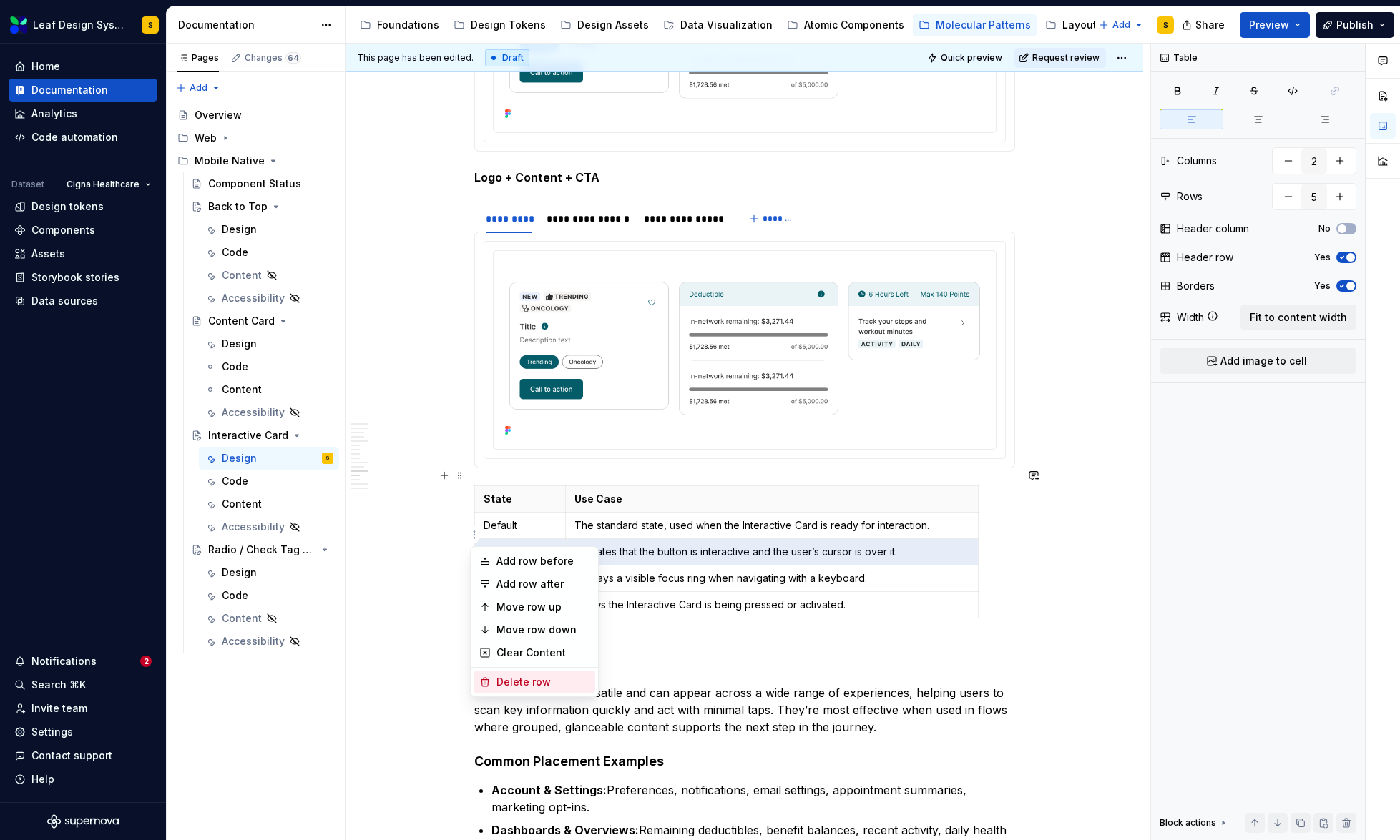
click at [521, 681] on div "Delete row" at bounding box center [542, 682] width 93 height 14
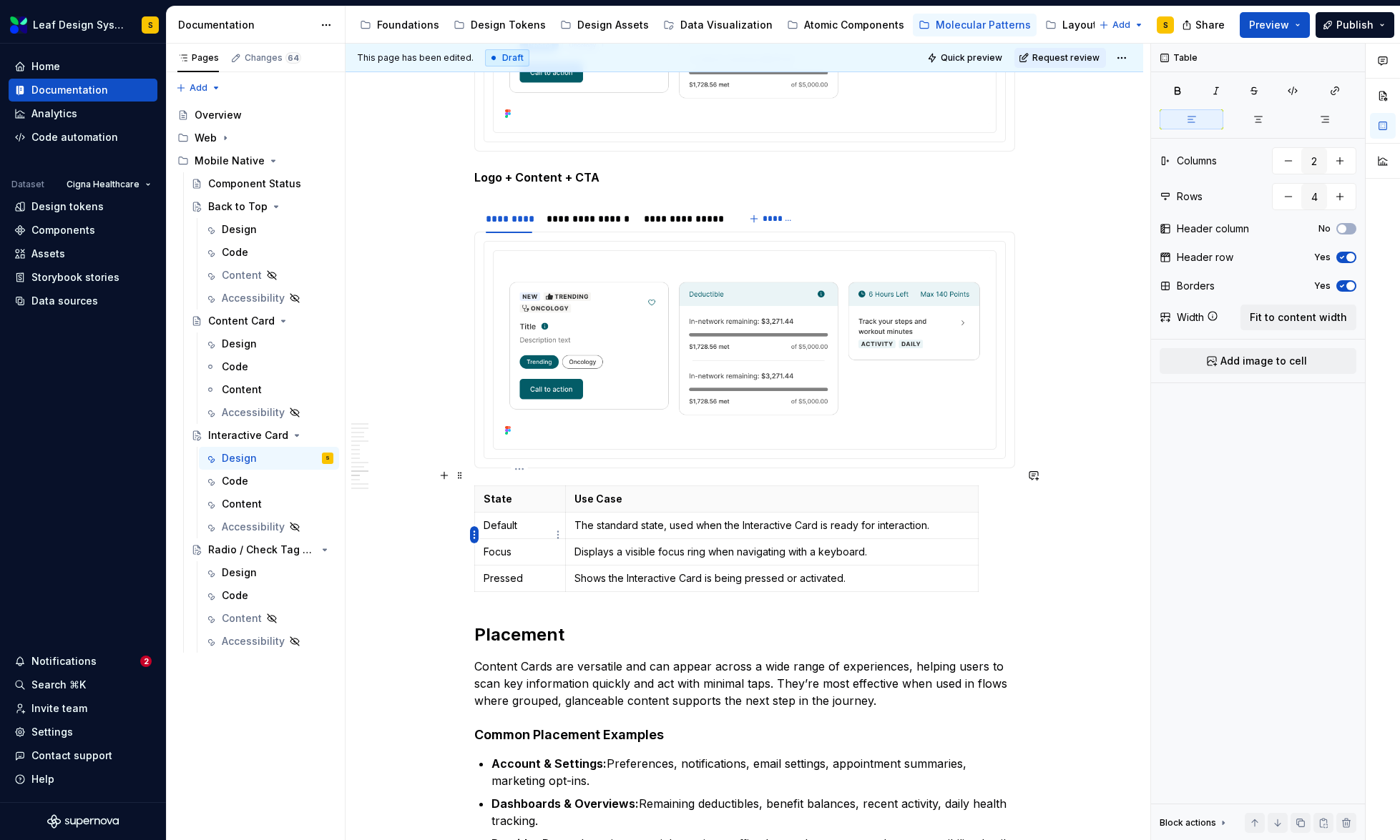
click at [472, 535] on html "Leaf Design System S Home Documentation Analytics Code automation Dataset Cigna…" at bounding box center [700, 420] width 1400 height 840
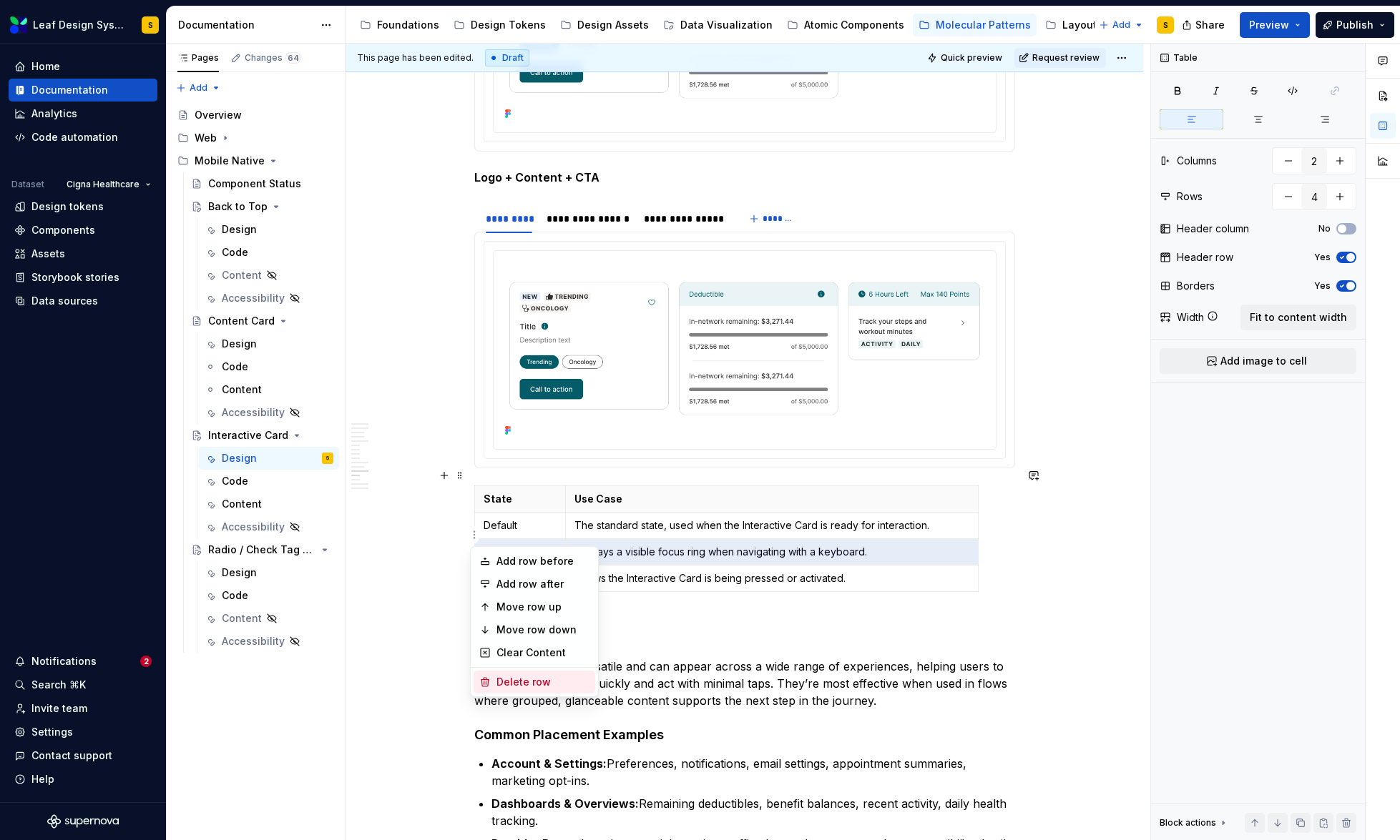
click at [525, 684] on div "Delete row" at bounding box center [542, 682] width 93 height 14
type input "3"
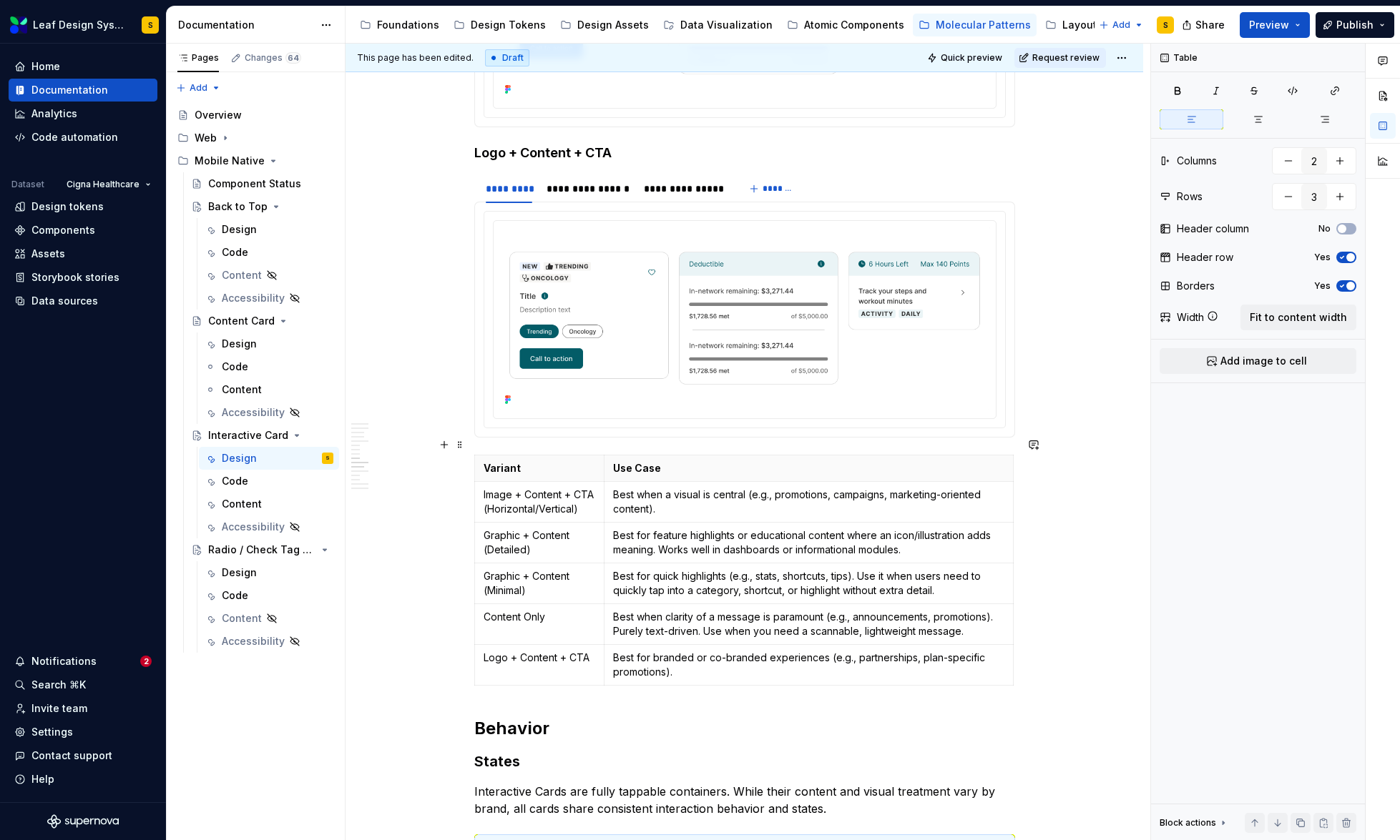
scroll to position [5042, 0]
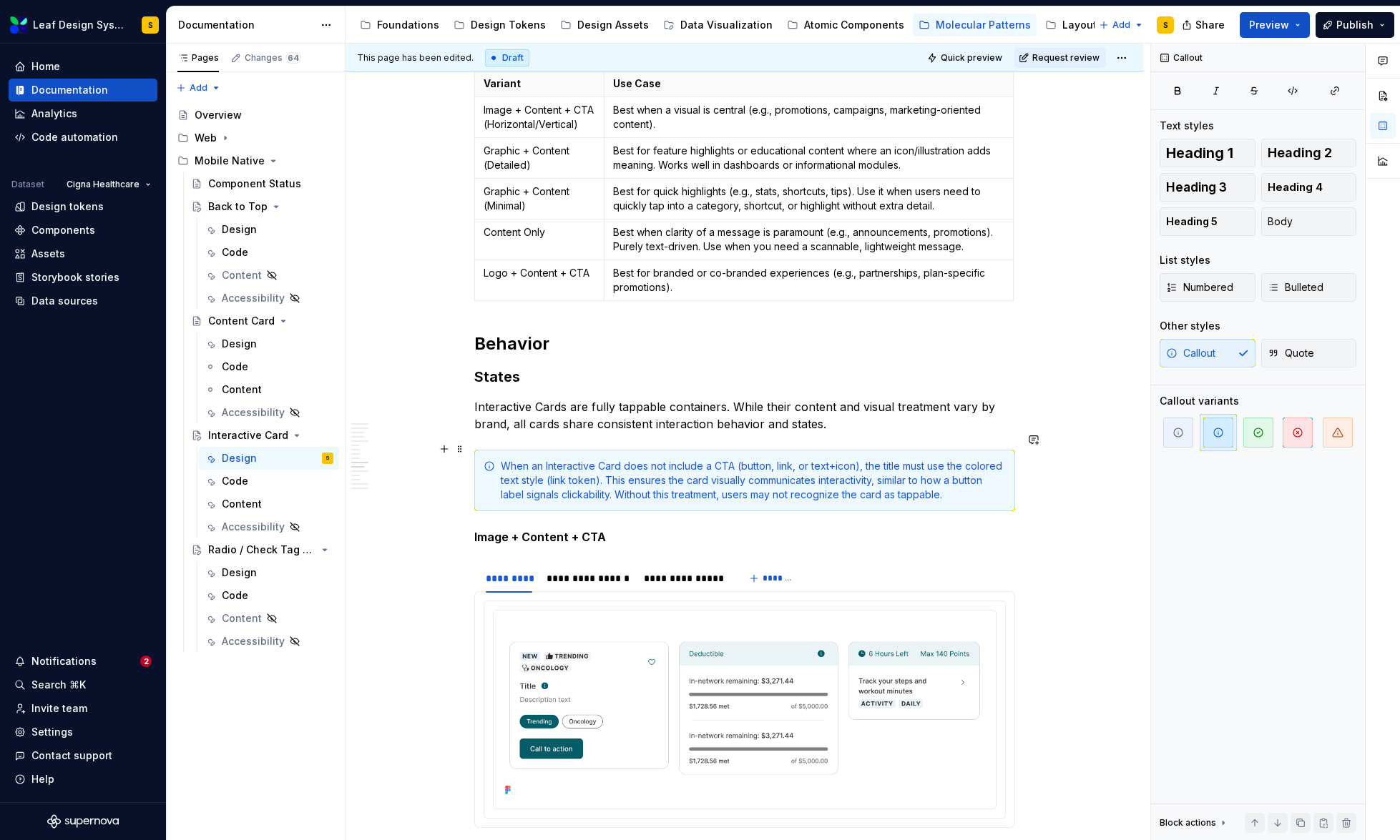
click at [550, 459] on div "When an Interactive Card does not include a CTA (button, link, or text+icon), t…" at bounding box center [752, 480] width 505 height 43
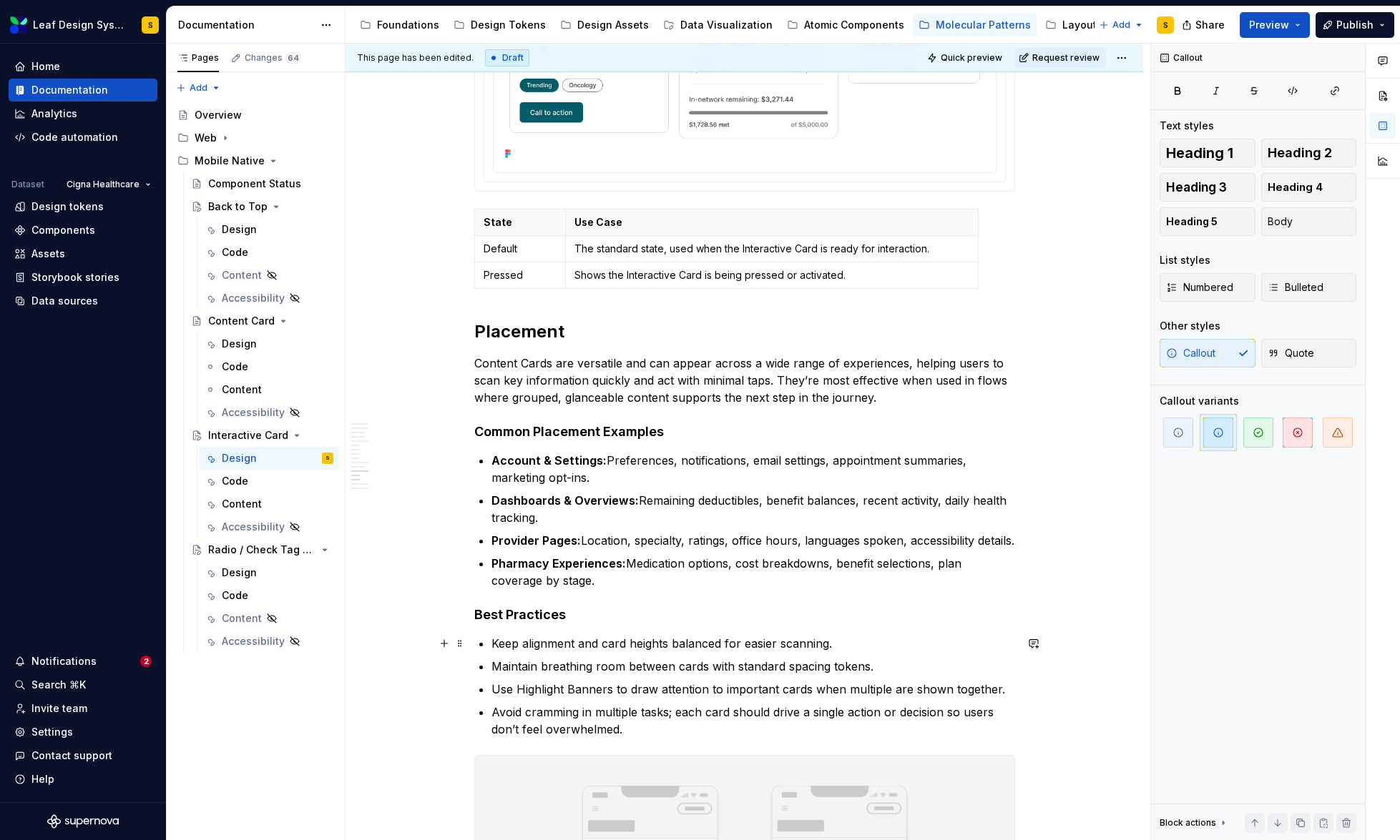
scroll to position [6630, 0]
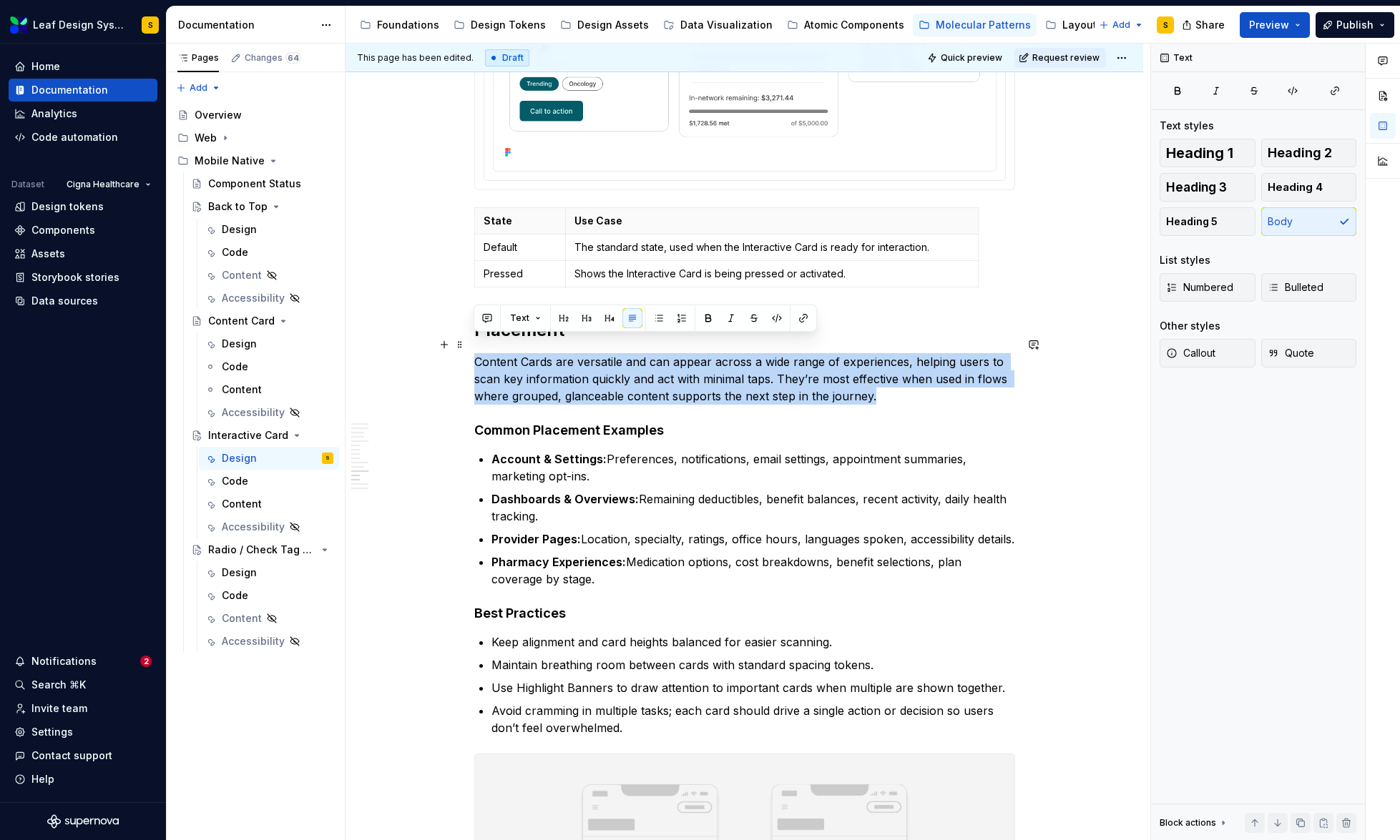
drag, startPoint x: 878, startPoint y: 376, endPoint x: 474, endPoint y: 342, distance: 405.4
click at [474, 353] on p "Content Cards are versatile and can appear across a wide range of experiences, …" at bounding box center [745, 379] width 541 height 52
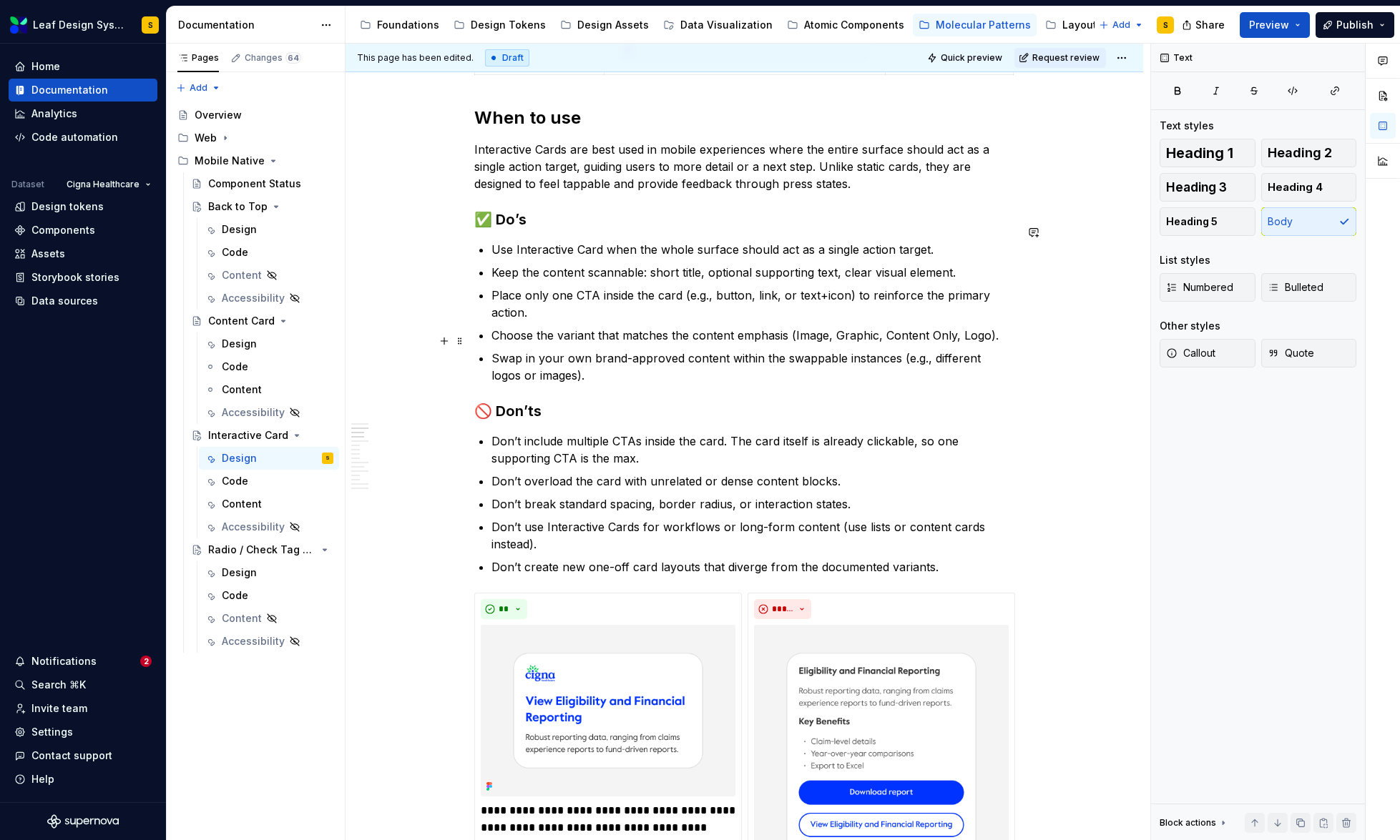
scroll to position [2157, 0]
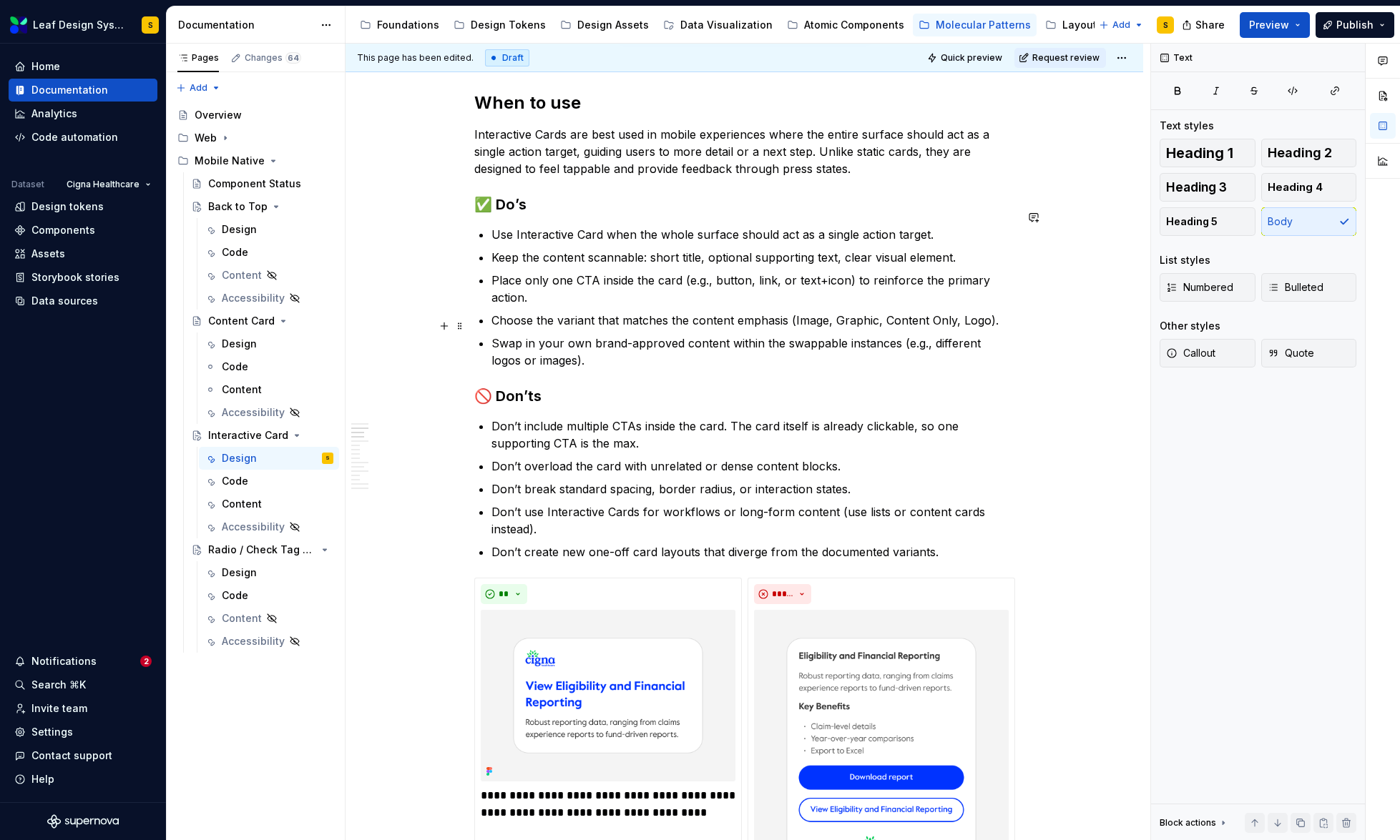
click at [577, 341] on p "Swap in your own brand-approved content within the swappable instances (e.g., d…" at bounding box center [753, 351] width 524 height 34
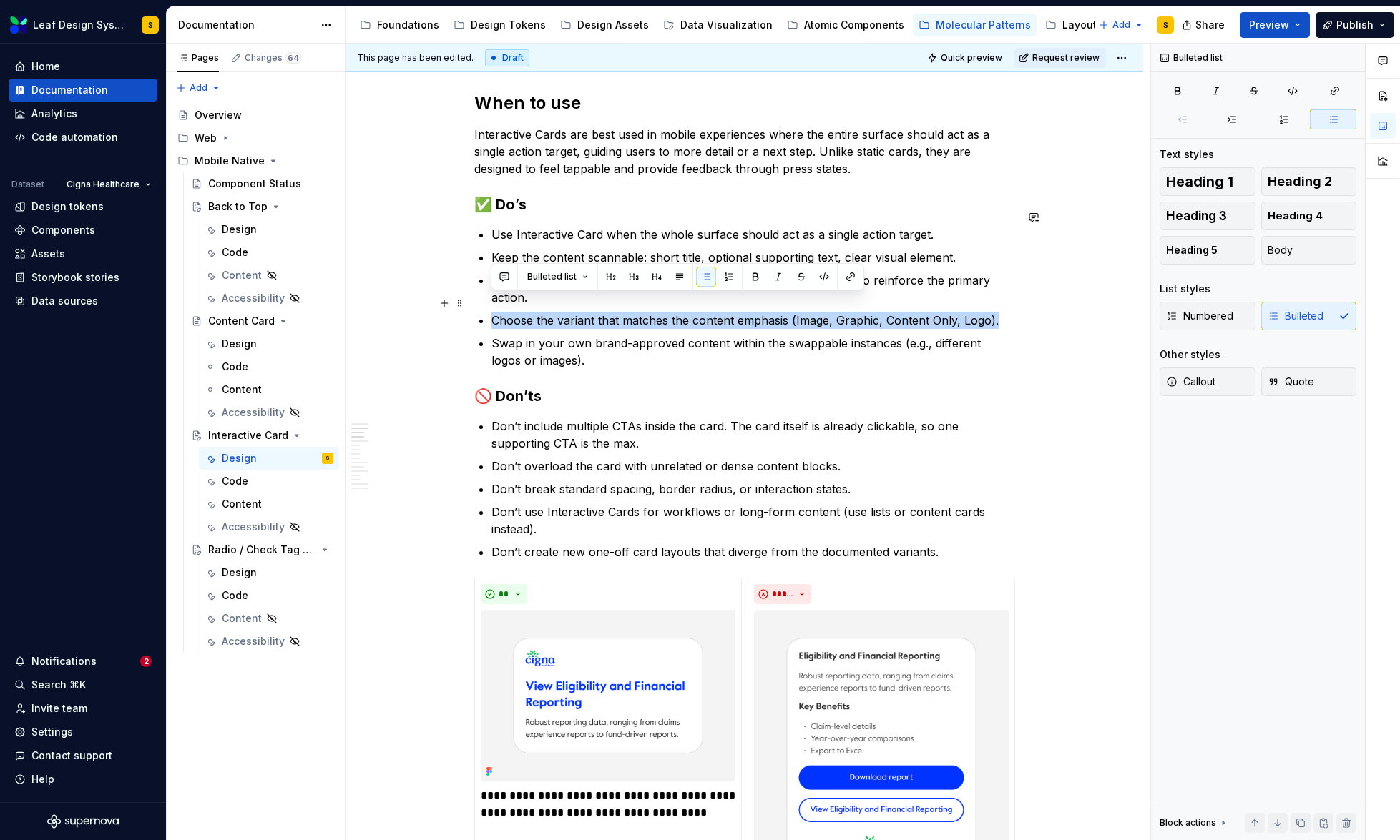
drag, startPoint x: 997, startPoint y: 303, endPoint x: 493, endPoint y: 309, distance: 504.0
click at [493, 312] on p "Choose the variant that matches the content emphasis (Image, Graphic, Content O…" at bounding box center [753, 320] width 524 height 18
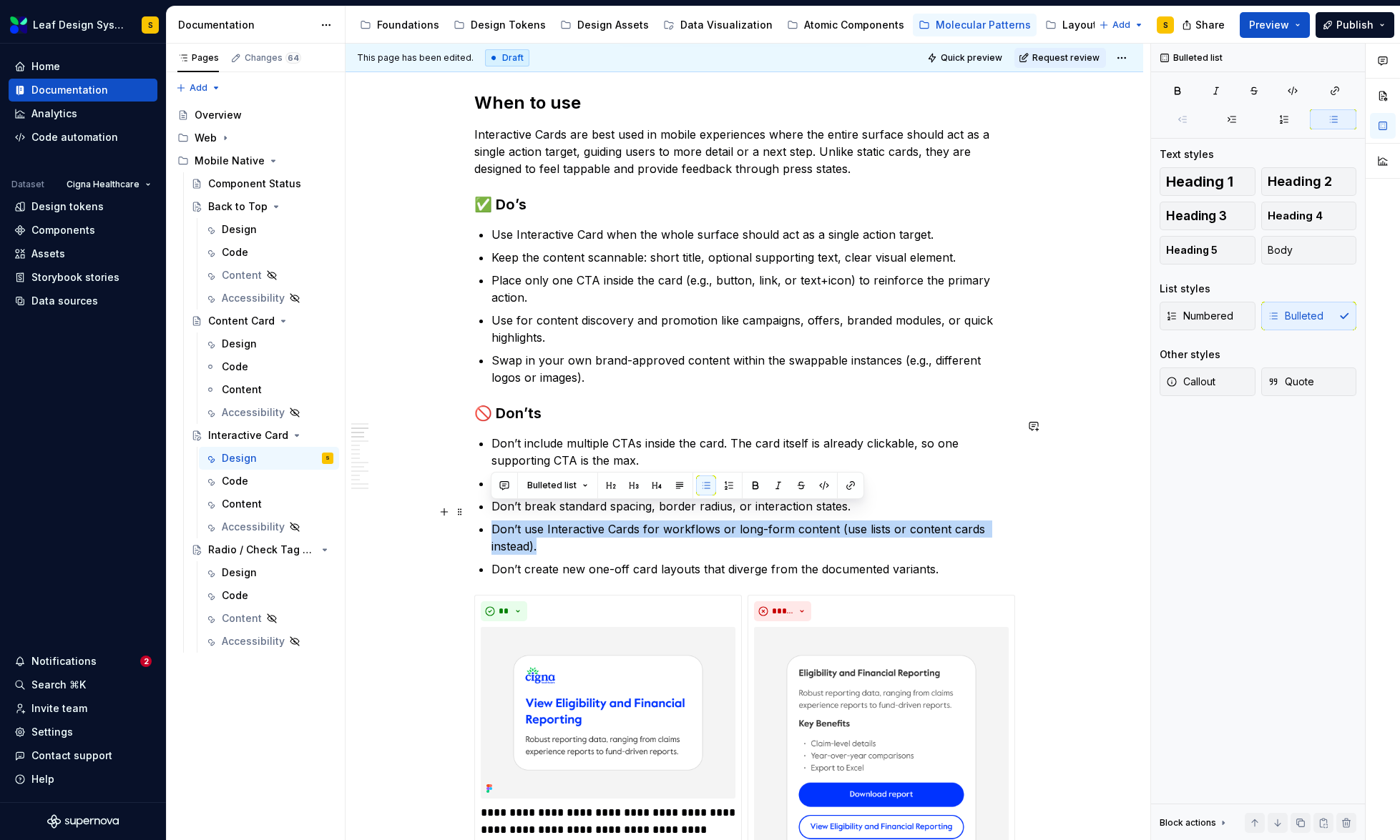
drag, startPoint x: 552, startPoint y: 530, endPoint x: 492, endPoint y: 514, distance: 62.1
click at [492, 520] on p "Don’t use Interactive Cards for workflows or long-form content (use lists or co…" at bounding box center [753, 537] width 524 height 34
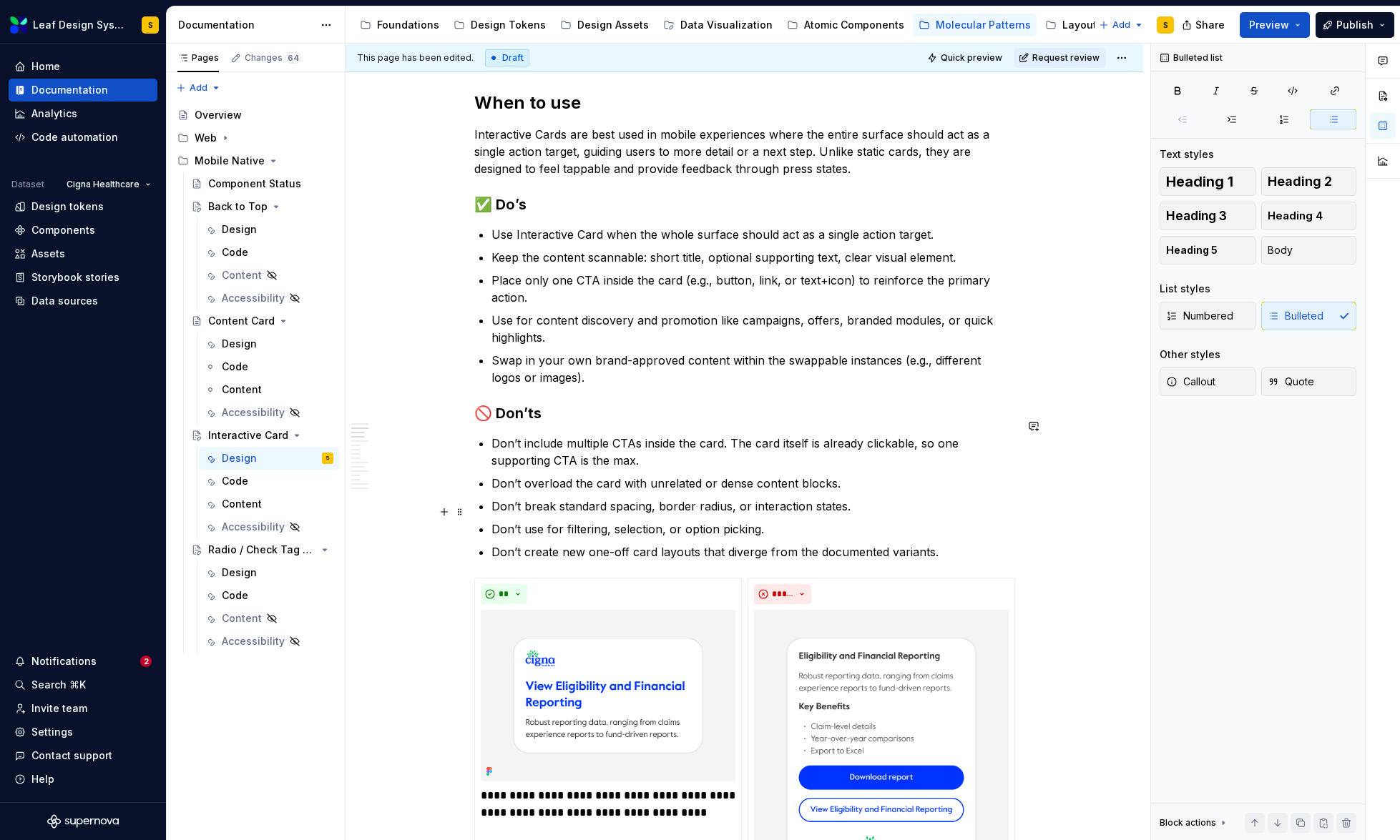
click at [679, 520] on p "Don’t use for filtering, selection, or option picking." at bounding box center [753, 529] width 524 height 18
drag, startPoint x: 741, startPoint y: 511, endPoint x: 762, endPoint y: 544, distance: 39.1
click at [743, 520] on p "Don’t use for filtering, selection, option picking." at bounding box center [753, 529] width 524 height 18
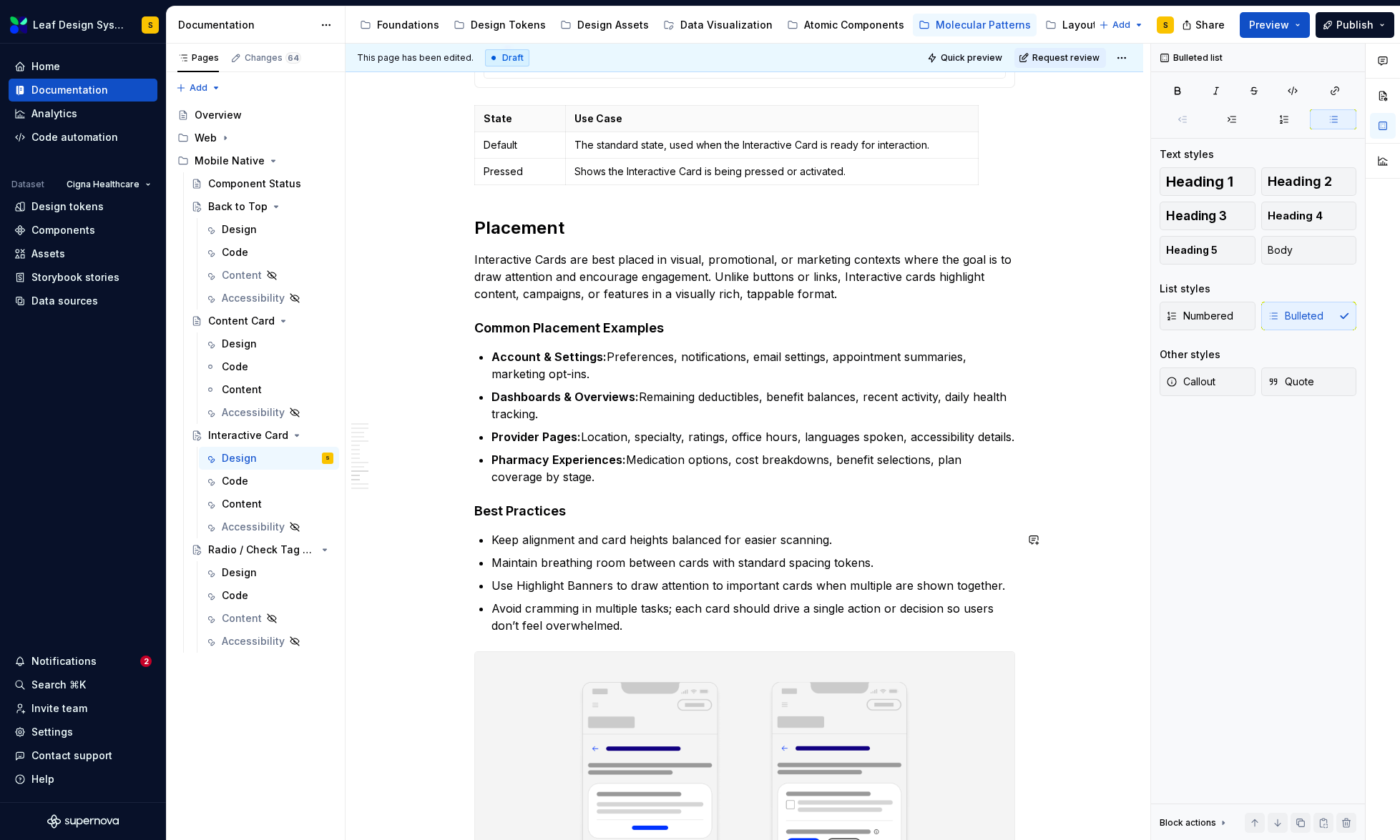
scroll to position [6733, 0]
drag, startPoint x: 597, startPoint y: 337, endPoint x: 493, endPoint y: 337, distance: 104.0
click at [493, 349] on strong "Account & Settings:" at bounding box center [549, 356] width 115 height 14
drag, startPoint x: 608, startPoint y: 338, endPoint x: 608, endPoint y: 351, distance: 13.0
click at [608, 351] on p "Marketing Surfaces: Preferences, notifications, email settings, appointment sum…" at bounding box center [753, 364] width 524 height 34
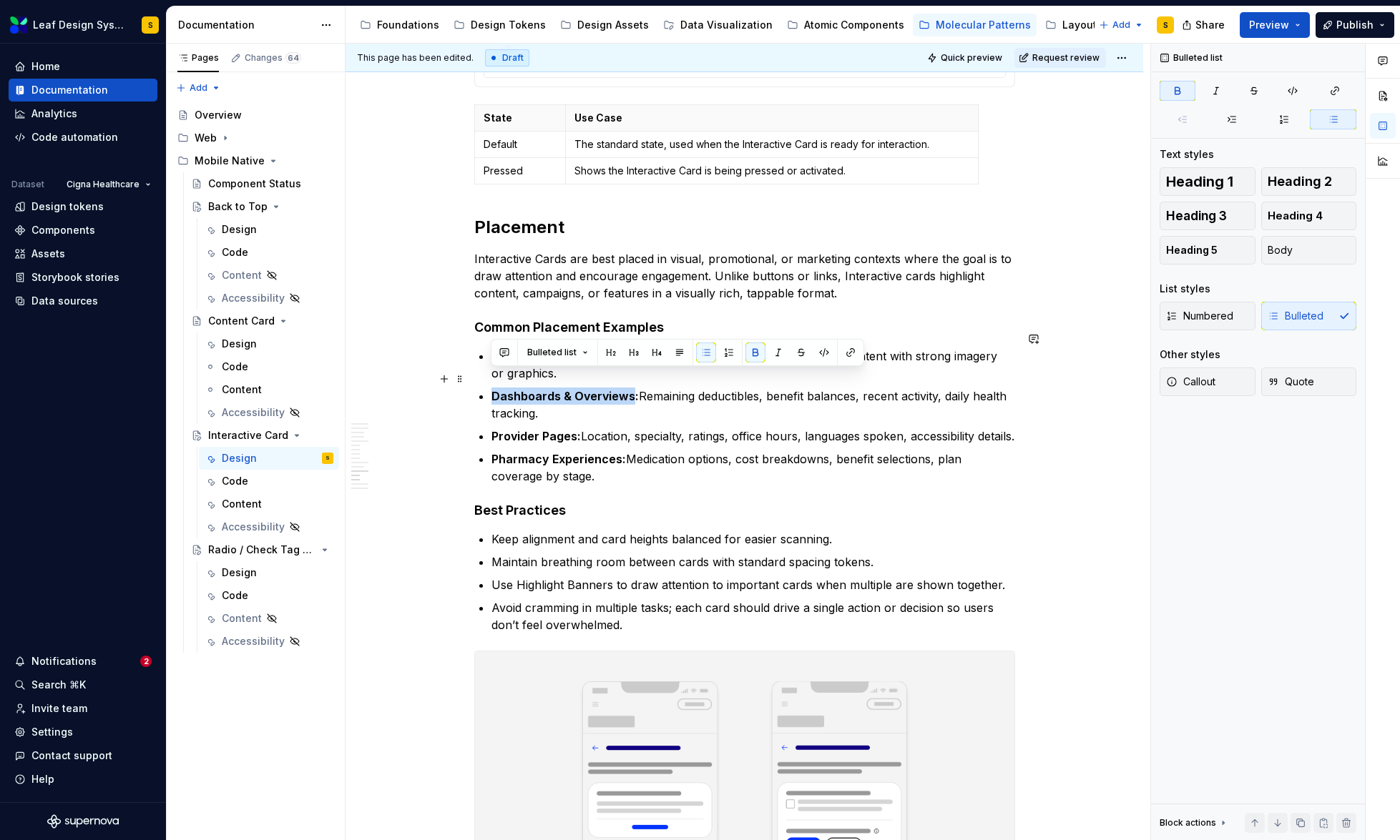
drag, startPoint x: 629, startPoint y: 382, endPoint x: 494, endPoint y: 382, distance: 135.0
click at [494, 389] on strong "Dashboards & Overviews:" at bounding box center [565, 396] width 147 height 14
drag, startPoint x: 616, startPoint y: 381, endPoint x: 567, endPoint y: 395, distance: 51.0
click at [567, 395] on p "Promotional Modules: Remaining deductibles, benefit balances, recent activity, …" at bounding box center [753, 404] width 524 height 34
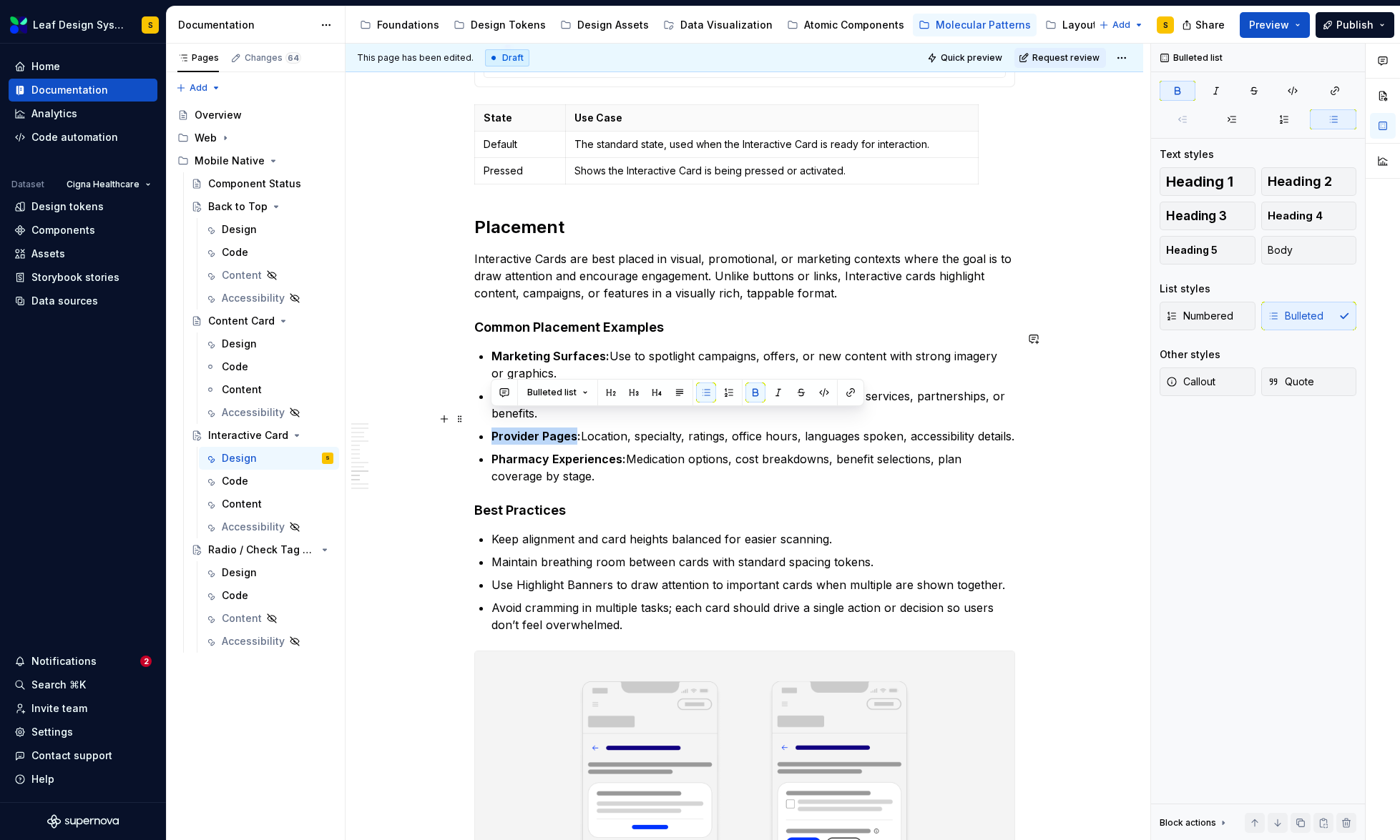
drag, startPoint x: 573, startPoint y: 421, endPoint x: 492, endPoint y: 426, distance: 81.2
click at [492, 429] on strong "Provider Pages:" at bounding box center [536, 436] width 90 height 14
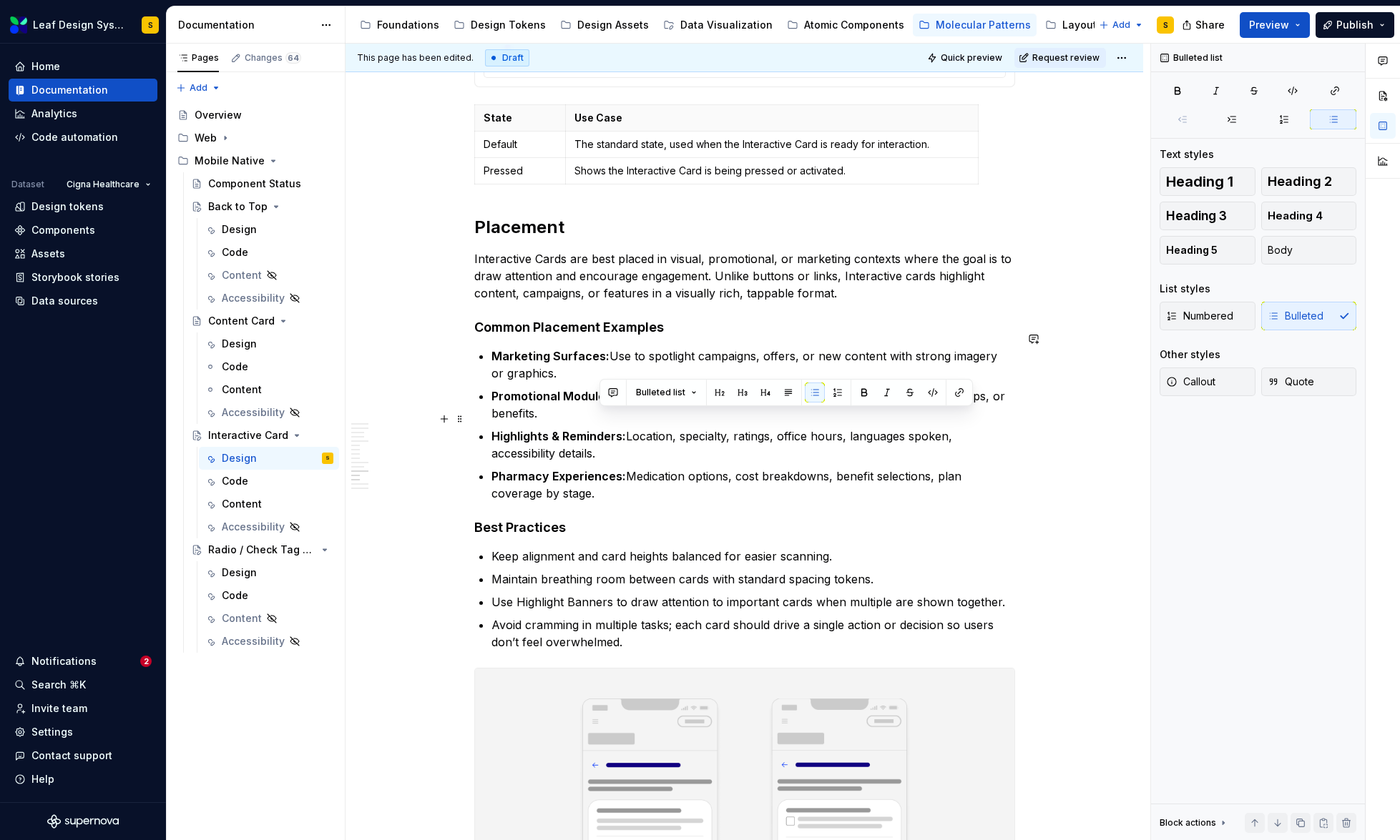
click at [631, 428] on p "Highlights & Reminders: Location, specialty, ratings, office hours, languages s…" at bounding box center [753, 444] width 524 height 34
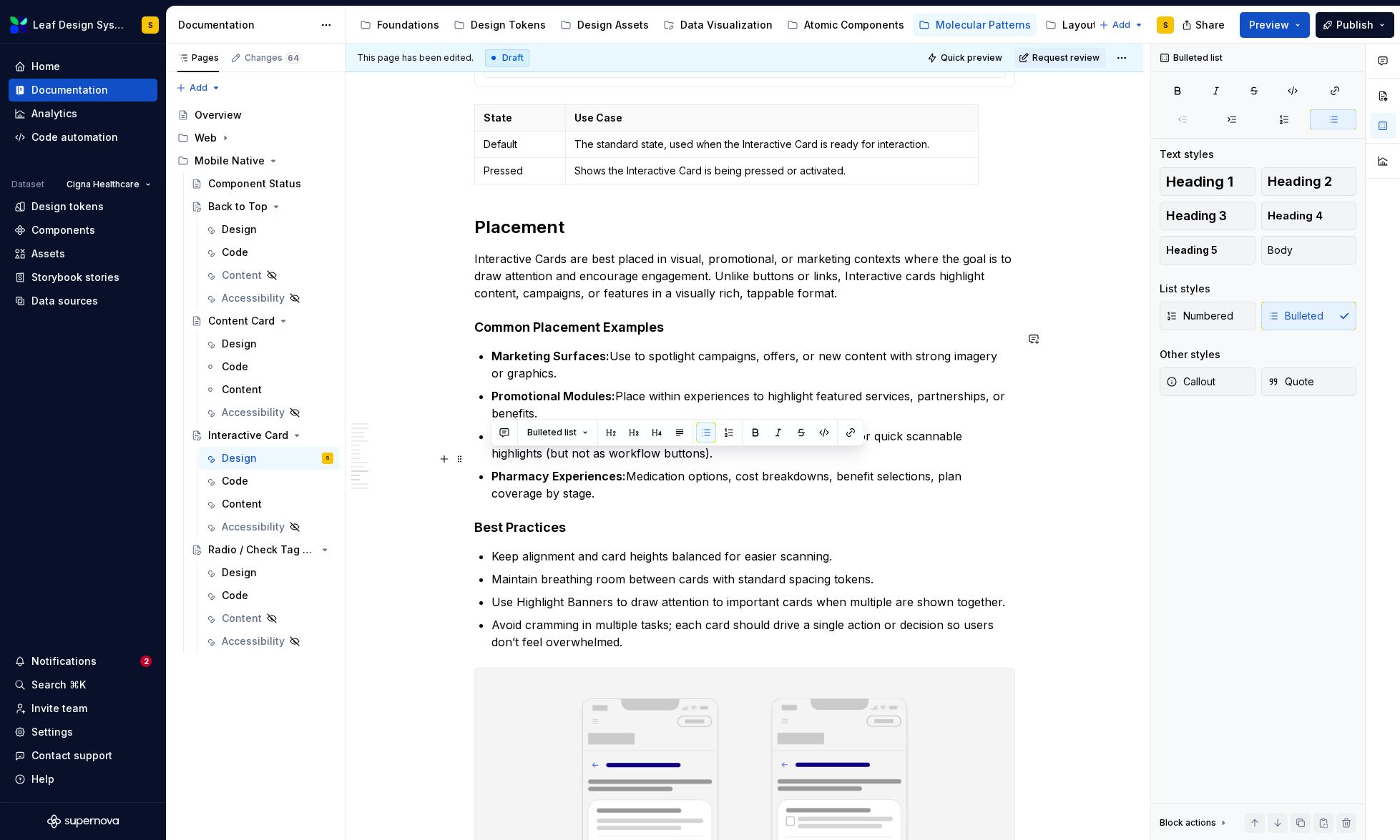
drag, startPoint x: 628, startPoint y: 475, endPoint x: 484, endPoint y: 464, distance: 144.4
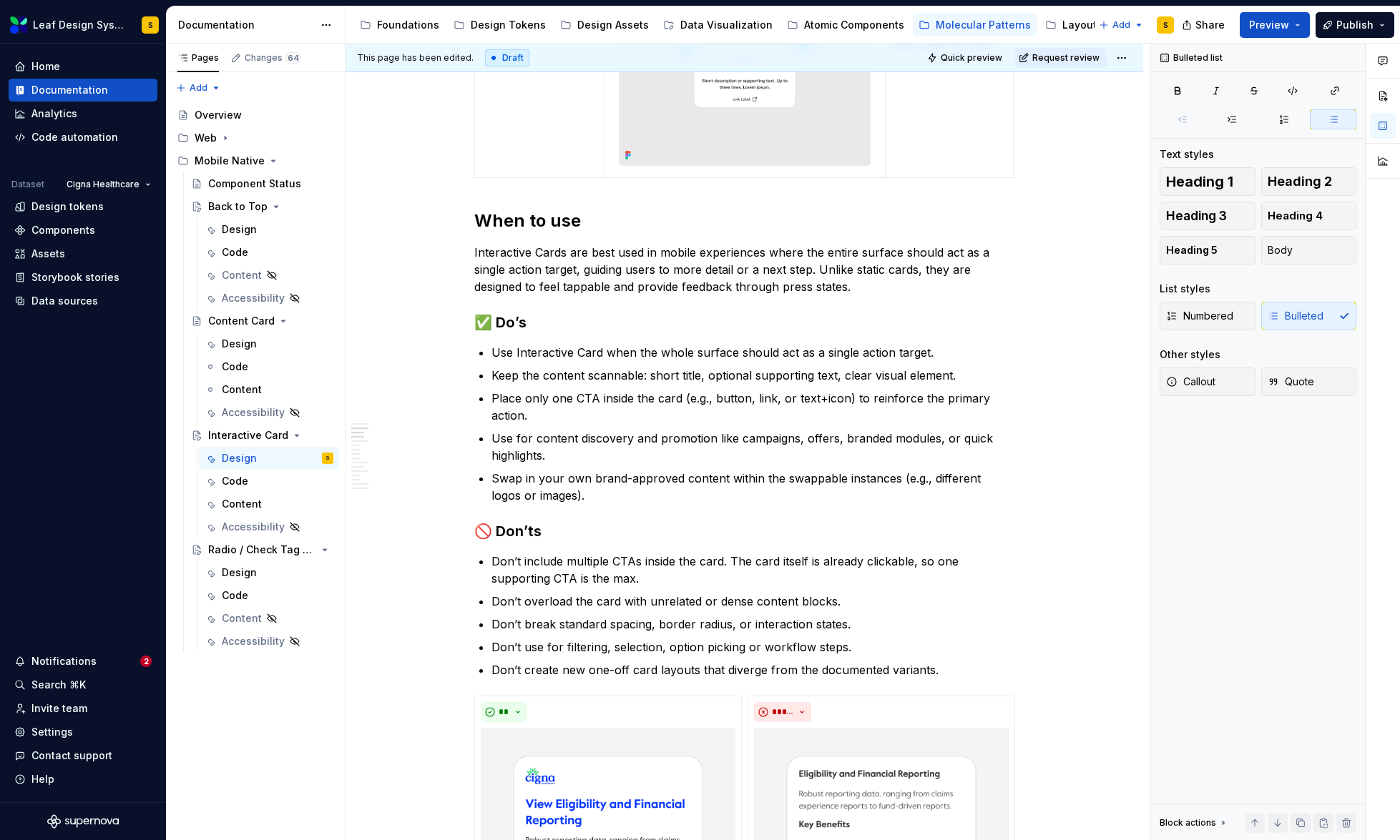
scroll to position [2041, 0]
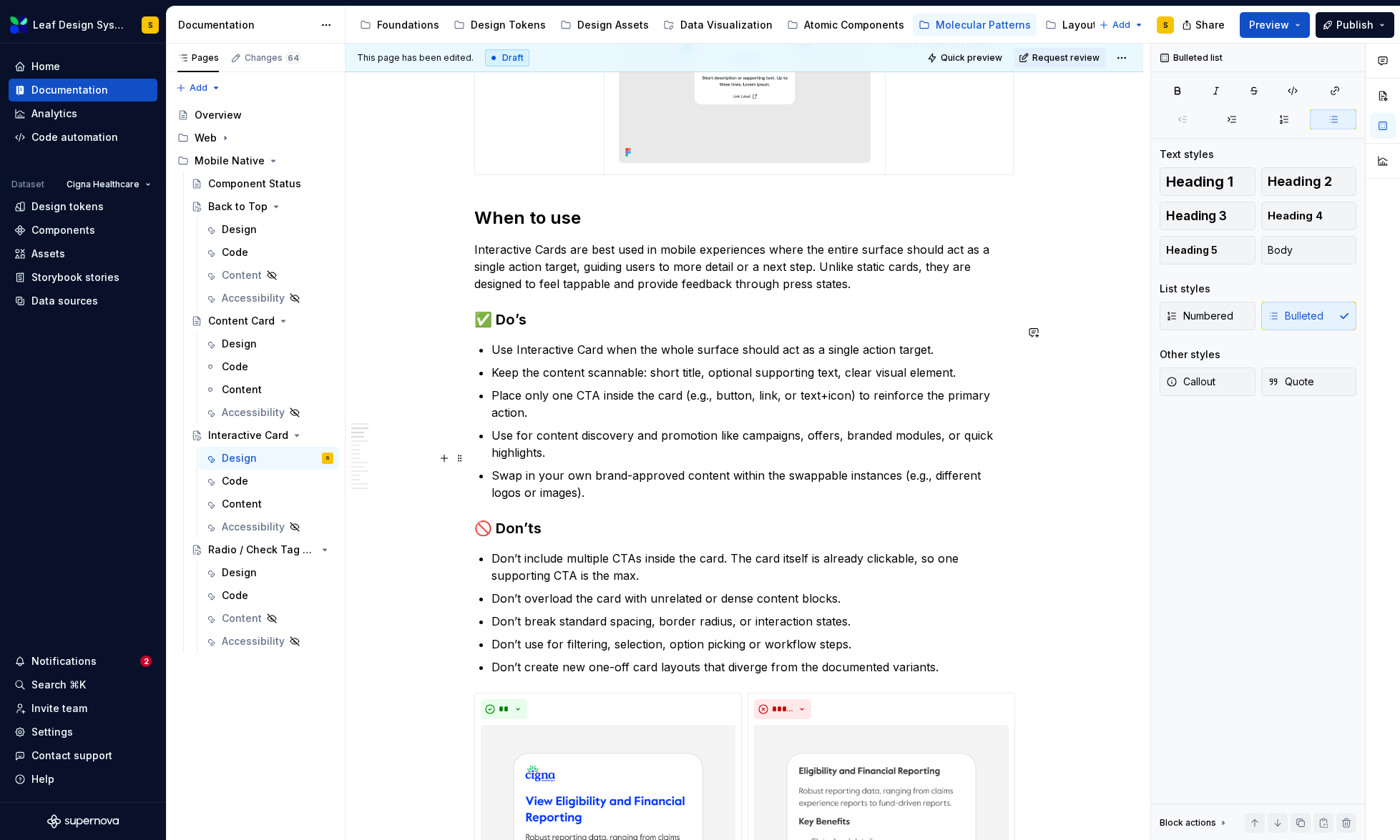
click at [580, 476] on p "Swap in your own brand-approved content within the swappable instances (e.g., d…" at bounding box center [753, 484] width 524 height 34
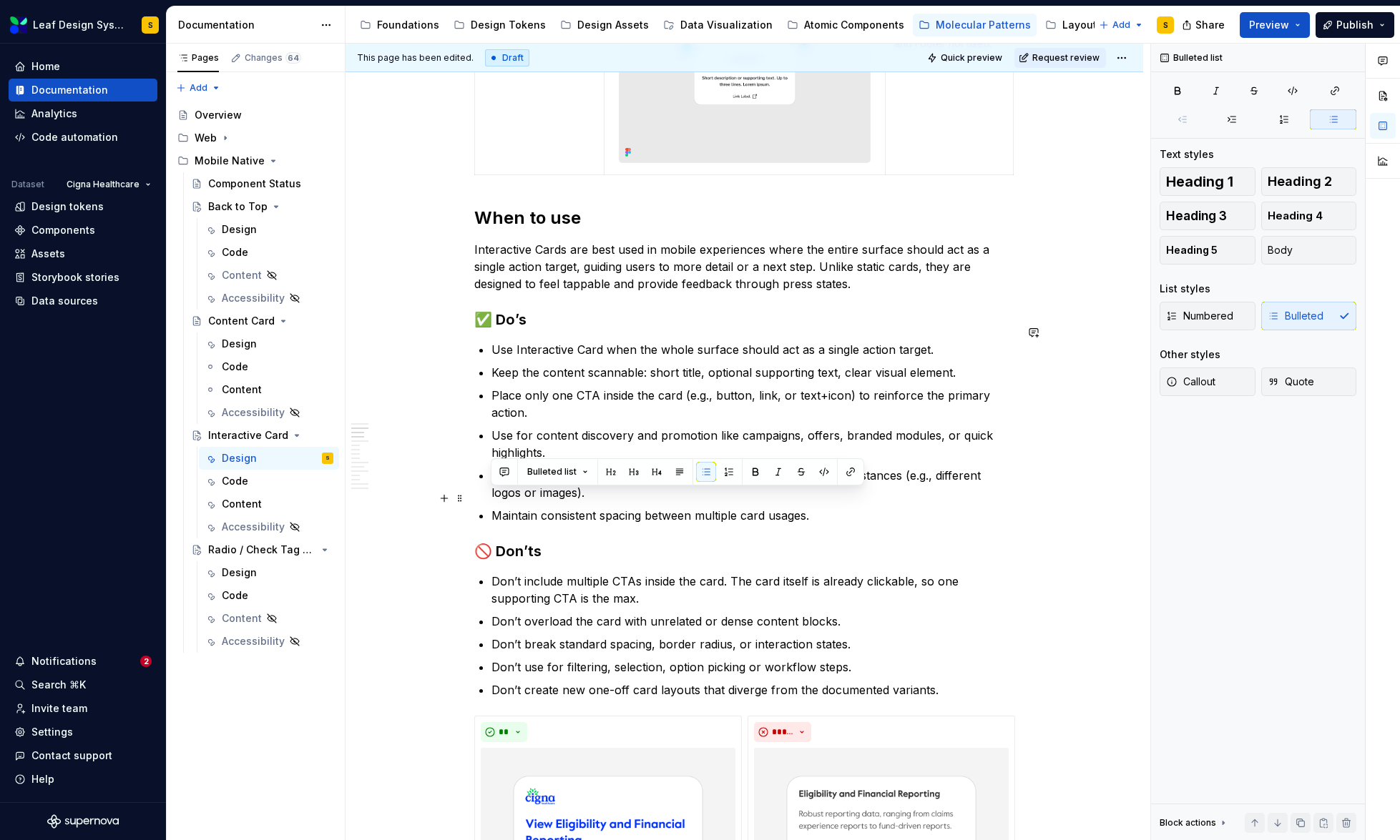
drag, startPoint x: 833, startPoint y: 507, endPoint x: 531, endPoint y: 489, distance: 302.5
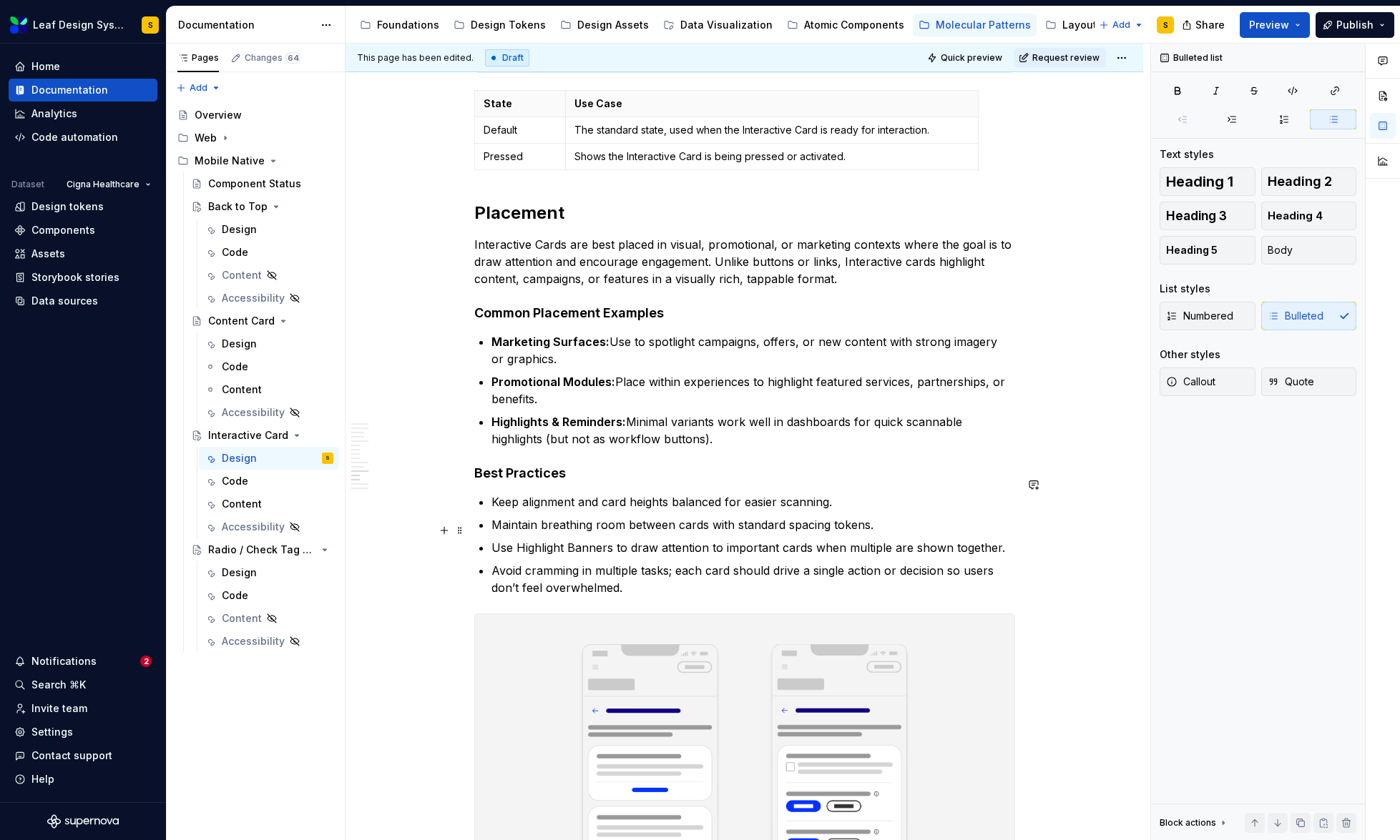
scroll to position [6750, 0]
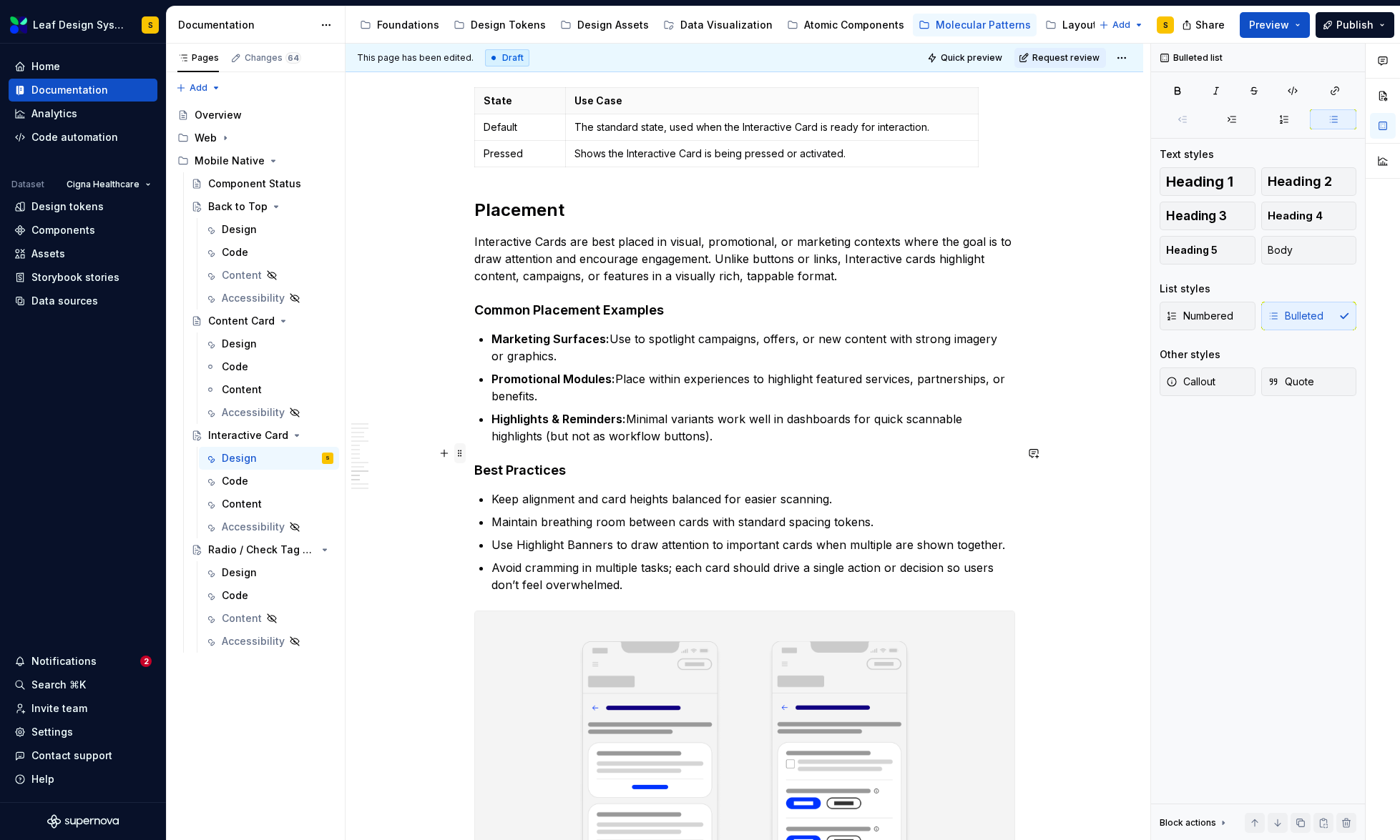
click at [459, 453] on span at bounding box center [460, 453] width 12 height 20
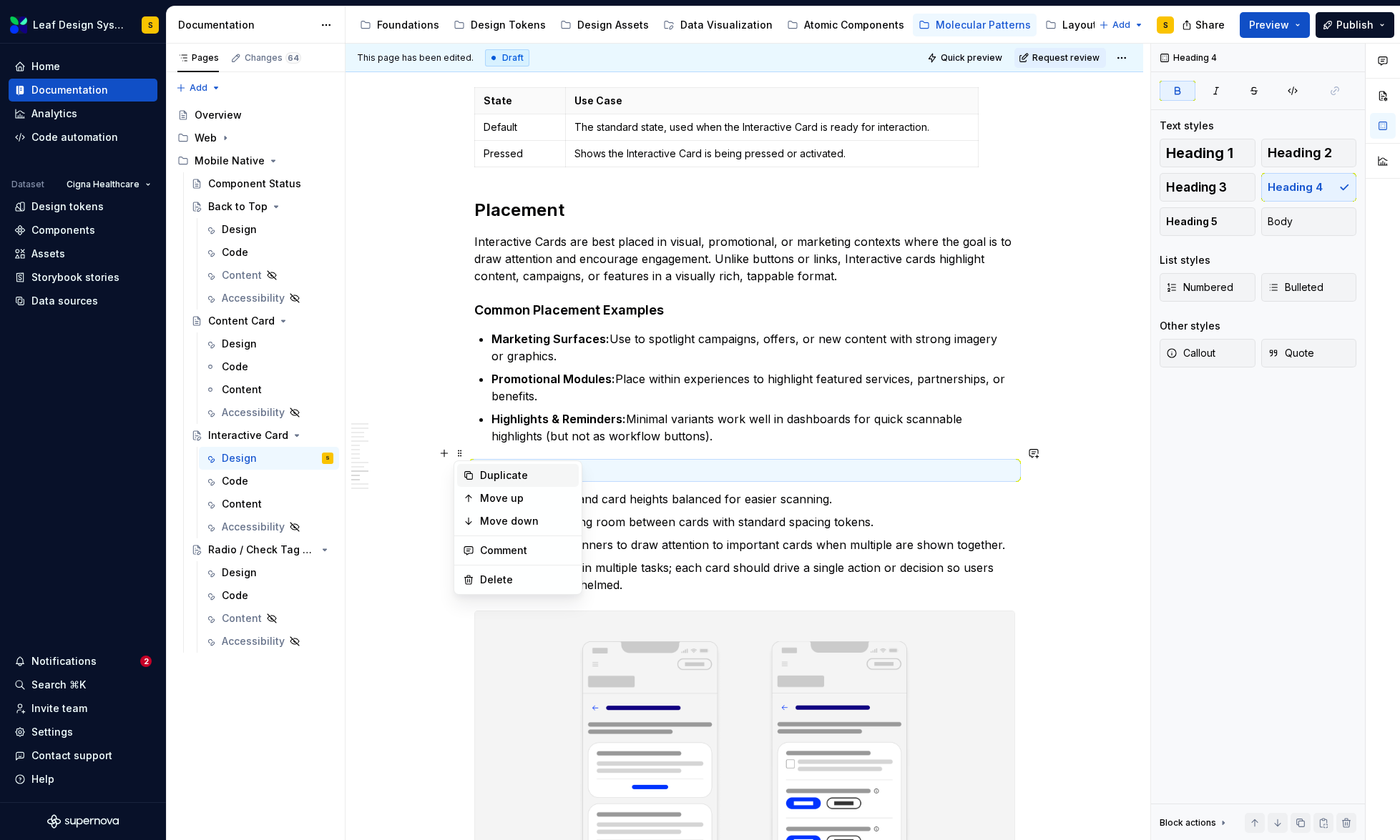
click at [480, 474] on div "Duplicate" at bounding box center [526, 475] width 93 height 14
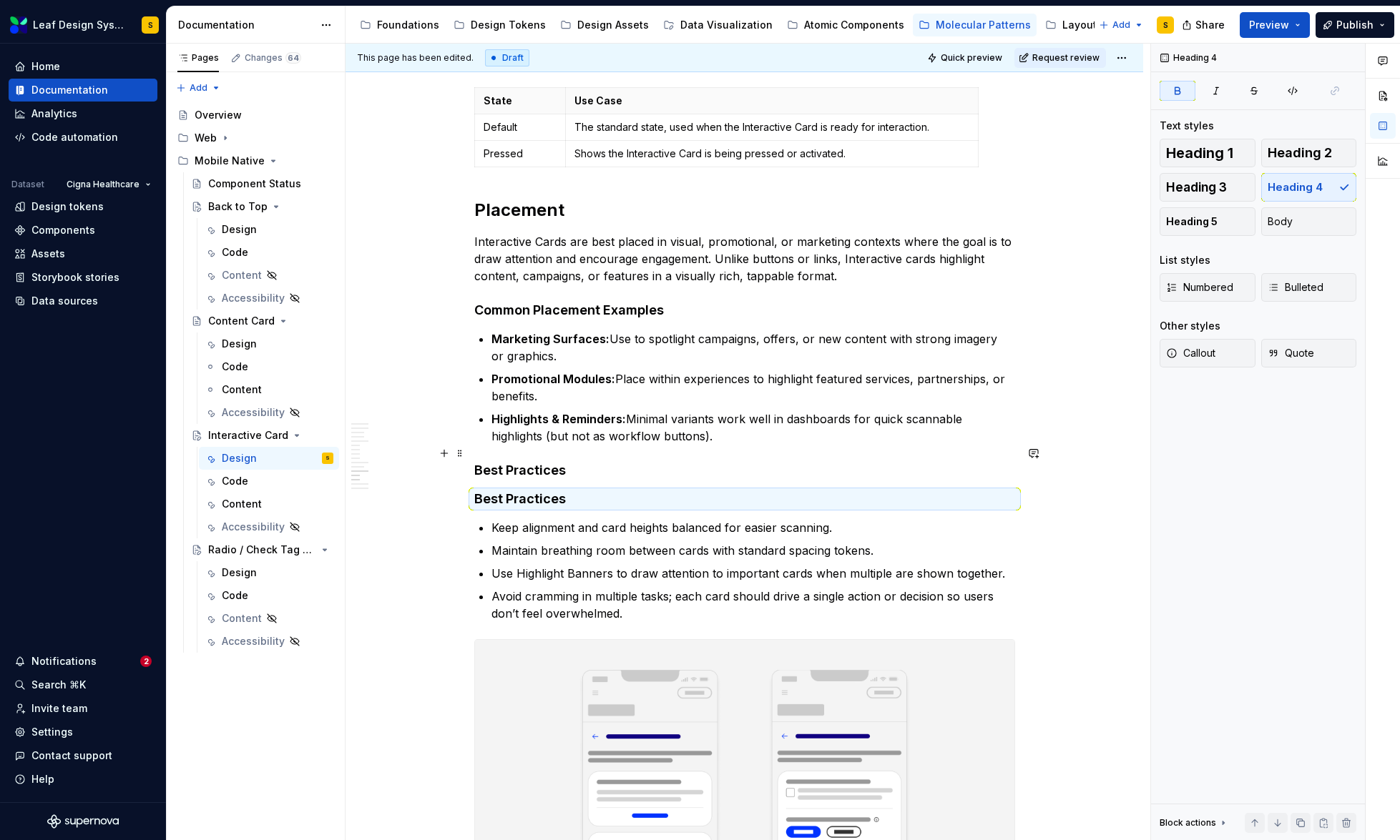
click at [523, 463] on strong "Best Practices" at bounding box center [520, 470] width 91 height 15
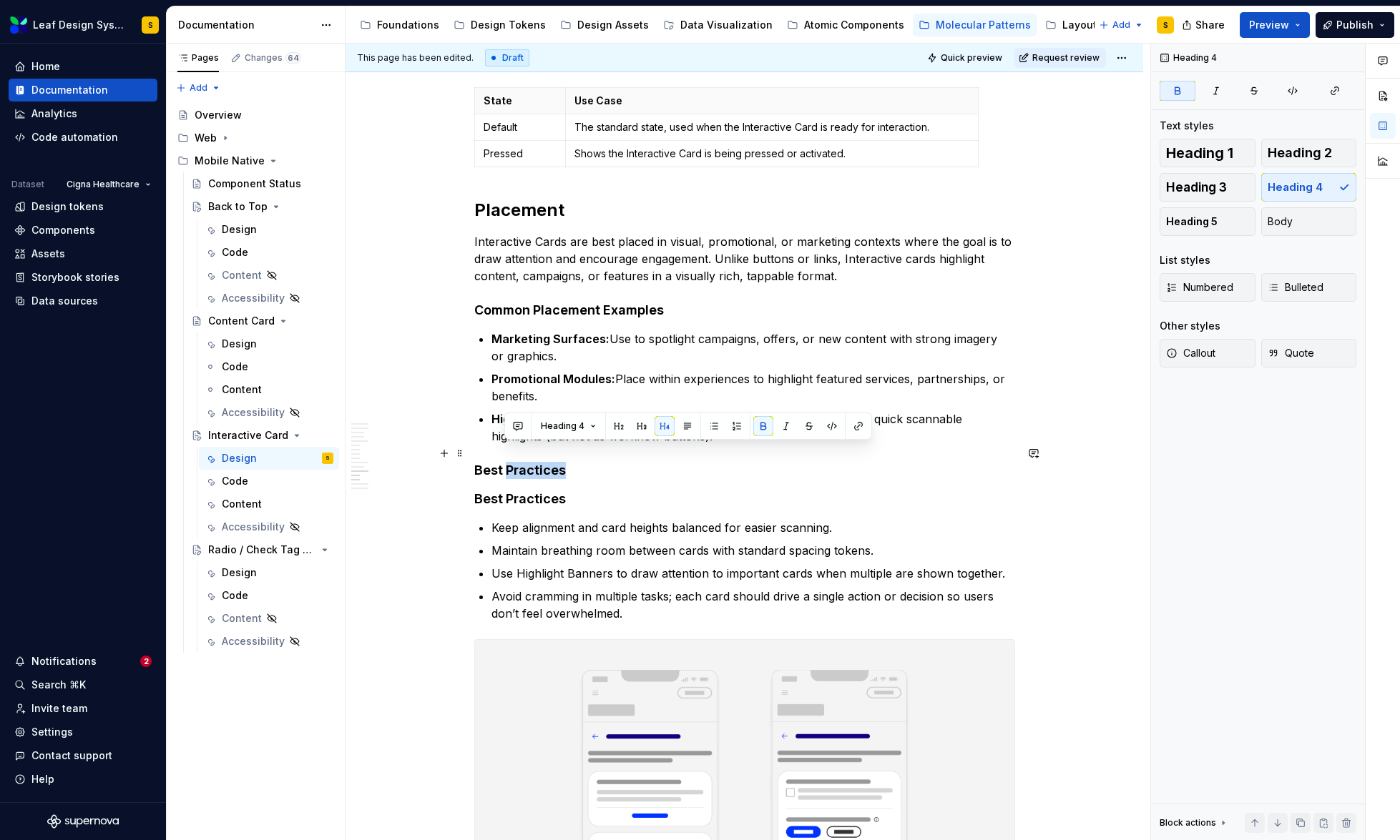
click at [523, 463] on strong "Best Practices" at bounding box center [520, 470] width 91 height 15
drag, startPoint x: 572, startPoint y: 457, endPoint x: 480, endPoint y: 455, distance: 92.0
click at [480, 462] on h4 "Best Practices" at bounding box center [745, 470] width 541 height 18
drag, startPoint x: 569, startPoint y: 454, endPoint x: 476, endPoint y: 457, distance: 93.0
click at [476, 462] on h4 "Best Practices" at bounding box center [745, 470] width 541 height 18
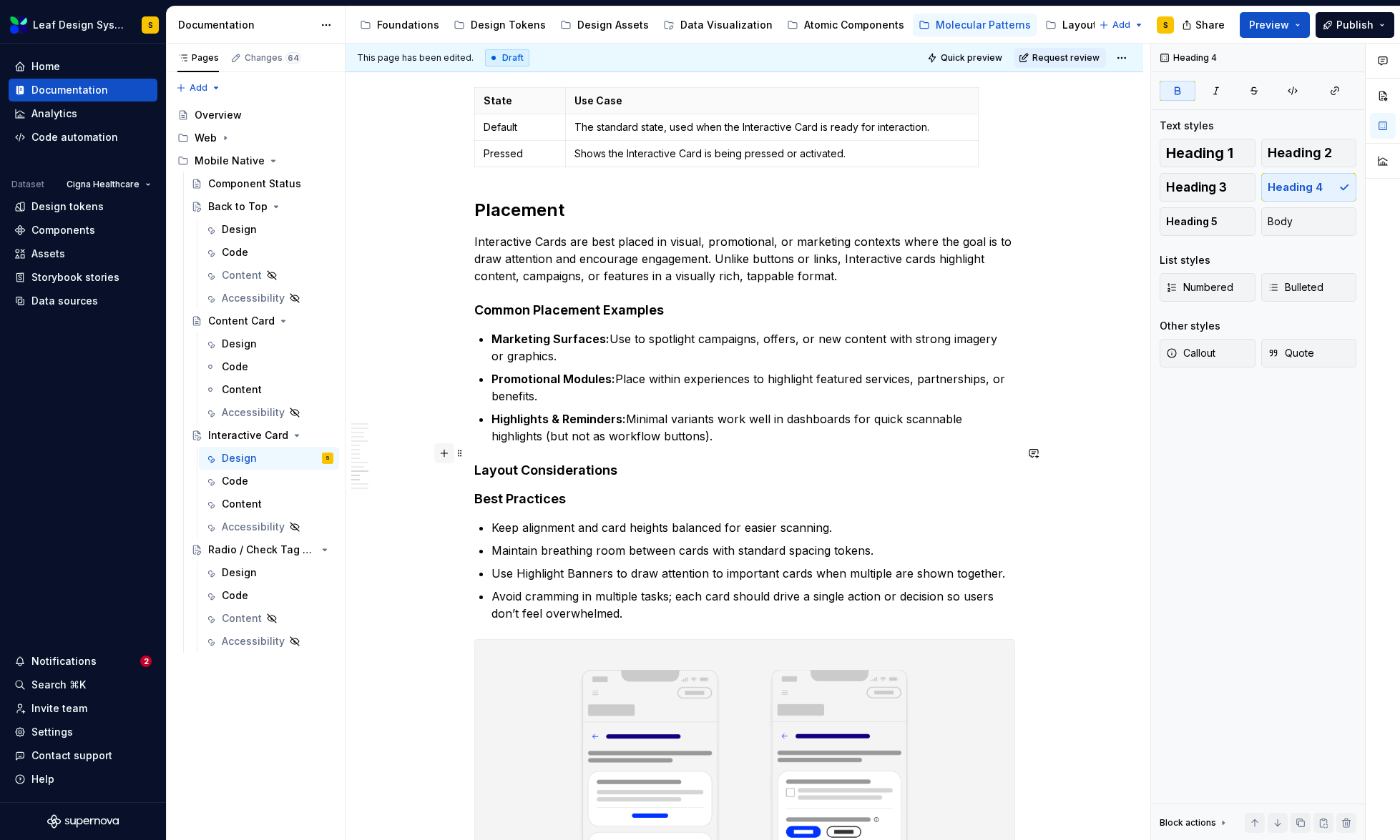
click at [447, 453] on button "button" at bounding box center [444, 453] width 20 height 20
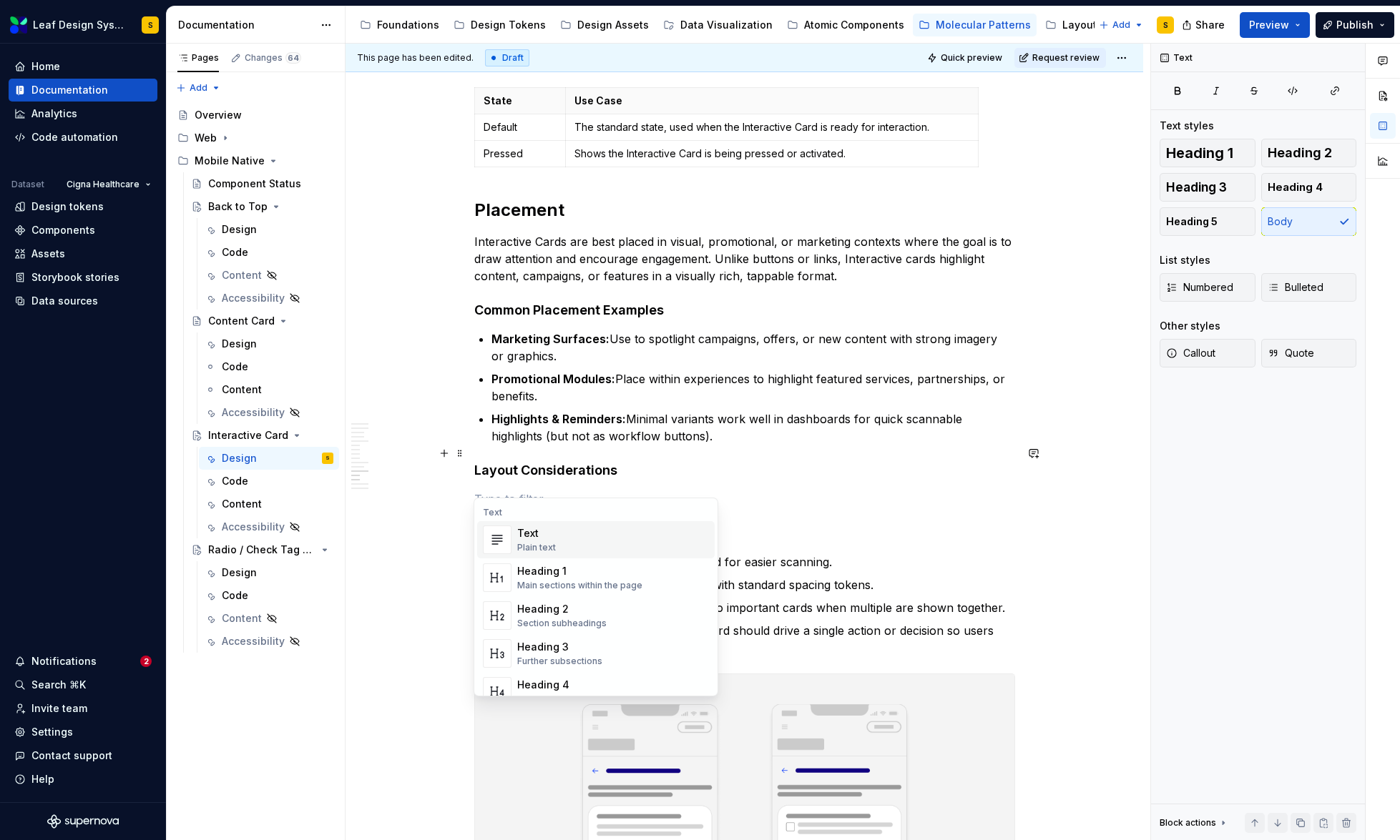
click at [523, 535] on div "Text" at bounding box center [536, 533] width 38 height 14
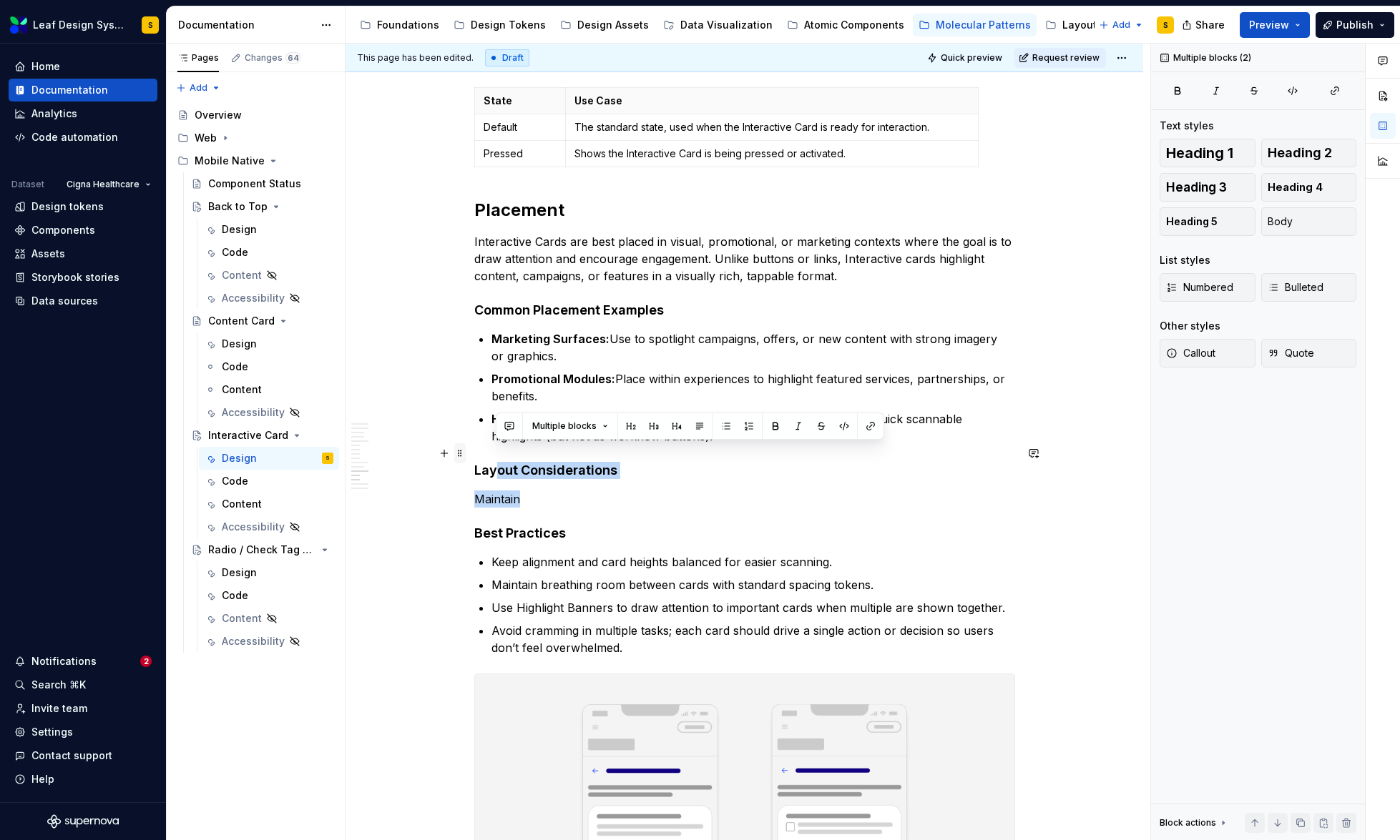
drag, startPoint x: 544, startPoint y: 479, endPoint x: 462, endPoint y: 457, distance: 84.9
click at [550, 490] on p "Maintain" at bounding box center [745, 499] width 541 height 18
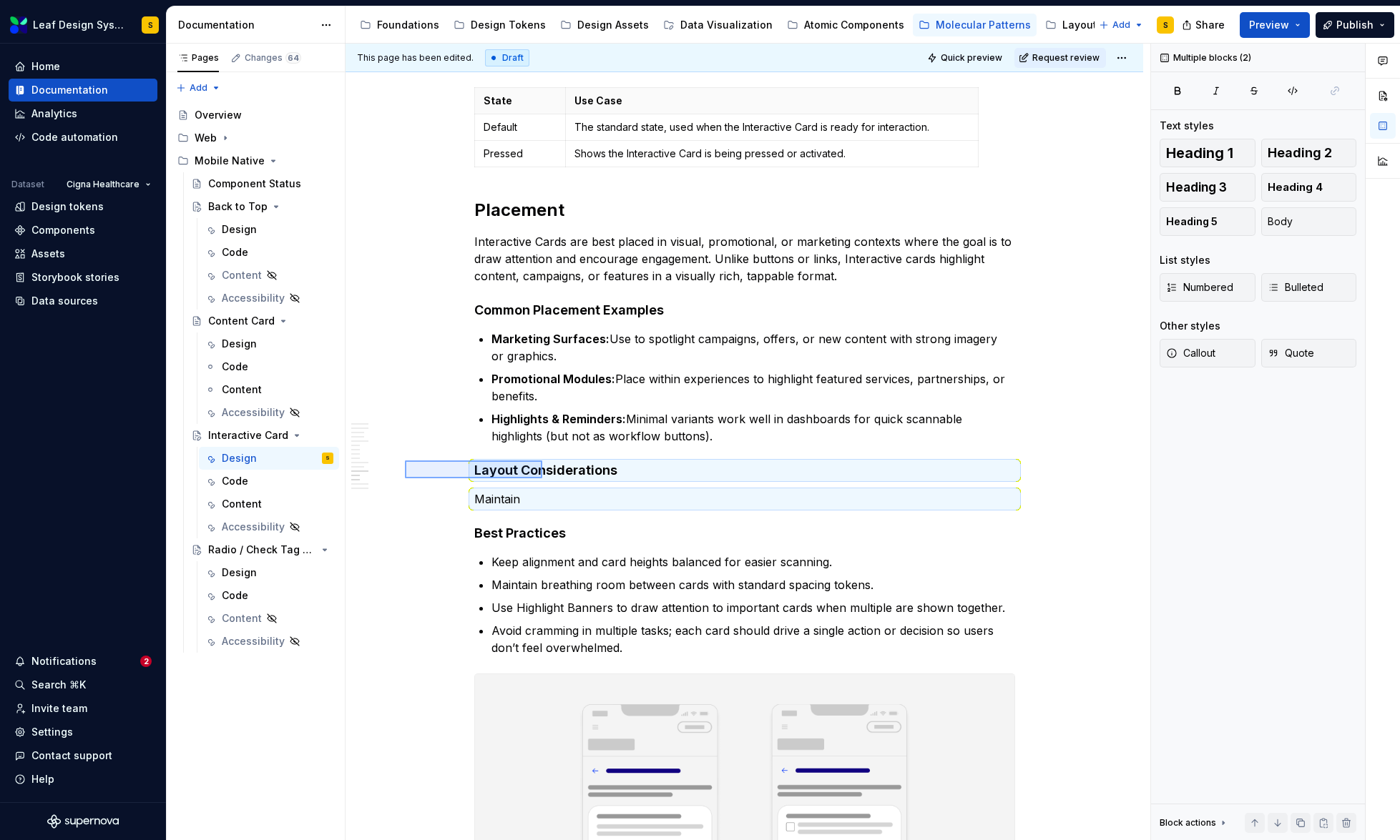
drag, startPoint x: 412, startPoint y: 460, endPoint x: 542, endPoint y: 479, distance: 131.4
click at [542, 479] on div "This page has been edited. Draft Quick preview Request review Interactive Card …" at bounding box center [748, 442] width 805 height 797
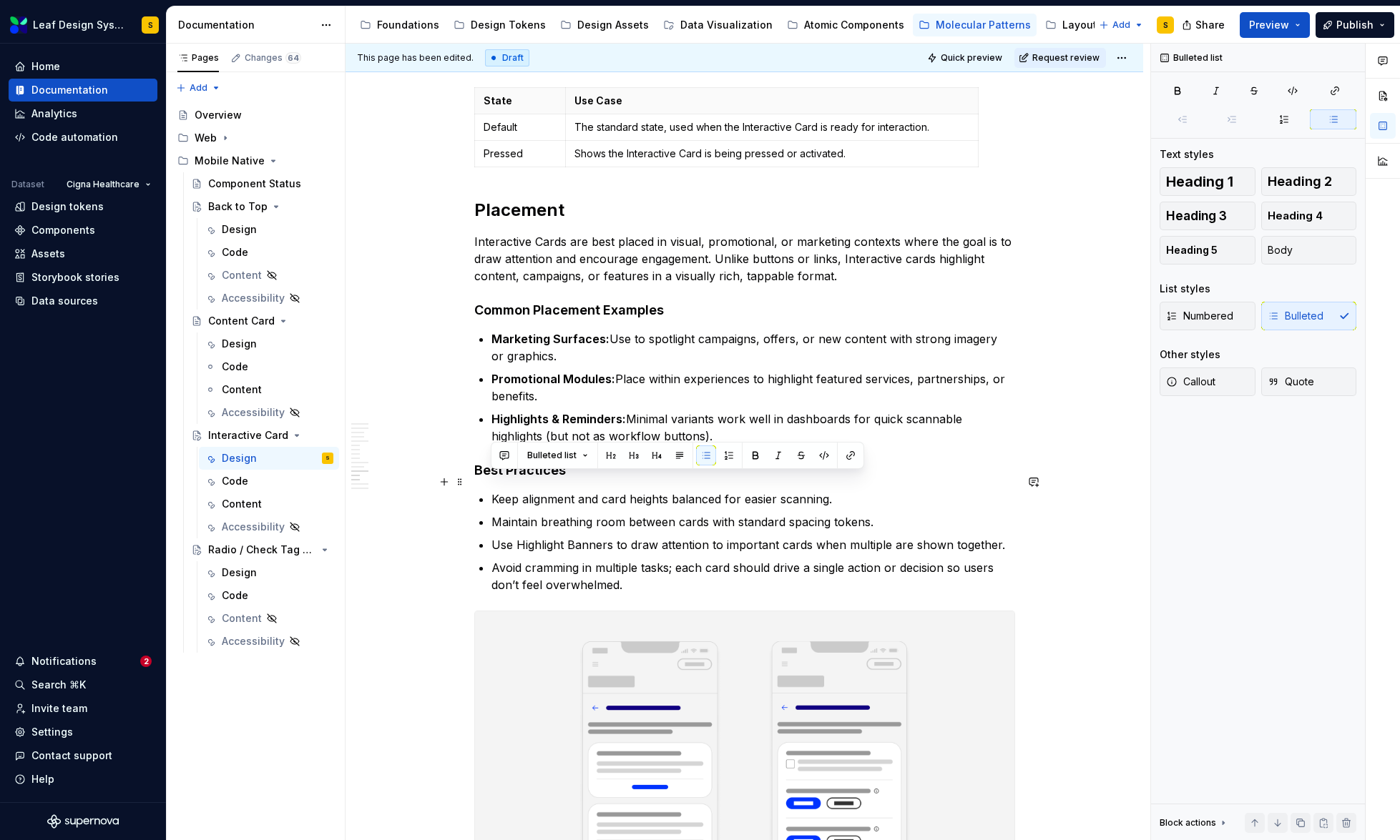
drag, startPoint x: 869, startPoint y: 488, endPoint x: 494, endPoint y: 486, distance: 375.0
click at [494, 490] on p "Keep alignment and card heights balanced for easier scanning." at bounding box center [753, 499] width 524 height 18
click at [491, 536] on p "Use Highlight Banners to draw attention to important cards when multiple are sh…" at bounding box center [753, 545] width 524 height 18
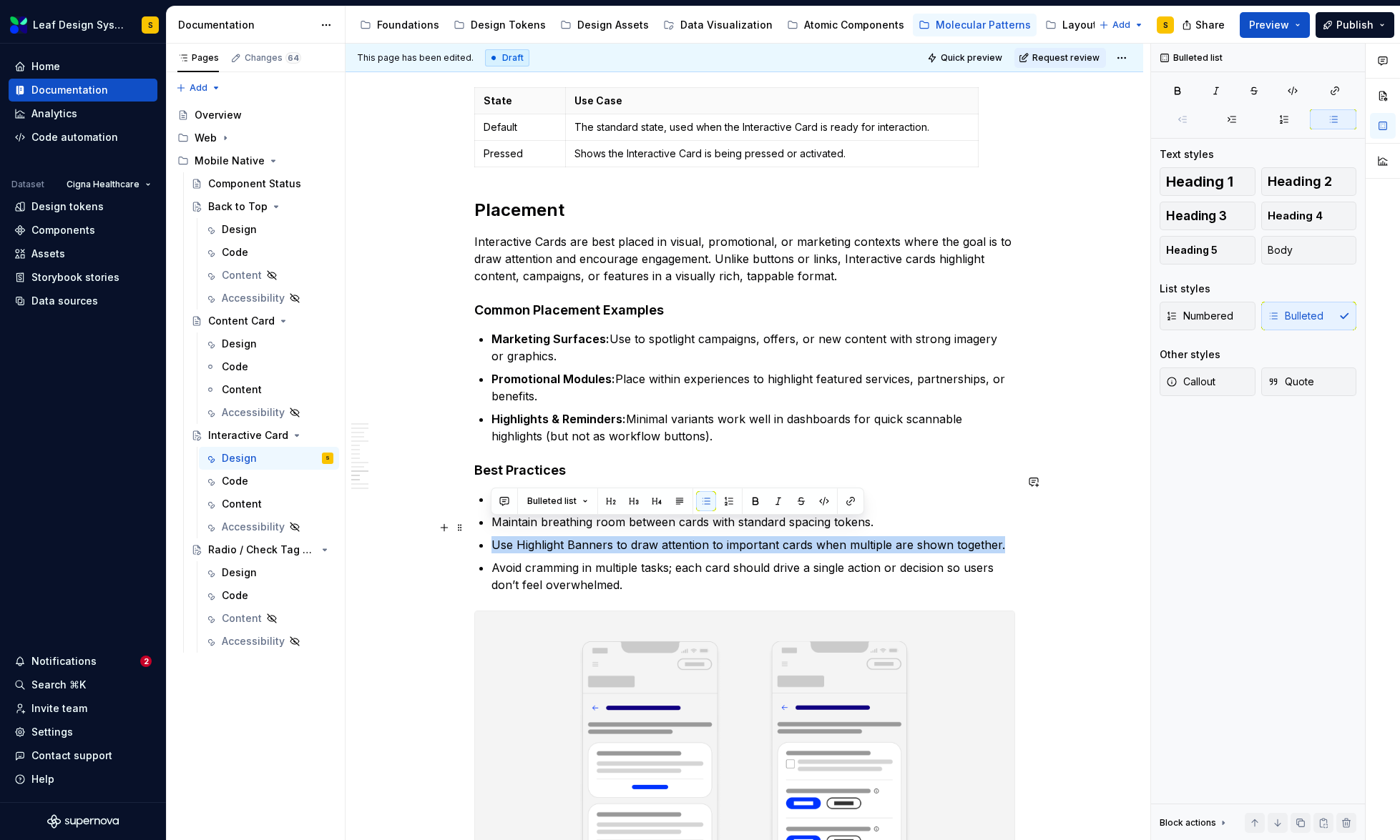
drag, startPoint x: 492, startPoint y: 531, endPoint x: 1003, endPoint y: 525, distance: 511.0
click at [1003, 536] on p "Use Highlight Banners to draw attention to important cards when multiple are sh…" at bounding box center [753, 545] width 524 height 18
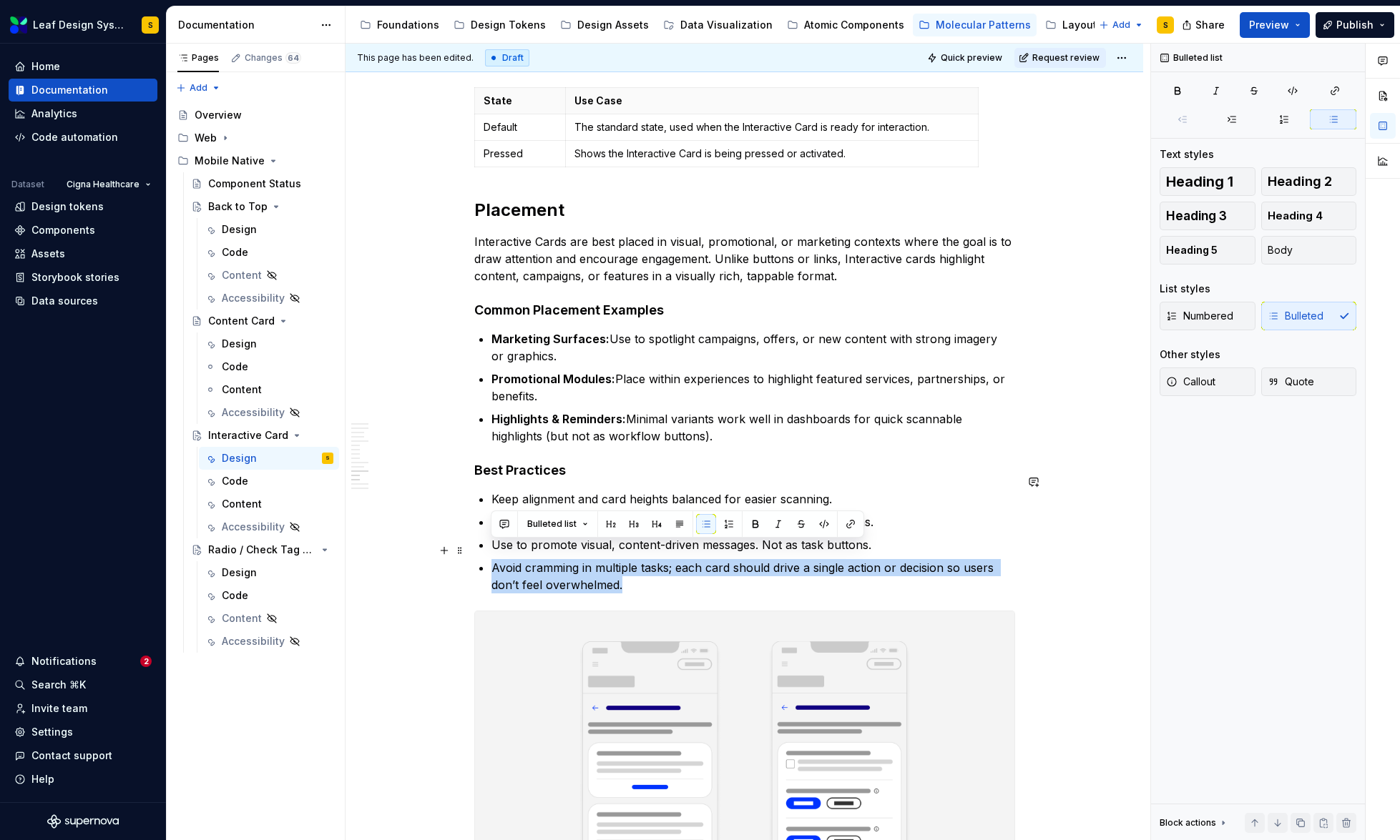
drag, startPoint x: 644, startPoint y: 561, endPoint x: 492, endPoint y: 545, distance: 152.8
click at [492, 559] on p "Avoid cramming in multiple tasks; each card should drive a single action or dec…" at bounding box center [753, 576] width 524 height 34
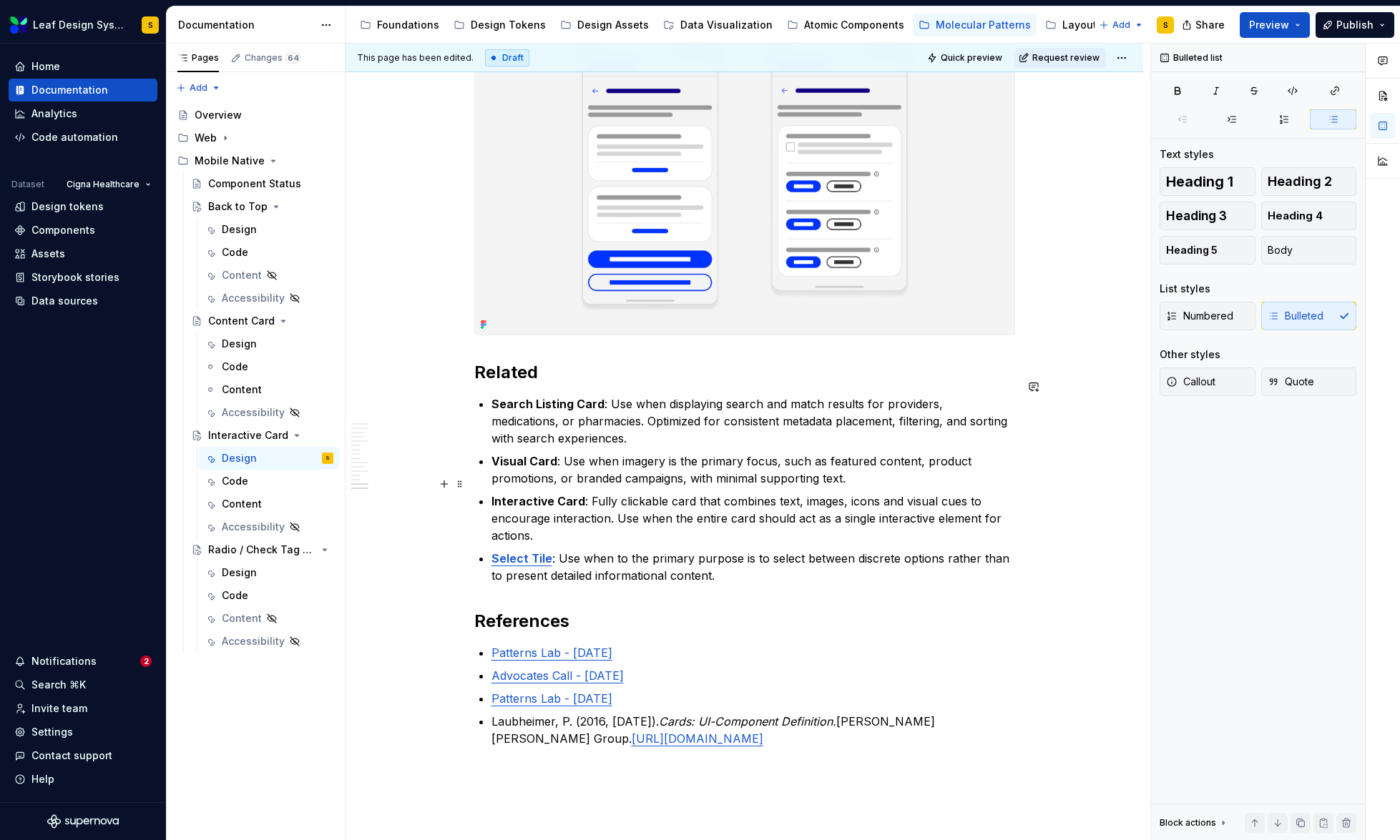
scroll to position [7294, 0]
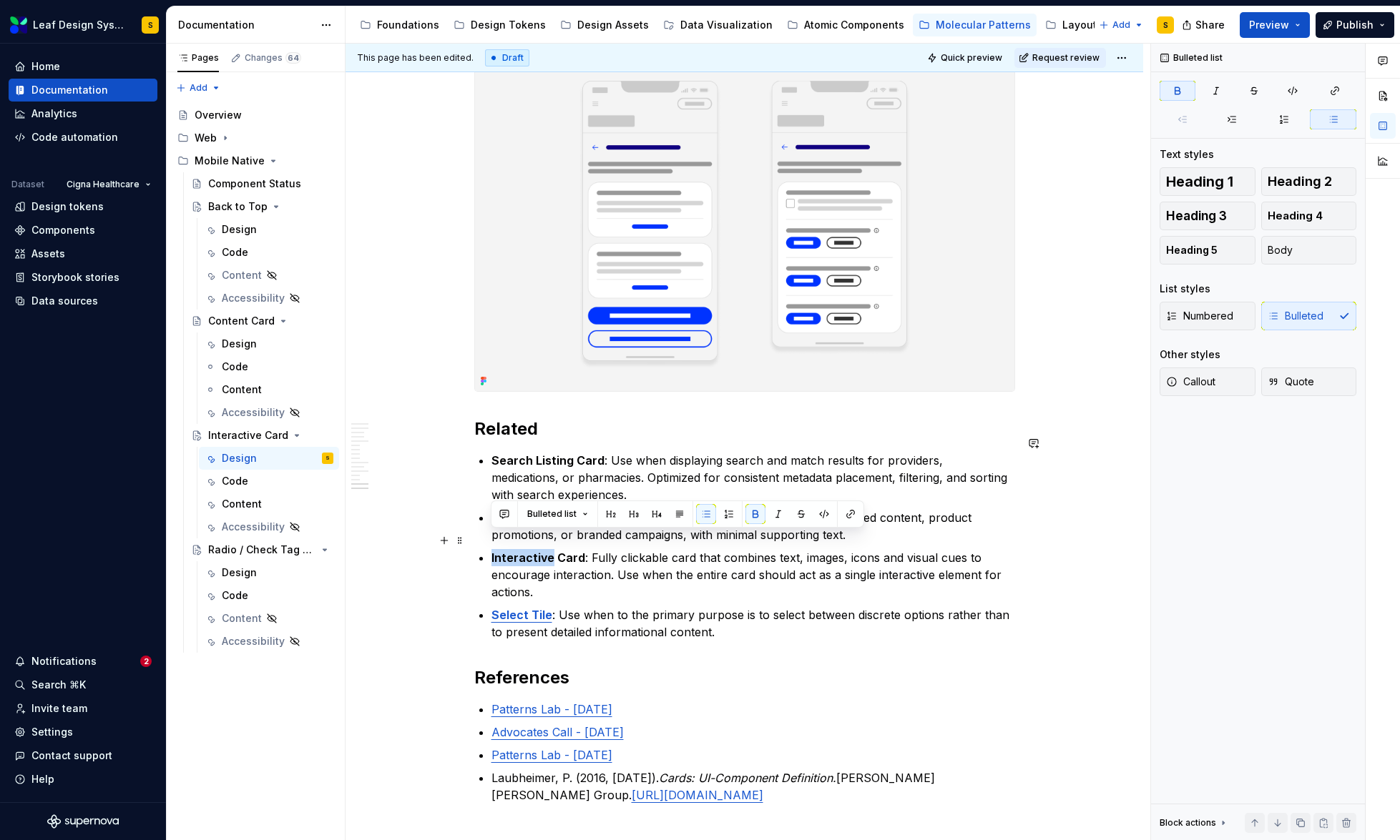
drag, startPoint x: 550, startPoint y: 541, endPoint x: 490, endPoint y: 540, distance: 60.0
click at [491, 551] on strong "Interactive Card" at bounding box center [538, 557] width 94 height 14
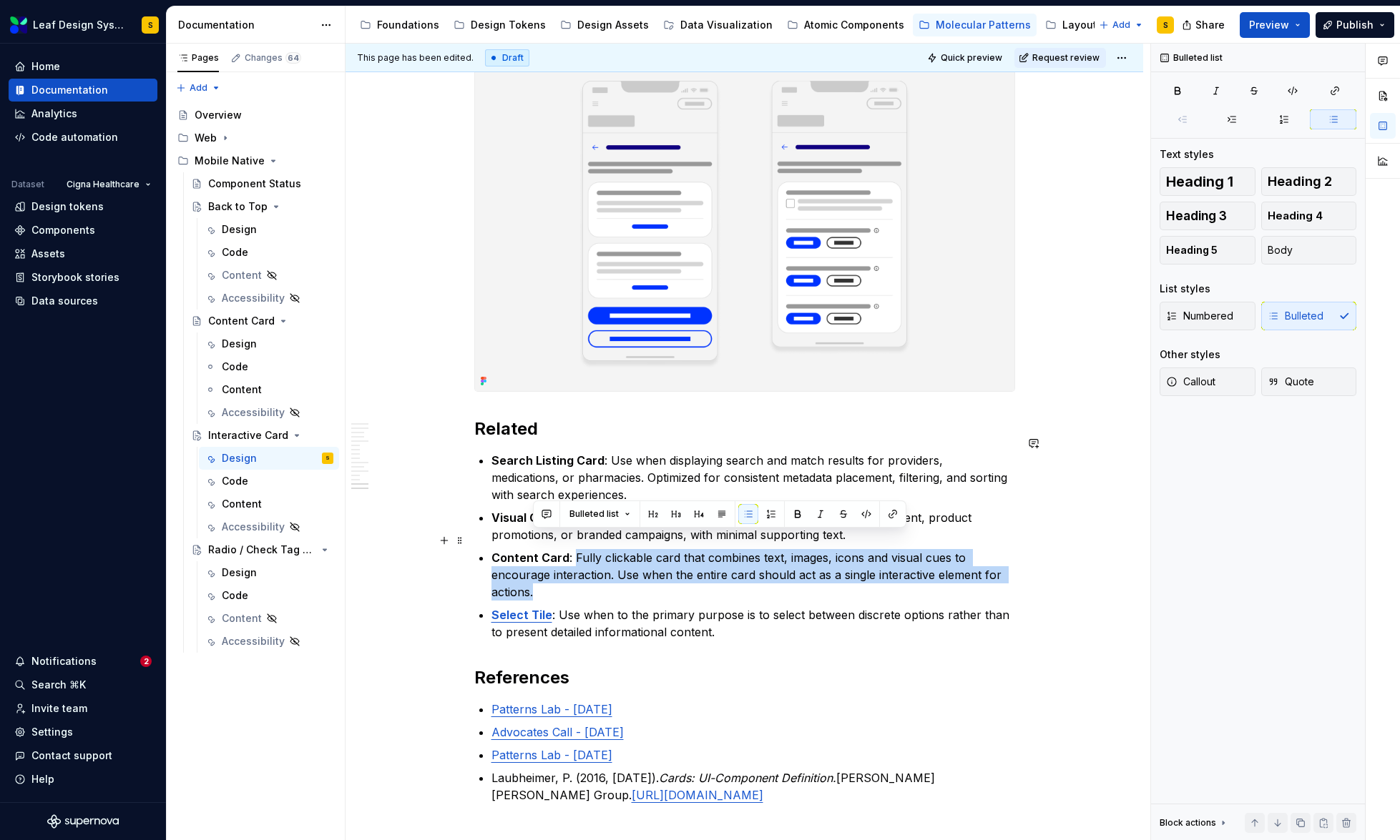
drag, startPoint x: 572, startPoint y: 540, endPoint x: 566, endPoint y: 568, distance: 28.6
click at [566, 568] on p "Content Card : Fully clickable card that combines text, images, icons and visua…" at bounding box center [753, 575] width 524 height 52
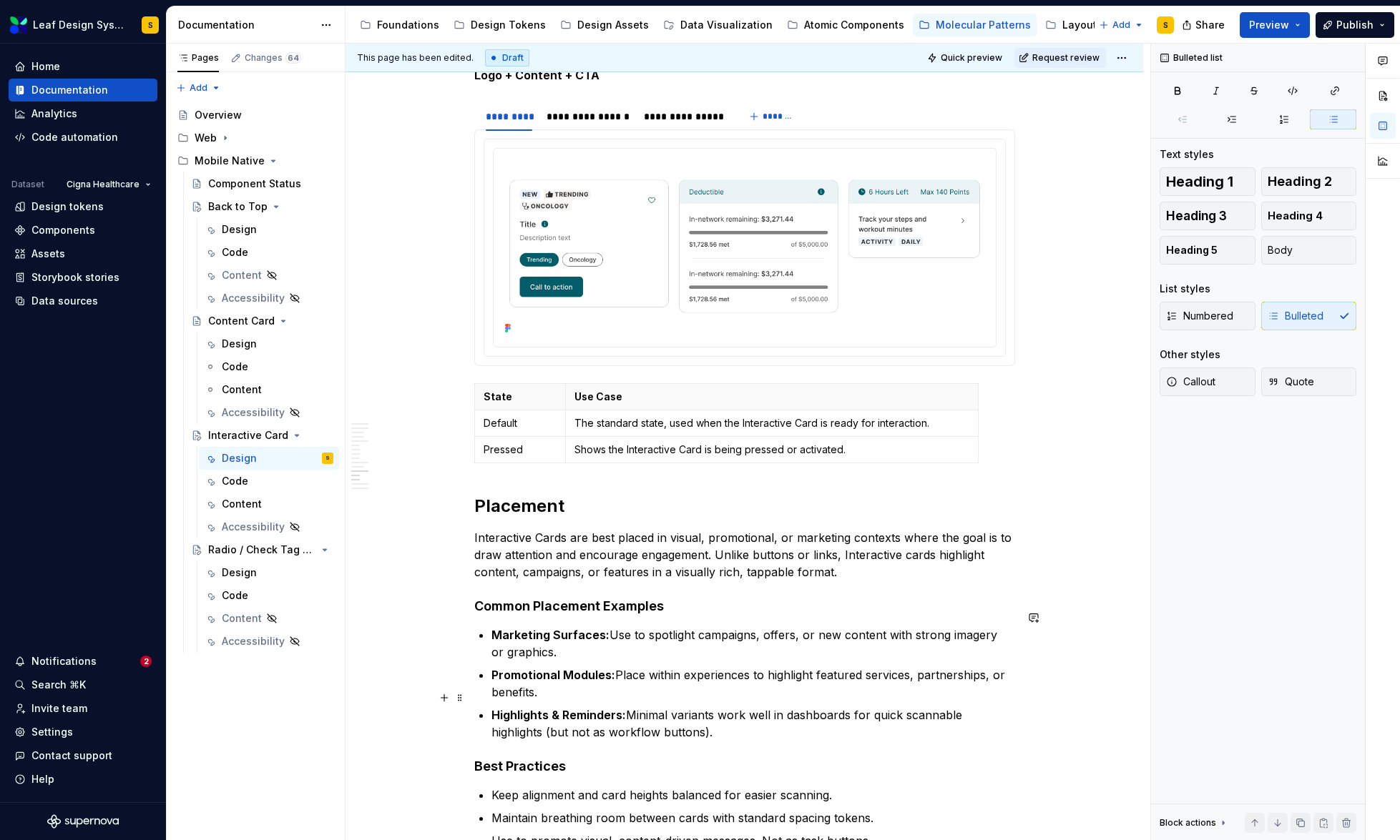
scroll to position [6454, 0]
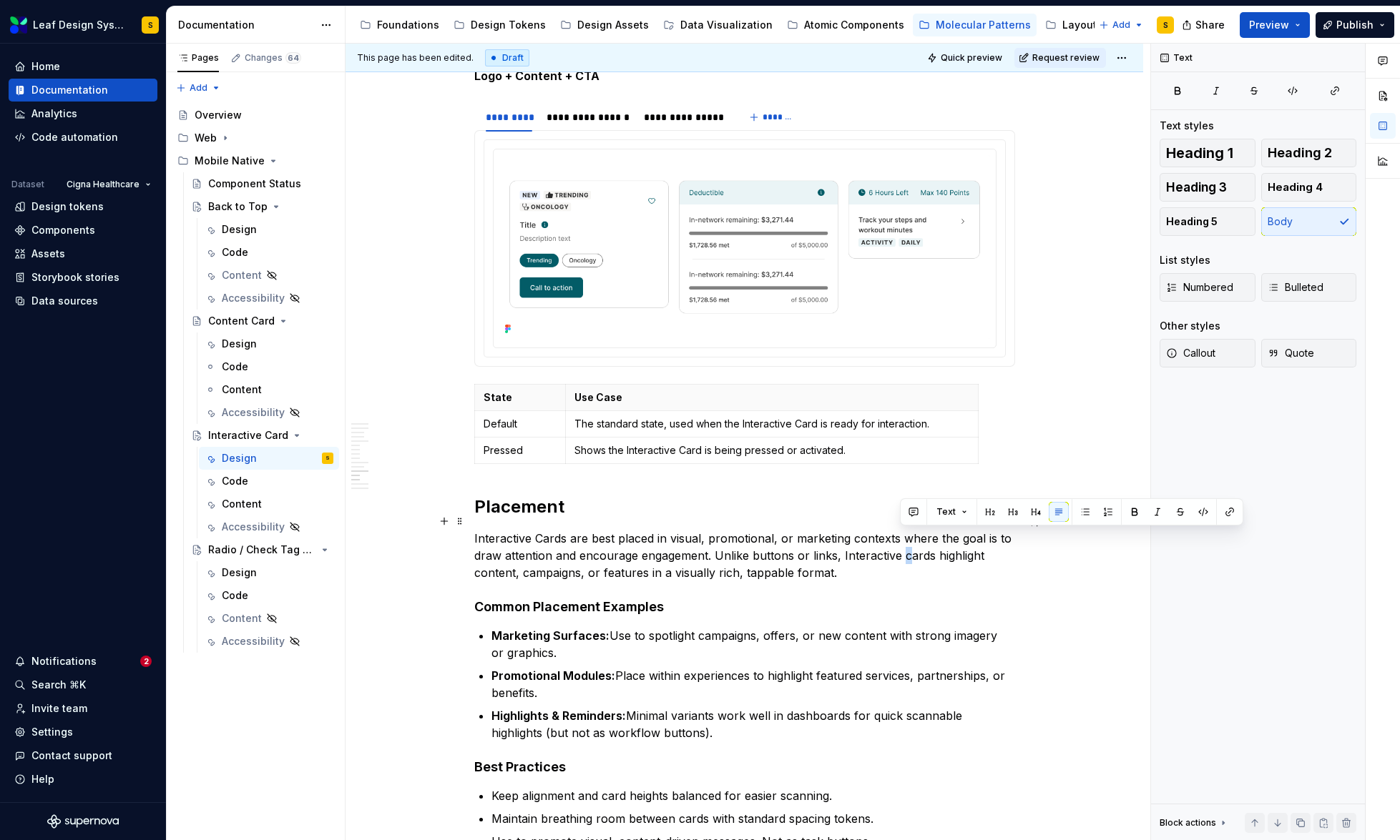
click at [900, 538] on p "Interactive Cards are best placed in visual, promotional, or marketing contexts…" at bounding box center [745, 556] width 541 height 52
click at [600, 391] on p "Use Case" at bounding box center [771, 397] width 394 height 14
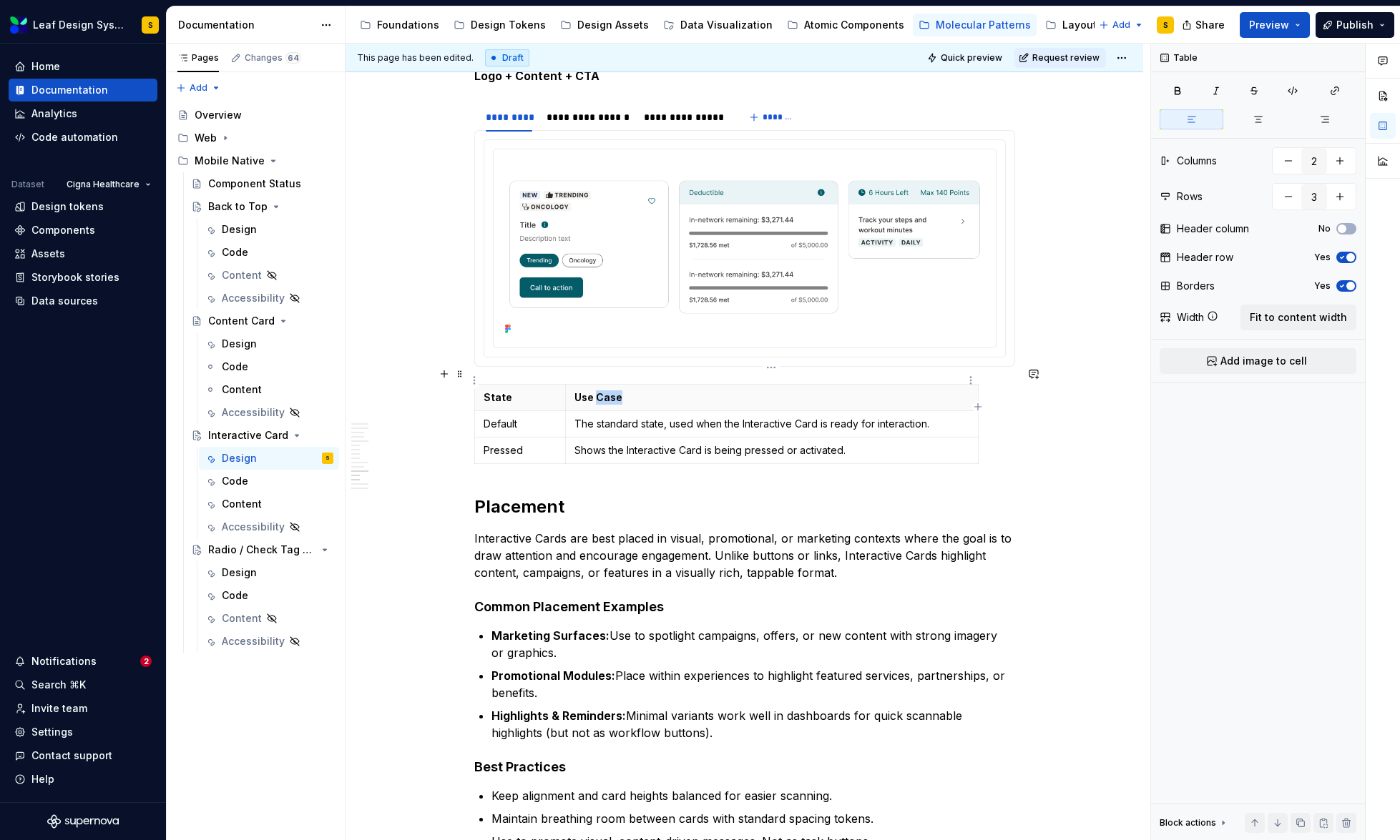
click at [600, 391] on p "Use Case" at bounding box center [771, 397] width 394 height 14
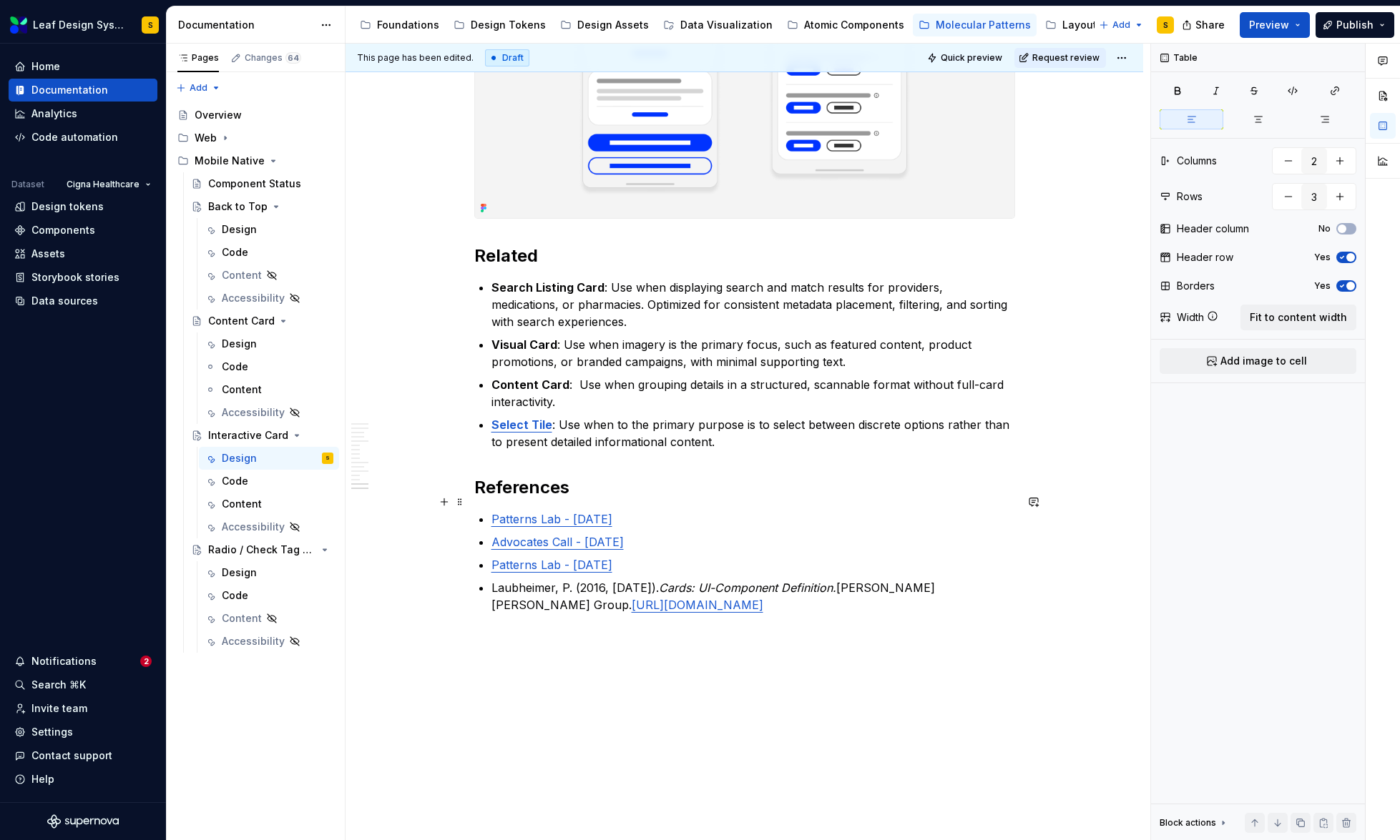
scroll to position [7486, 0]
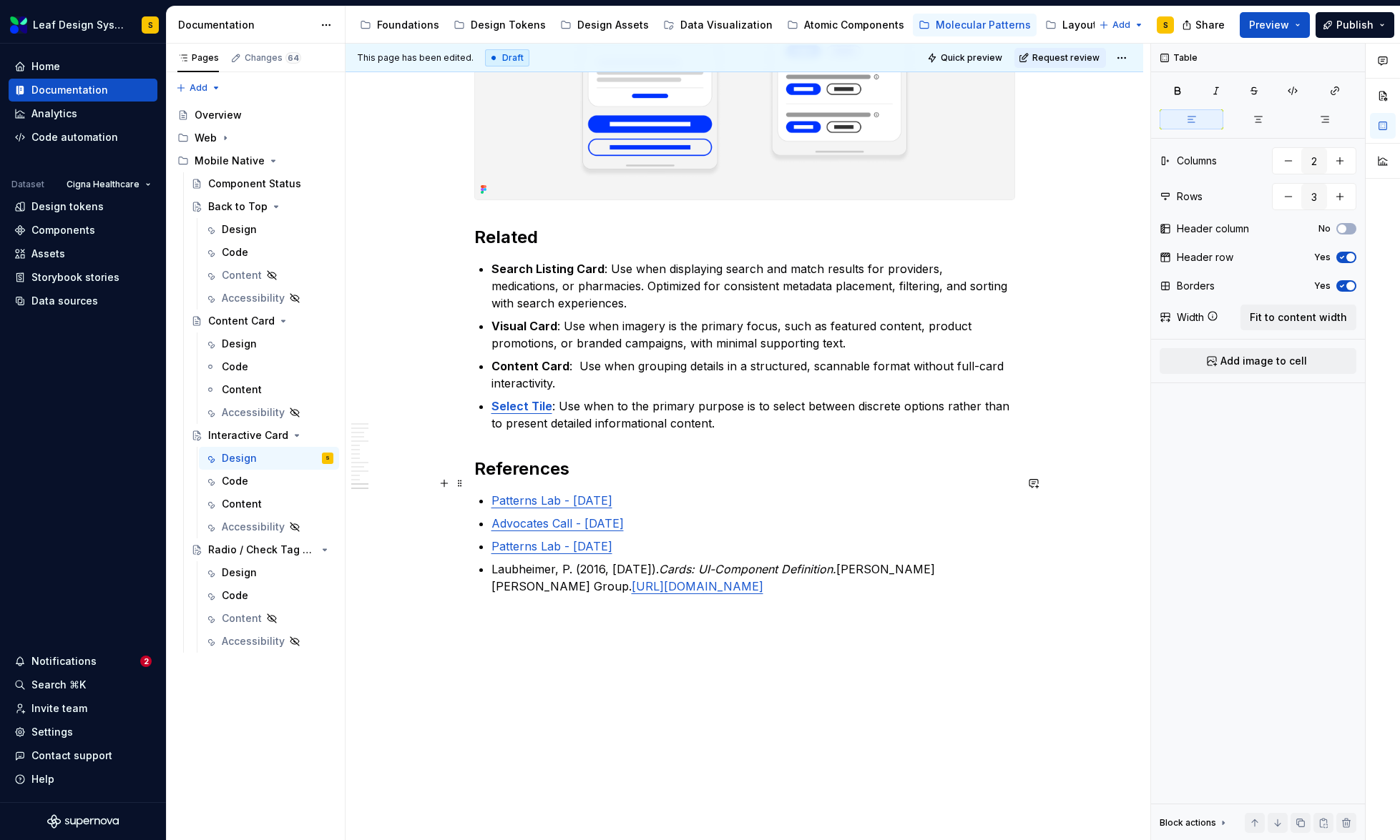
type textarea "*"
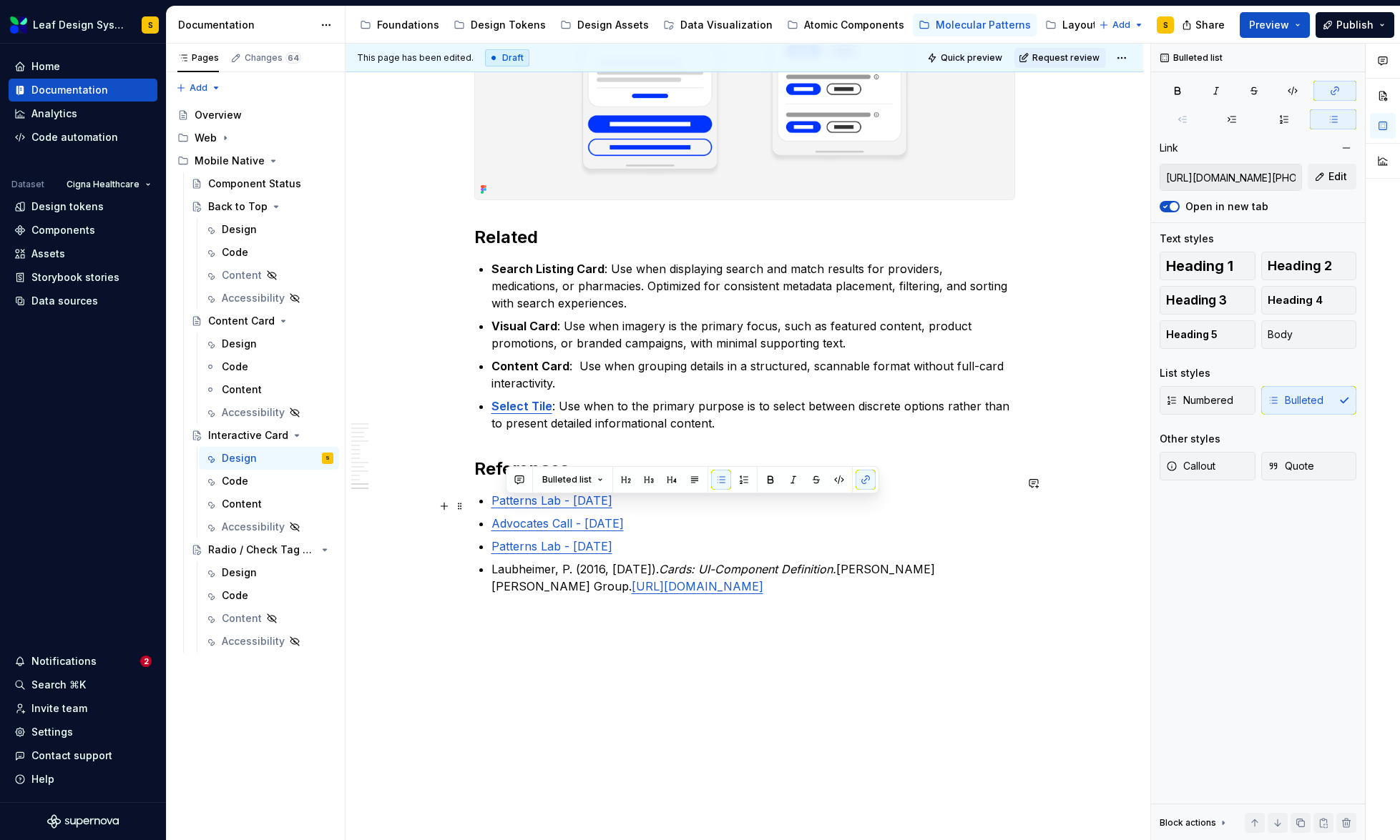
type input "[URL][DOMAIN_NAME]"
drag, startPoint x: 677, startPoint y: 514, endPoint x: 483, endPoint y: 482, distance: 196.6
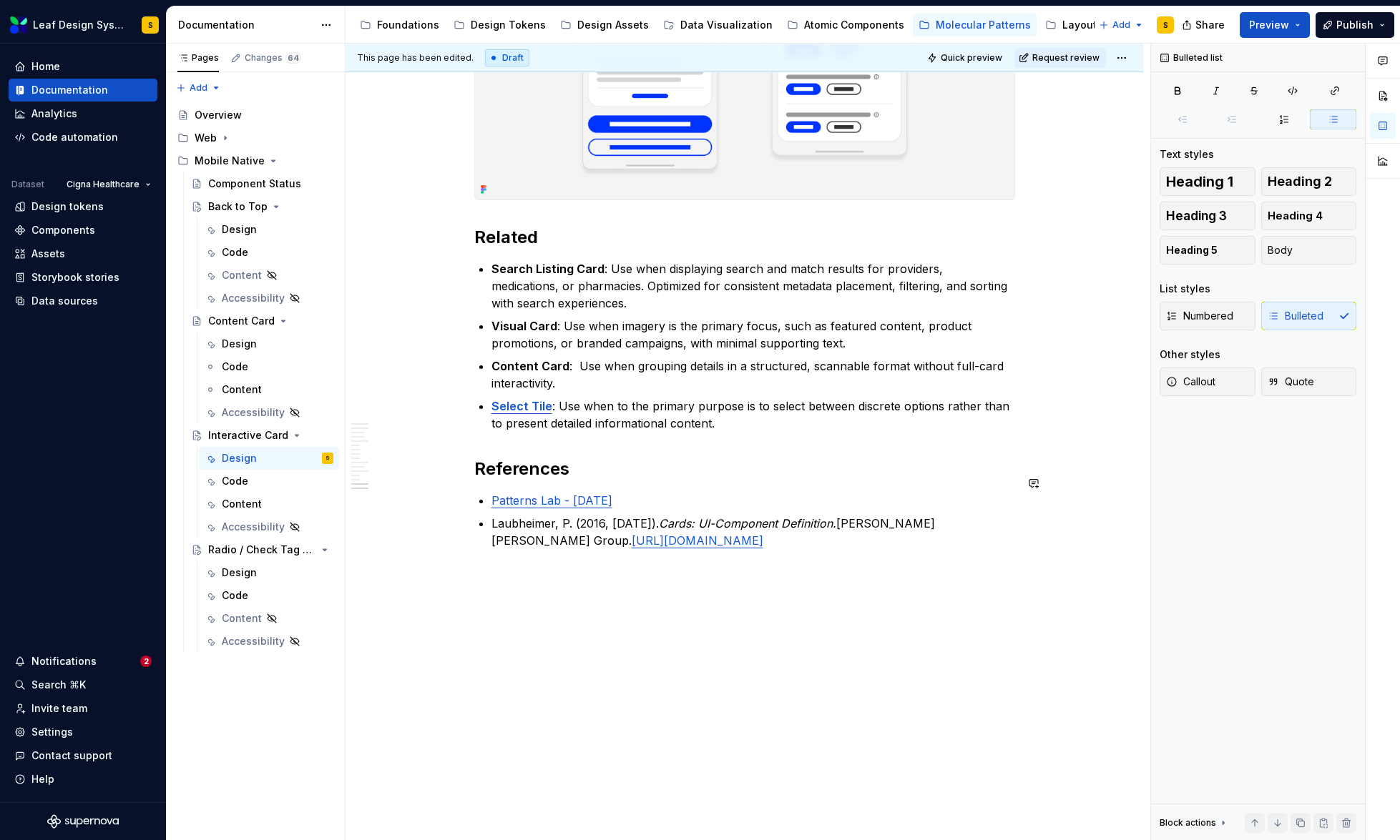
scroll to position [7481, 0]
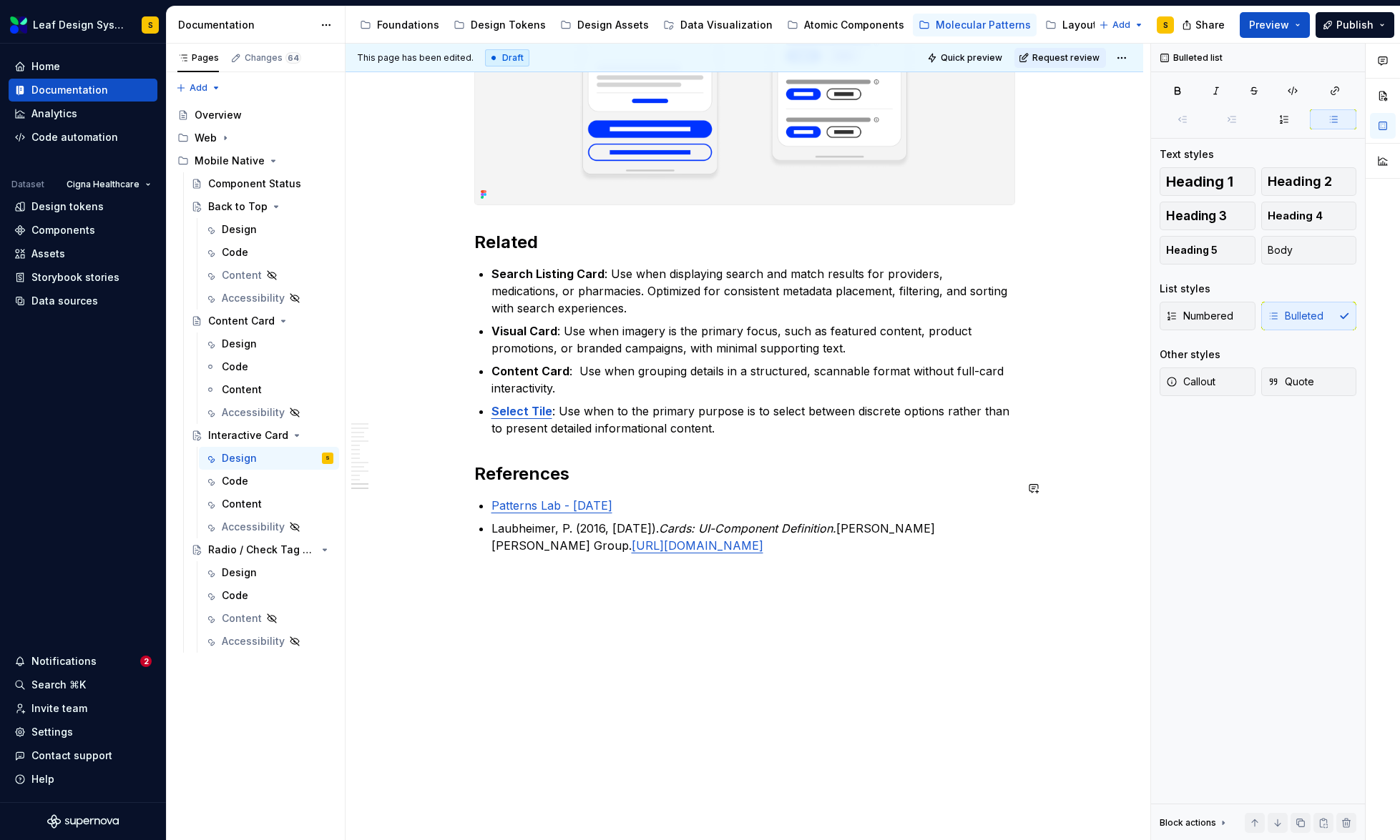
click at [846, 679] on div "This page has been edited. Draft Quick preview Request review Interactive Card …" at bounding box center [748, 442] width 805 height 797
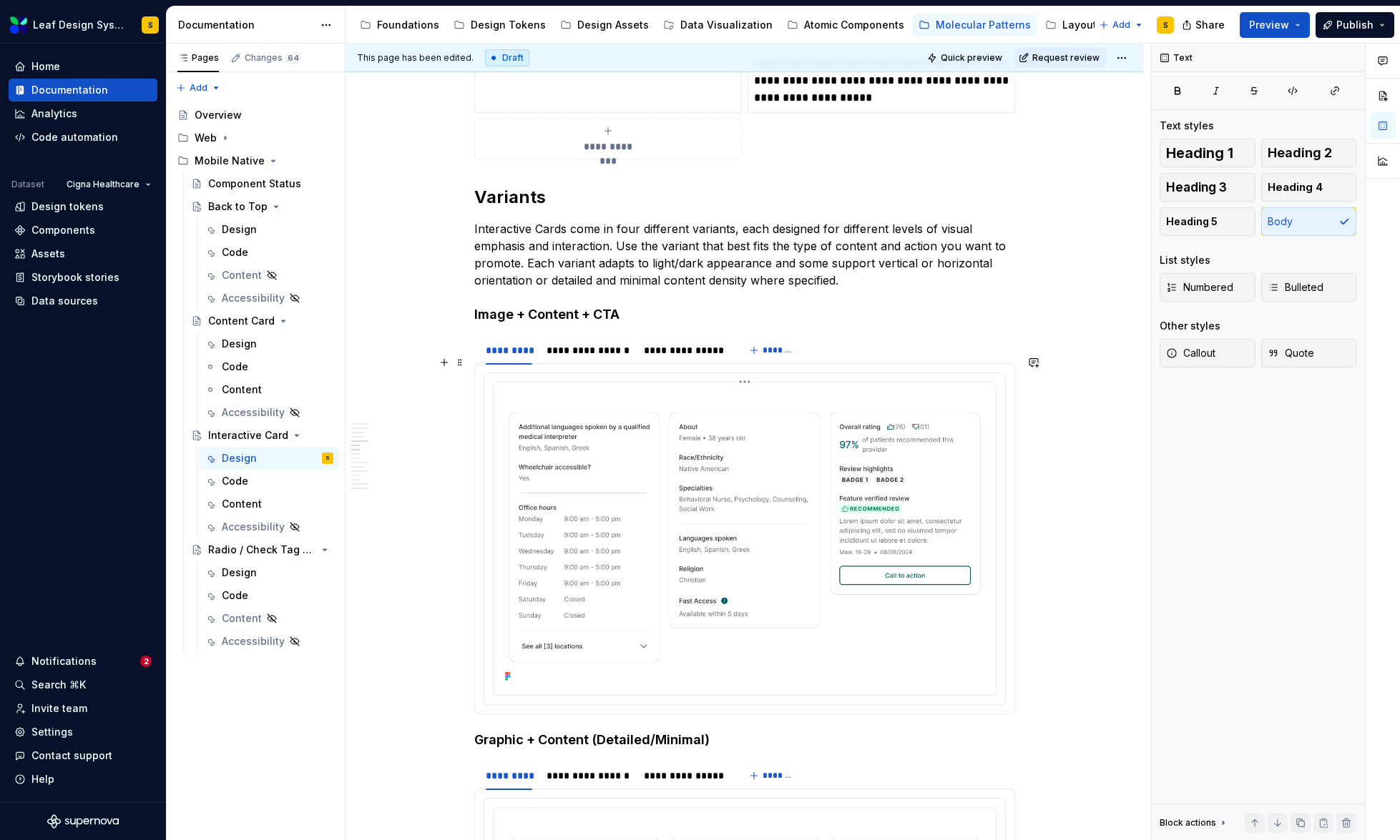
scroll to position [3098, 0]
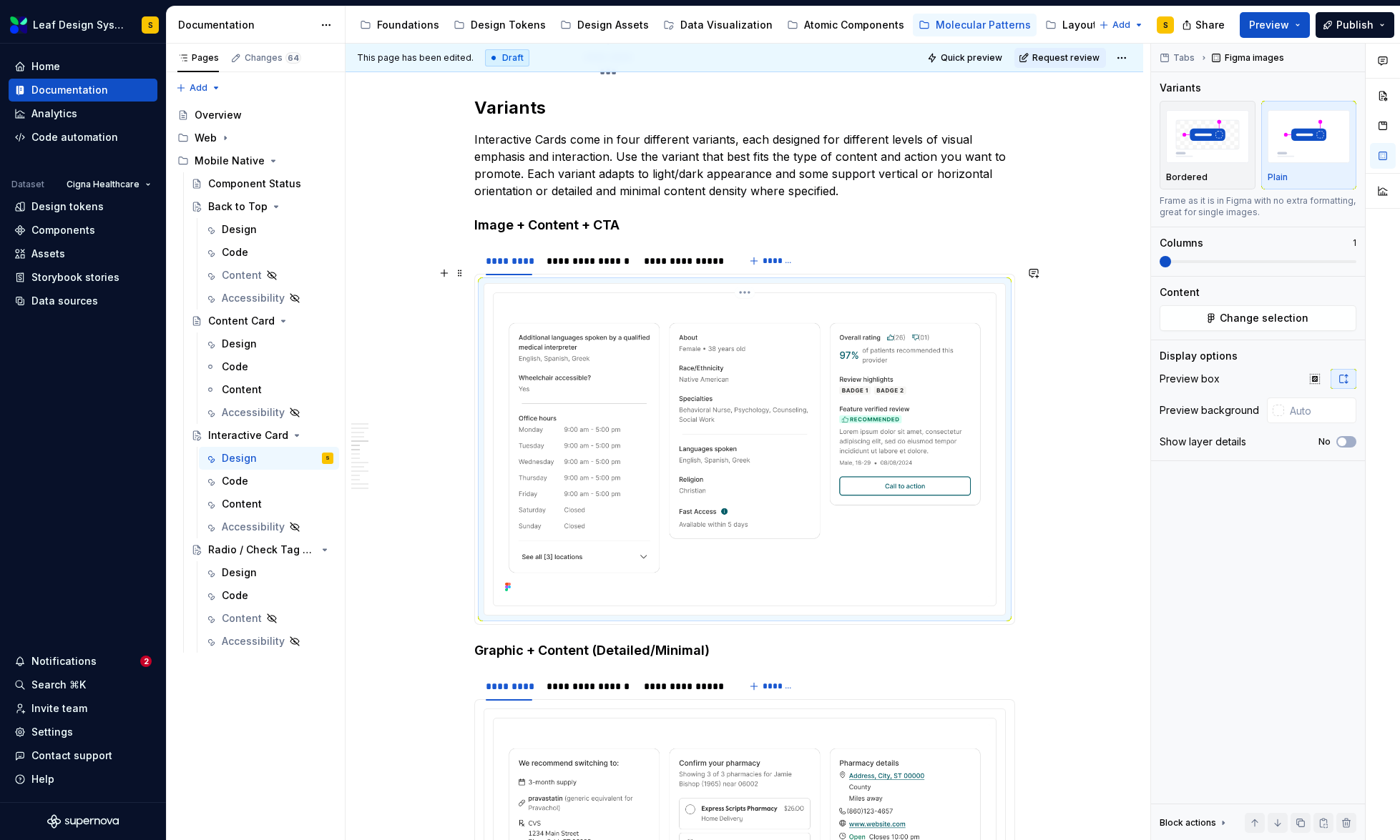
click at [746, 465] on img at bounding box center [745, 448] width 490 height 298
click at [1258, 324] on span "Change selection" at bounding box center [1264, 318] width 89 height 14
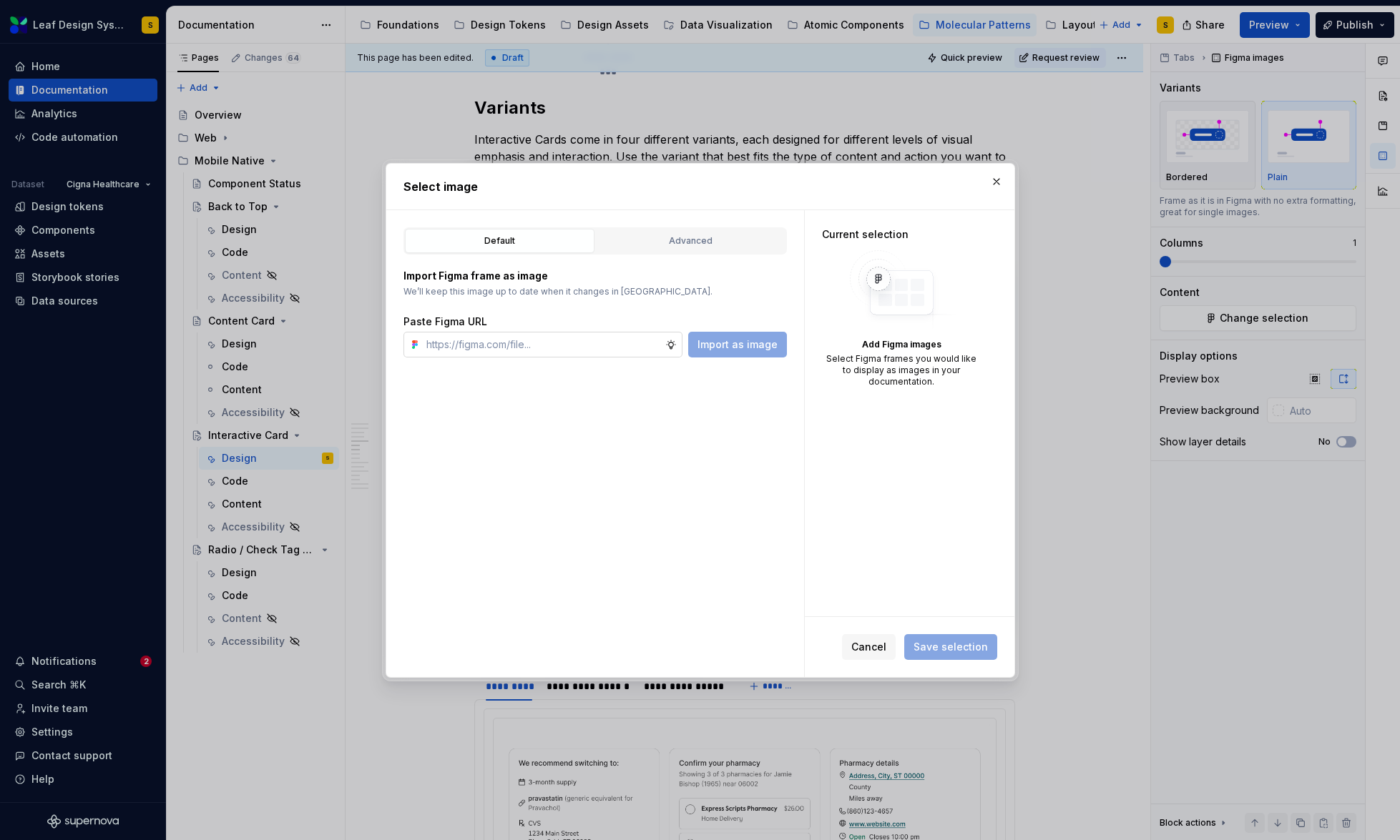
click at [608, 346] on input "text" at bounding box center [543, 345] width 244 height 26
type textarea "*"
type input "[URL][DOMAIN_NAME]"
type textarea "*"
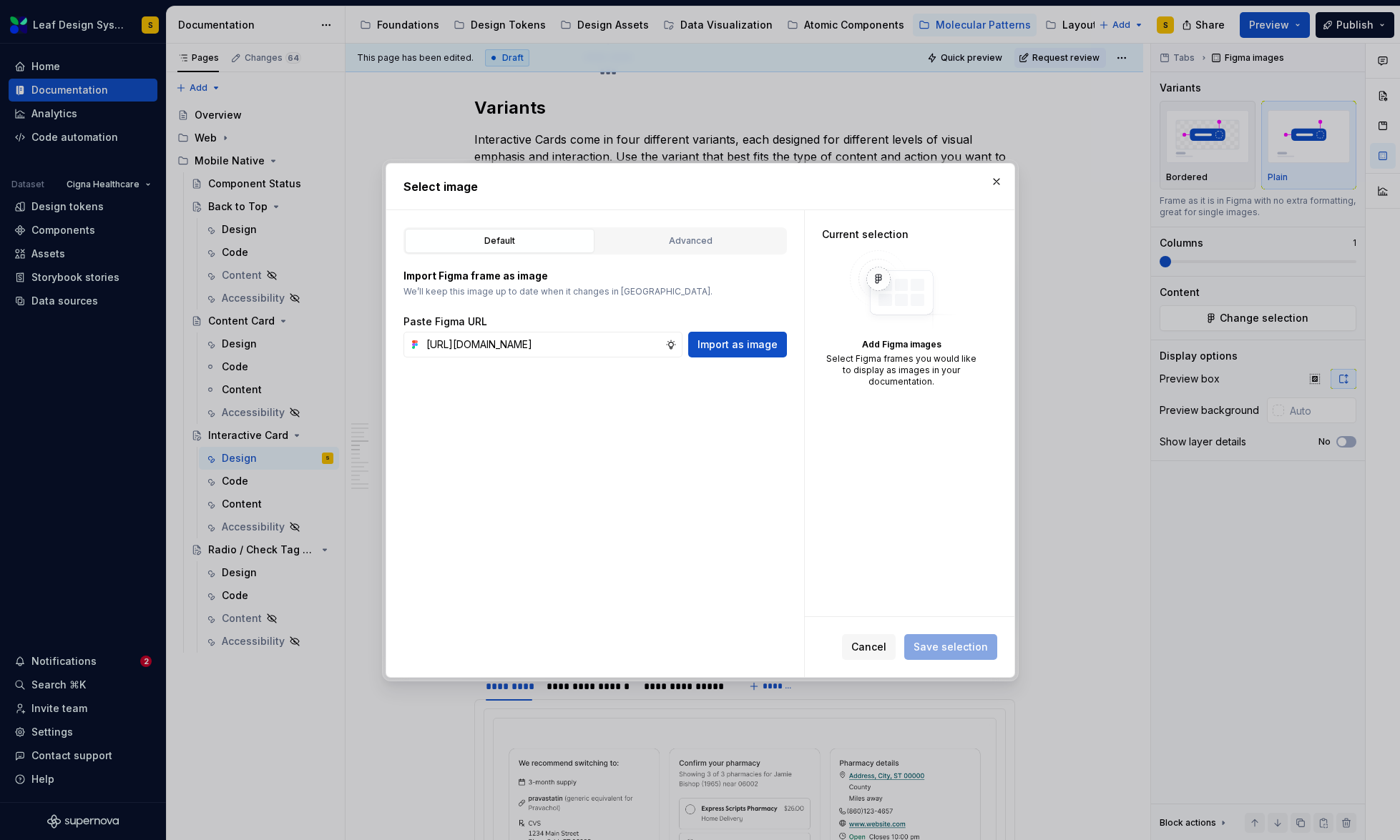
type input "[URL][DOMAIN_NAME]"
click at [746, 358] on div "Default Advanced Import Figma frame as image We’ll keep this image up to date w…" at bounding box center [595, 443] width 418 height 467
click at [743, 354] on button "Import as image" at bounding box center [737, 345] width 99 height 26
click at [1003, 177] on button "button" at bounding box center [997, 182] width 20 height 20
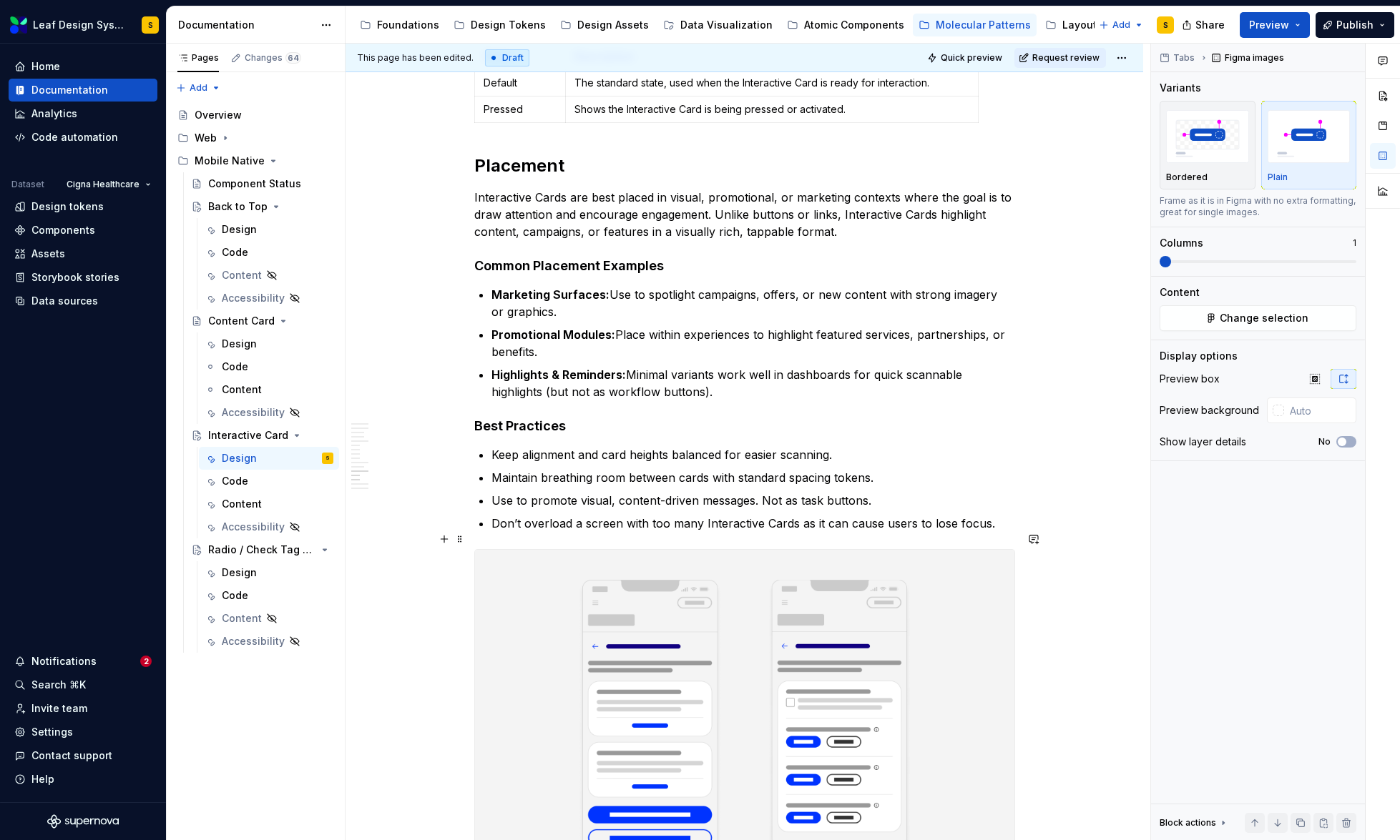
scroll to position [6798, 0]
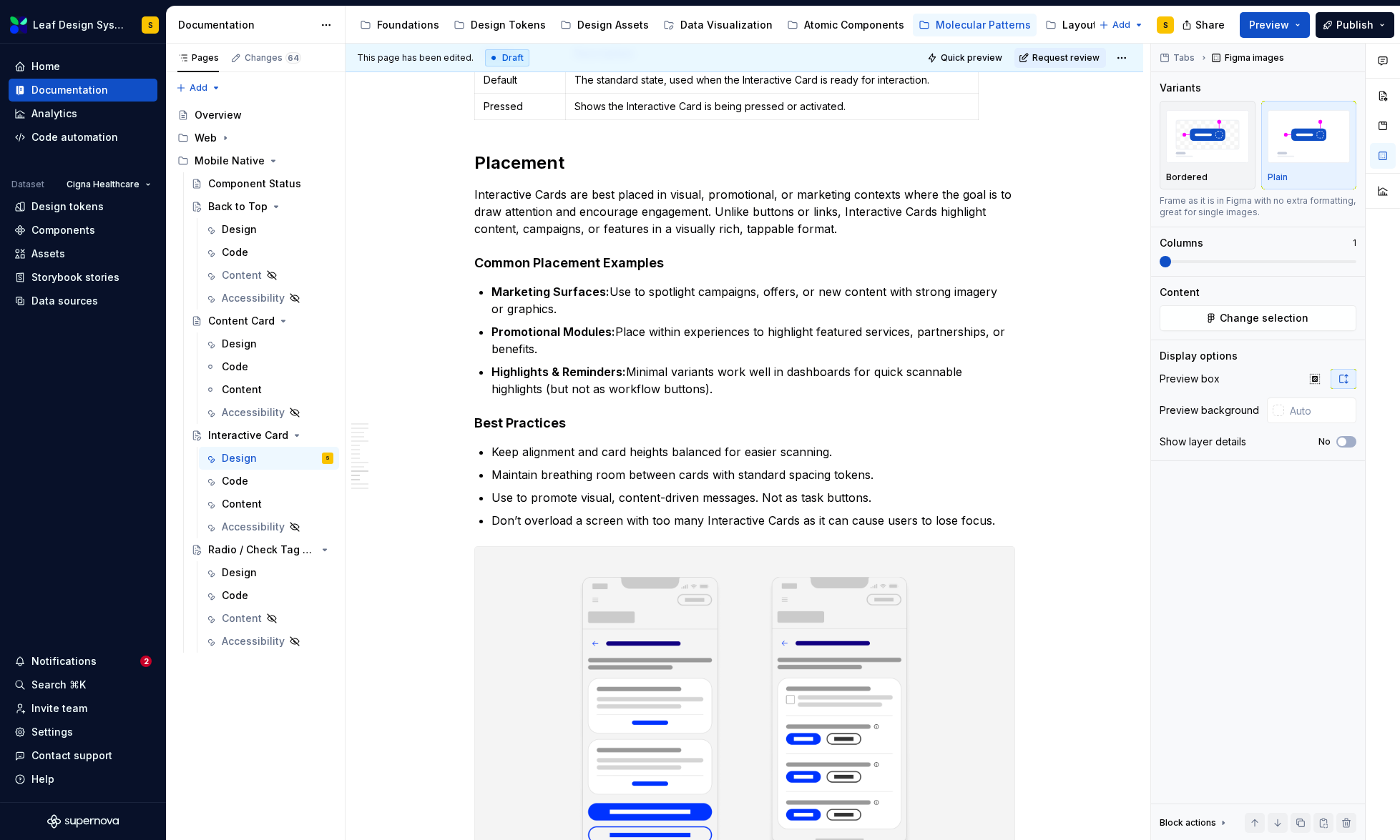
type textarea "*"
